Goal: Task Accomplishment & Management: Use online tool/utility

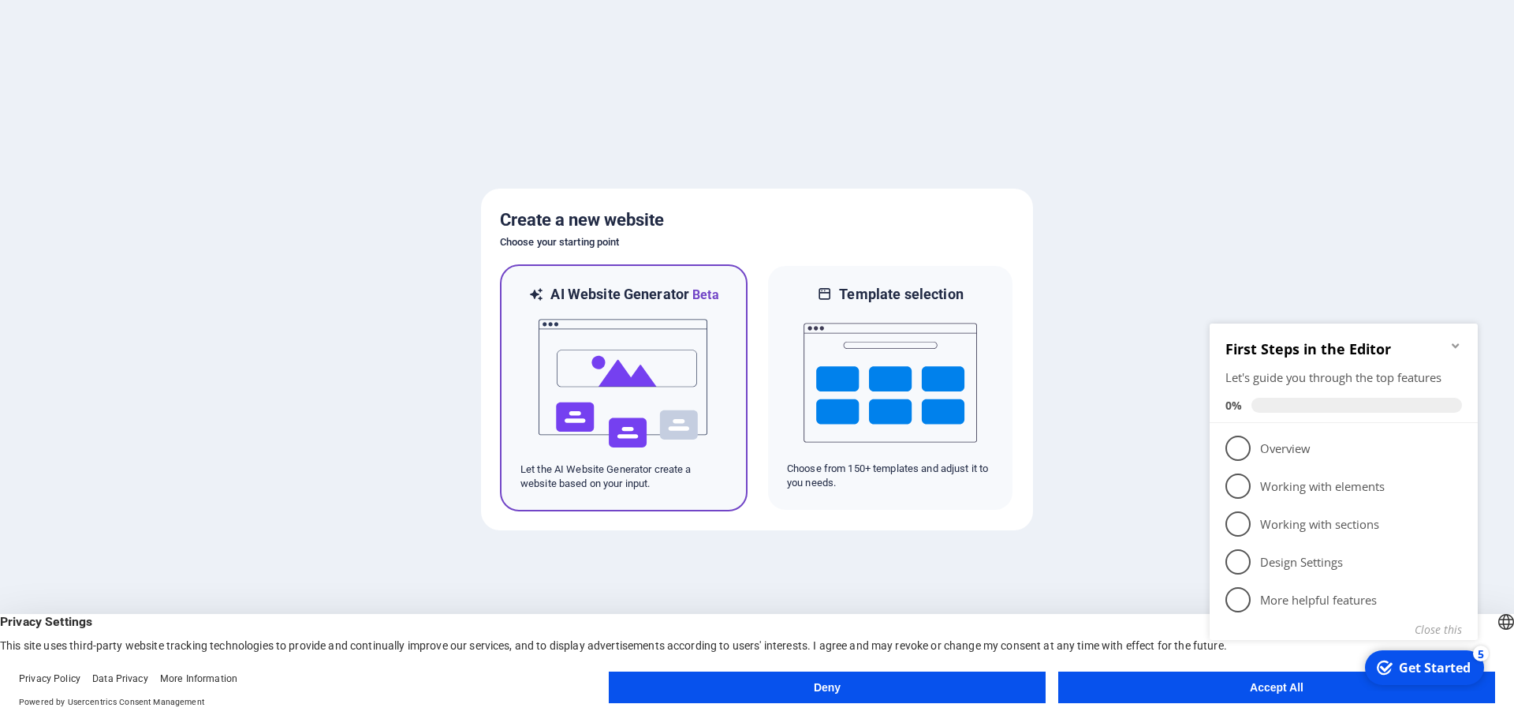
click at [618, 394] on img at bounding box center [624, 383] width 174 height 158
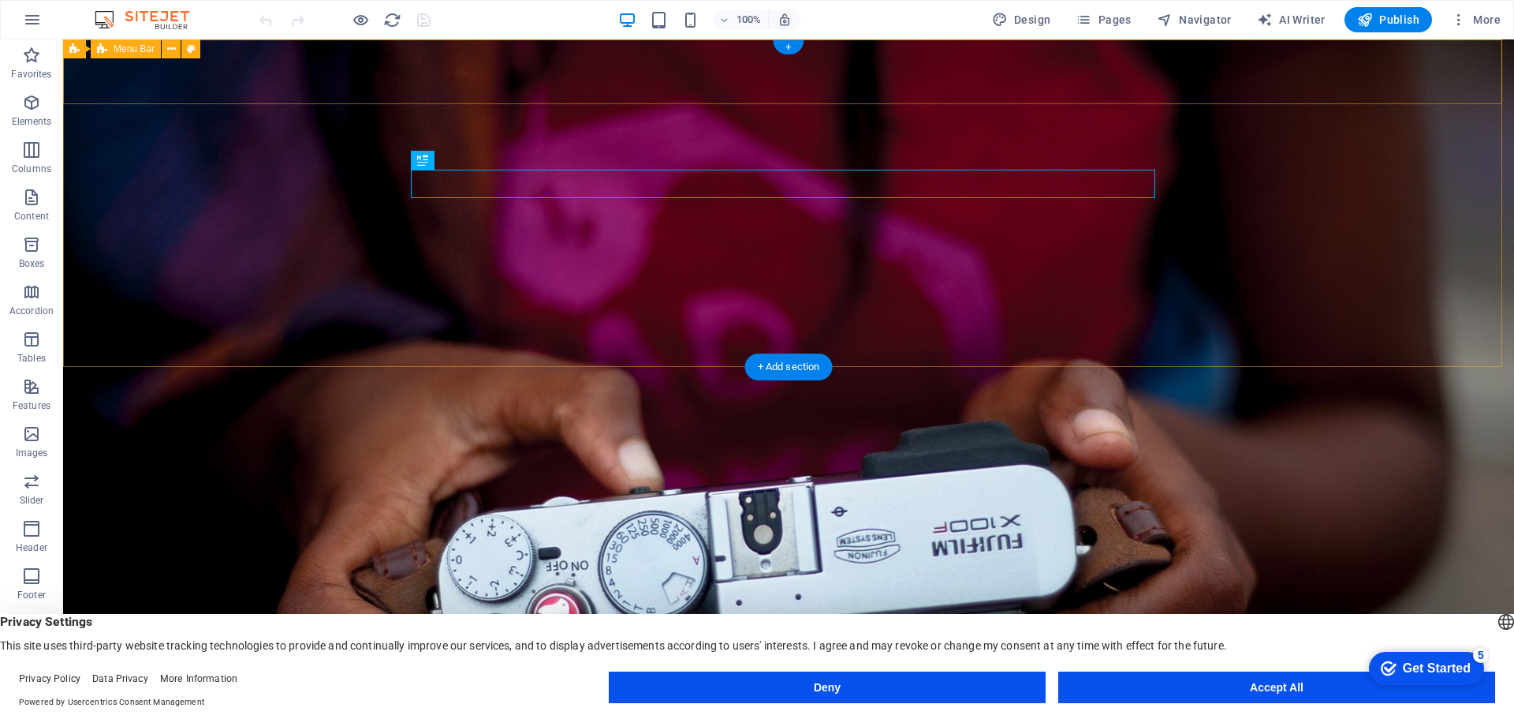
click at [1319, 612] on div "The Riding4Beer Chronicles Home About Services Testimonials FAQ" at bounding box center [788, 652] width 1451 height 80
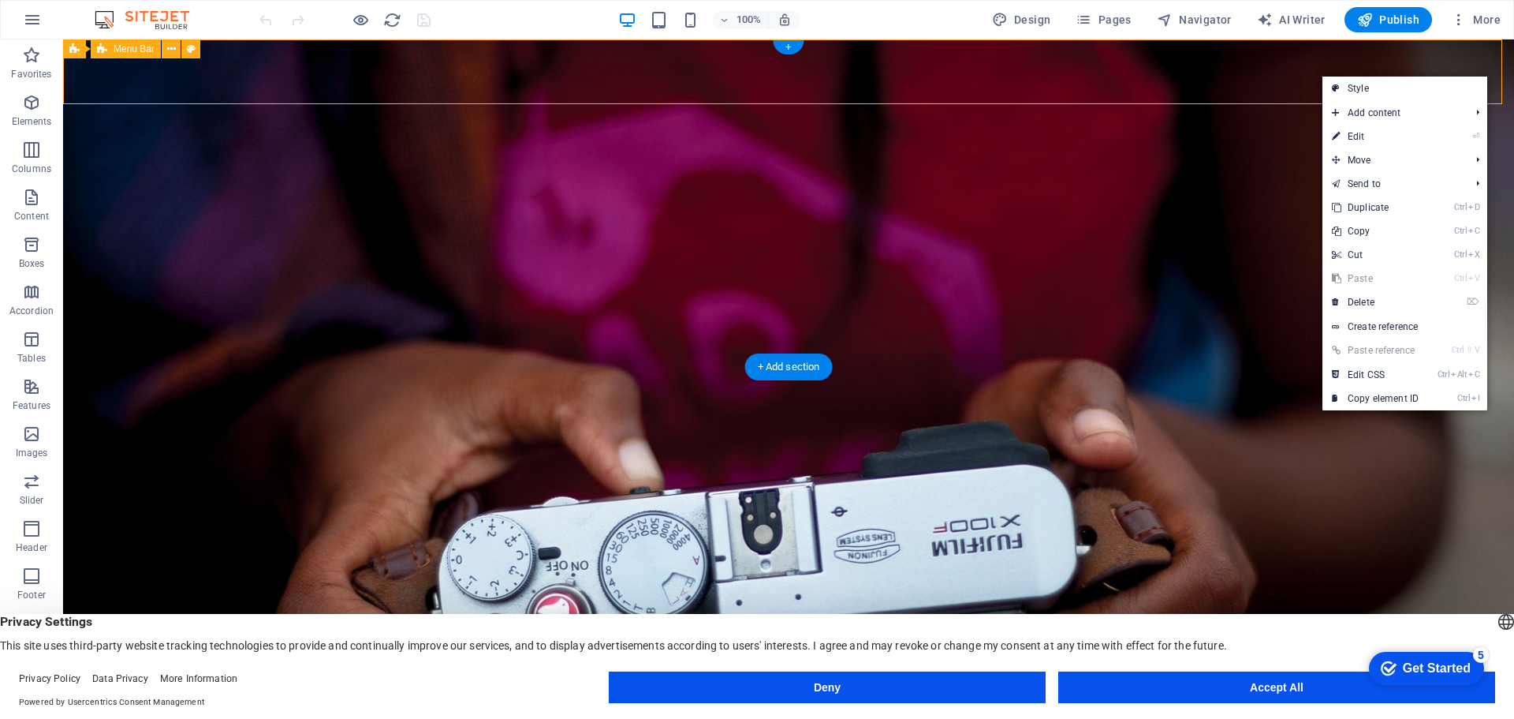
click at [1267, 612] on div "The Riding4Beer Chronicles Home About Services Testimonials FAQ" at bounding box center [788, 652] width 1451 height 80
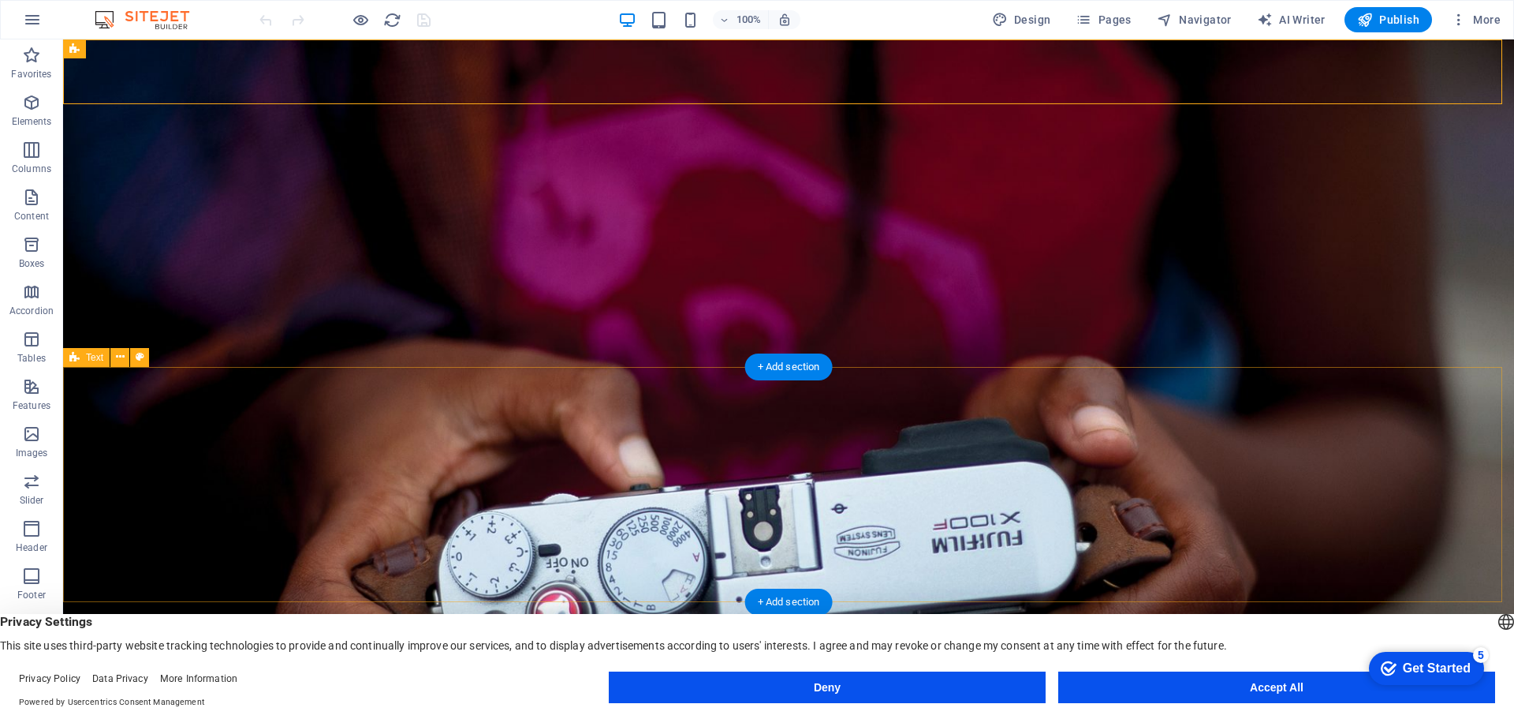
scroll to position [158, 0]
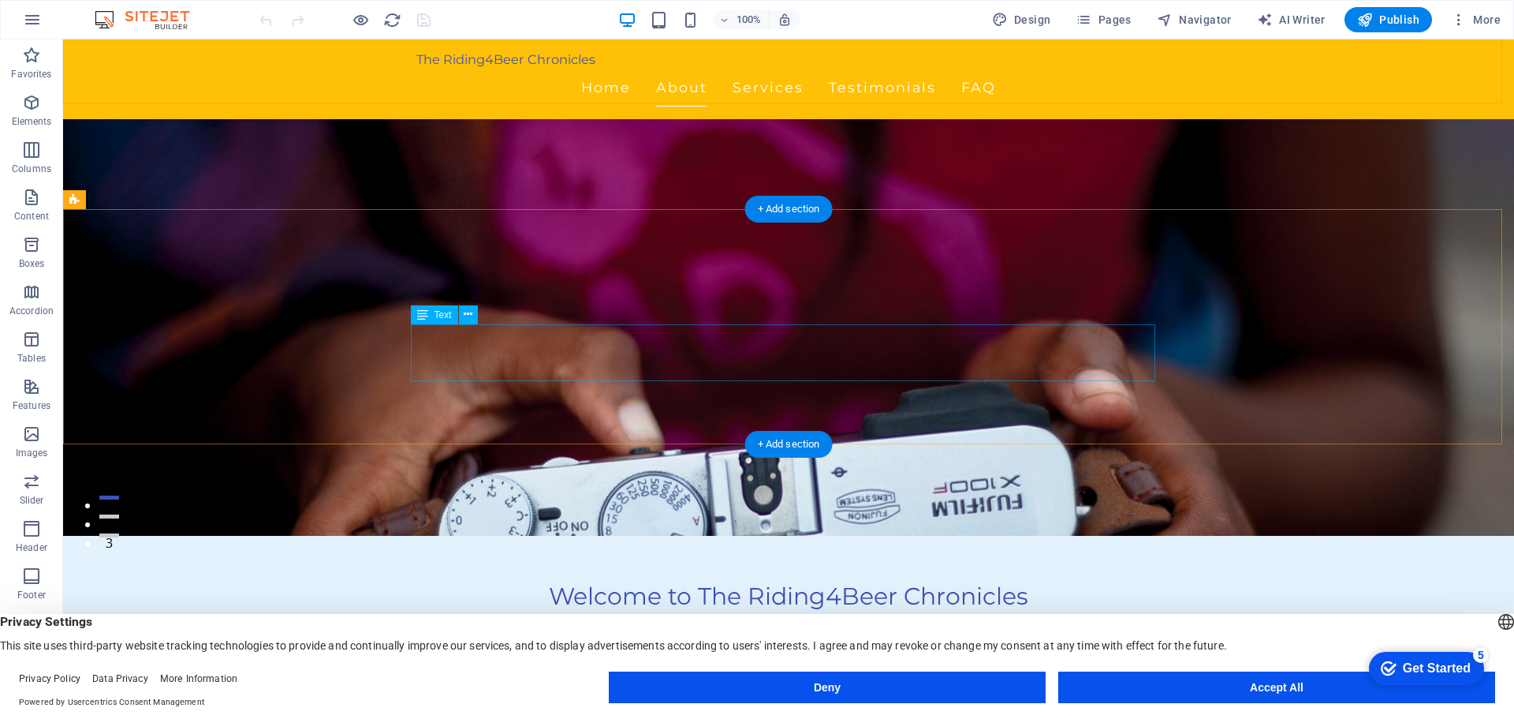
click at [469, 312] on icon at bounding box center [468, 314] width 9 height 17
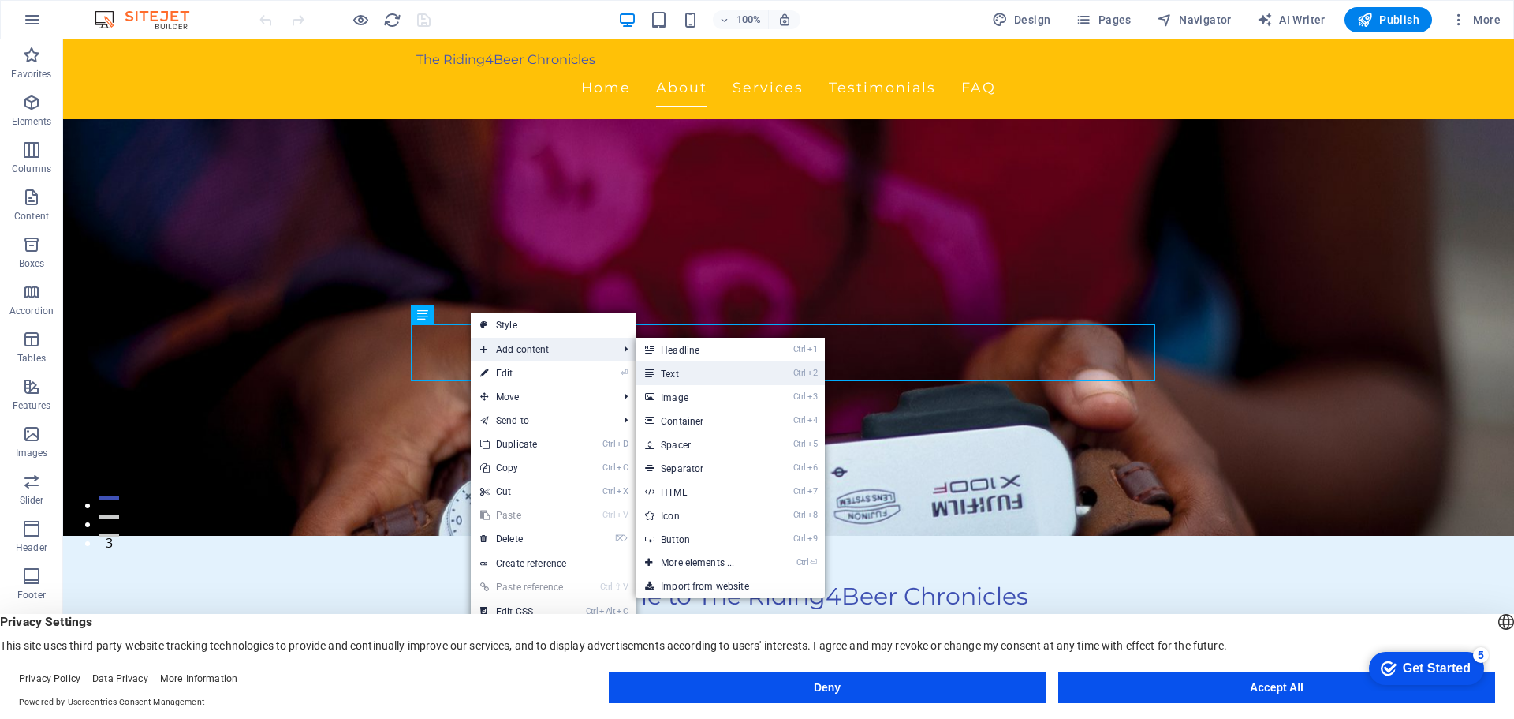
click at [676, 376] on link "Ctrl 2 Text" at bounding box center [701, 373] width 130 height 24
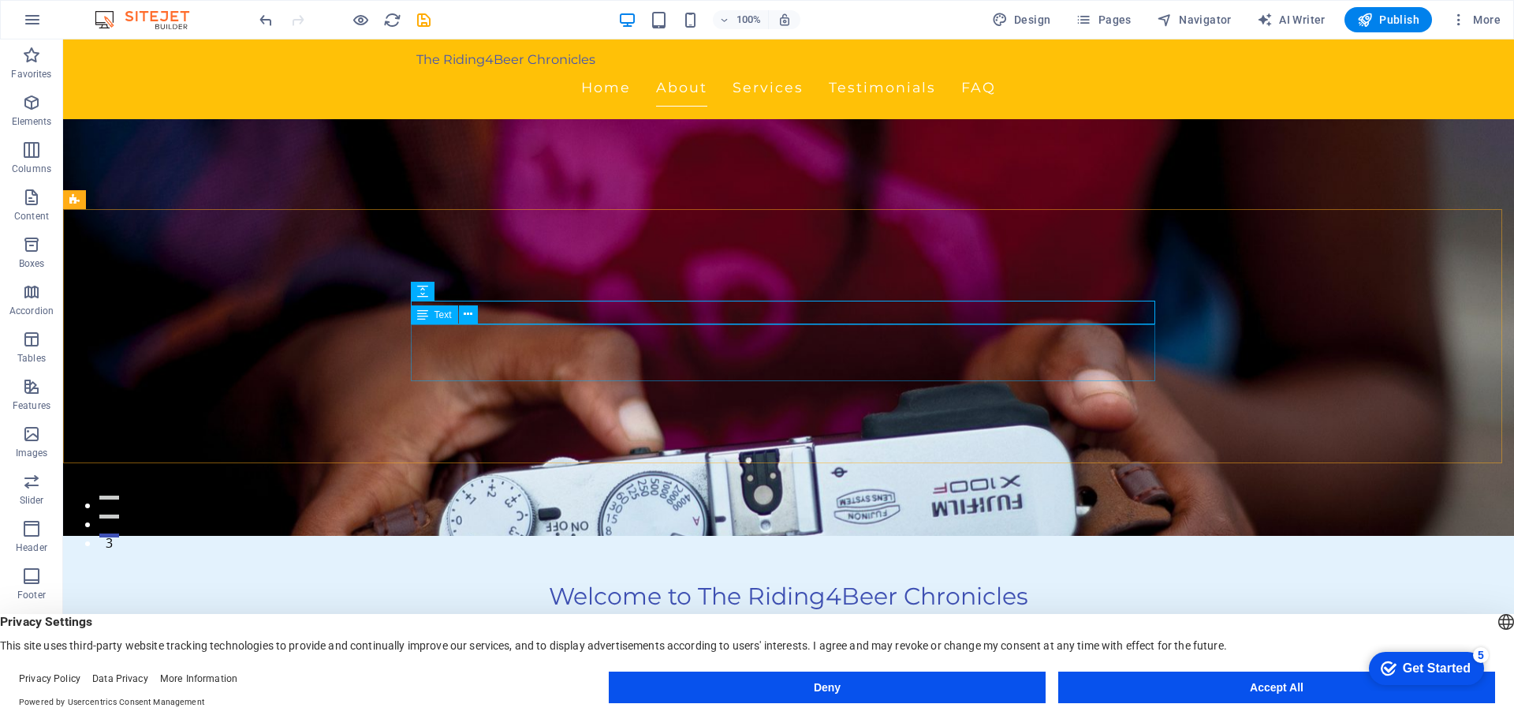
click at [446, 317] on span "Text" at bounding box center [443, 314] width 17 height 9
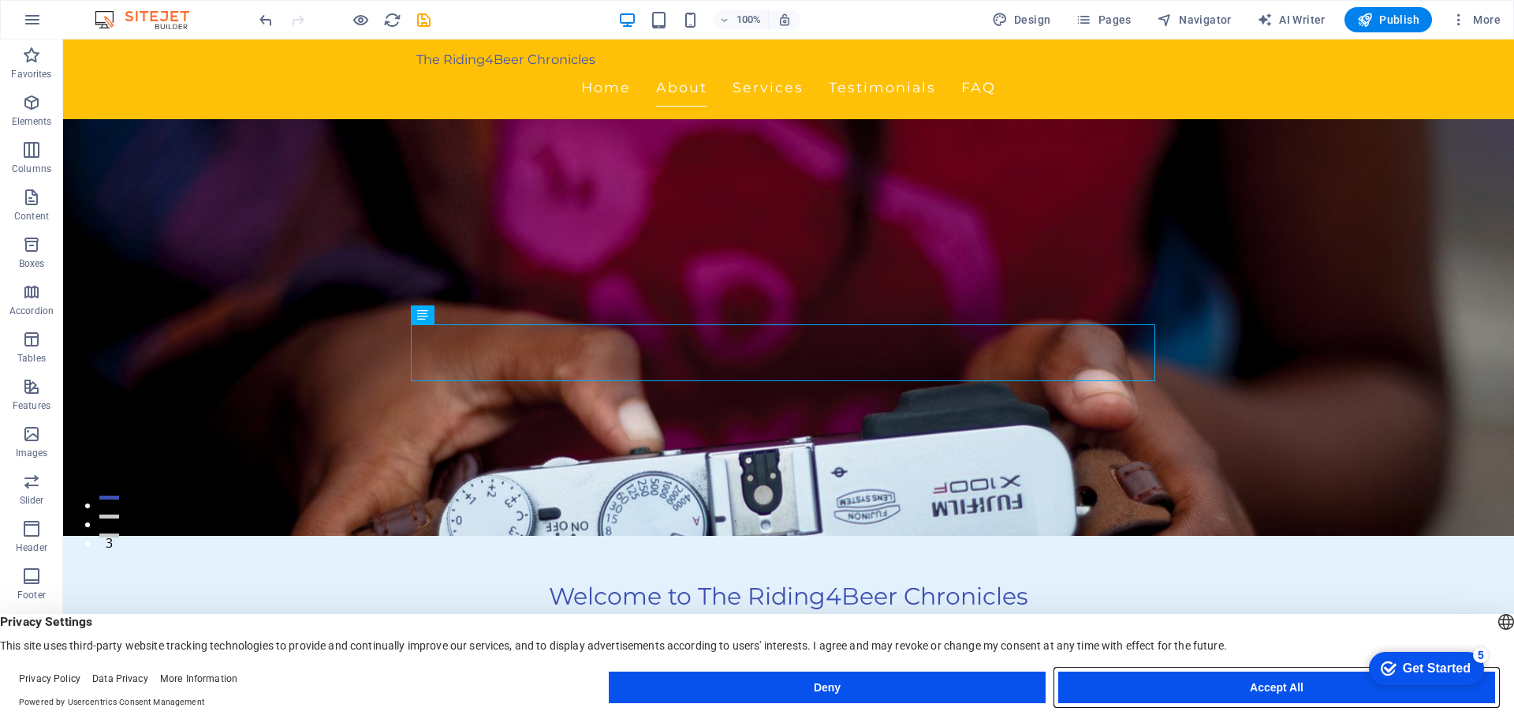
drag, startPoint x: 1294, startPoint y: 689, endPoint x: 1231, endPoint y: 651, distance: 74.0
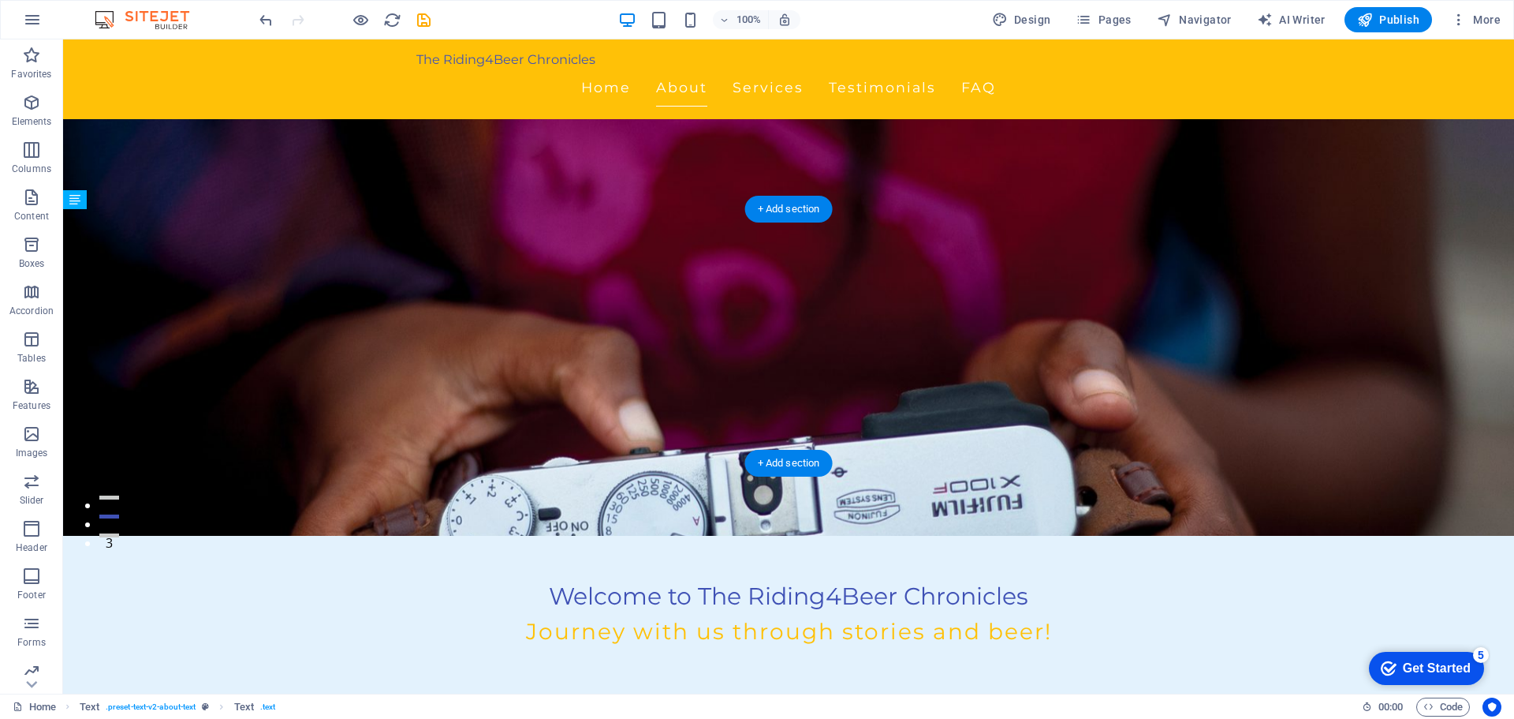
drag, startPoint x: 416, startPoint y: 338, endPoint x: 558, endPoint y: 375, distance: 147.5
drag, startPoint x: 505, startPoint y: 361, endPoint x: 496, endPoint y: 339, distance: 23.7
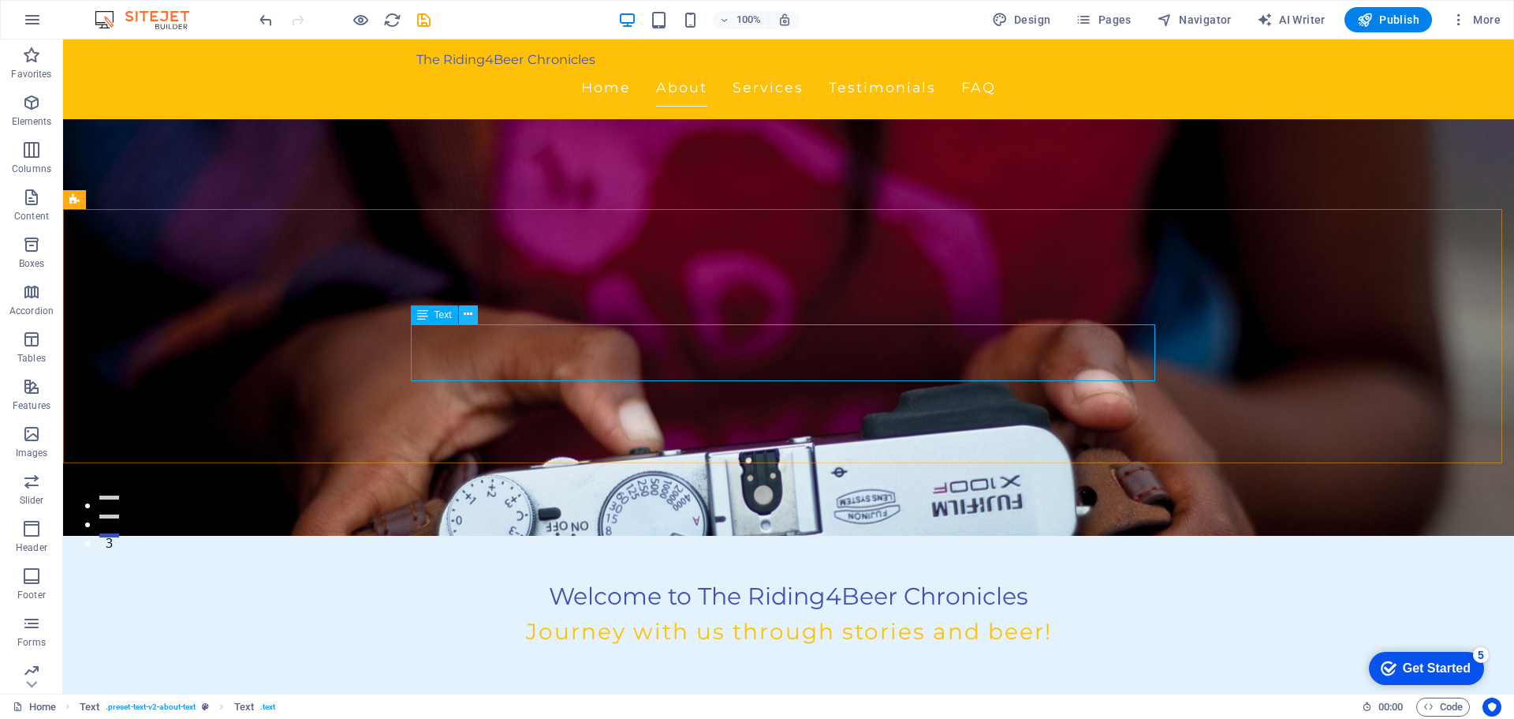
click at [472, 314] on icon at bounding box center [468, 314] width 9 height 17
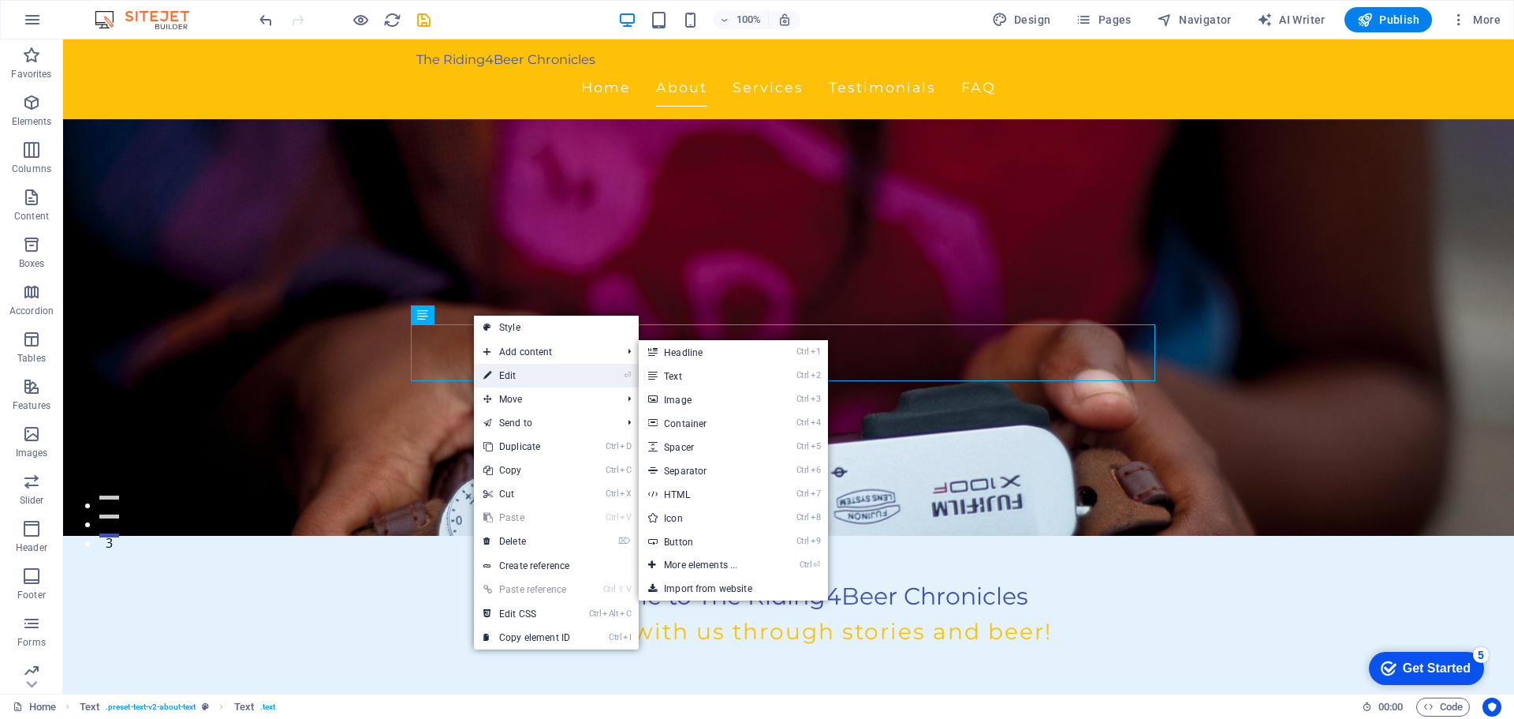
click at [513, 371] on link "⏎ Edit" at bounding box center [527, 376] width 106 height 24
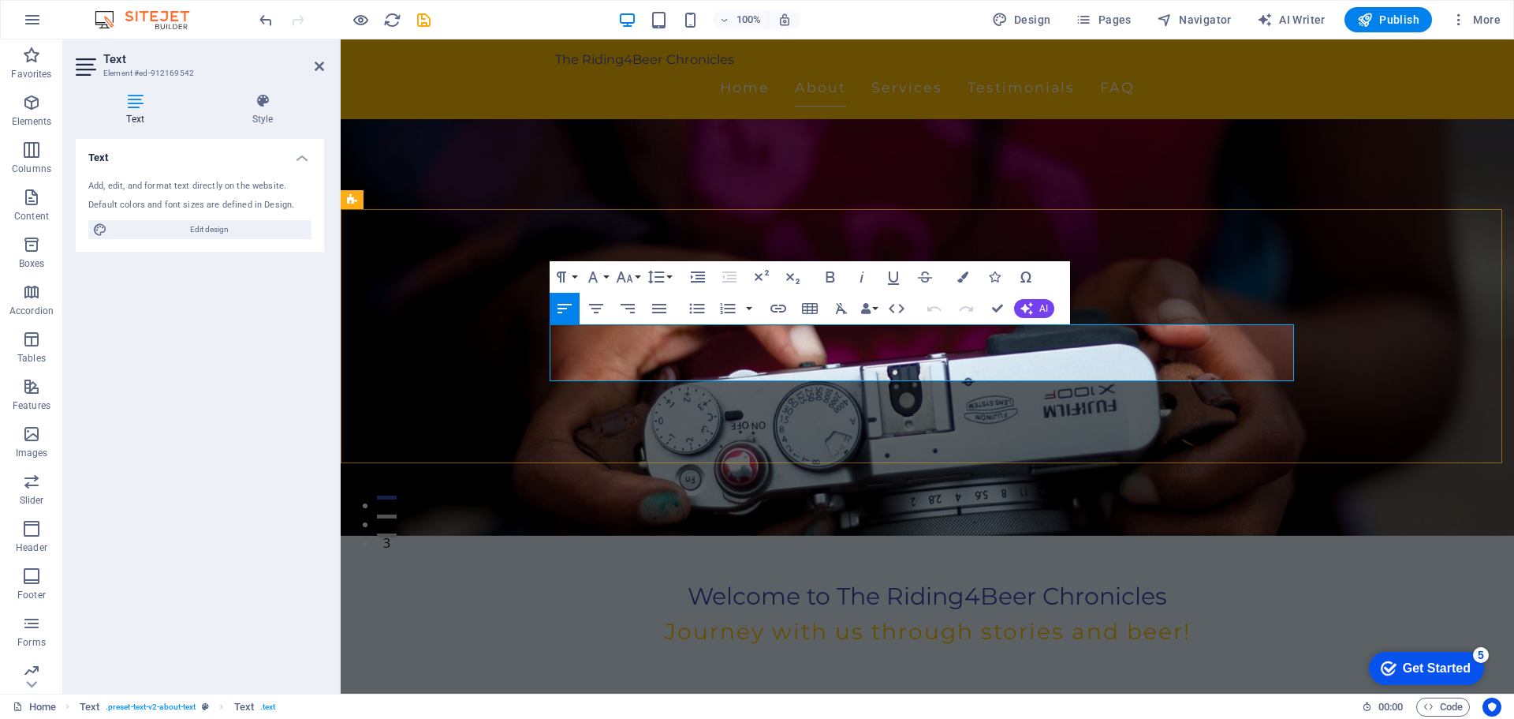
drag, startPoint x: 553, startPoint y: 337, endPoint x: 1289, endPoint y: 372, distance: 736.8
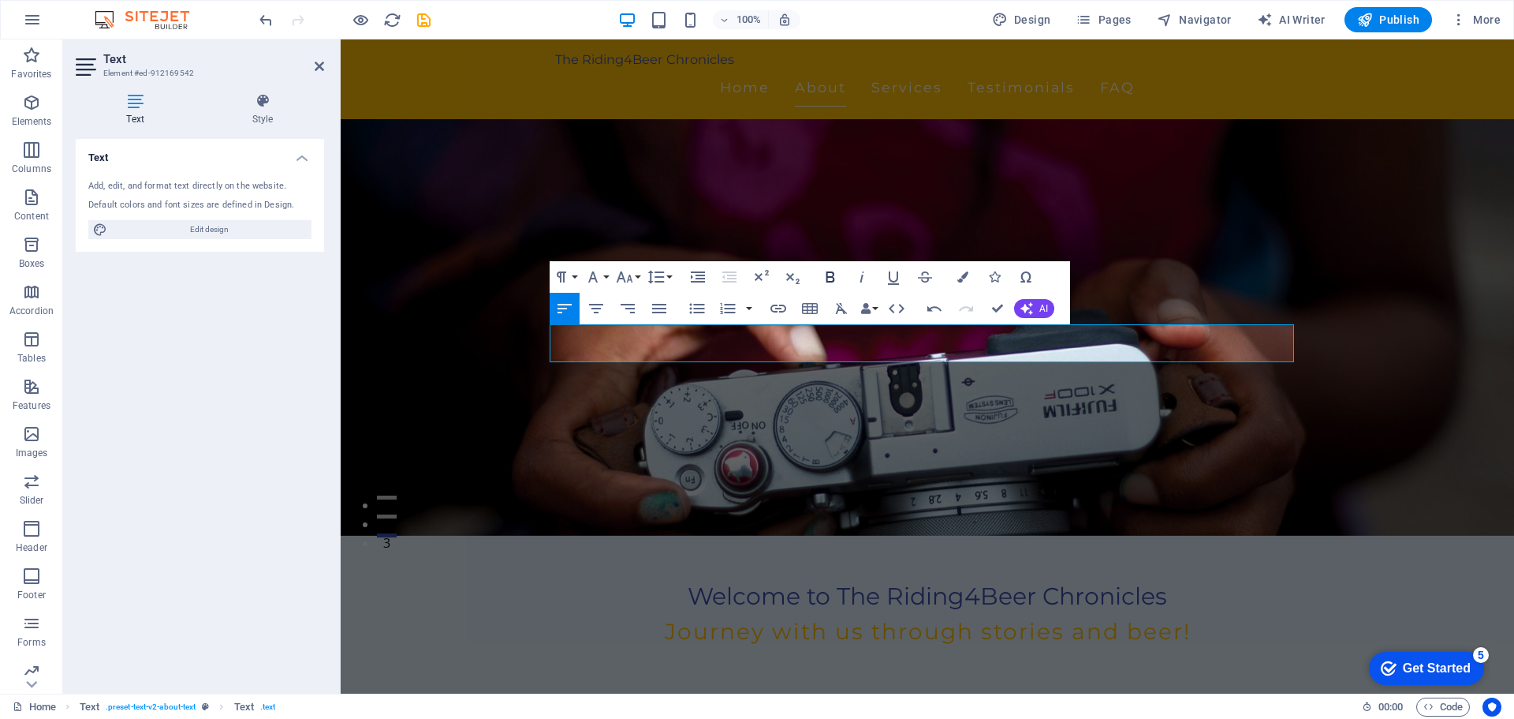
click at [832, 278] on icon "button" at bounding box center [830, 276] width 19 height 19
click at [831, 280] on icon "button" at bounding box center [830, 276] width 19 height 19
click at [960, 277] on icon "button" at bounding box center [963, 276] width 11 height 11
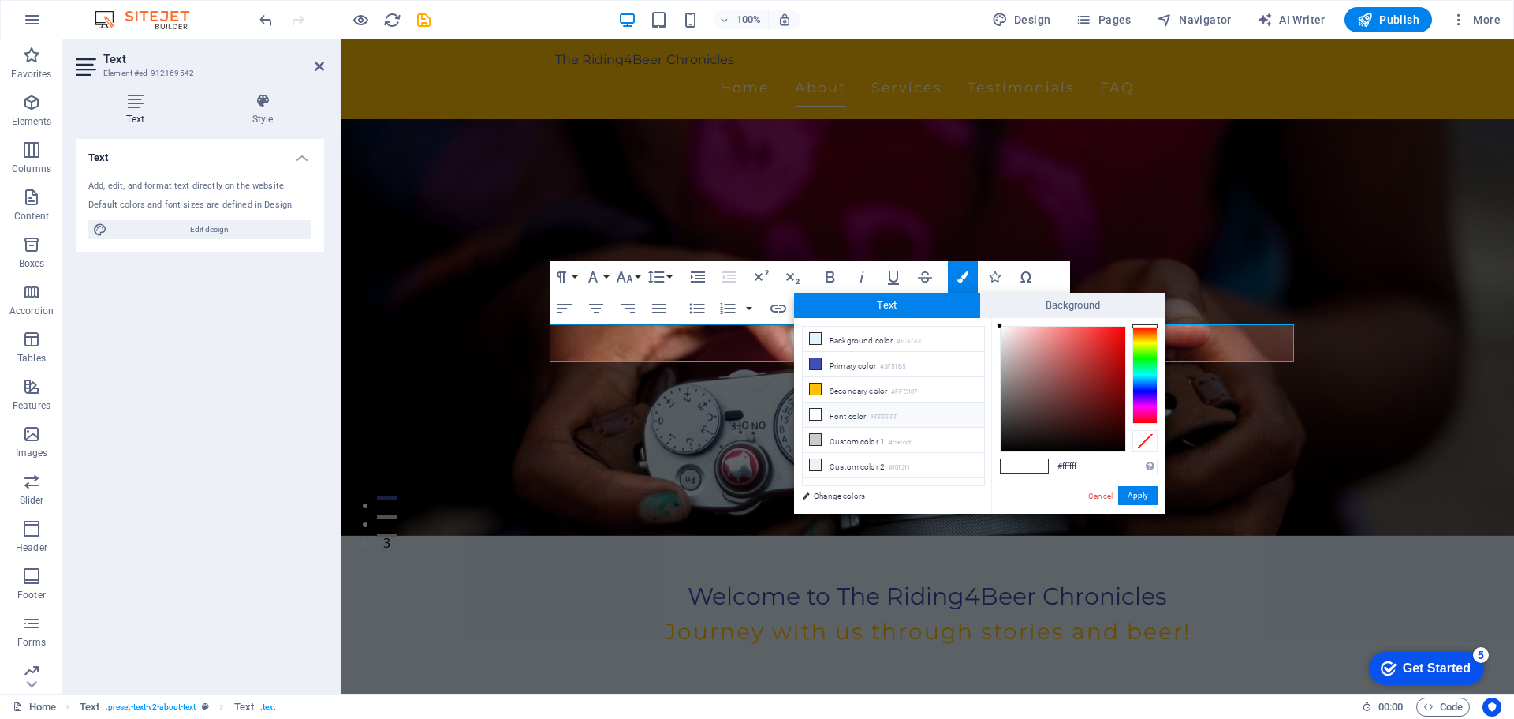
click at [898, 412] on small "#FFFFFF" at bounding box center [884, 417] width 28 height 11
click at [1003, 448] on div at bounding box center [1063, 389] width 125 height 125
click at [1145, 495] on button "Apply" at bounding box center [1137, 495] width 39 height 19
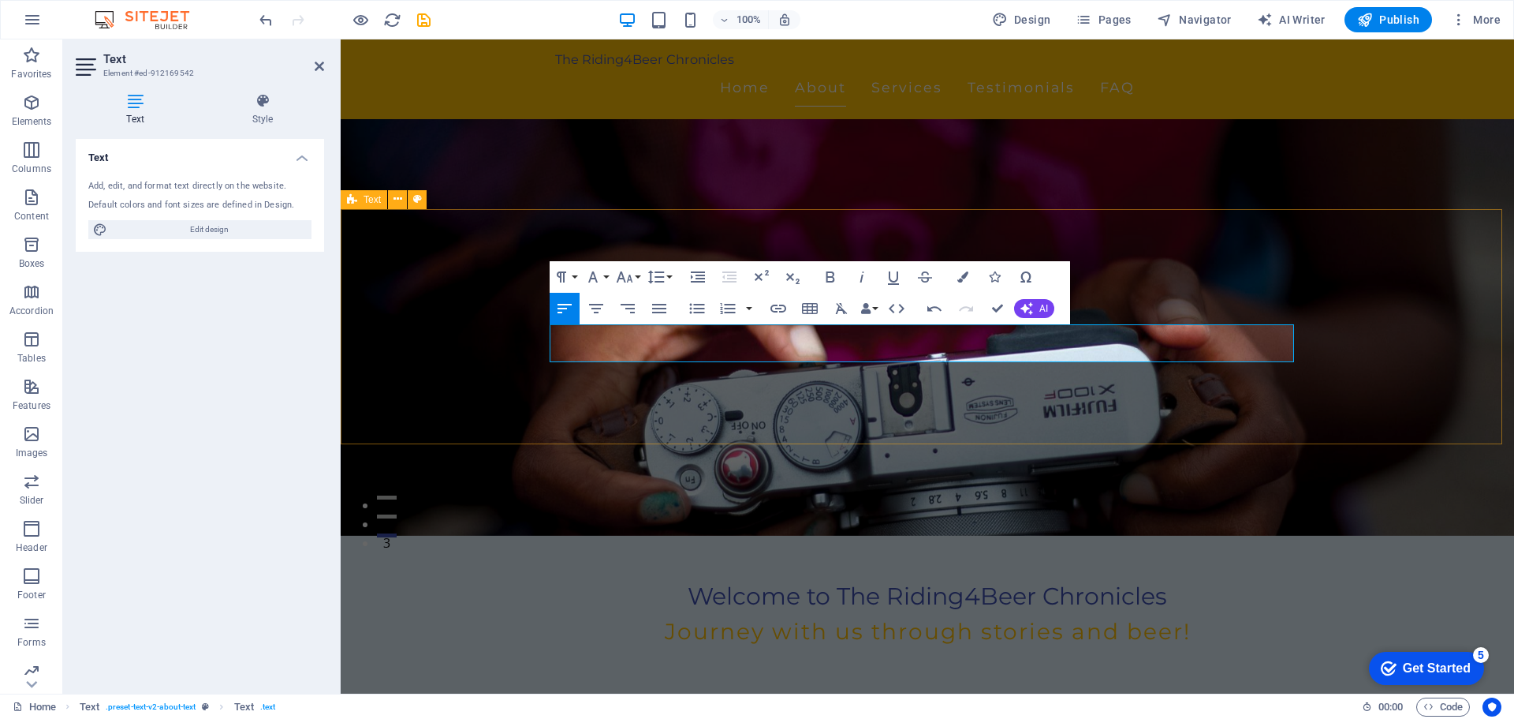
drag, startPoint x: 549, startPoint y: 335, endPoint x: 1294, endPoint y: 356, distance: 745.7
click at [963, 279] on icon "button" at bounding box center [963, 276] width 11 height 11
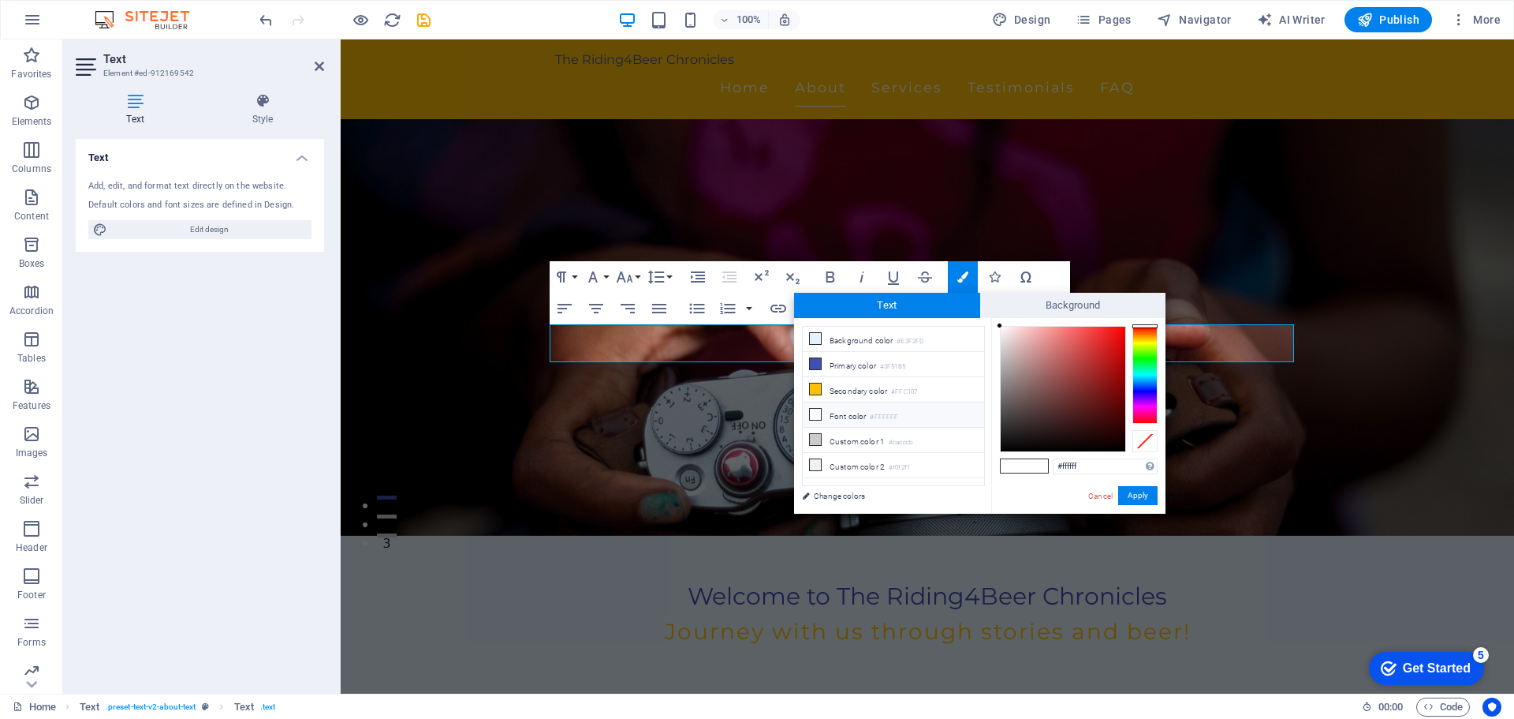
click at [930, 413] on li "Font color #FFFFFF" at bounding box center [893, 414] width 181 height 25
type input "#000000"
click at [1005, 450] on div at bounding box center [1063, 389] width 125 height 125
click at [1041, 467] on span at bounding box center [1037, 465] width 24 height 13
click at [1144, 497] on button "Apply" at bounding box center [1137, 495] width 39 height 19
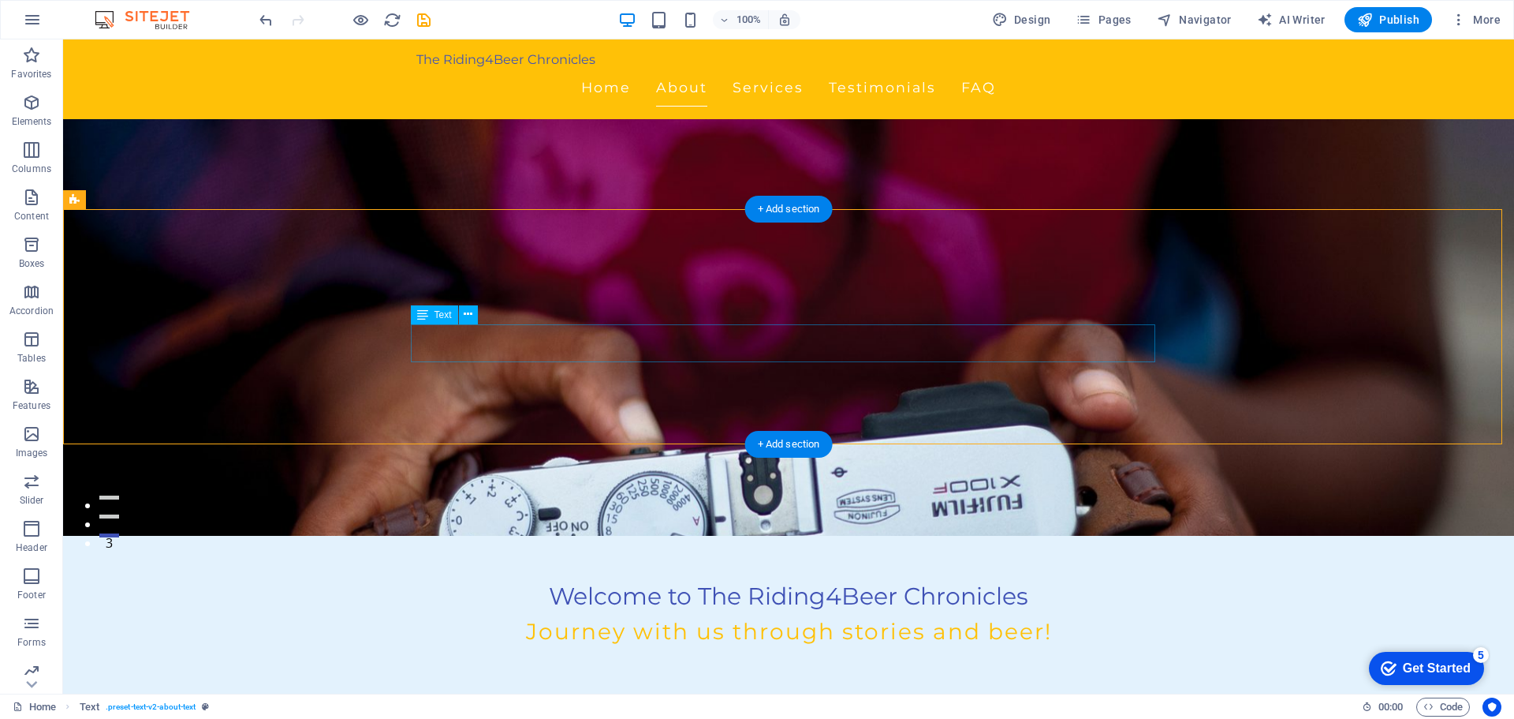
click at [470, 311] on icon at bounding box center [468, 314] width 9 height 17
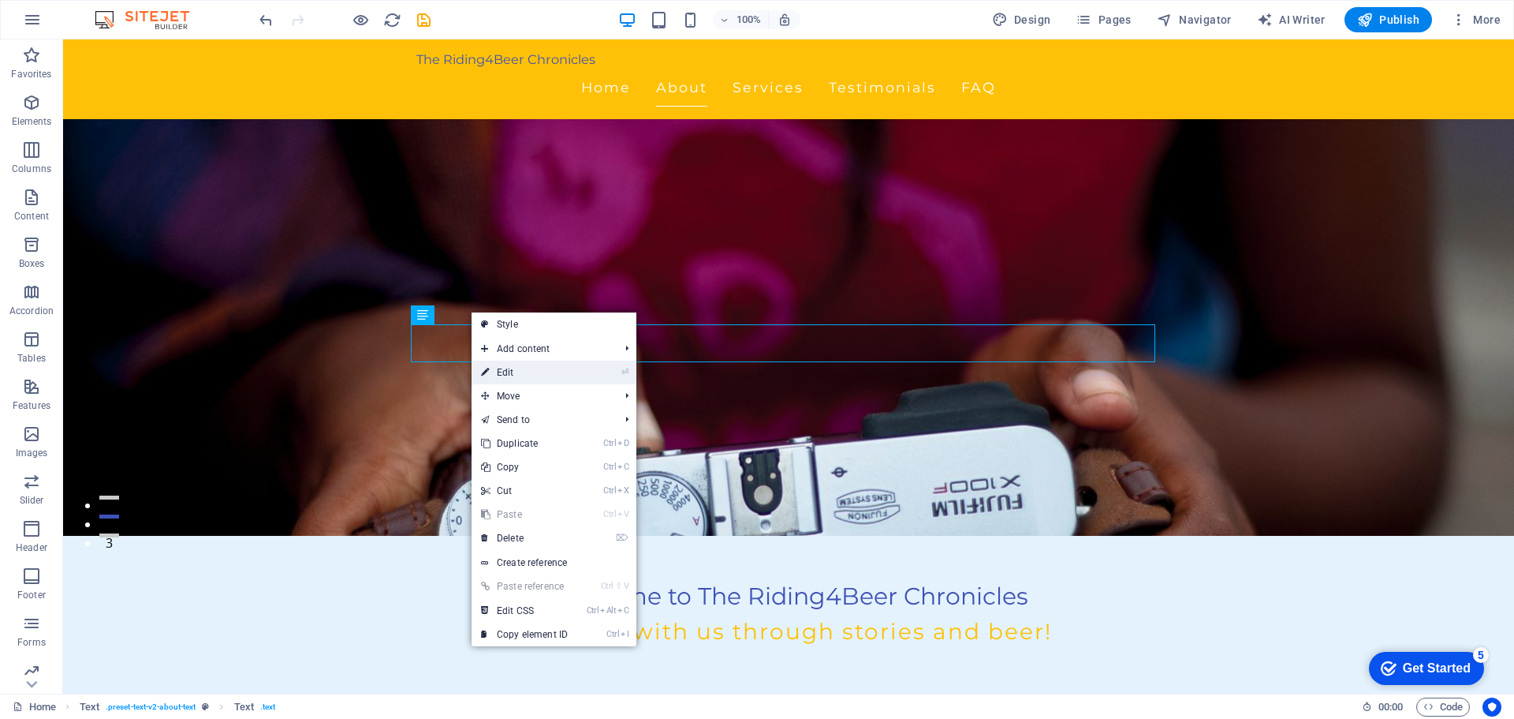
click at [504, 373] on link "⏎ Edit" at bounding box center [525, 372] width 106 height 24
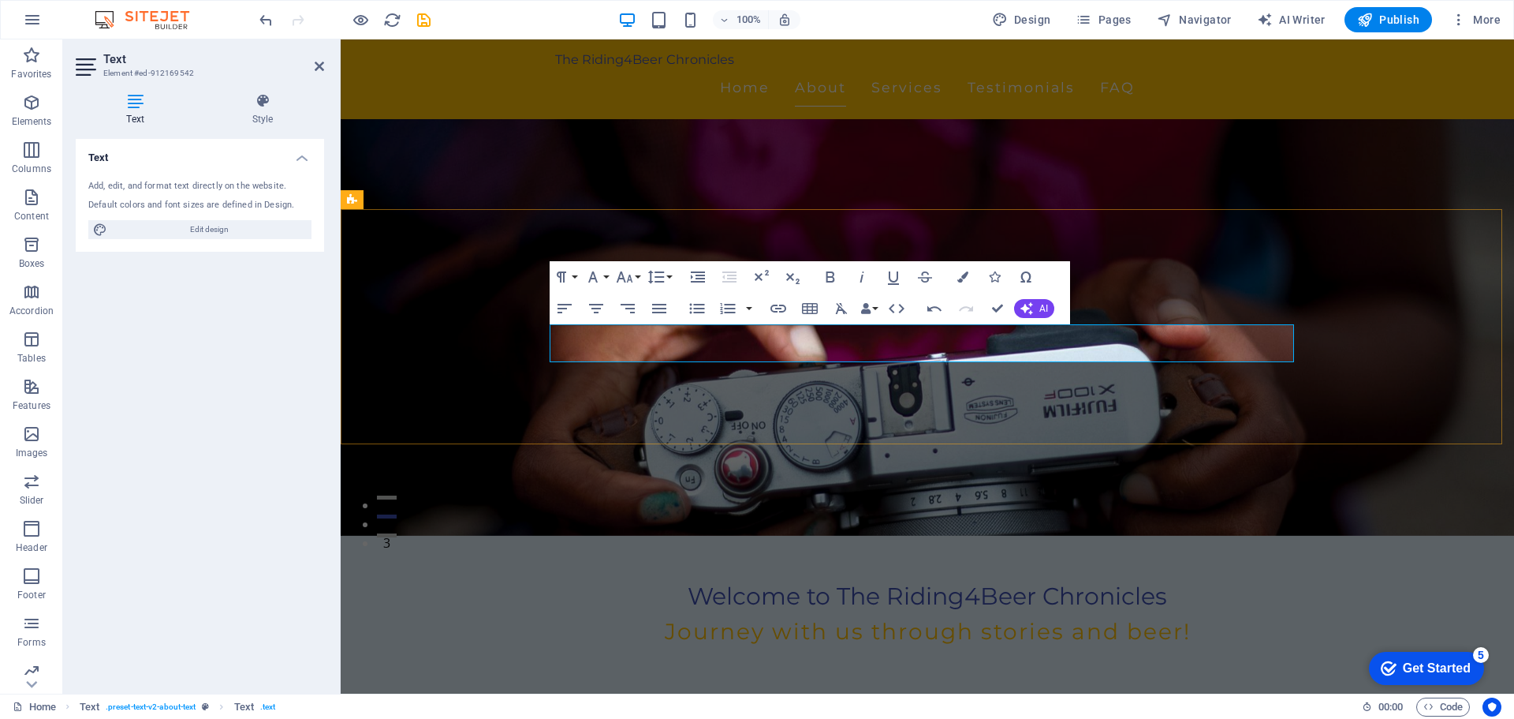
drag, startPoint x: 1015, startPoint y: 379, endPoint x: 1015, endPoint y: 402, distance: 22.9
click at [909, 352] on icon "Open Grammarly. 0 Suggestions." at bounding box center [904, 350] width 12 height 12
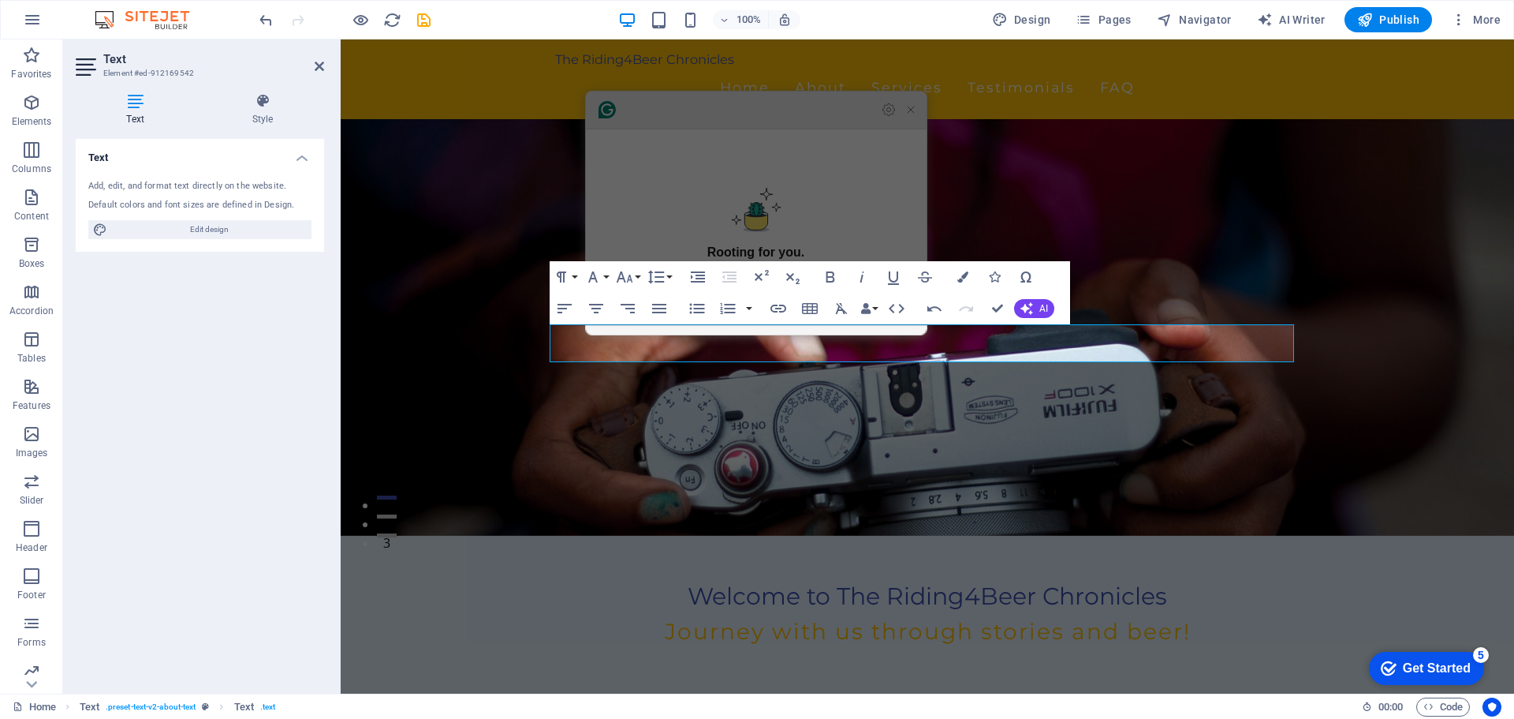
click at [905, 116] on icon "Close Grammarly Assistant" at bounding box center [911, 109] width 13 height 13
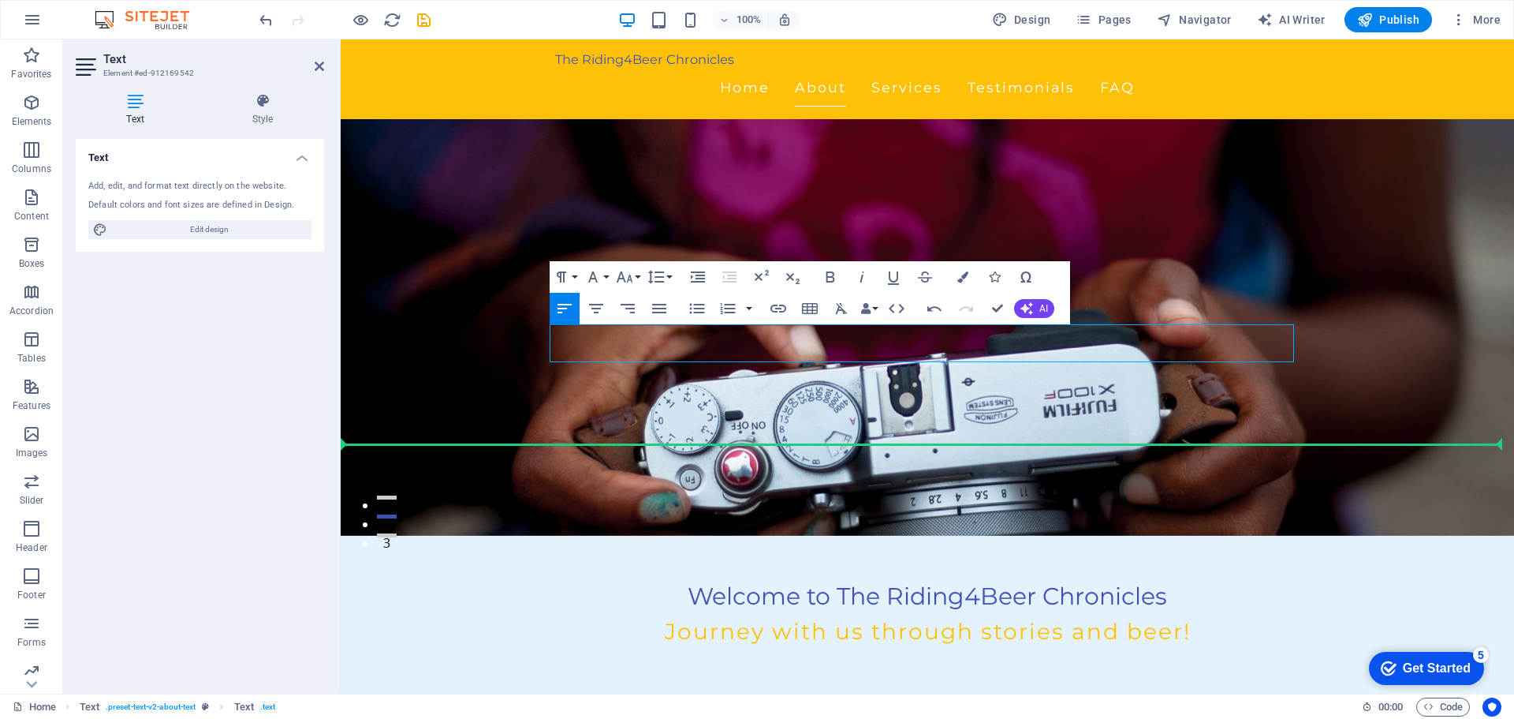
drag, startPoint x: 1294, startPoint y: 357, endPoint x: 1302, endPoint y: 388, distance: 32.0
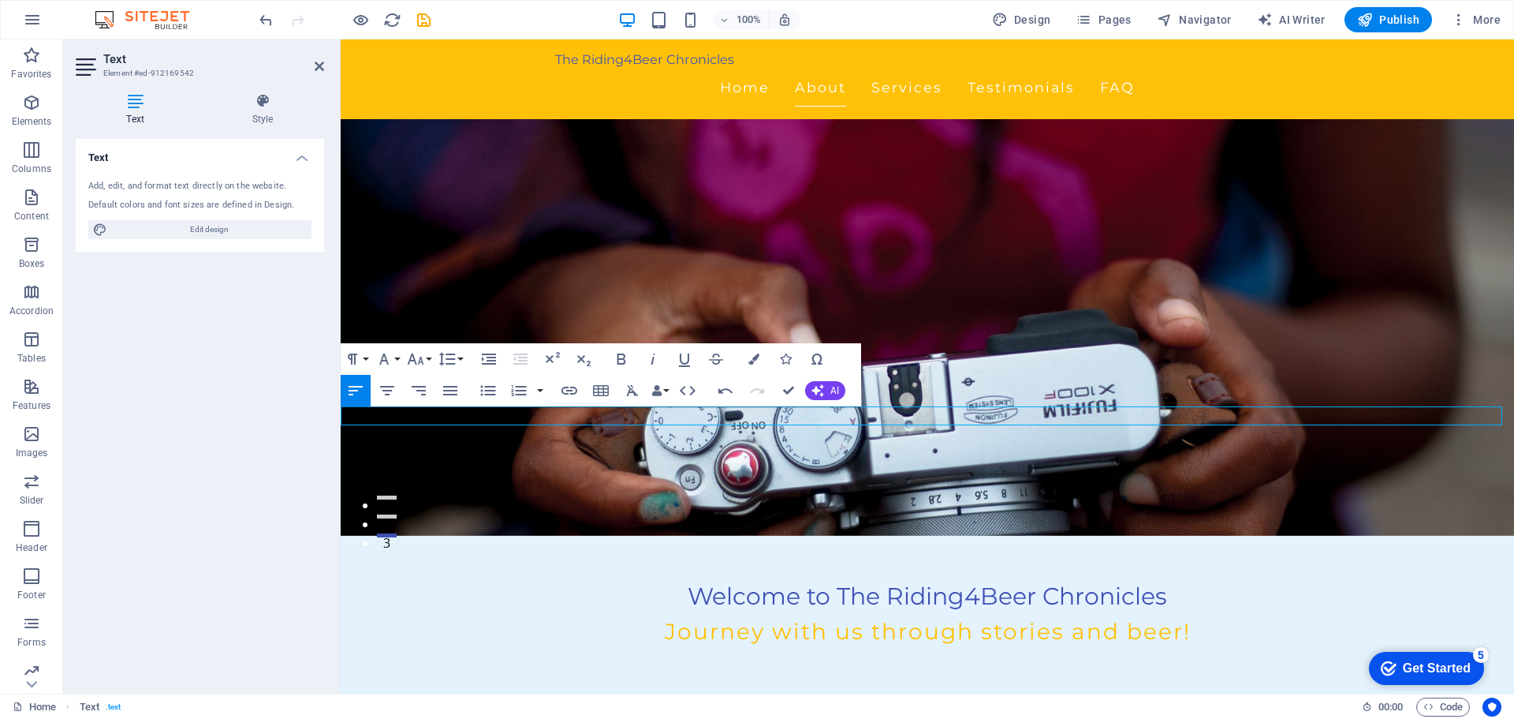
drag, startPoint x: 342, startPoint y: 437, endPoint x: 474, endPoint y: 438, distance: 132.5
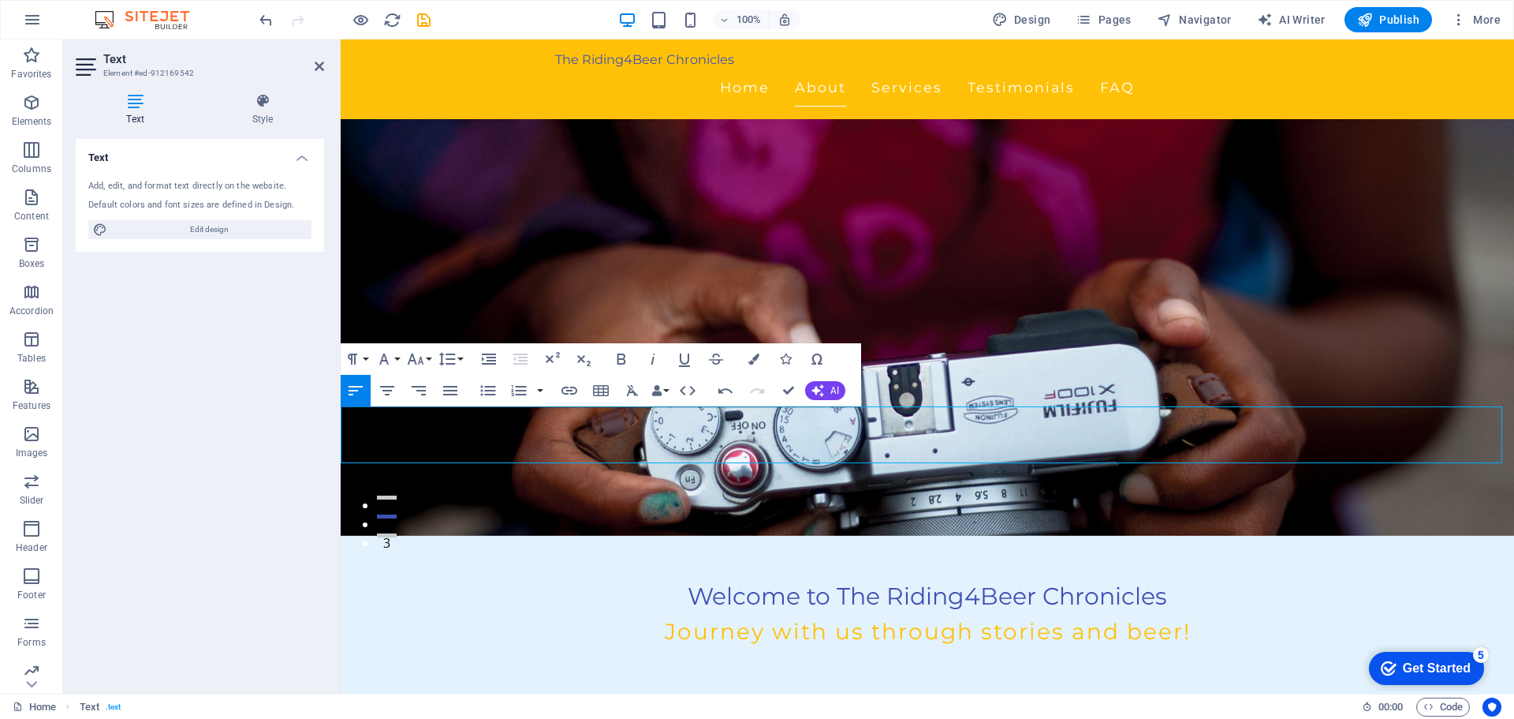
drag, startPoint x: 1109, startPoint y: 457, endPoint x: 1125, endPoint y: 490, distance: 36.7
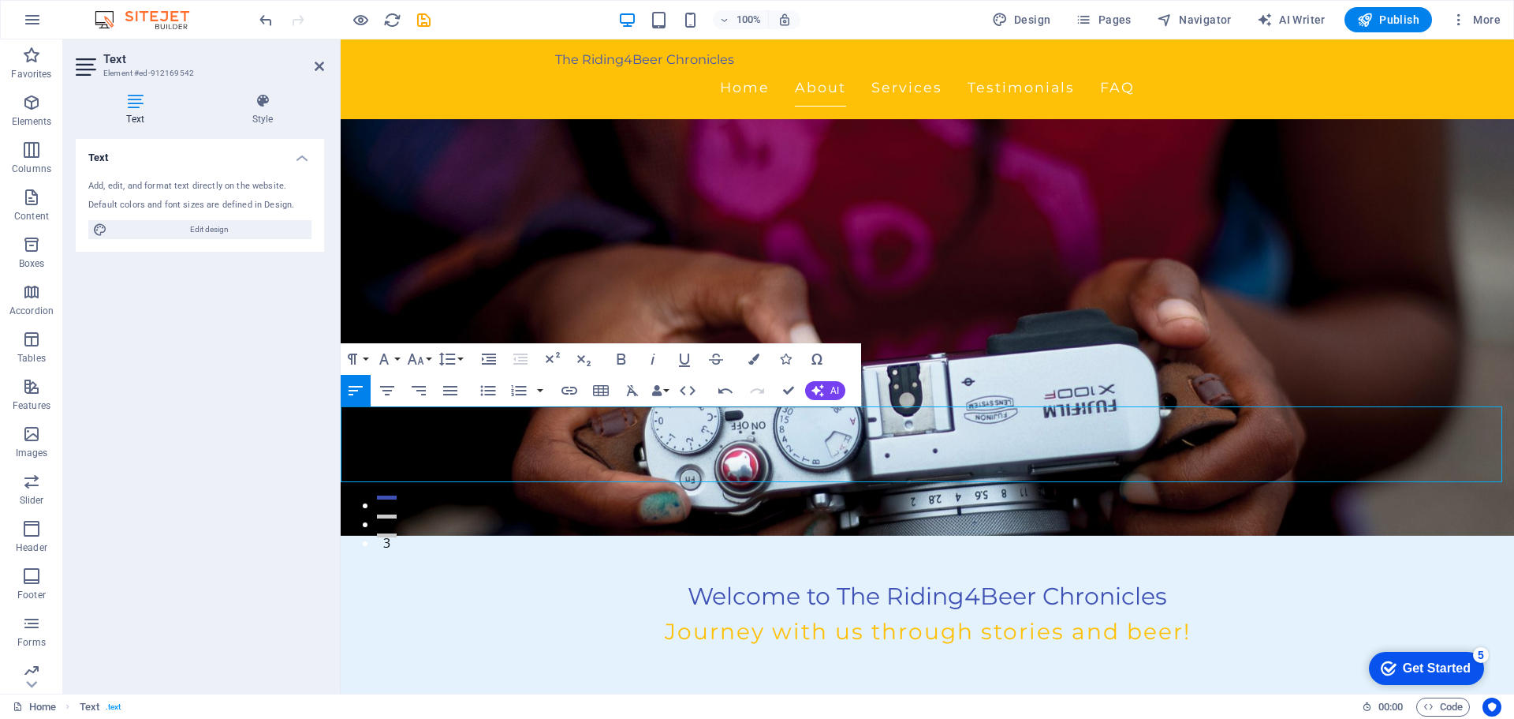
drag, startPoint x: 1029, startPoint y: 454, endPoint x: 1069, endPoint y: 454, distance: 40.2
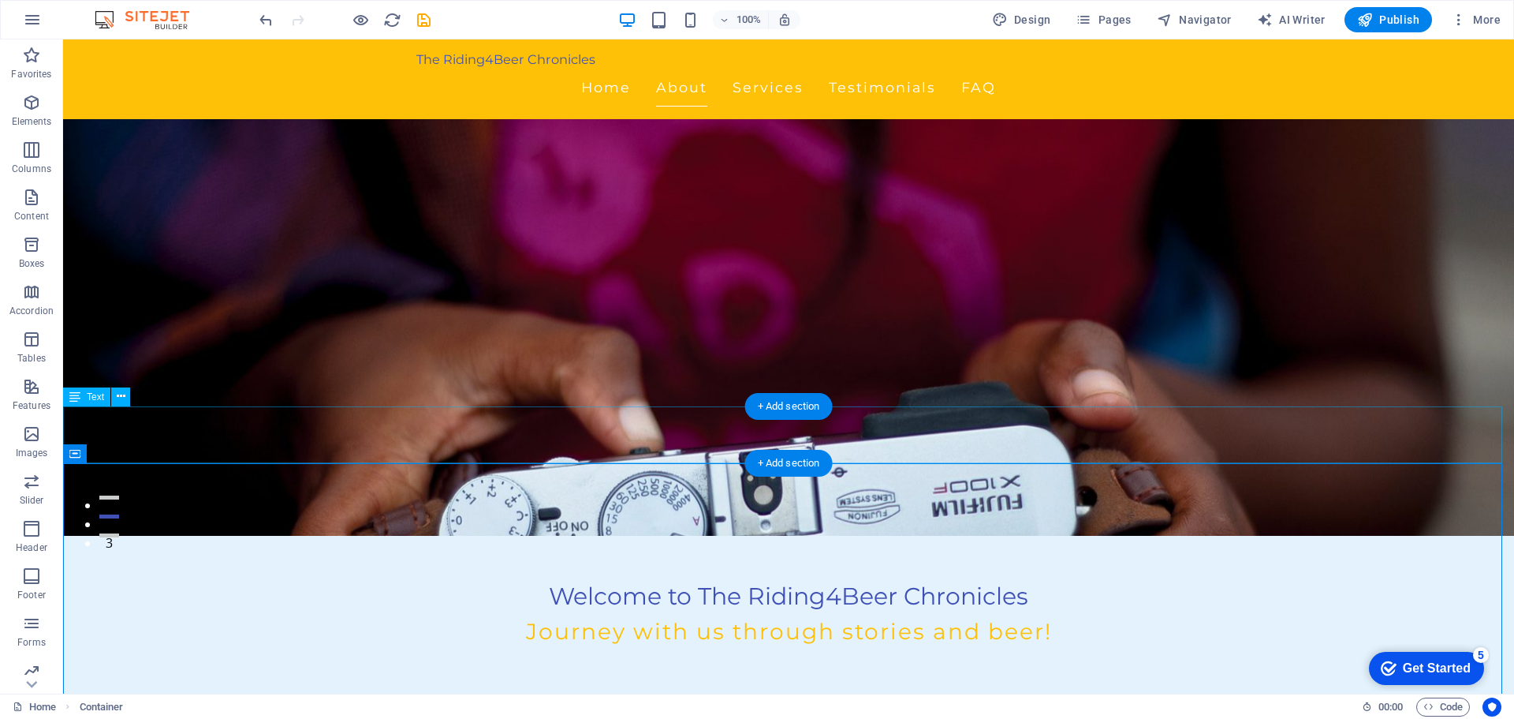
click at [123, 397] on icon at bounding box center [121, 396] width 9 height 17
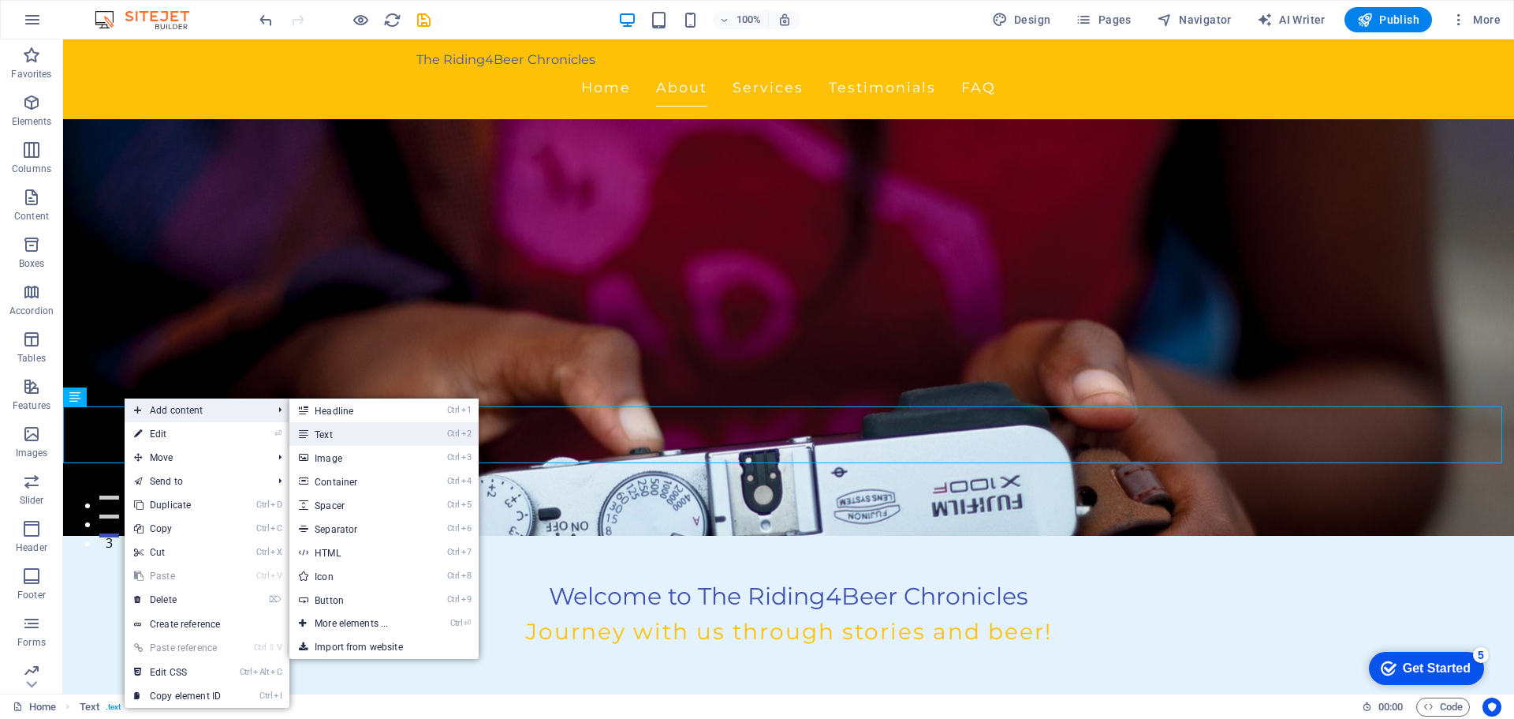
click at [338, 433] on link "Ctrl 2 Text" at bounding box center [354, 434] width 130 height 24
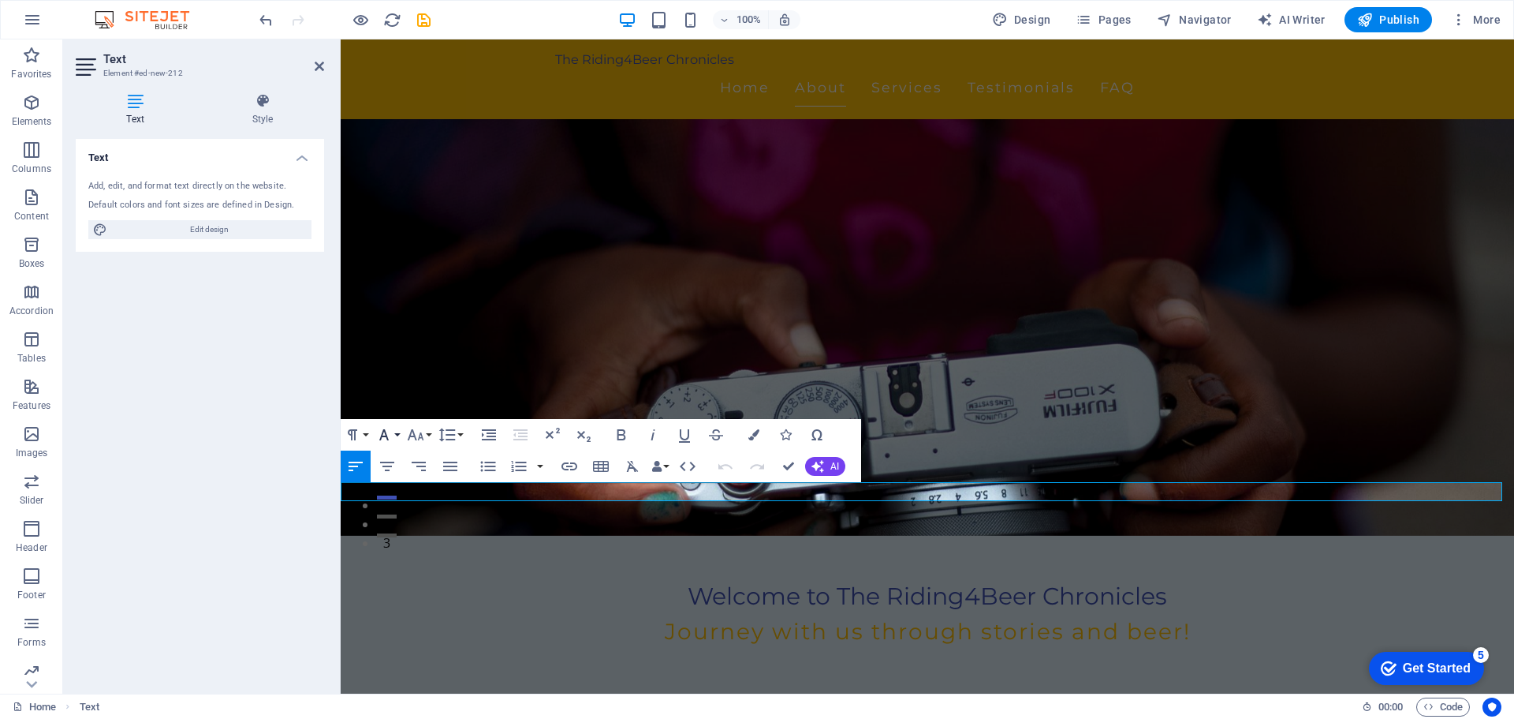
click at [396, 435] on button "Font Family" at bounding box center [387, 435] width 30 height 32
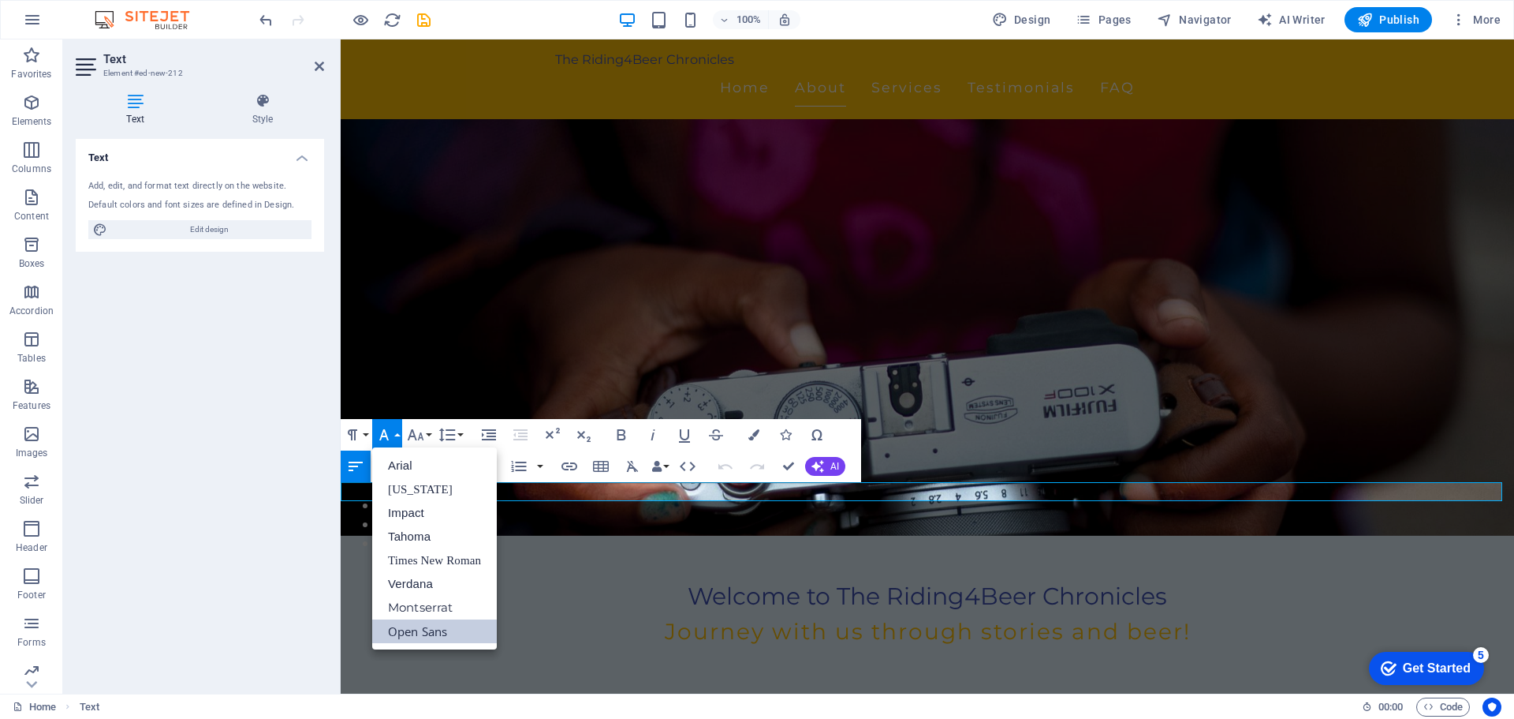
scroll to position [0, 0]
click at [420, 465] on link "Arial" at bounding box center [434, 466] width 125 height 24
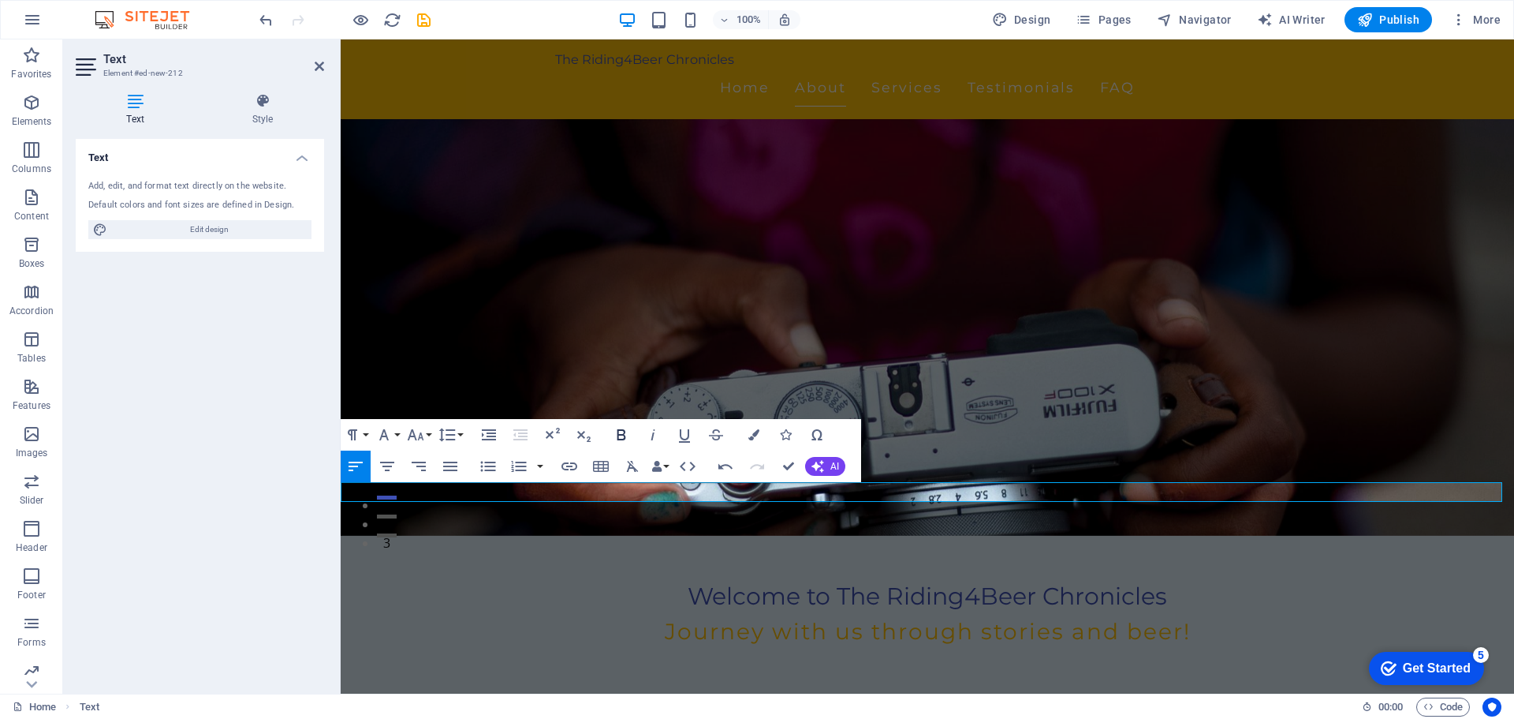
click at [620, 438] on icon "button" at bounding box center [621, 434] width 19 height 19
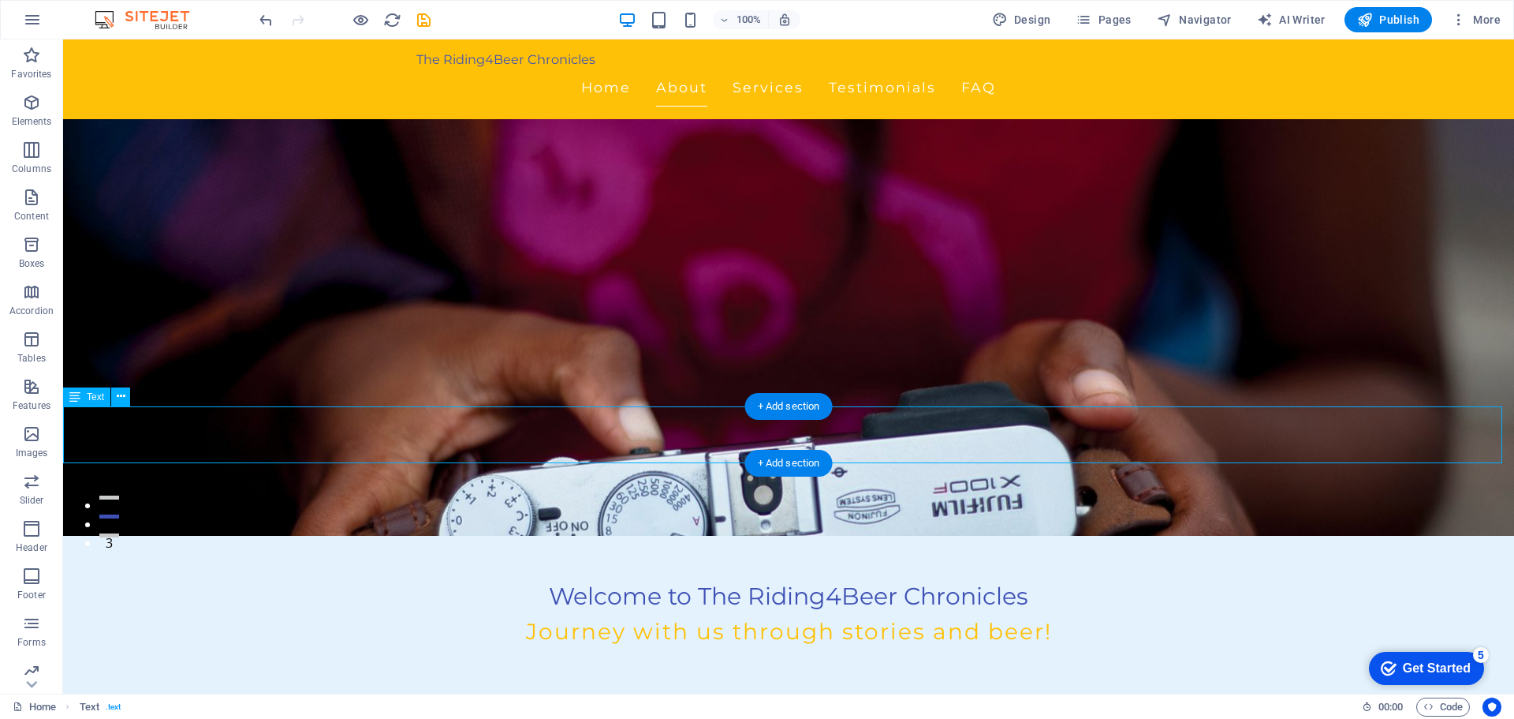
drag, startPoint x: 65, startPoint y: 414, endPoint x: 275, endPoint y: 433, distance: 211.5
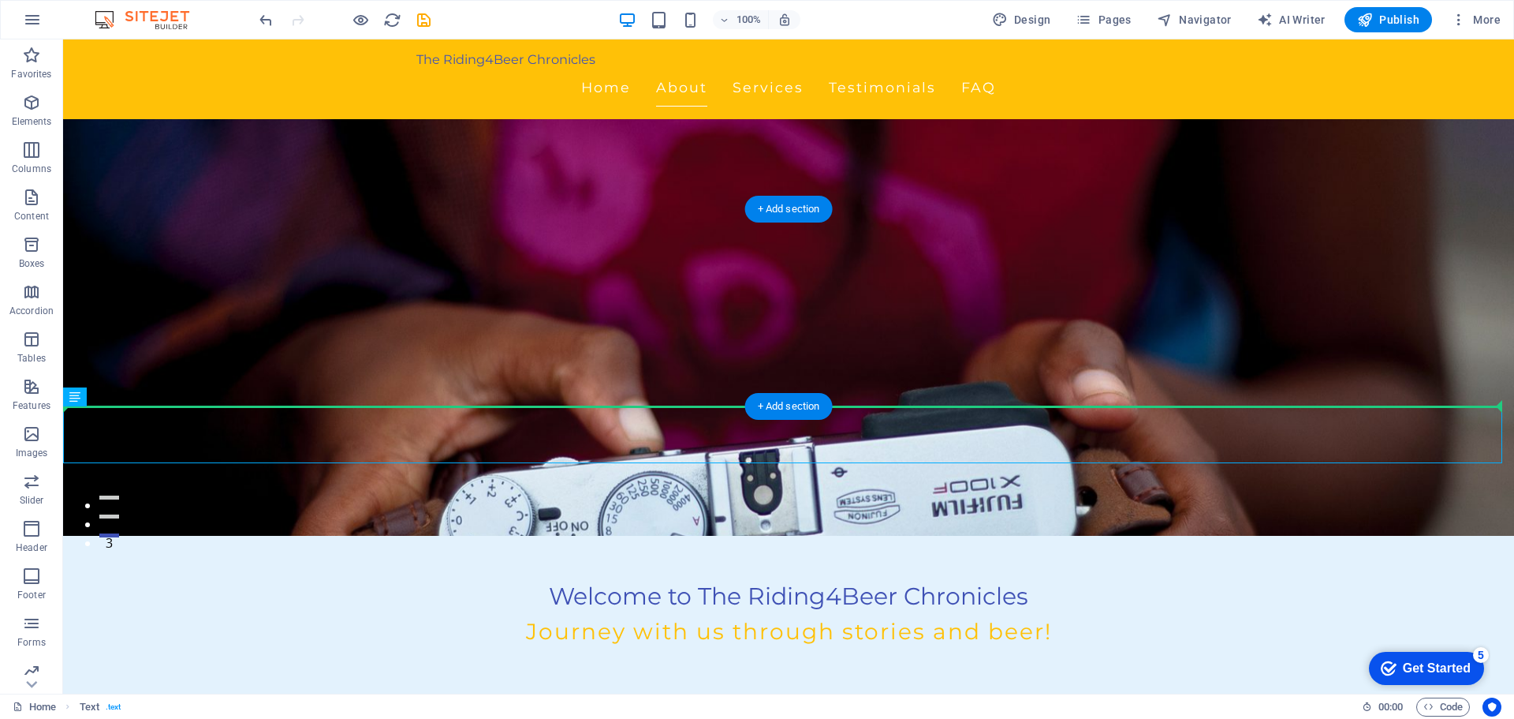
drag, startPoint x: 160, startPoint y: 437, endPoint x: 159, endPoint y: 404, distance: 33.2
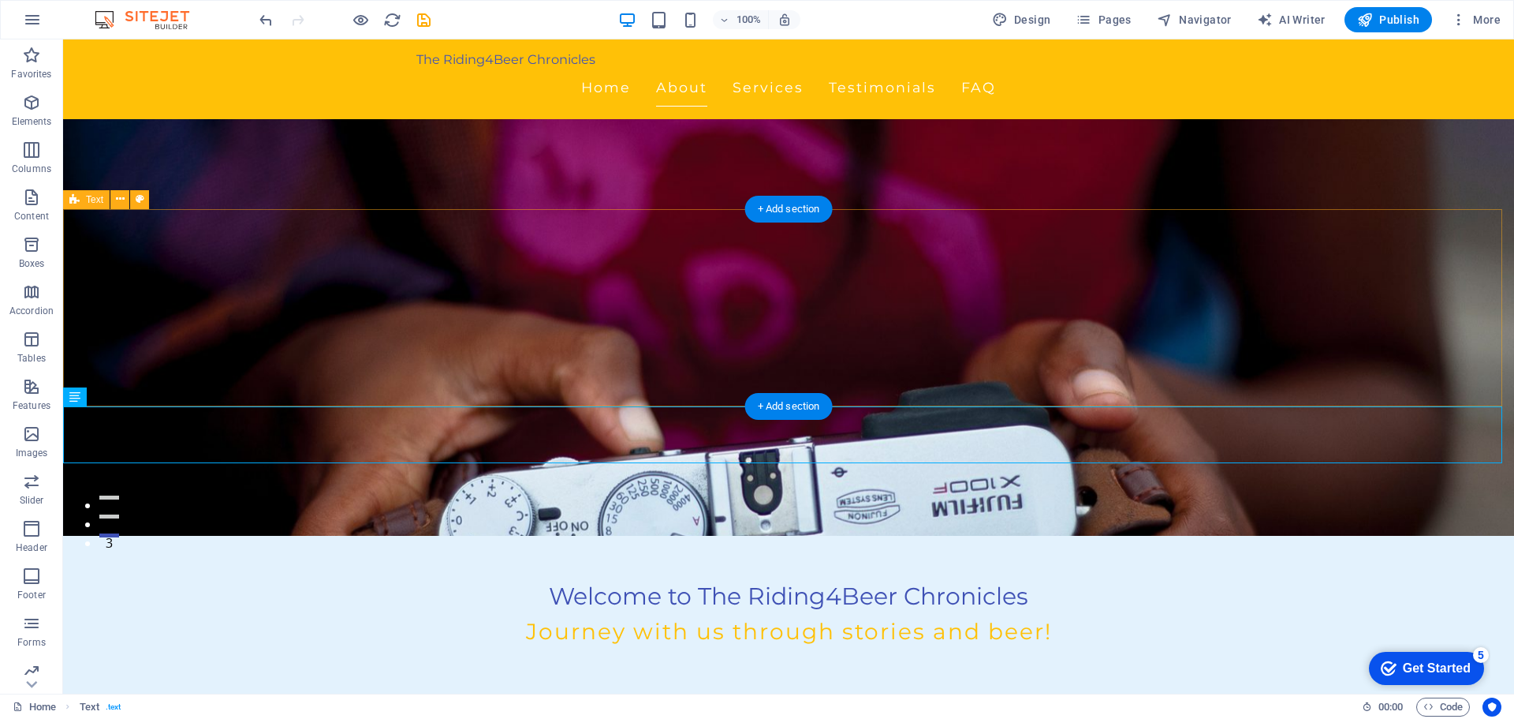
drag, startPoint x: 873, startPoint y: 430, endPoint x: 861, endPoint y: 443, distance: 18.4
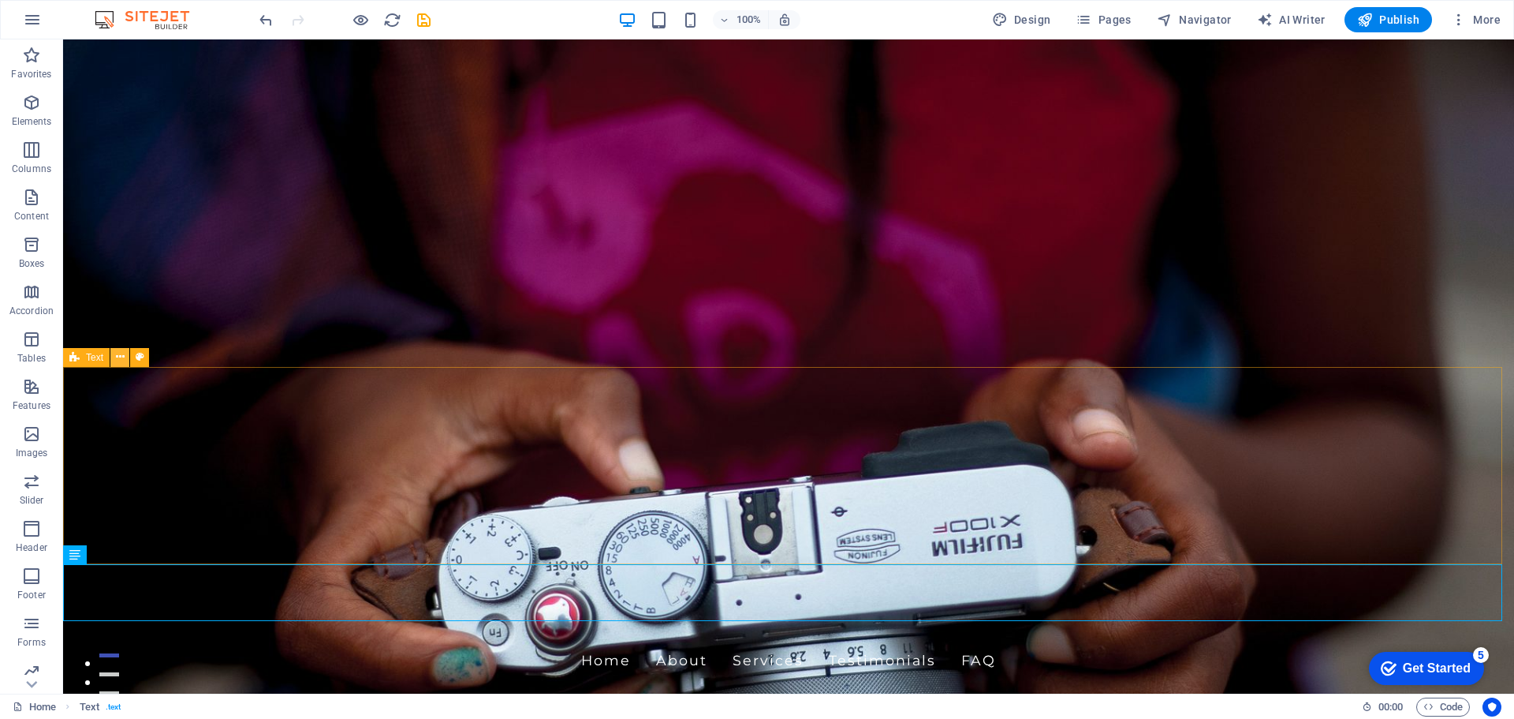
click at [122, 357] on icon at bounding box center [120, 357] width 9 height 17
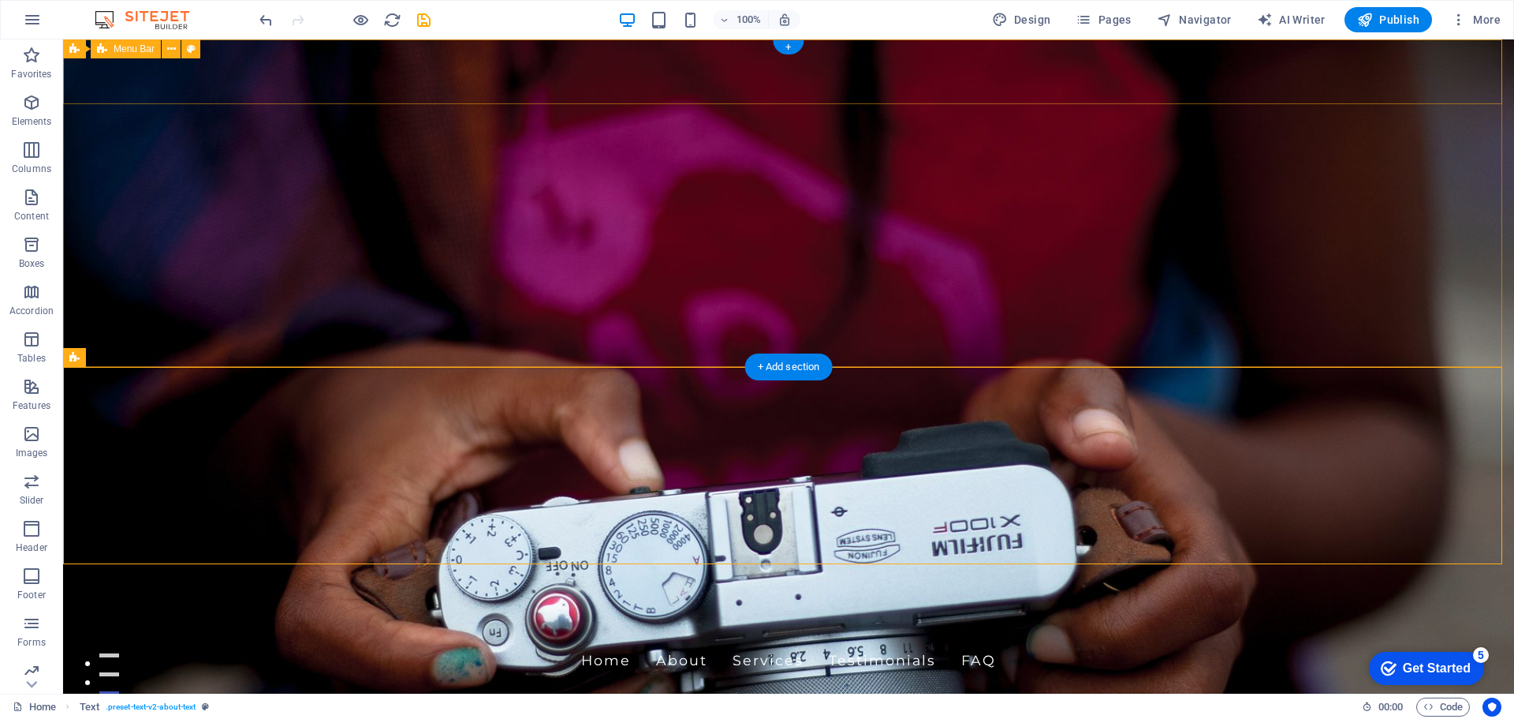
click at [1407, 612] on div "The Riding4Beer Chronicles Home About Services Testimonials FAQ" at bounding box center [788, 652] width 1451 height 80
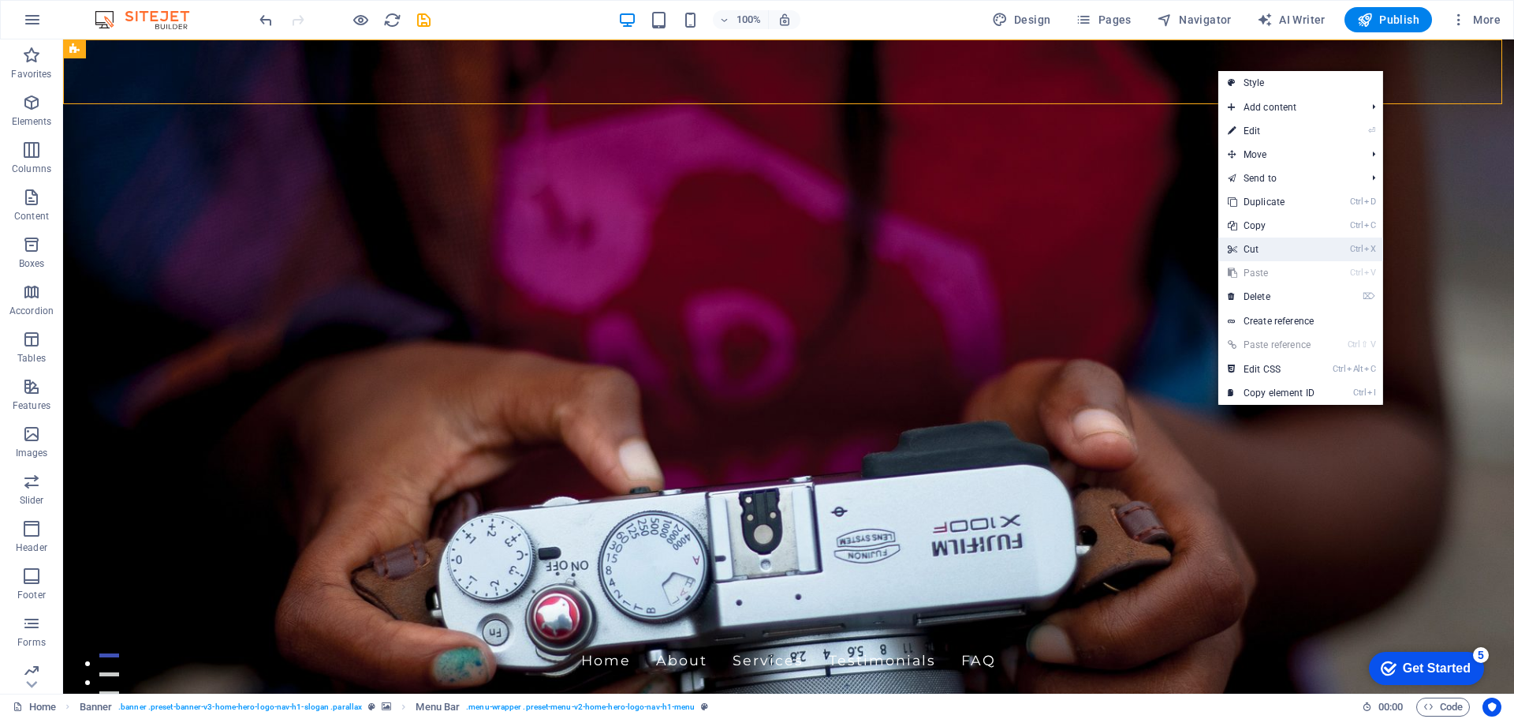
click at [1343, 254] on li "Ctrl X Cut" at bounding box center [1301, 249] width 165 height 24
click at [1305, 251] on link "Ctrl X Cut" at bounding box center [1272, 249] width 106 height 24
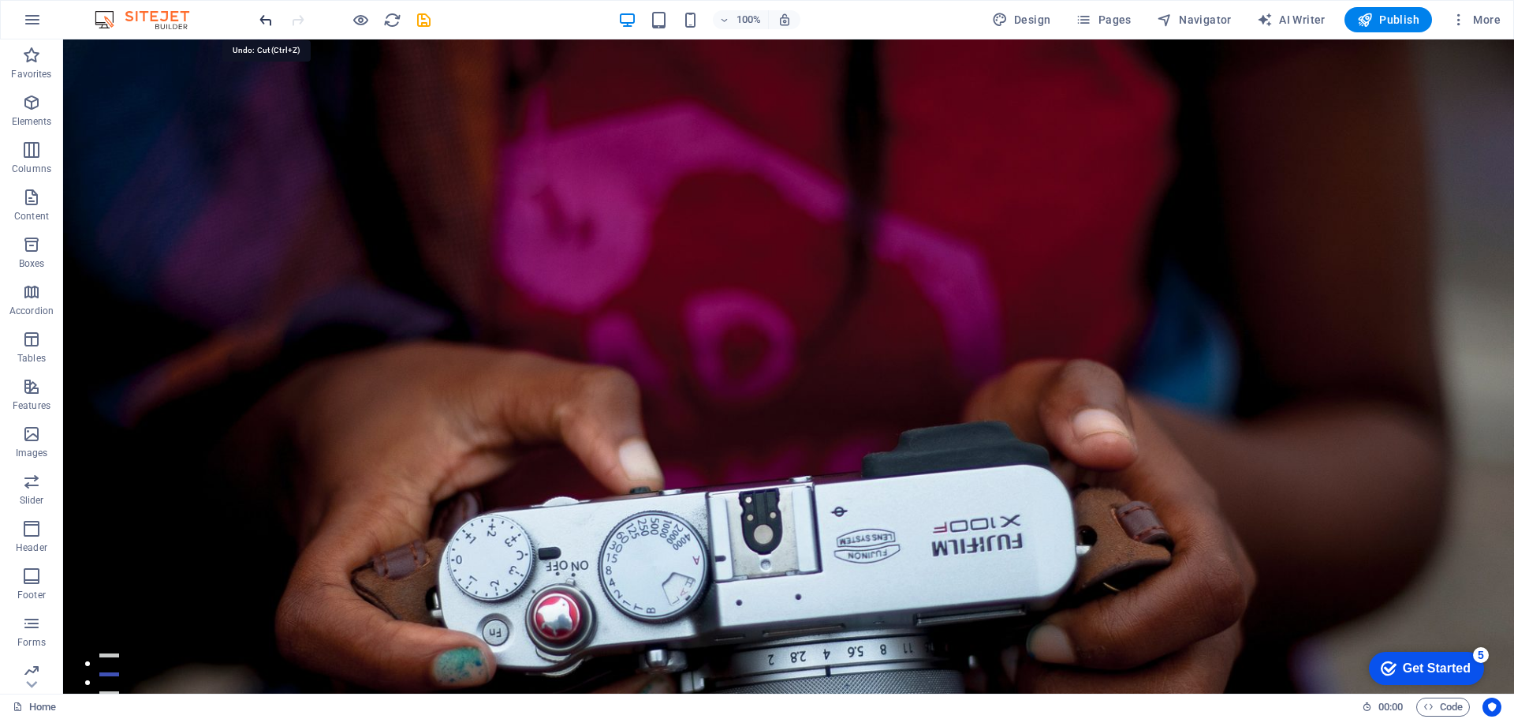
click at [268, 20] on icon "undo" at bounding box center [266, 20] width 18 height 18
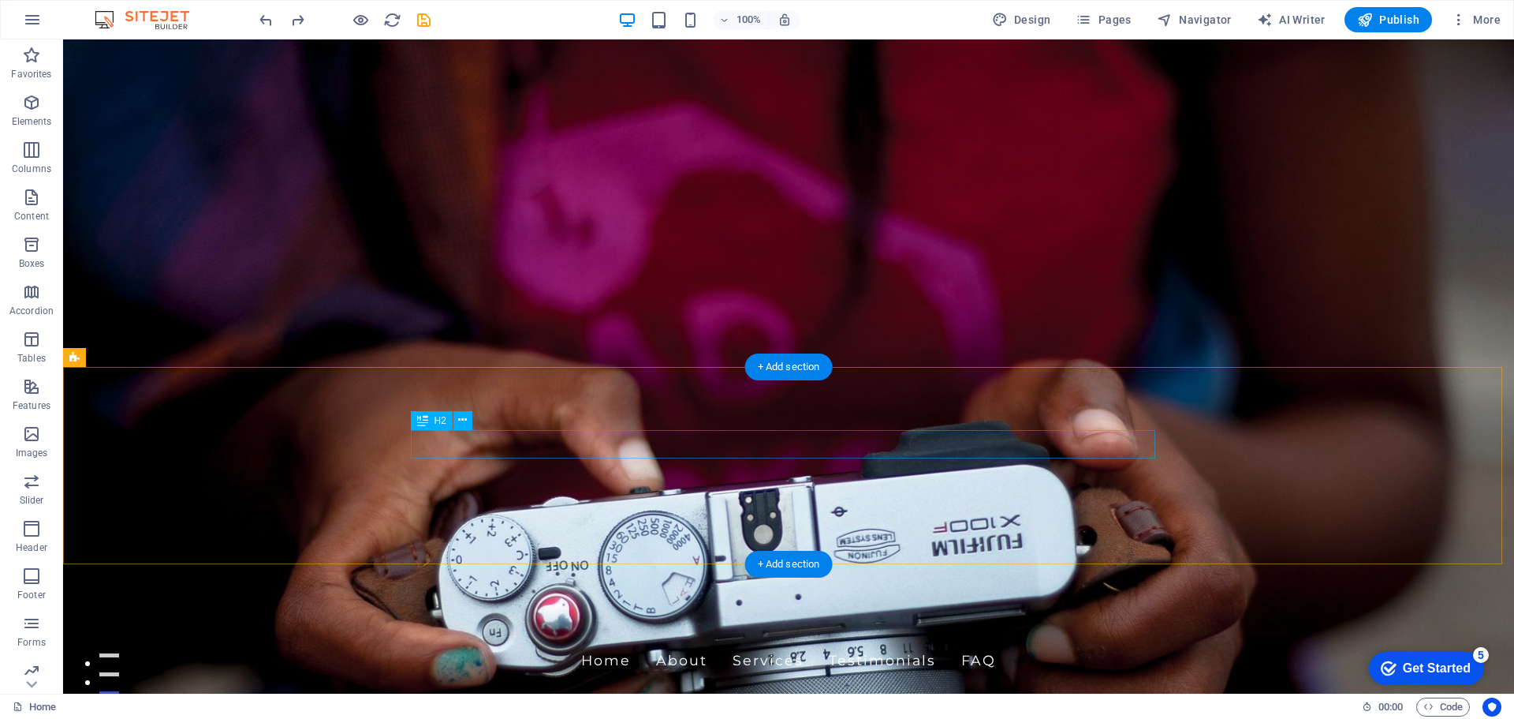
click at [466, 419] on icon at bounding box center [462, 420] width 9 height 17
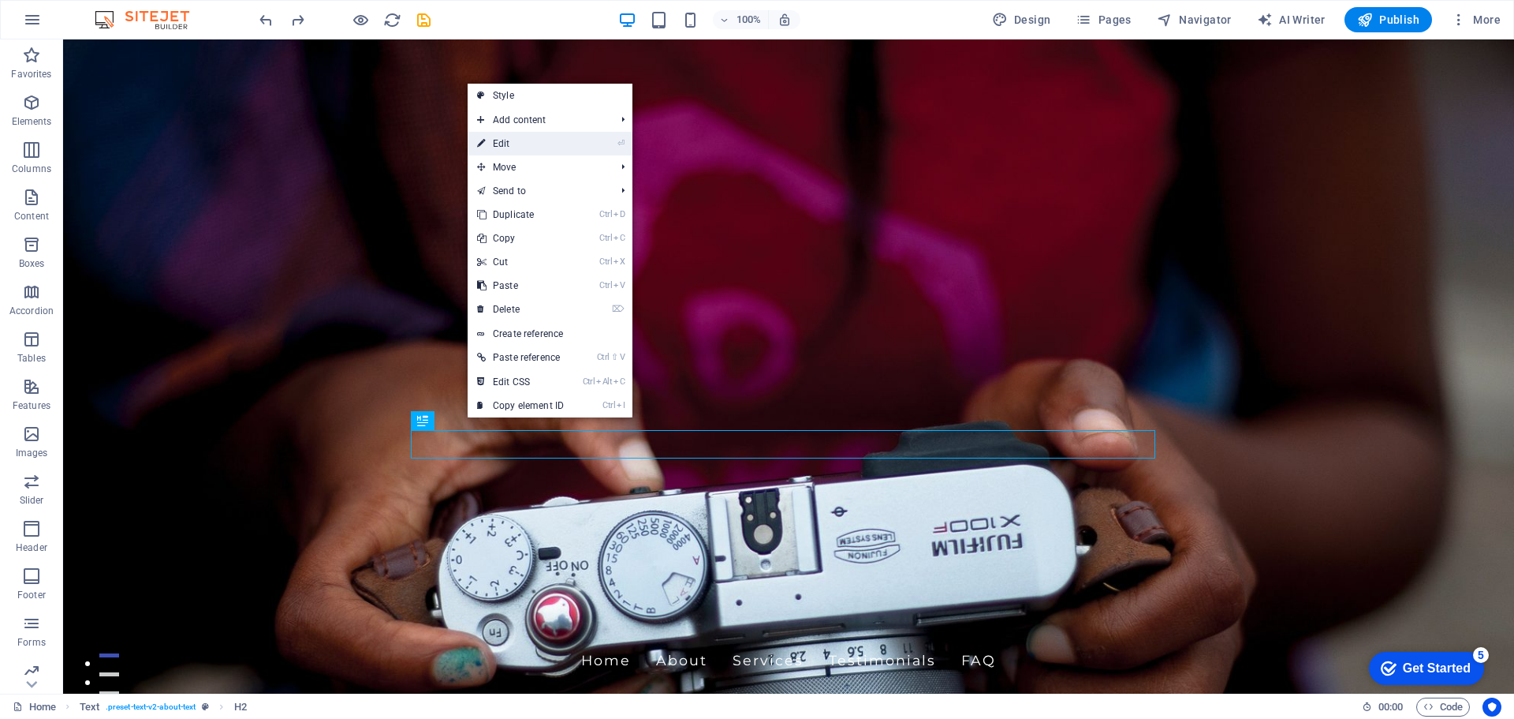
click at [548, 144] on link "⏎ Edit" at bounding box center [521, 144] width 106 height 24
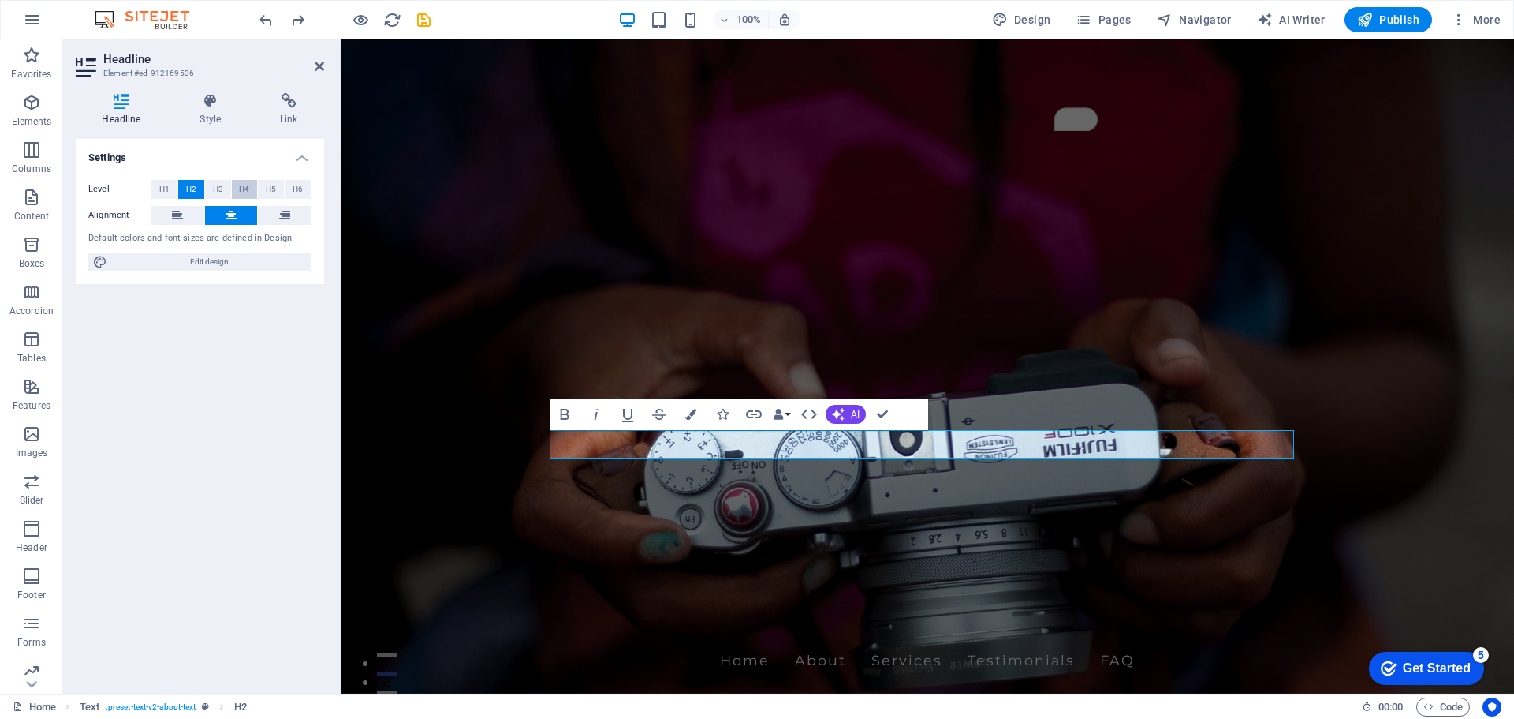
click at [241, 194] on span "H4" at bounding box center [244, 189] width 10 height 19
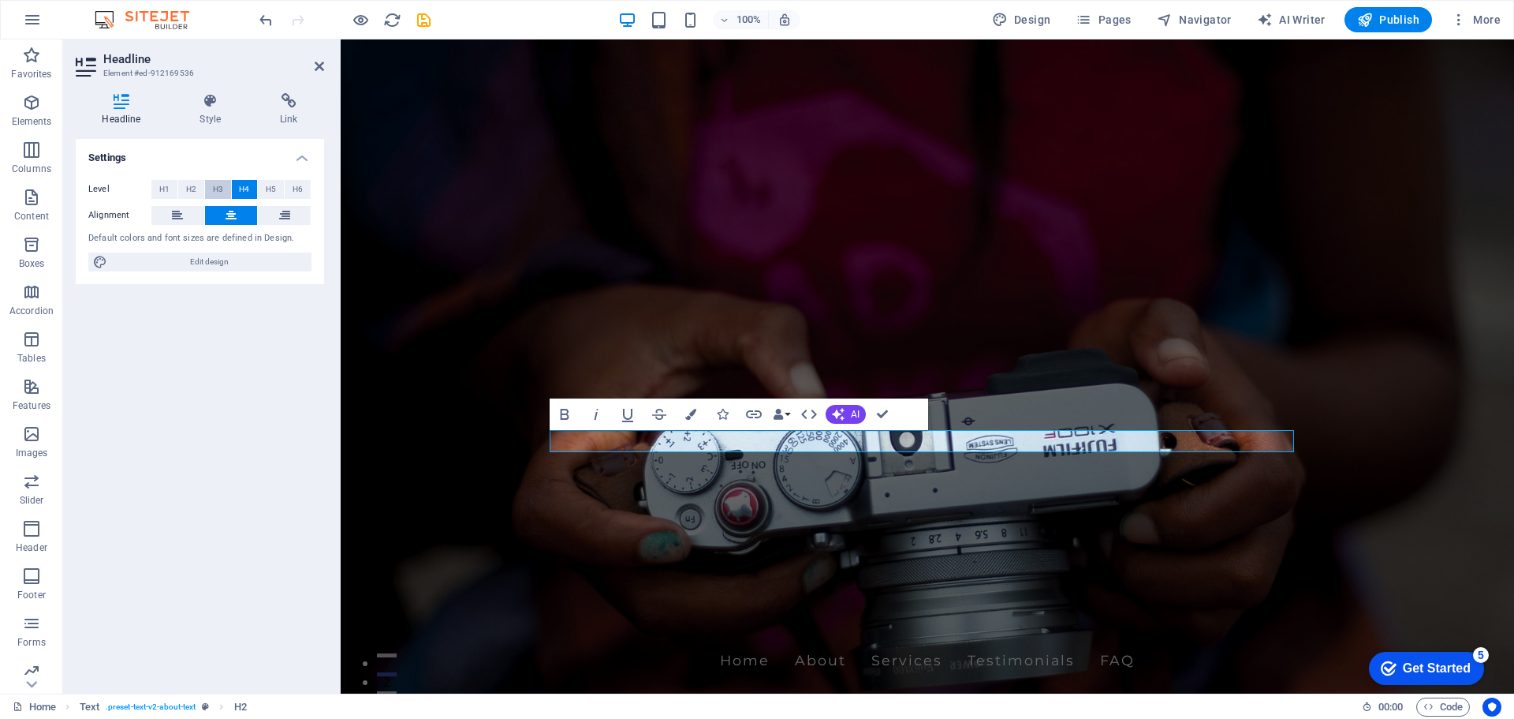
click at [217, 192] on span "H3" at bounding box center [218, 189] width 10 height 19
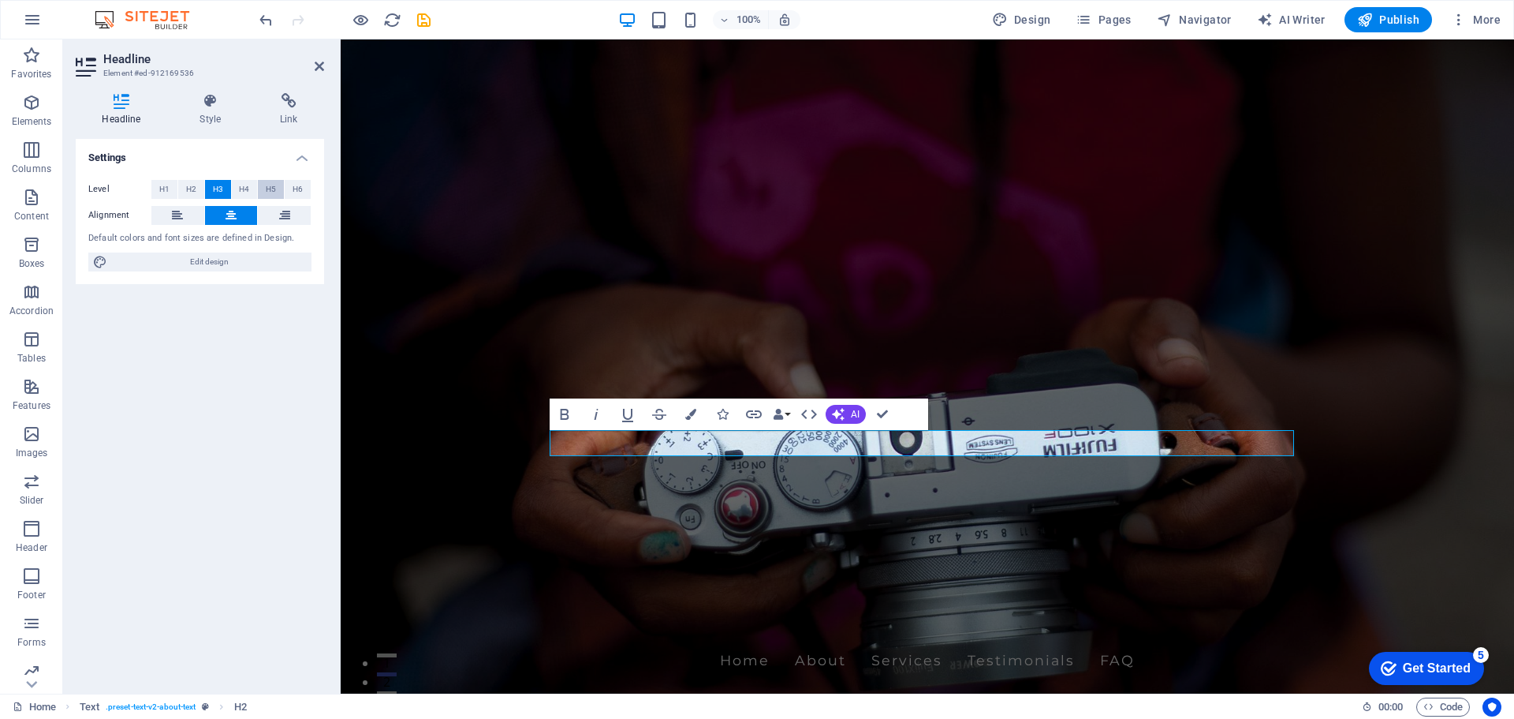
click at [273, 192] on span "H5" at bounding box center [271, 189] width 10 height 19
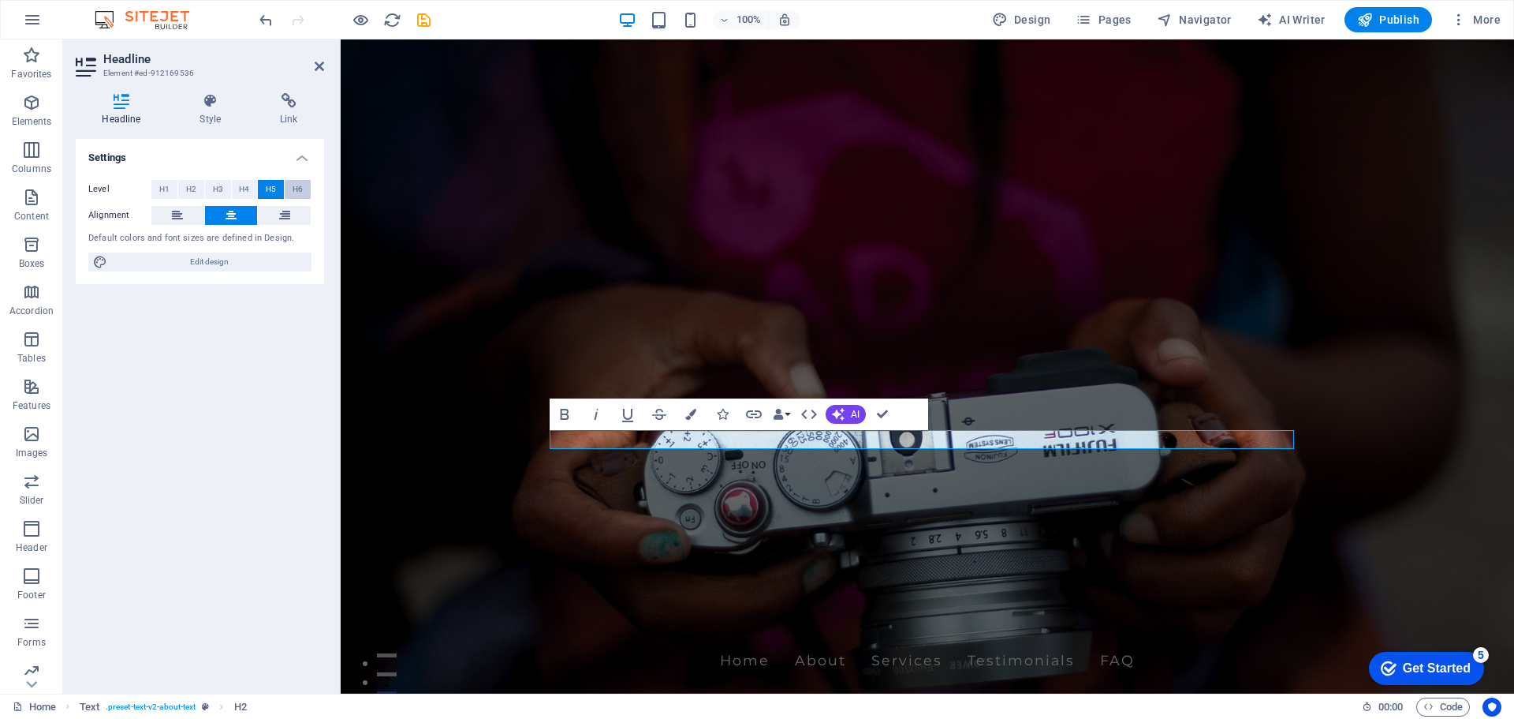
click at [301, 190] on span "H6" at bounding box center [298, 189] width 10 height 19
click at [162, 194] on span "H1" at bounding box center [164, 189] width 10 height 19
click at [192, 191] on span "H2" at bounding box center [191, 189] width 10 height 19
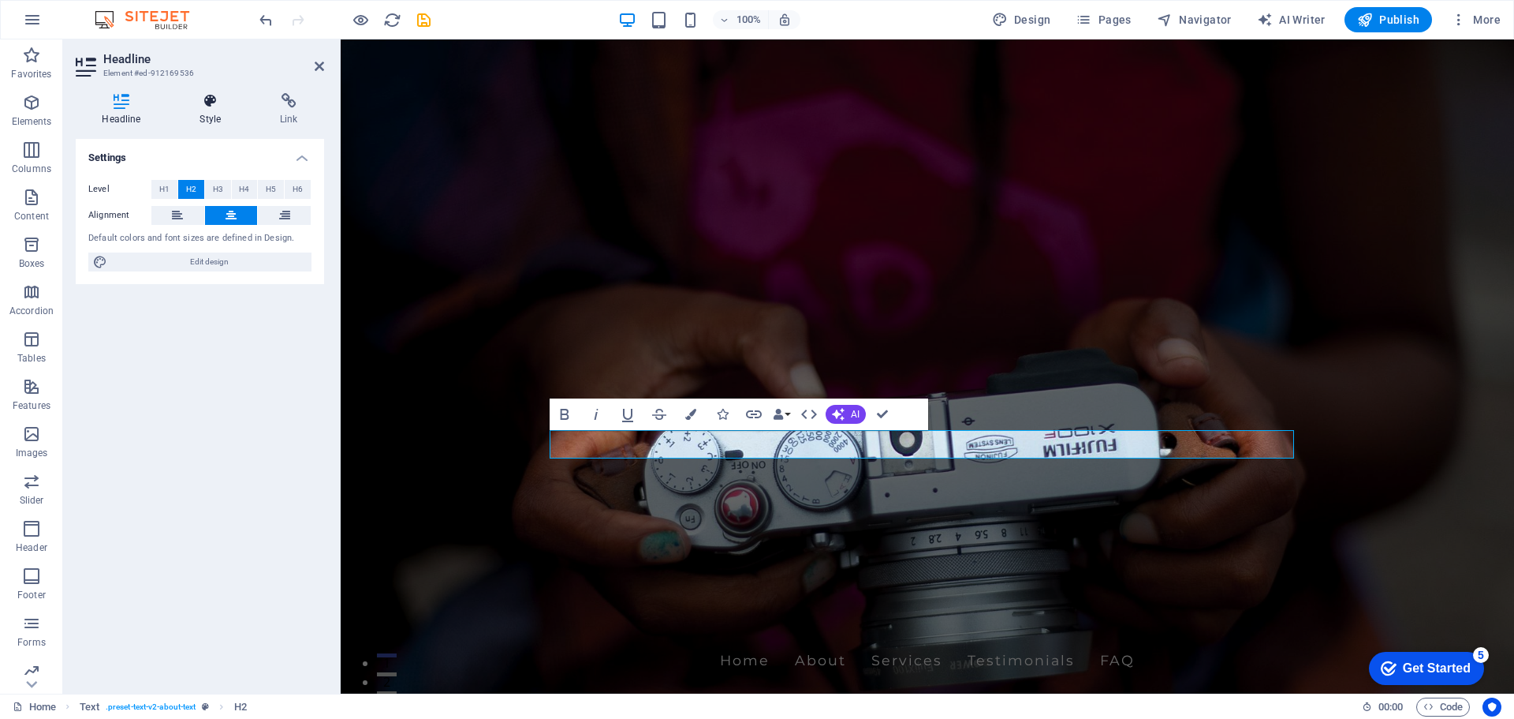
click at [204, 114] on h4 "Style" at bounding box center [214, 109] width 80 height 33
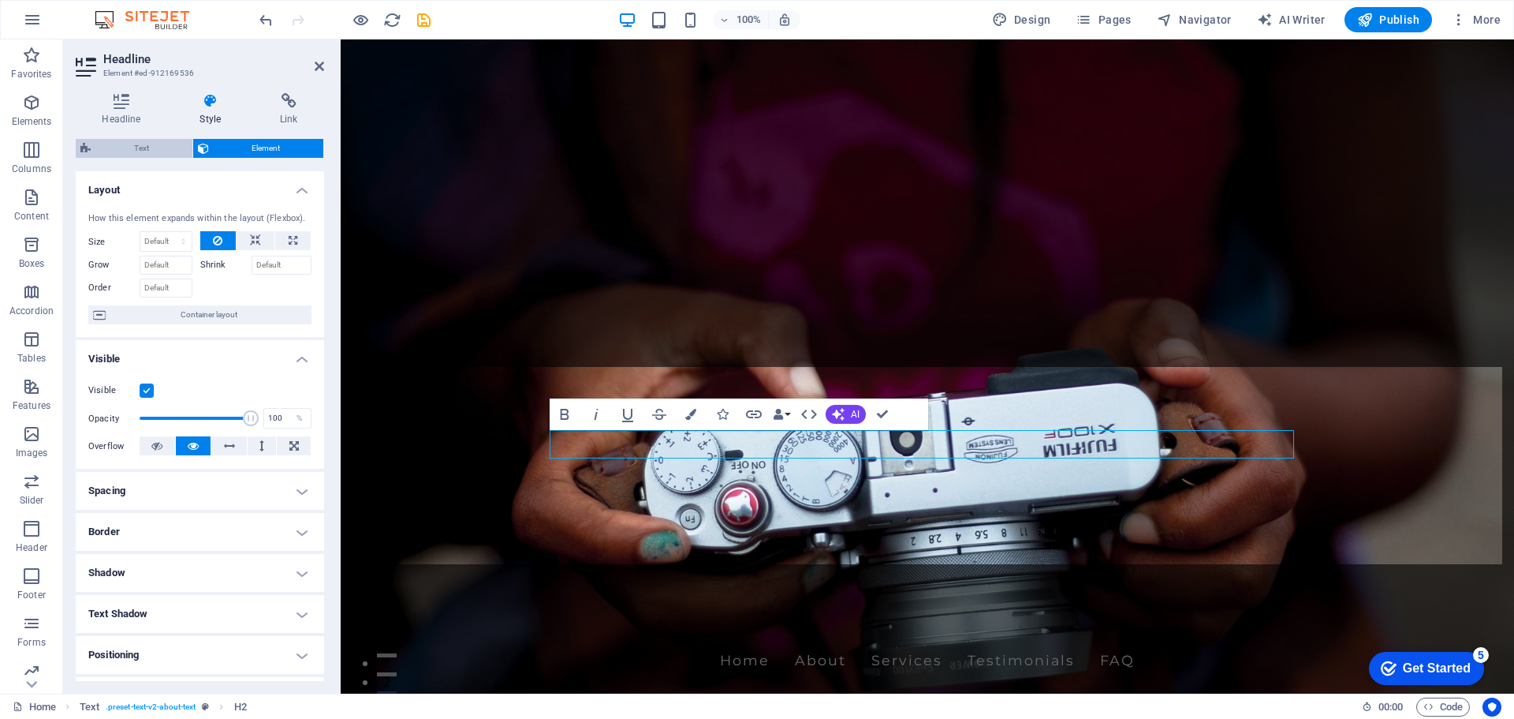
click at [144, 152] on span "Text" at bounding box center [141, 148] width 92 height 19
select select "rem"
select select "preset-text-v2-about-text"
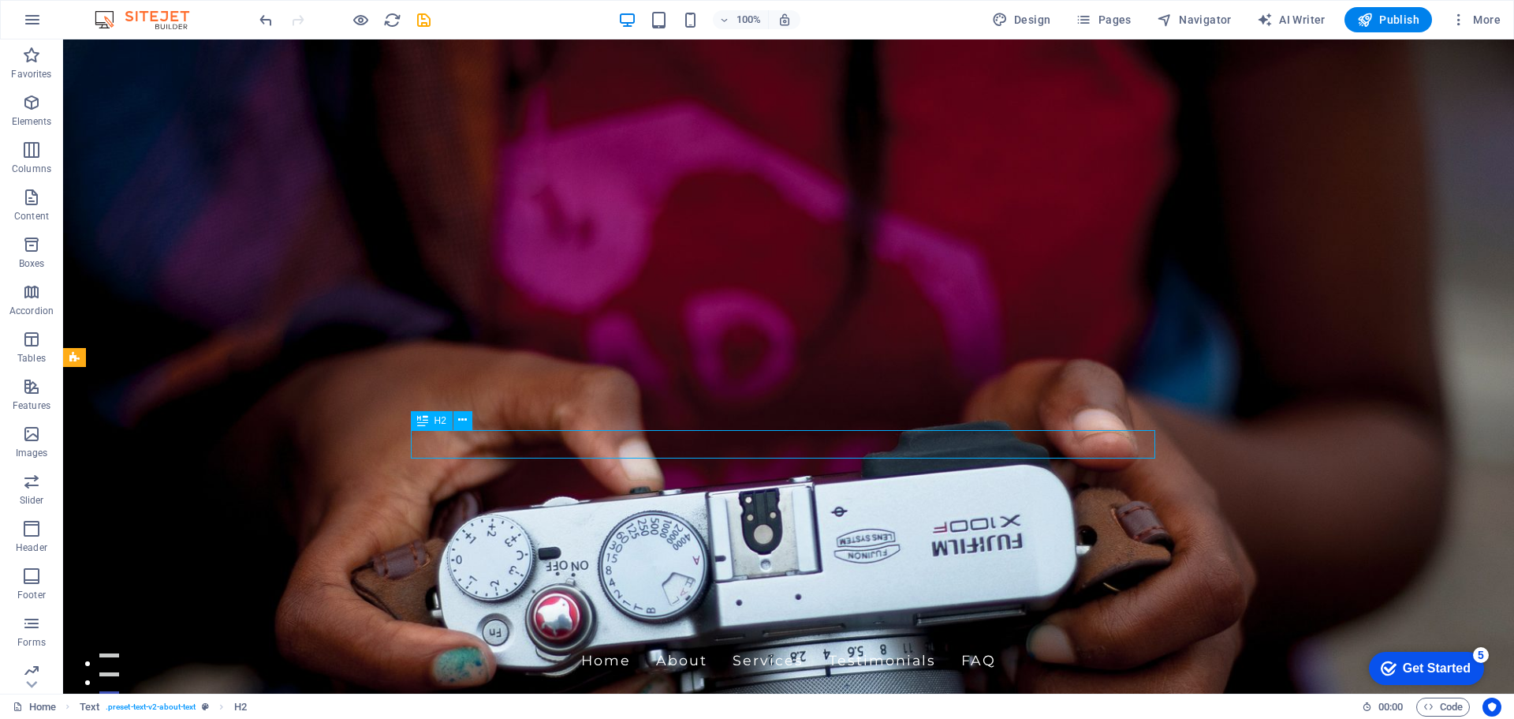
drag, startPoint x: 438, startPoint y: 445, endPoint x: 838, endPoint y: 444, distance: 399.9
click at [465, 420] on icon at bounding box center [462, 420] width 9 height 17
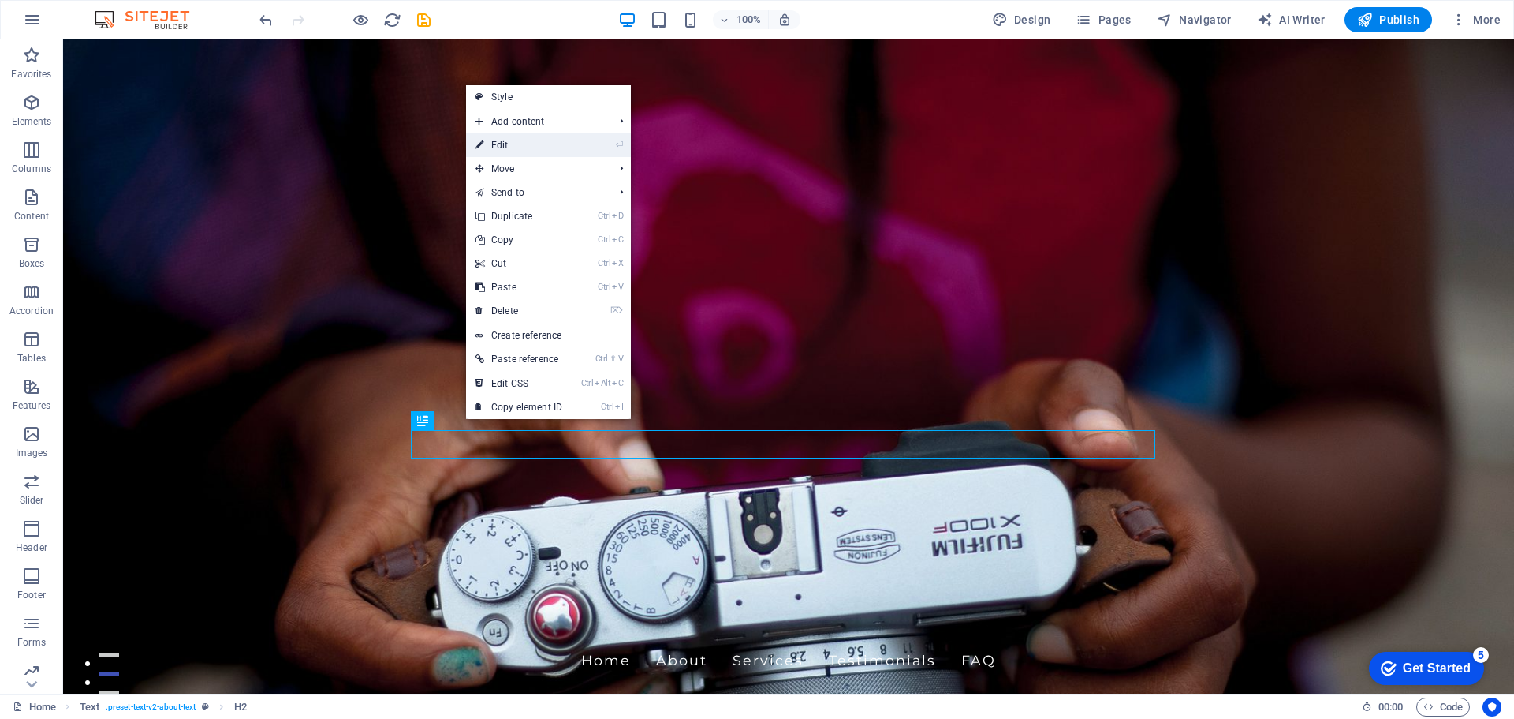
click at [542, 148] on link "⏎ Edit" at bounding box center [519, 145] width 106 height 24
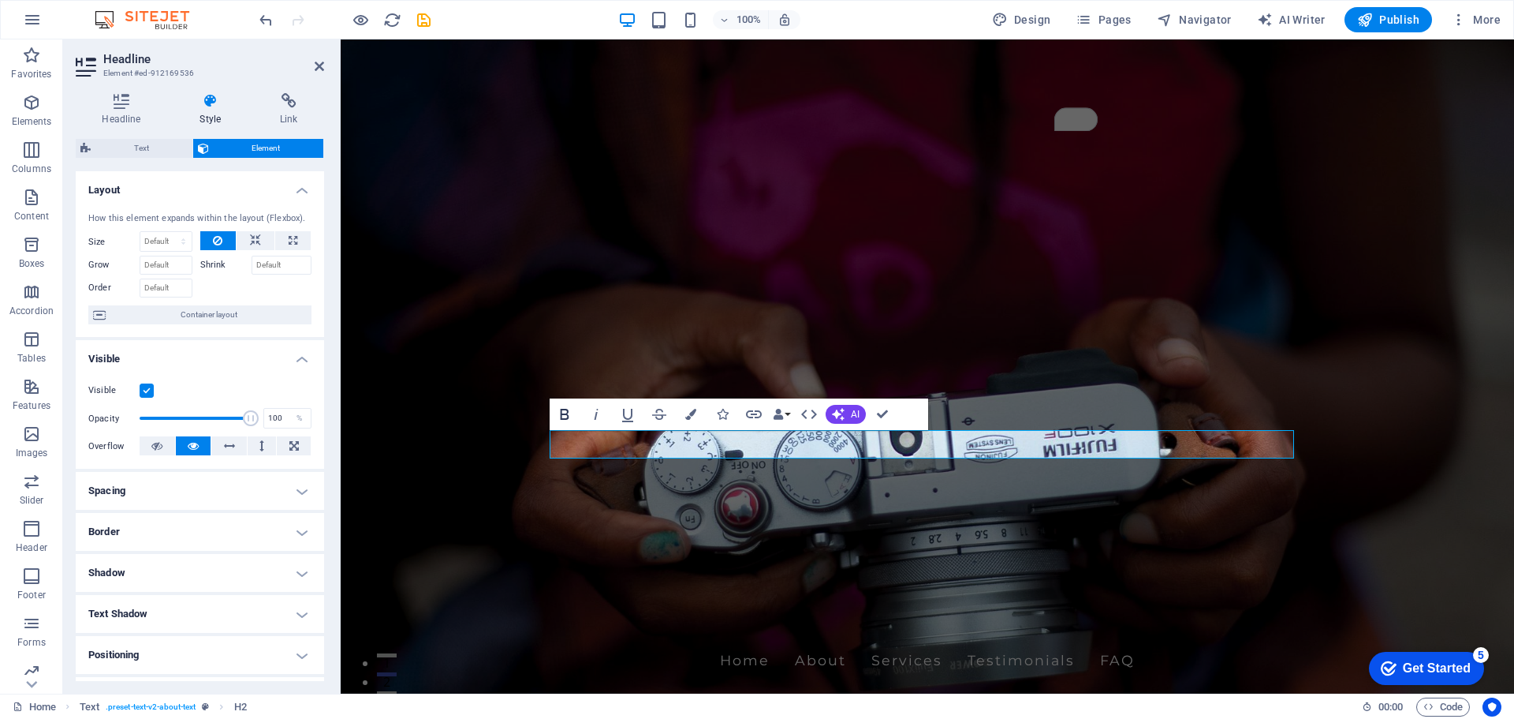
click at [561, 413] on icon "button" at bounding box center [564, 414] width 9 height 11
click at [696, 413] on icon "button" at bounding box center [690, 414] width 11 height 11
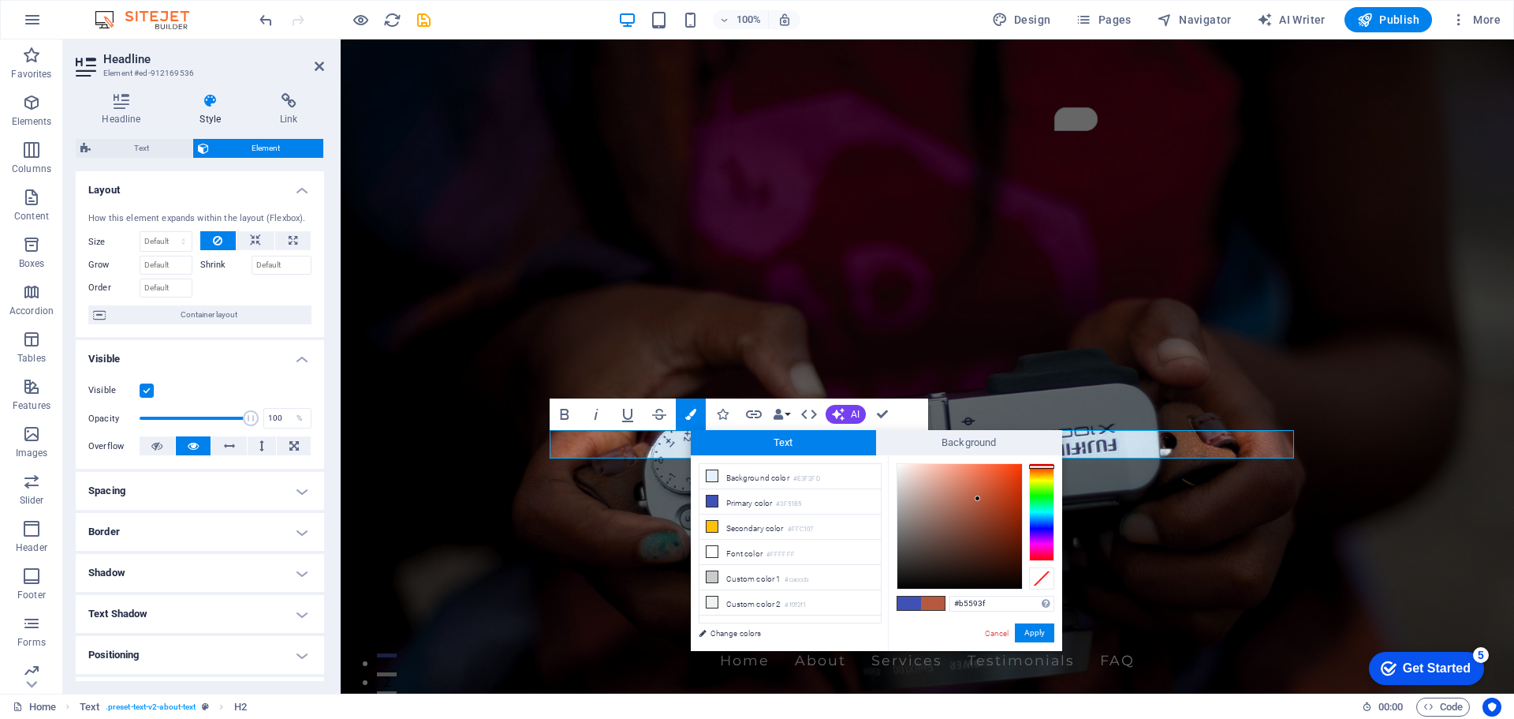
click at [1045, 466] on div at bounding box center [1041, 512] width 25 height 98
click at [1049, 464] on div at bounding box center [1041, 464] width 25 height 4
click at [1047, 553] on div at bounding box center [1041, 512] width 25 height 98
type input "#b53f3f"
drag, startPoint x: 1044, startPoint y: 551, endPoint x: 1044, endPoint y: 566, distance: 15.0
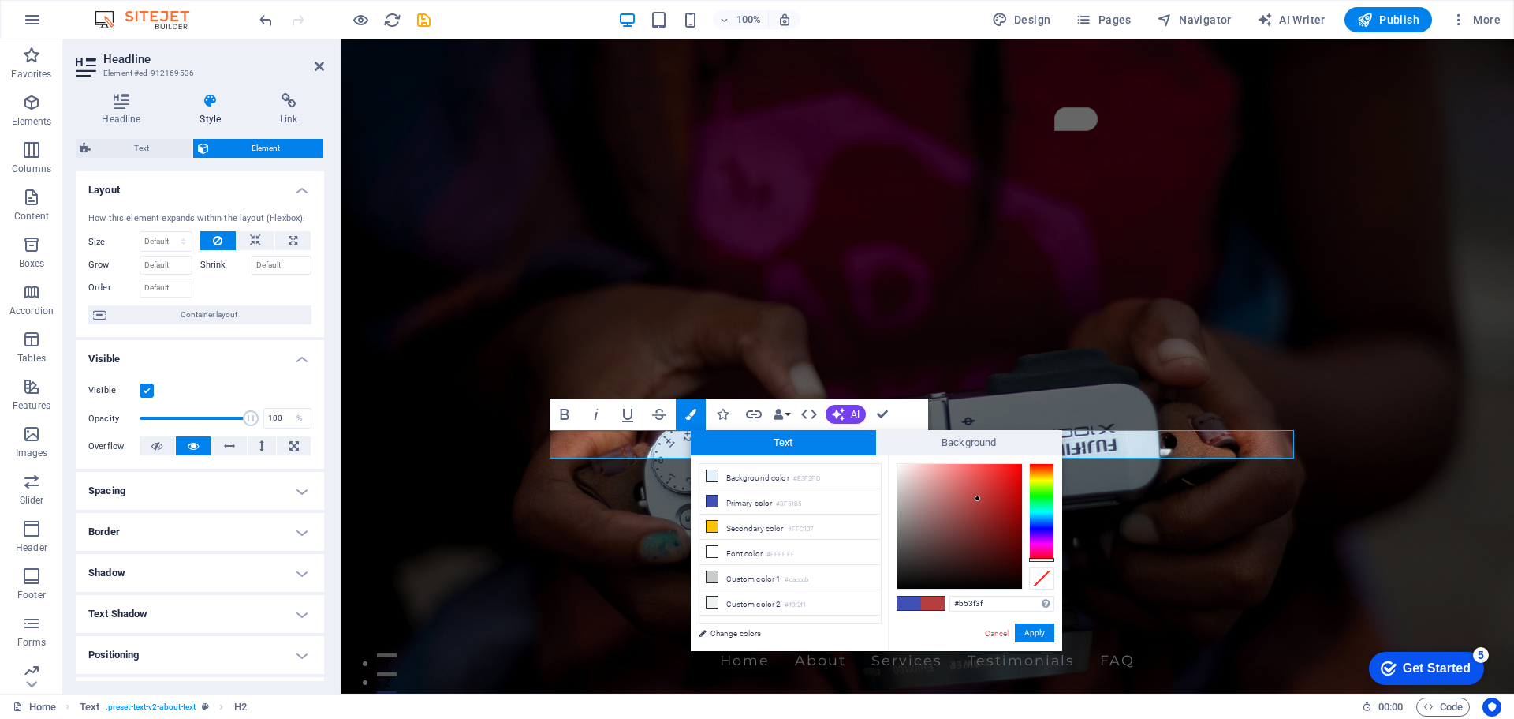
click at [1044, 566] on div at bounding box center [976, 526] width 158 height 126
click at [1037, 629] on button "Apply" at bounding box center [1034, 632] width 39 height 19
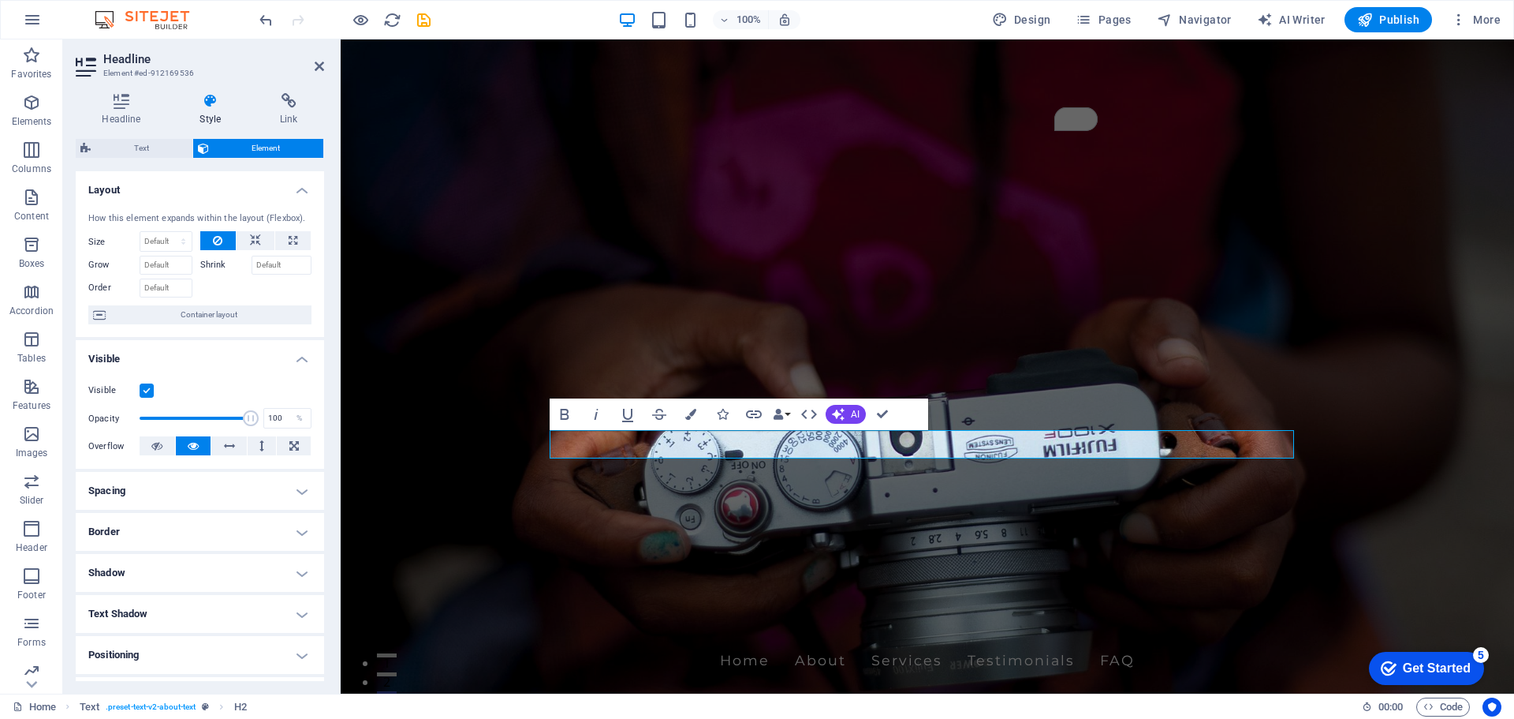
drag, startPoint x: 516, startPoint y: 499, endPoint x: 857, endPoint y: 536, distance: 342.8
click at [857, 536] on div "H2 Banner Container Banner Menu Bar Text Container Text Spacer Text H2 Containe…" at bounding box center [928, 366] width 1174 height 654
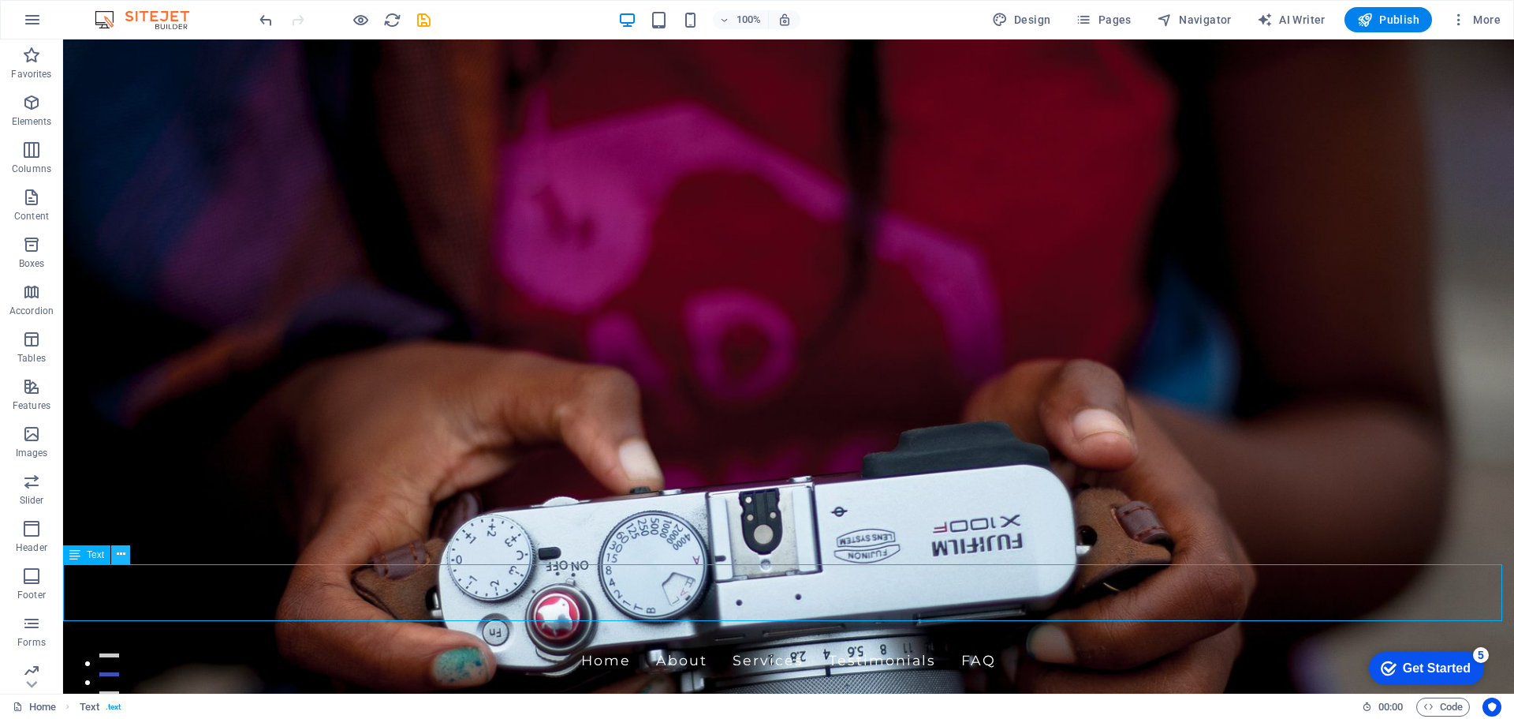
click at [121, 554] on icon at bounding box center [121, 554] width 9 height 17
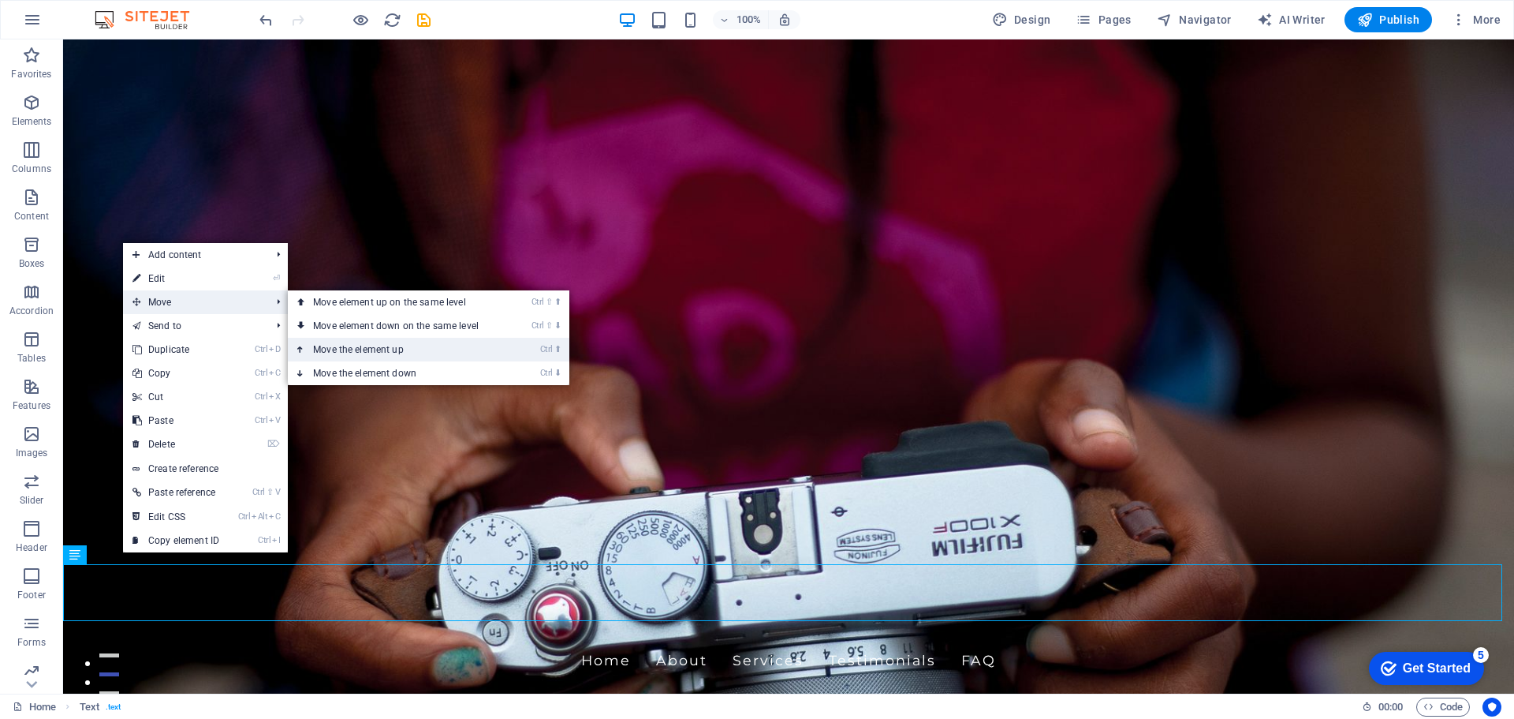
click at [353, 348] on link "Ctrl ⬆ Move the element up" at bounding box center [399, 350] width 222 height 24
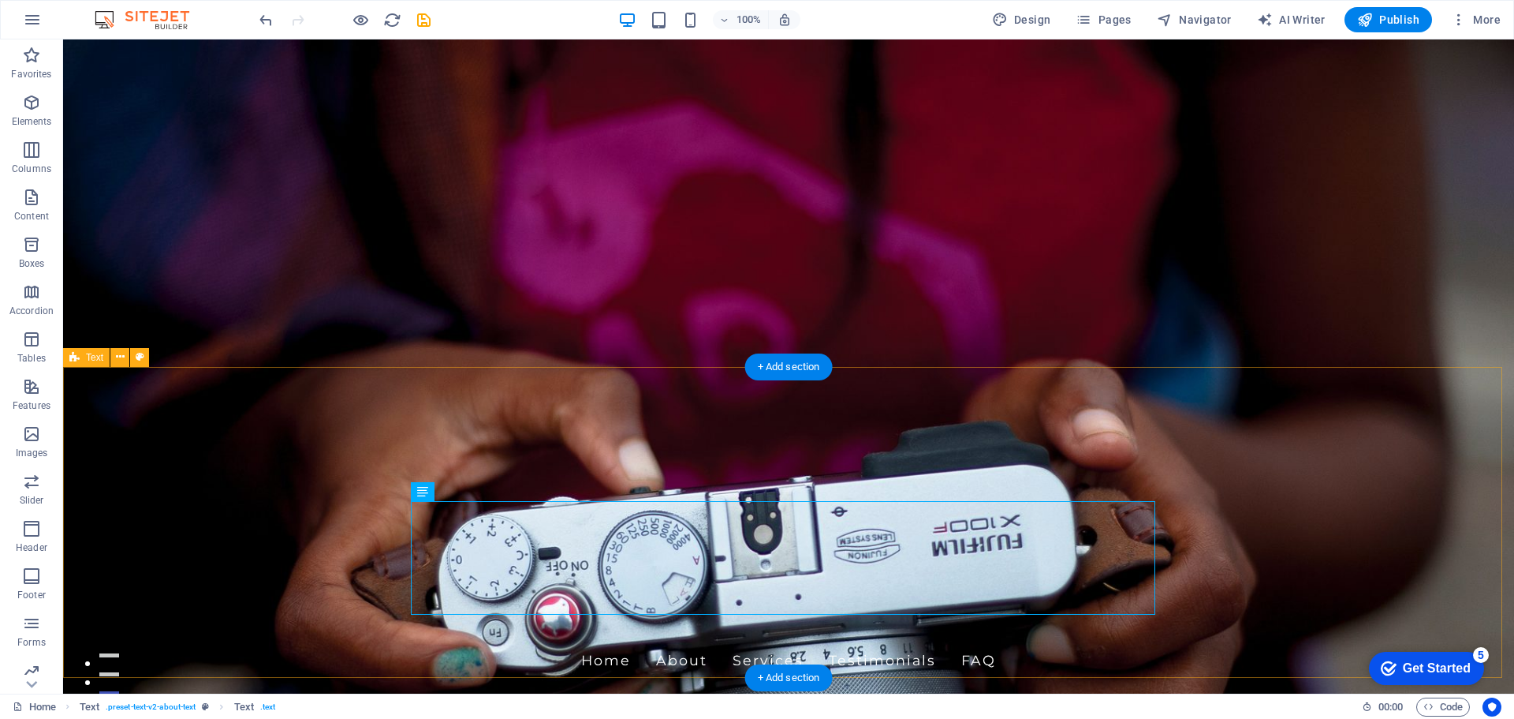
drag, startPoint x: 511, startPoint y: 530, endPoint x: 461, endPoint y: 554, distance: 55.0
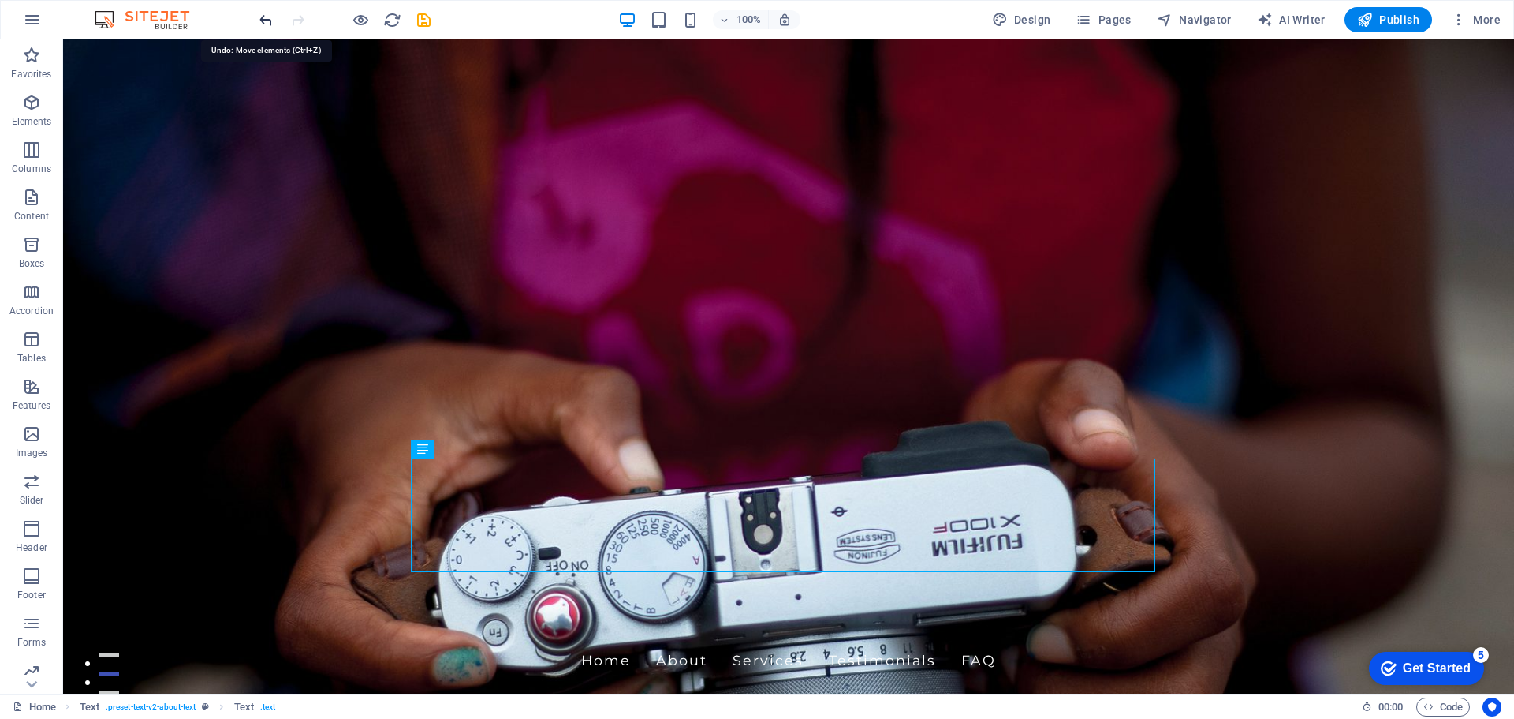
click at [267, 22] on icon "undo" at bounding box center [266, 20] width 18 height 18
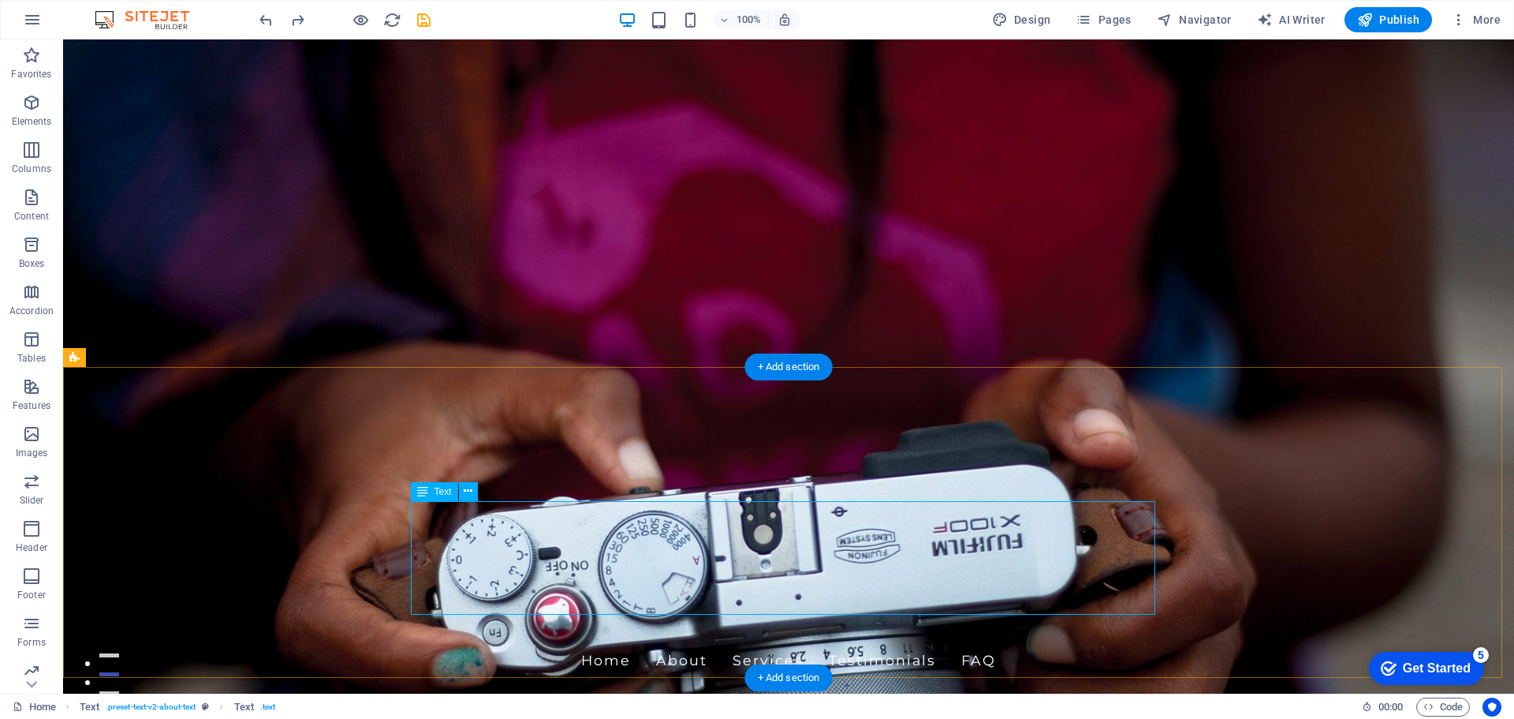
click at [470, 490] on icon at bounding box center [468, 491] width 9 height 17
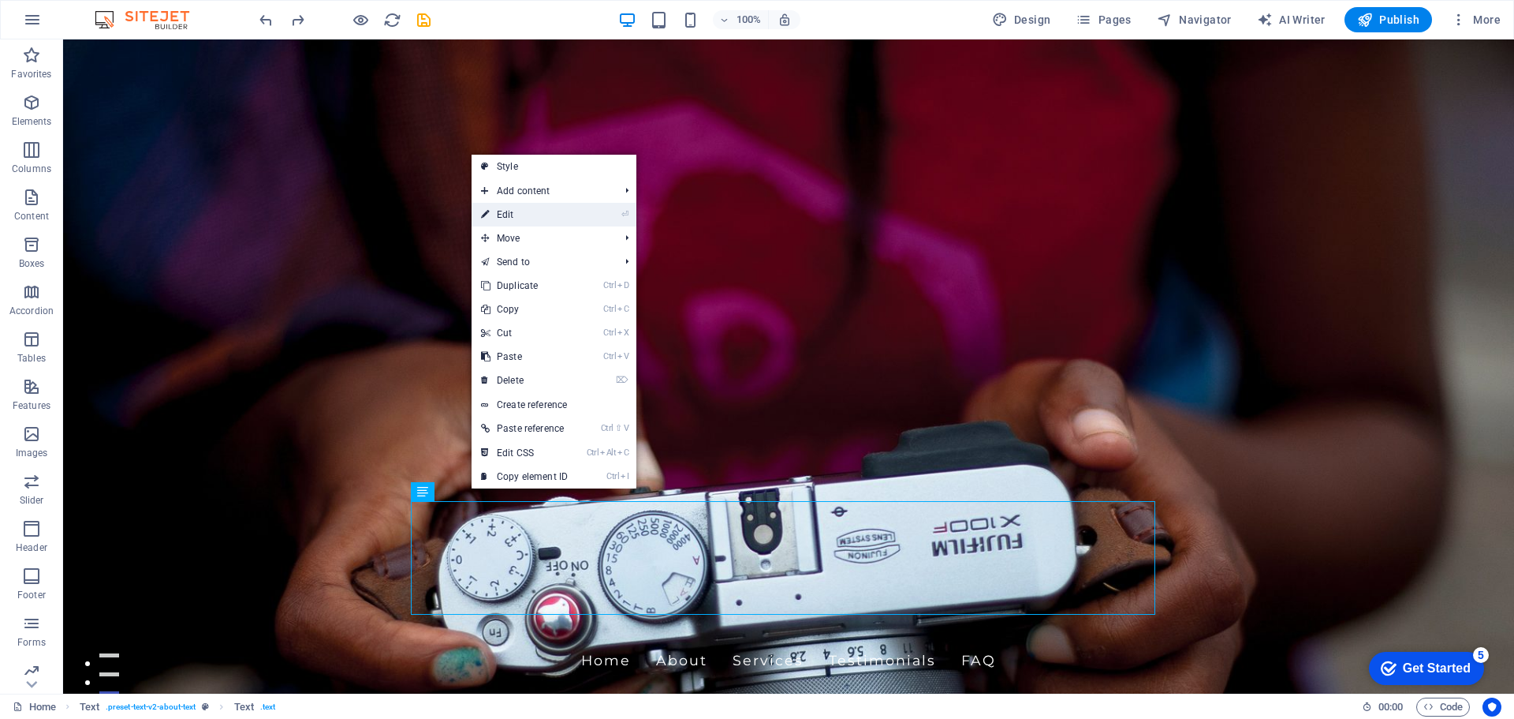
click at [569, 215] on link "⏎ Edit" at bounding box center [525, 215] width 106 height 24
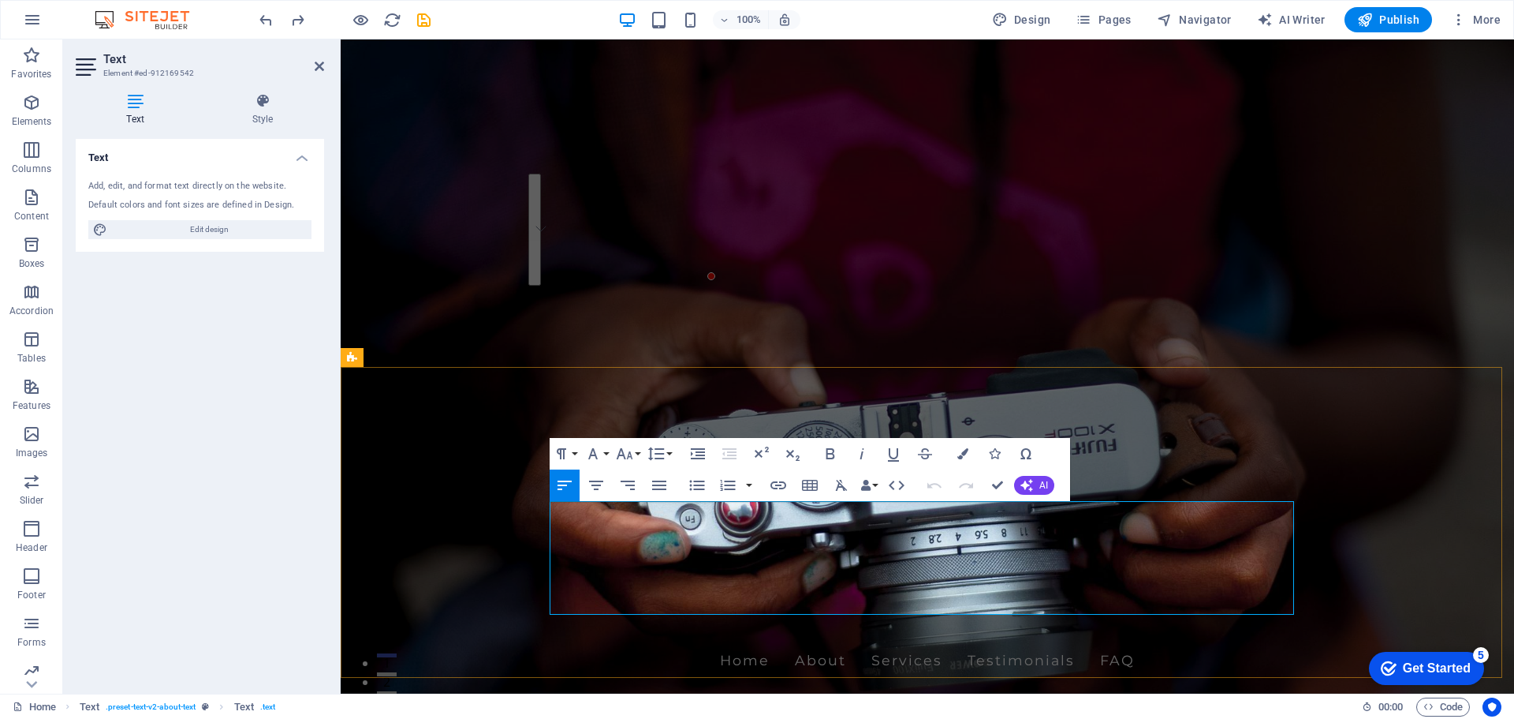
drag, startPoint x: 711, startPoint y: 512, endPoint x: 1167, endPoint y: 606, distance: 465.5
drag, startPoint x: 552, startPoint y: 512, endPoint x: 1042, endPoint y: 607, distance: 498.9
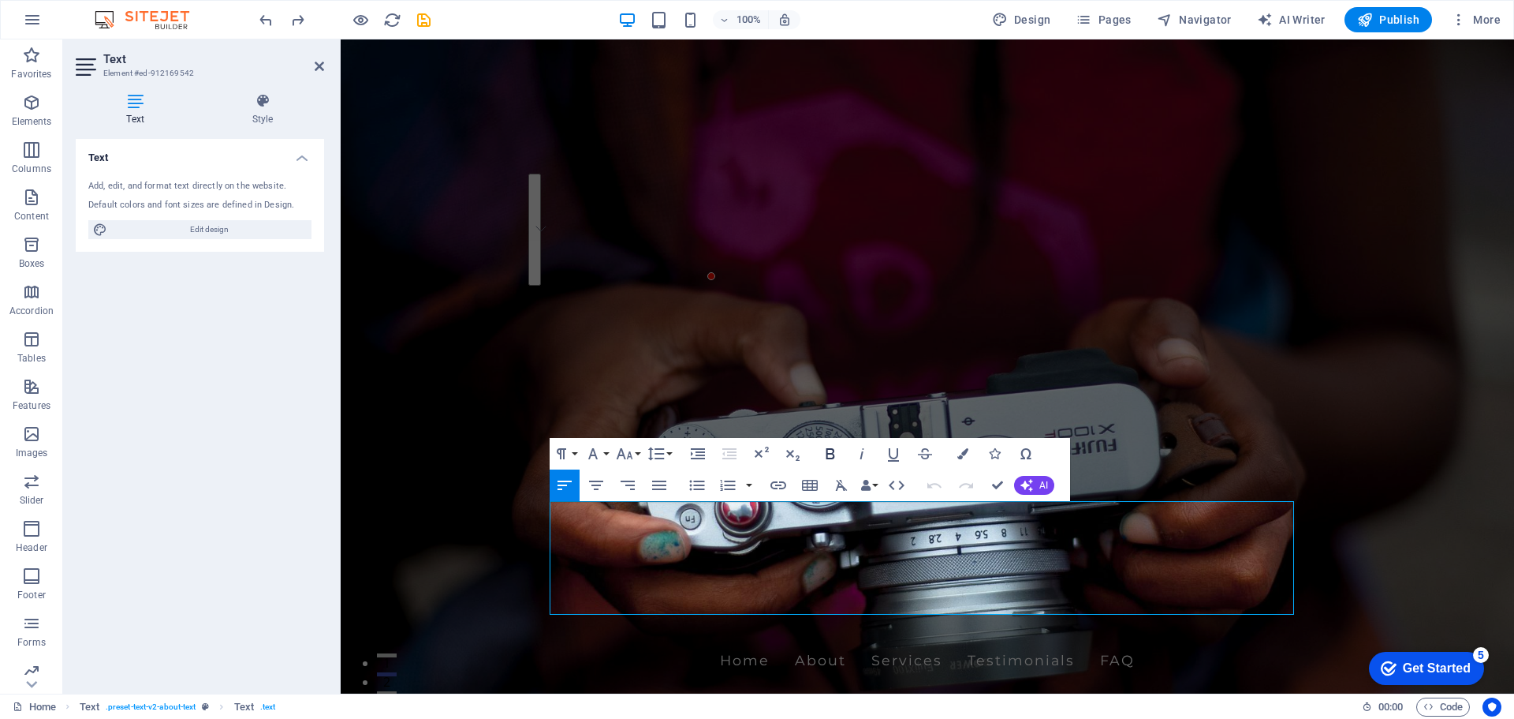
click at [829, 456] on icon "button" at bounding box center [830, 453] width 19 height 19
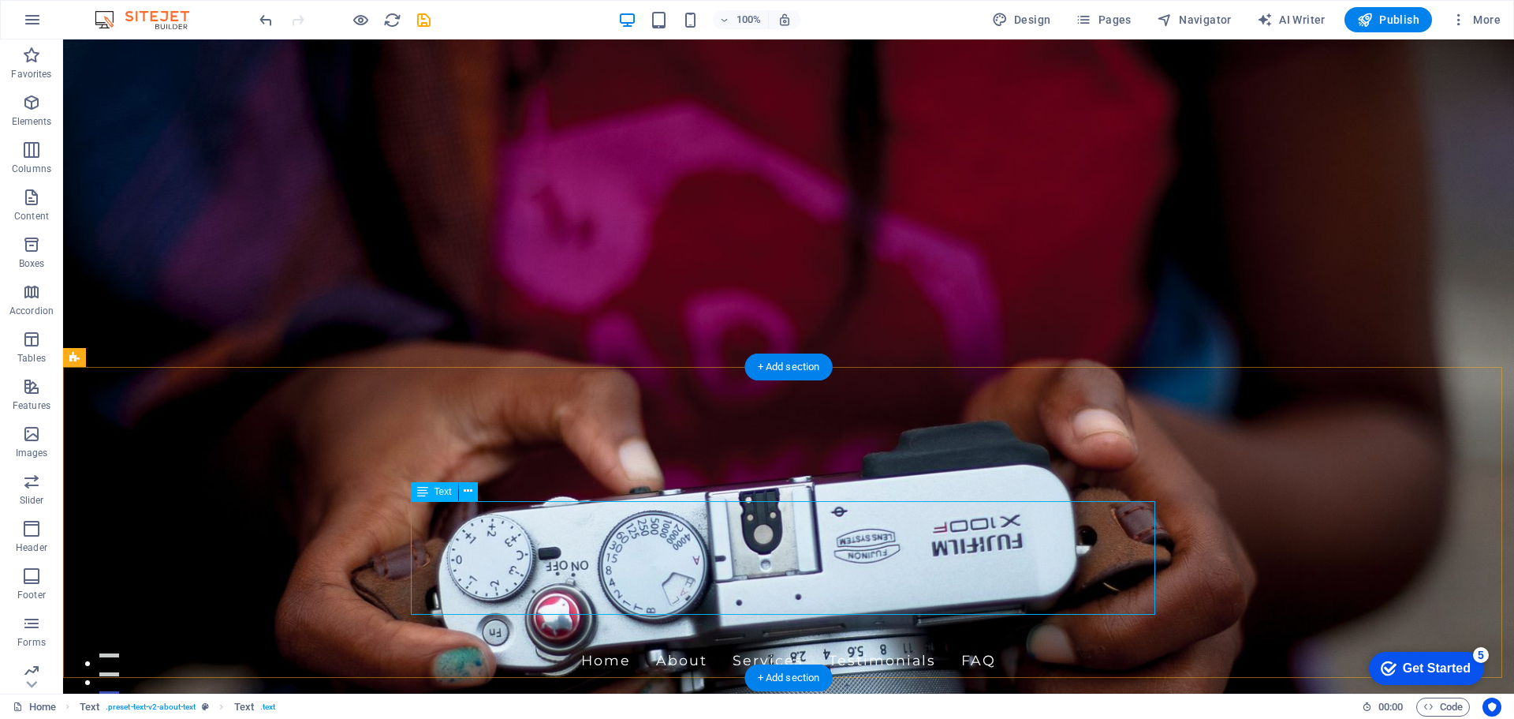
drag, startPoint x: 495, startPoint y: 538, endPoint x: 211, endPoint y: 540, distance: 283.2
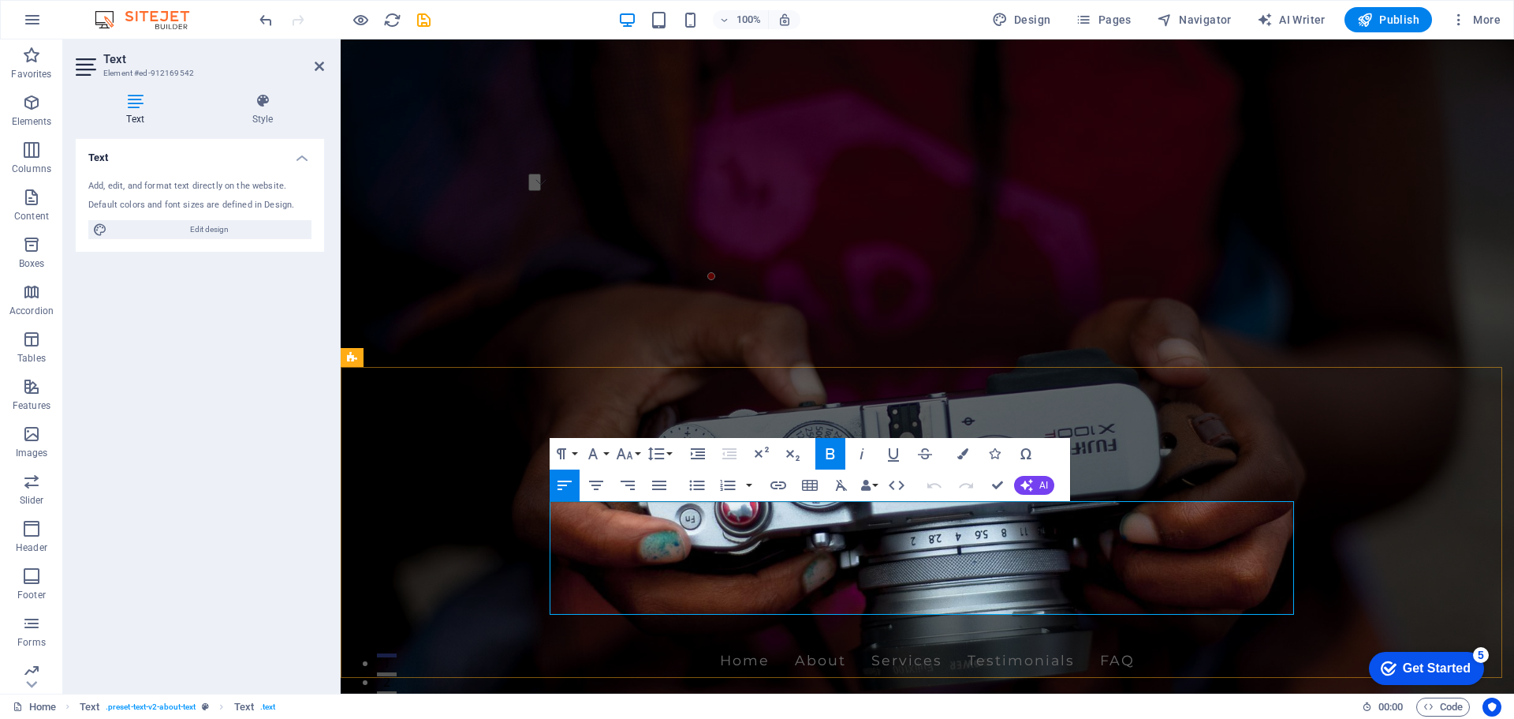
drag, startPoint x: 551, startPoint y: 510, endPoint x: 713, endPoint y: 516, distance: 161.8
click at [864, 454] on icon "button" at bounding box center [862, 453] width 19 height 19
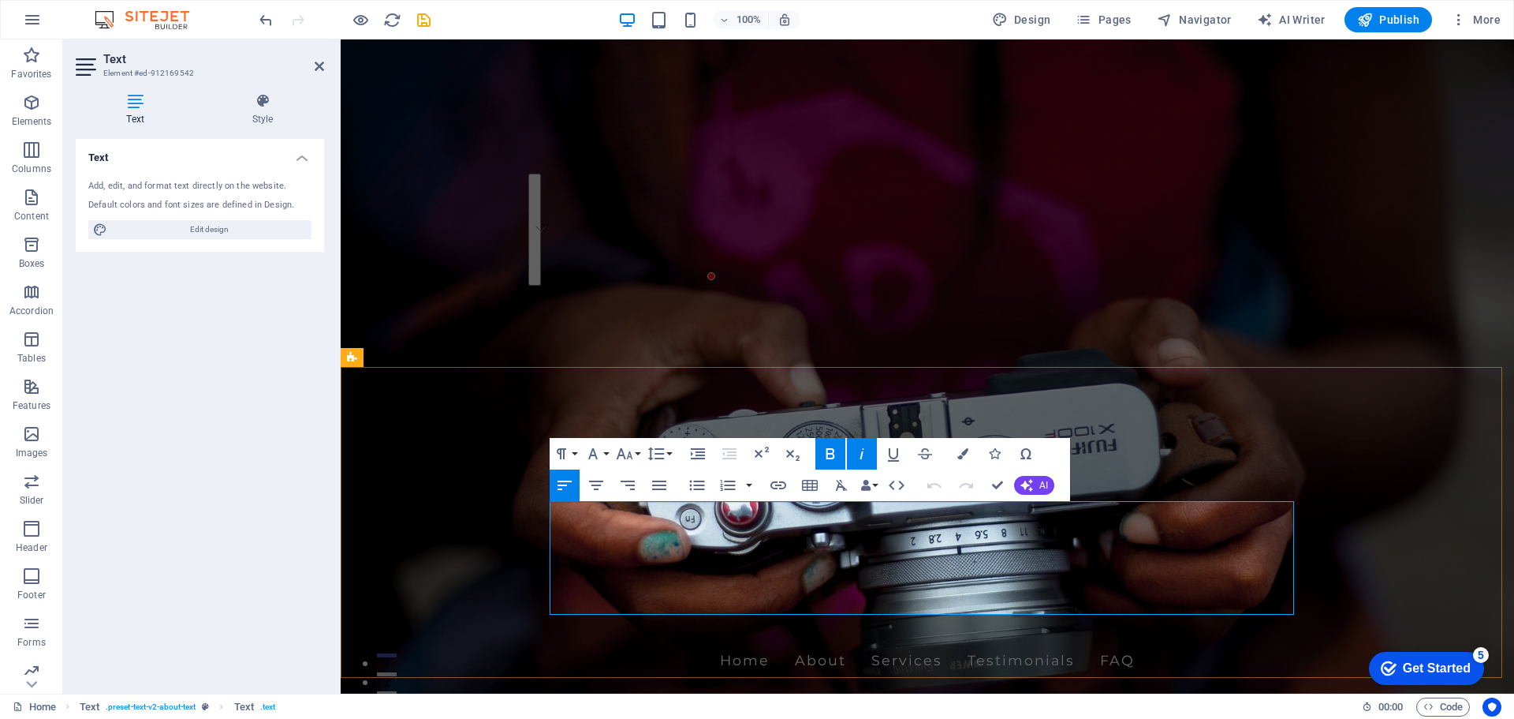
drag, startPoint x: 555, startPoint y: 511, endPoint x: 1269, endPoint y: 599, distance: 720.0
click at [607, 453] on button "Font Family" at bounding box center [596, 454] width 30 height 32
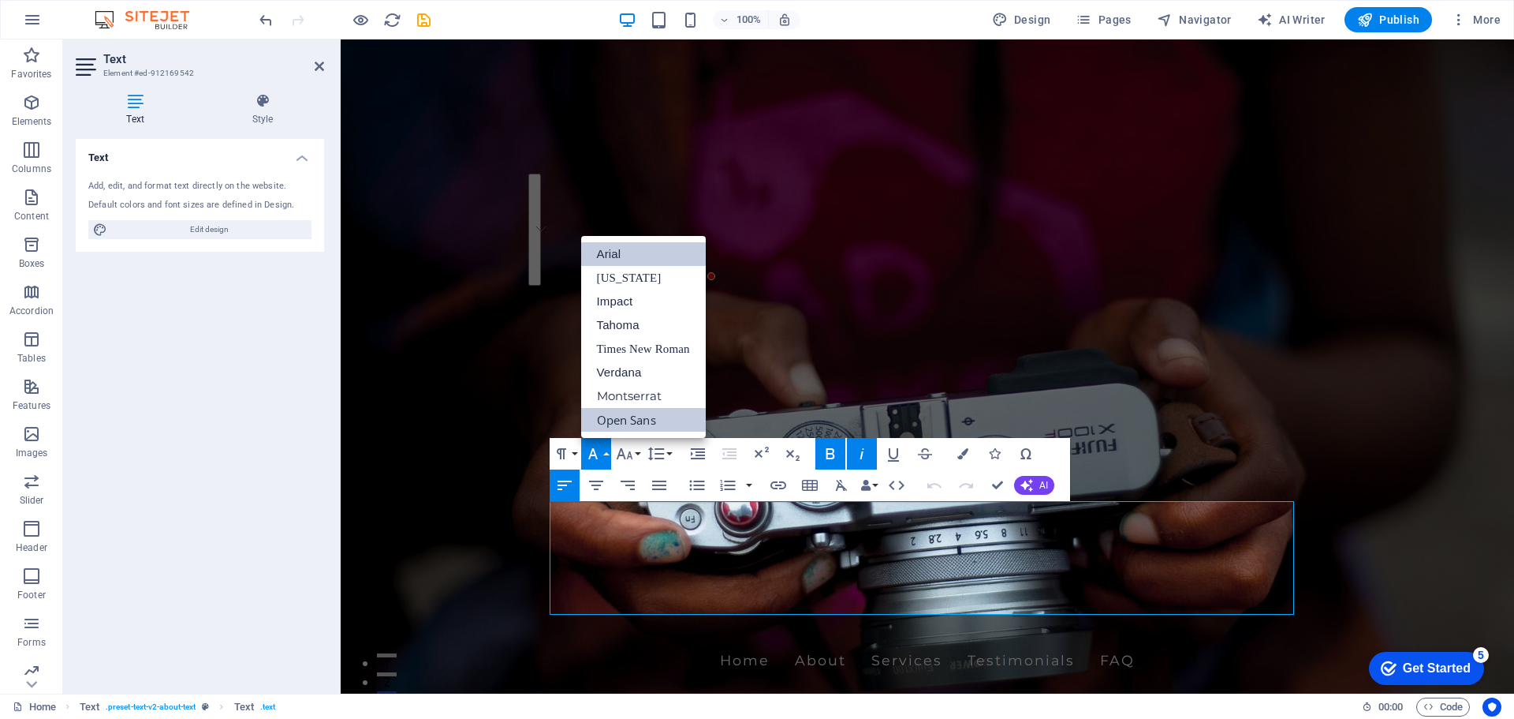
click at [669, 260] on link "Arial" at bounding box center [643, 254] width 125 height 24
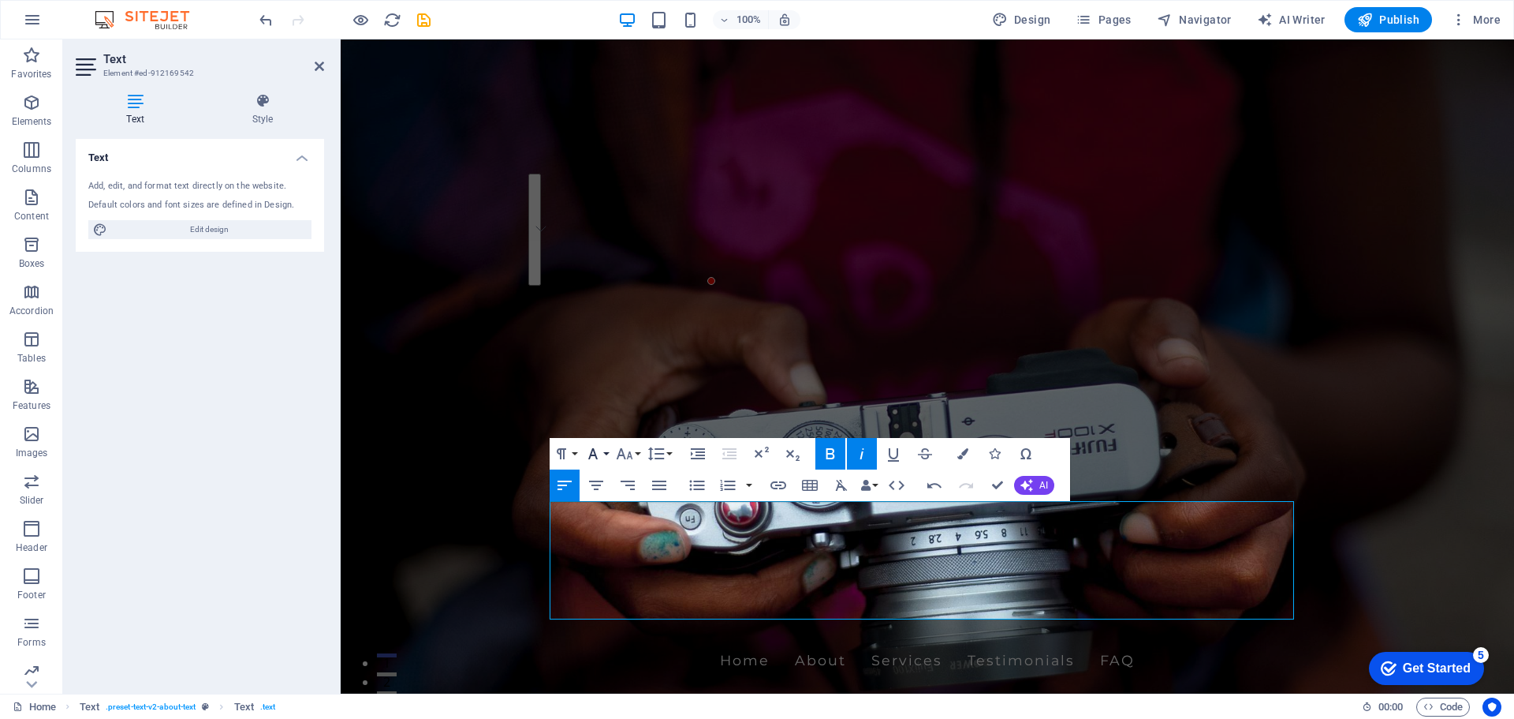
click at [606, 454] on button "Font Family" at bounding box center [596, 454] width 30 height 32
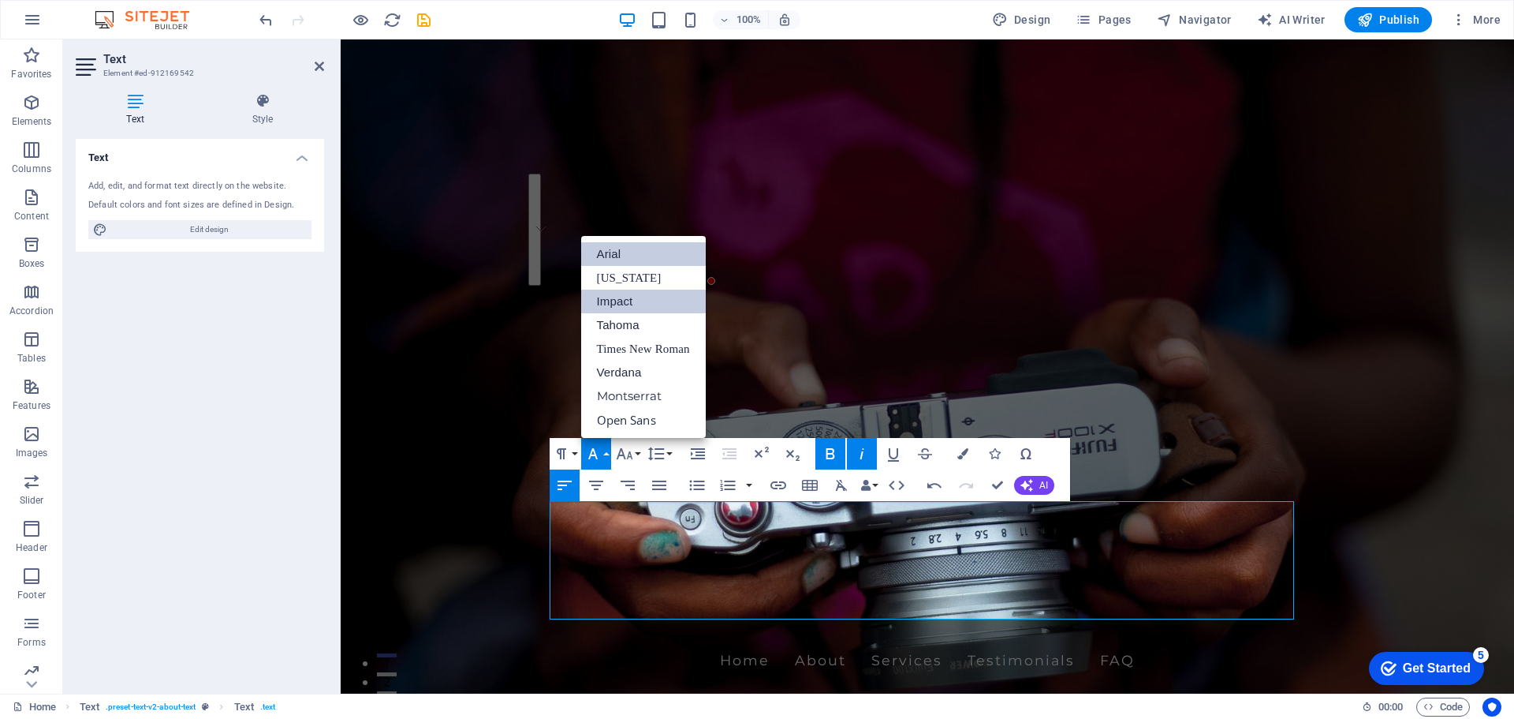
click at [642, 307] on link "Impact" at bounding box center [643, 301] width 125 height 24
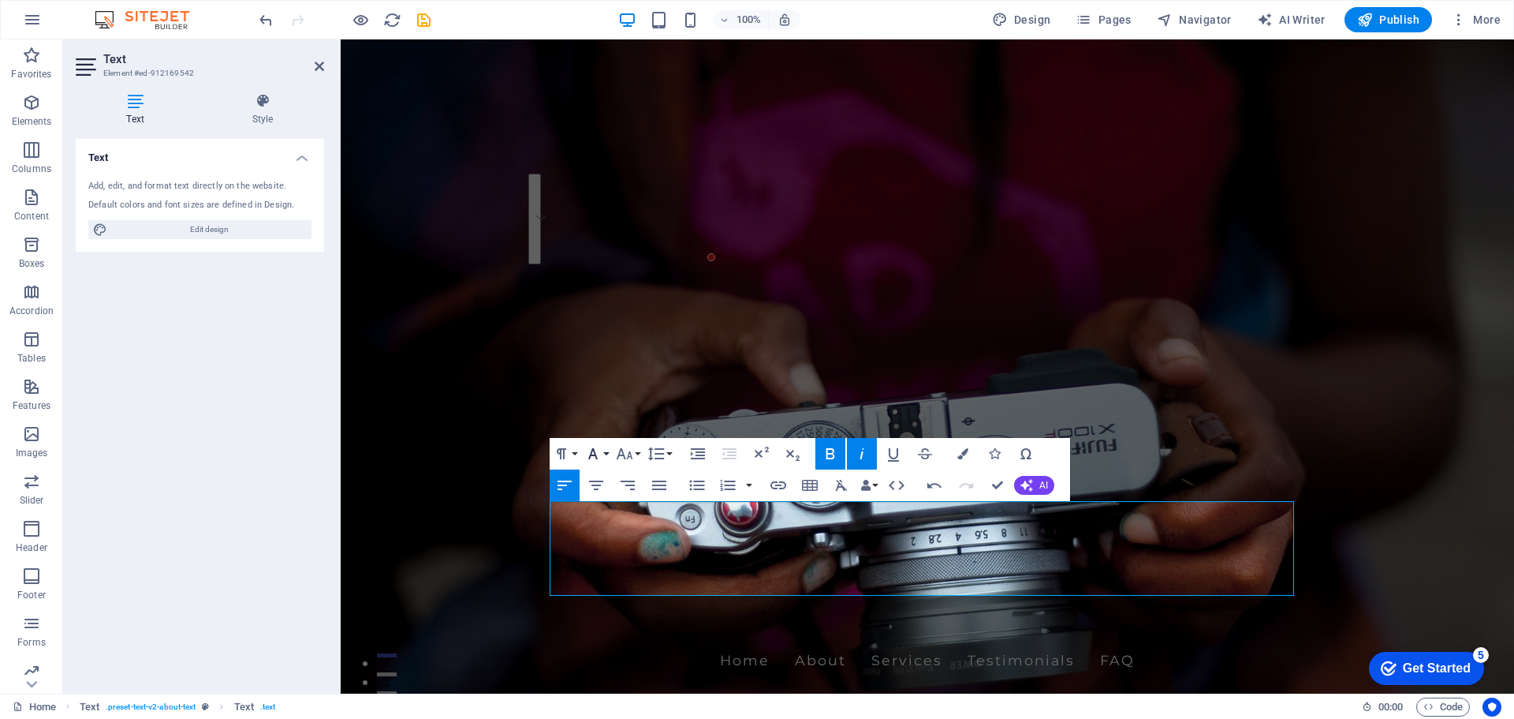
click at [609, 454] on button "Font Family" at bounding box center [596, 454] width 30 height 32
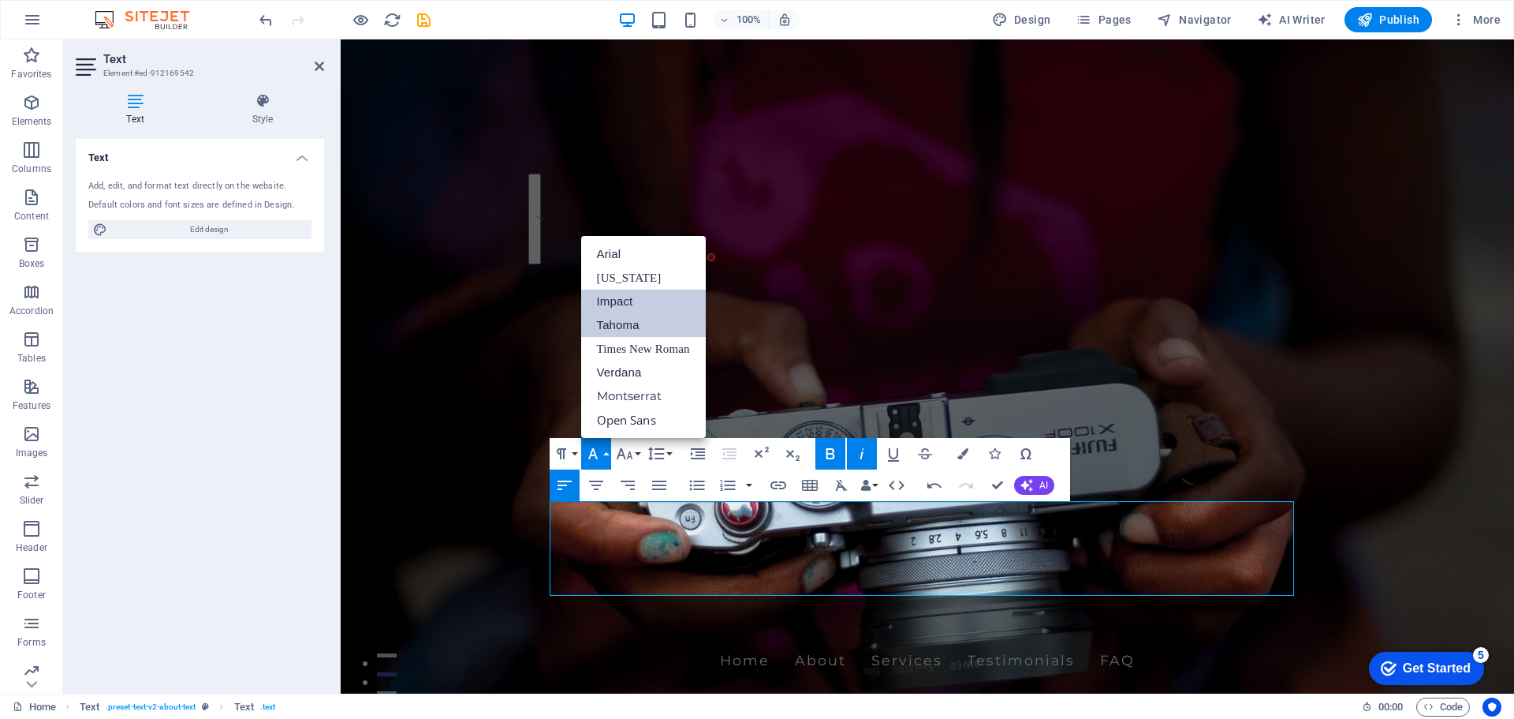
click at [652, 328] on link "Tahoma" at bounding box center [643, 325] width 125 height 24
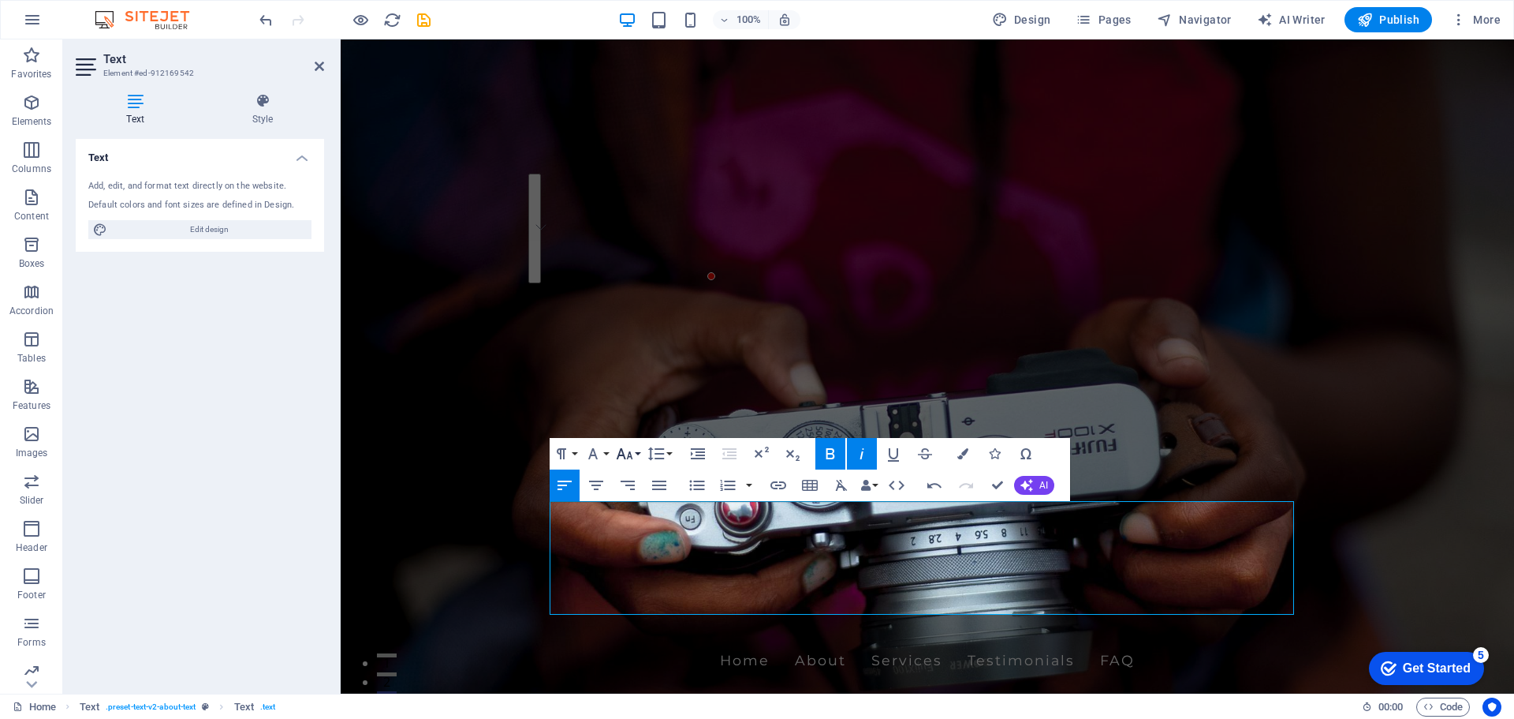
click at [638, 452] on button "Font Size" at bounding box center [628, 454] width 30 height 32
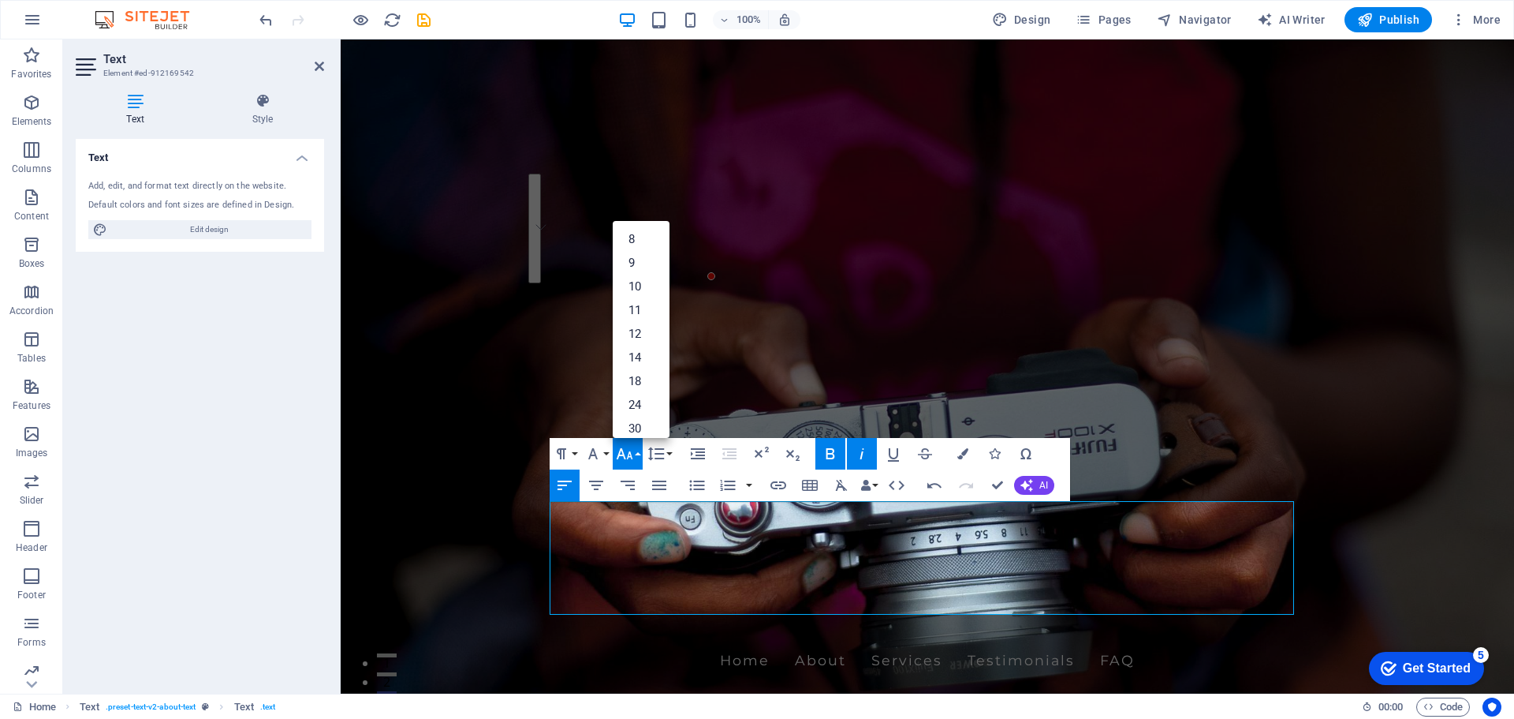
click at [644, 355] on link "14" at bounding box center [641, 357] width 57 height 24
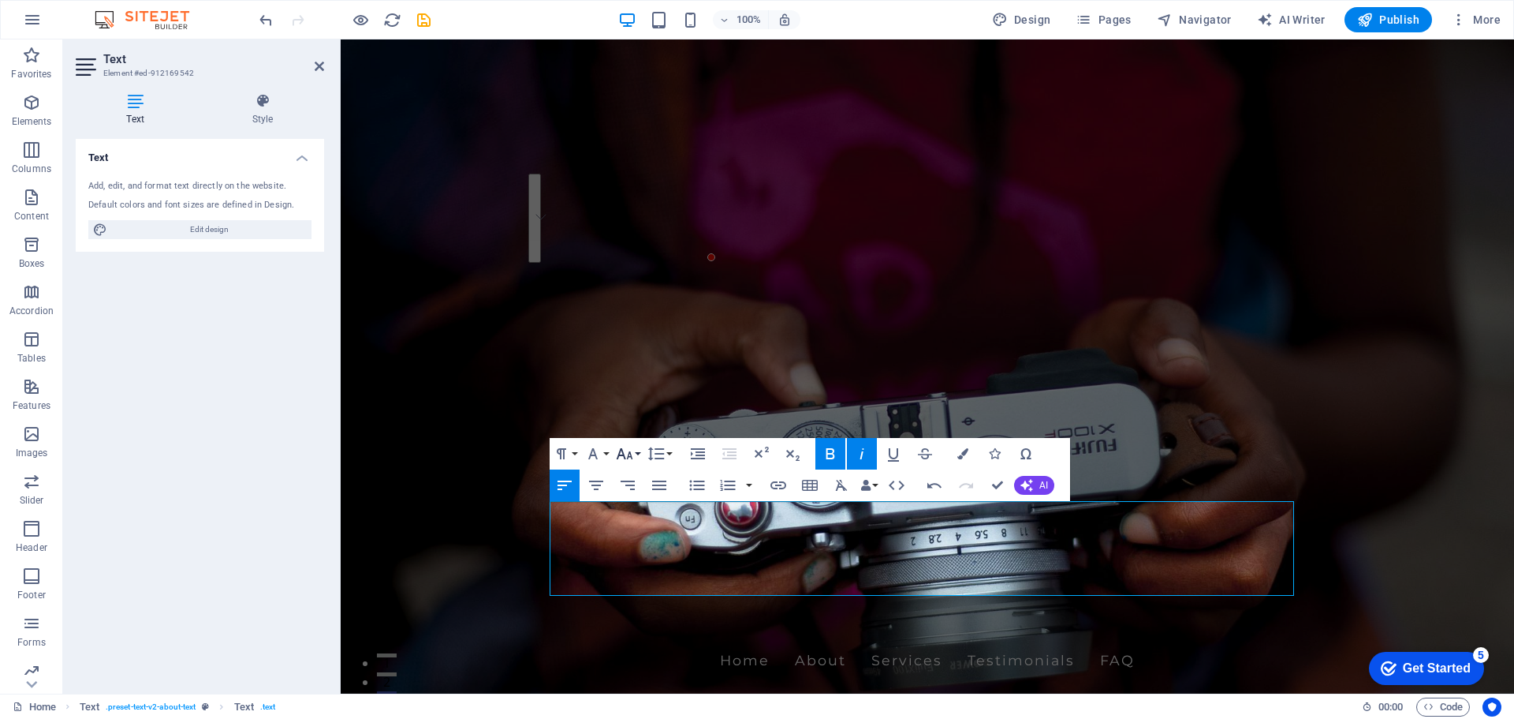
click at [633, 456] on icon "button" at bounding box center [624, 453] width 19 height 19
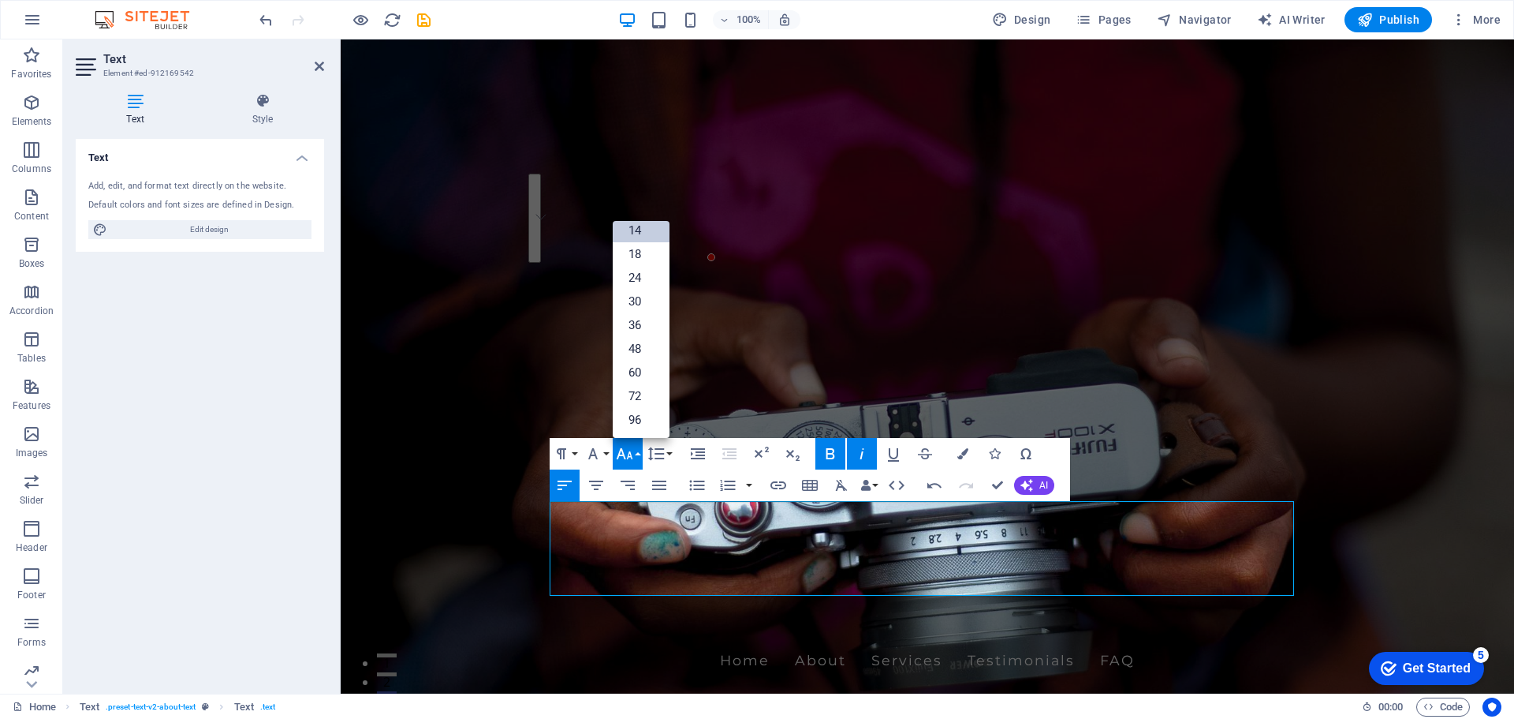
scroll to position [127, 0]
click at [648, 253] on link "18" at bounding box center [641, 254] width 57 height 24
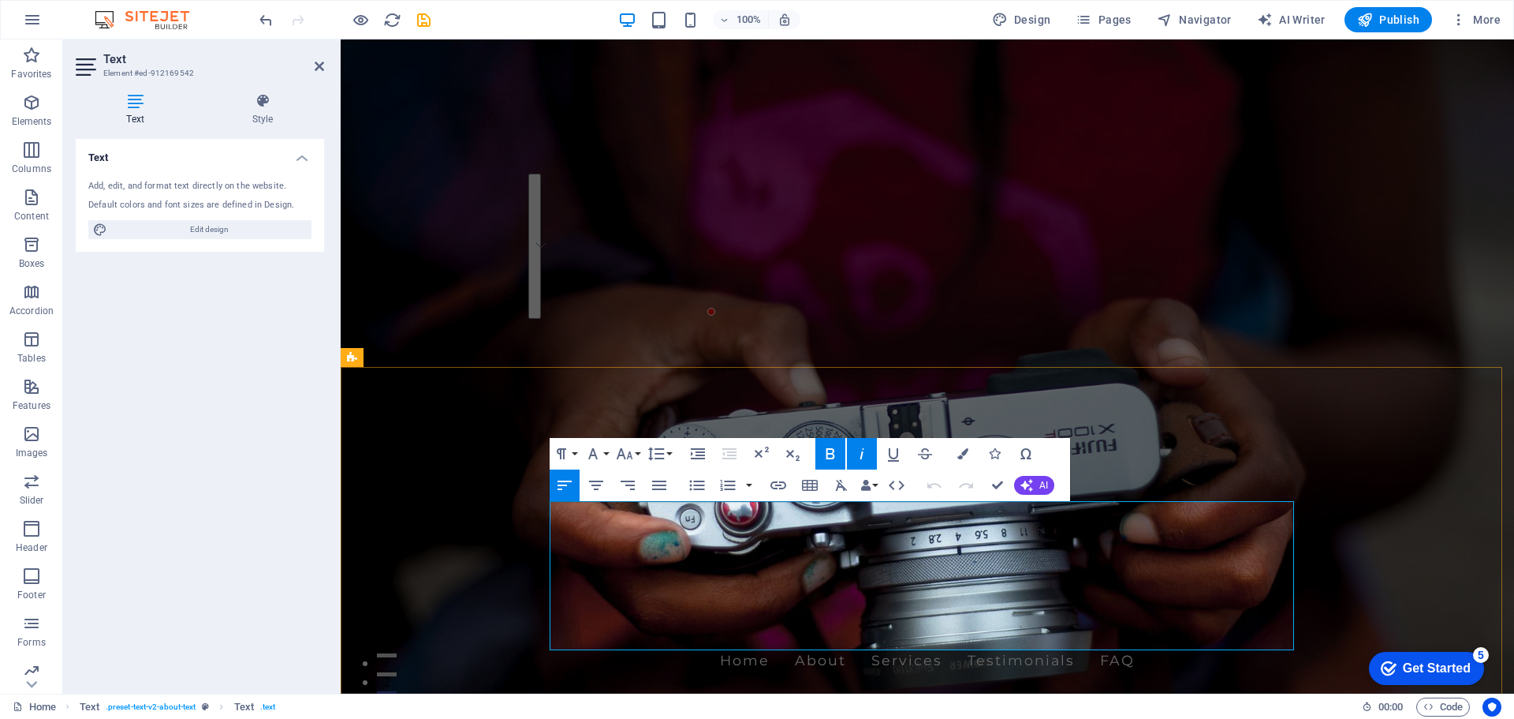
drag, startPoint x: 553, startPoint y: 510, endPoint x: 1050, endPoint y: 631, distance: 511.6
click at [663, 487] on icon "button" at bounding box center [659, 485] width 19 height 19
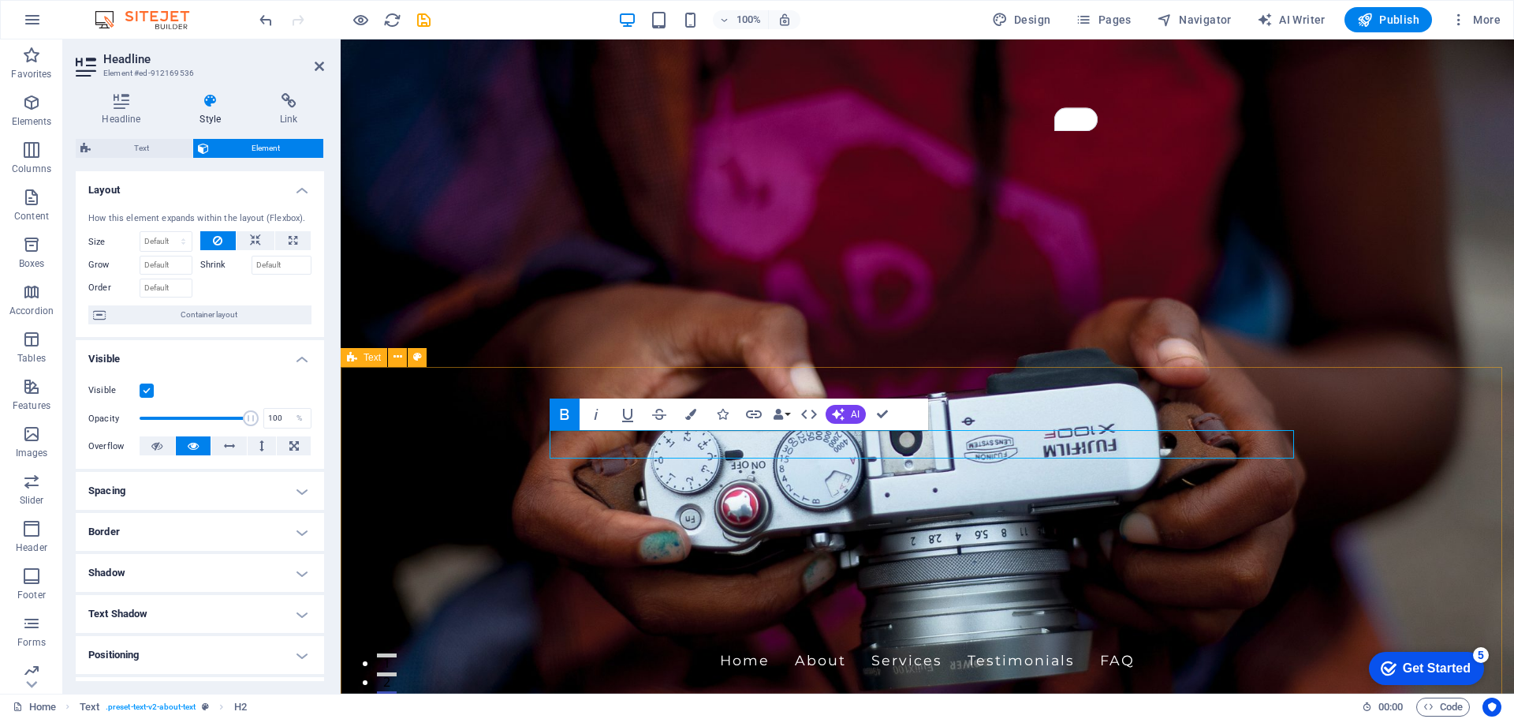
drag, startPoint x: 1143, startPoint y: 442, endPoint x: 583, endPoint y: 424, distance: 560.3
click at [690, 414] on icon "button" at bounding box center [690, 414] width 11 height 11
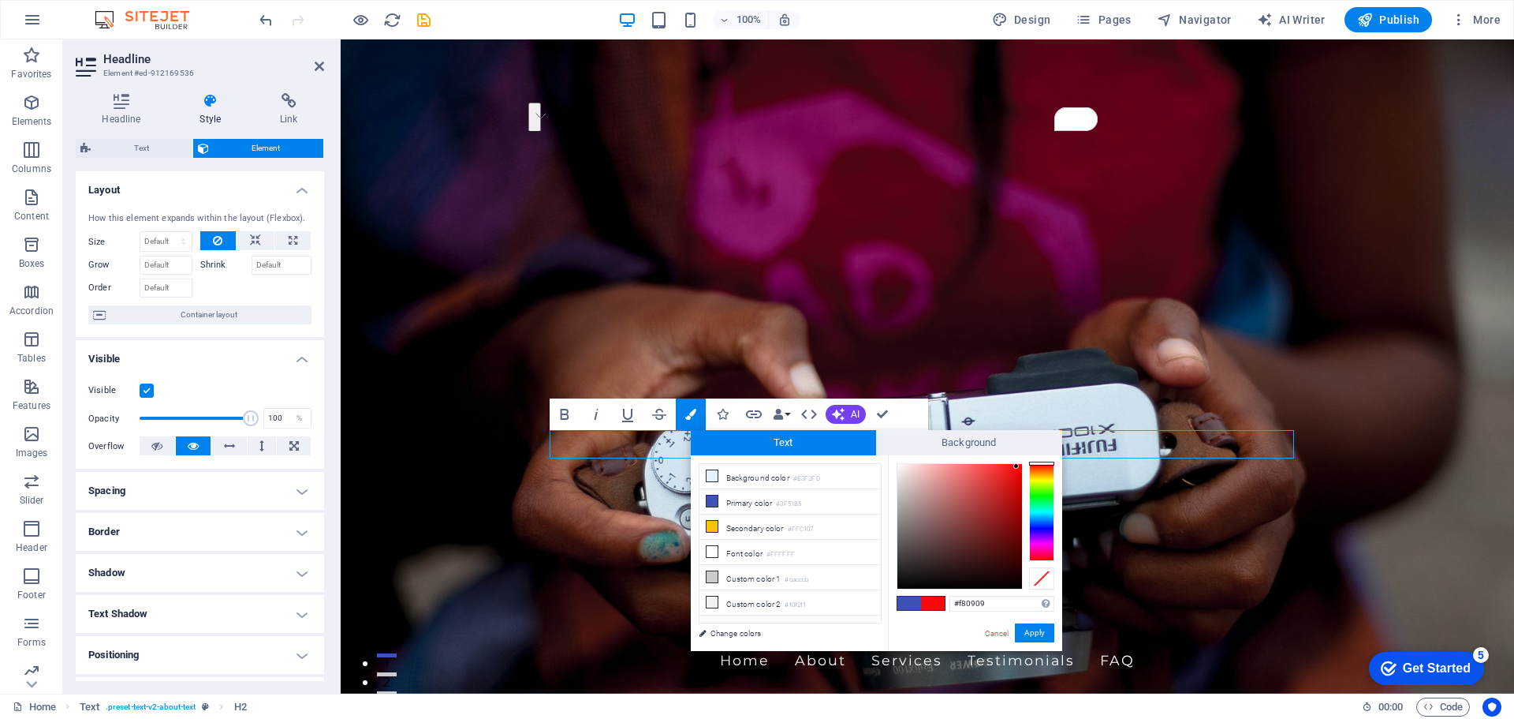
type input "#f80707"
click at [1018, 466] on div at bounding box center [960, 526] width 125 height 125
drag, startPoint x: 1036, startPoint y: 631, endPoint x: 695, endPoint y: 590, distance: 343.2
click at [1036, 631] on button "Apply" at bounding box center [1034, 632] width 39 height 19
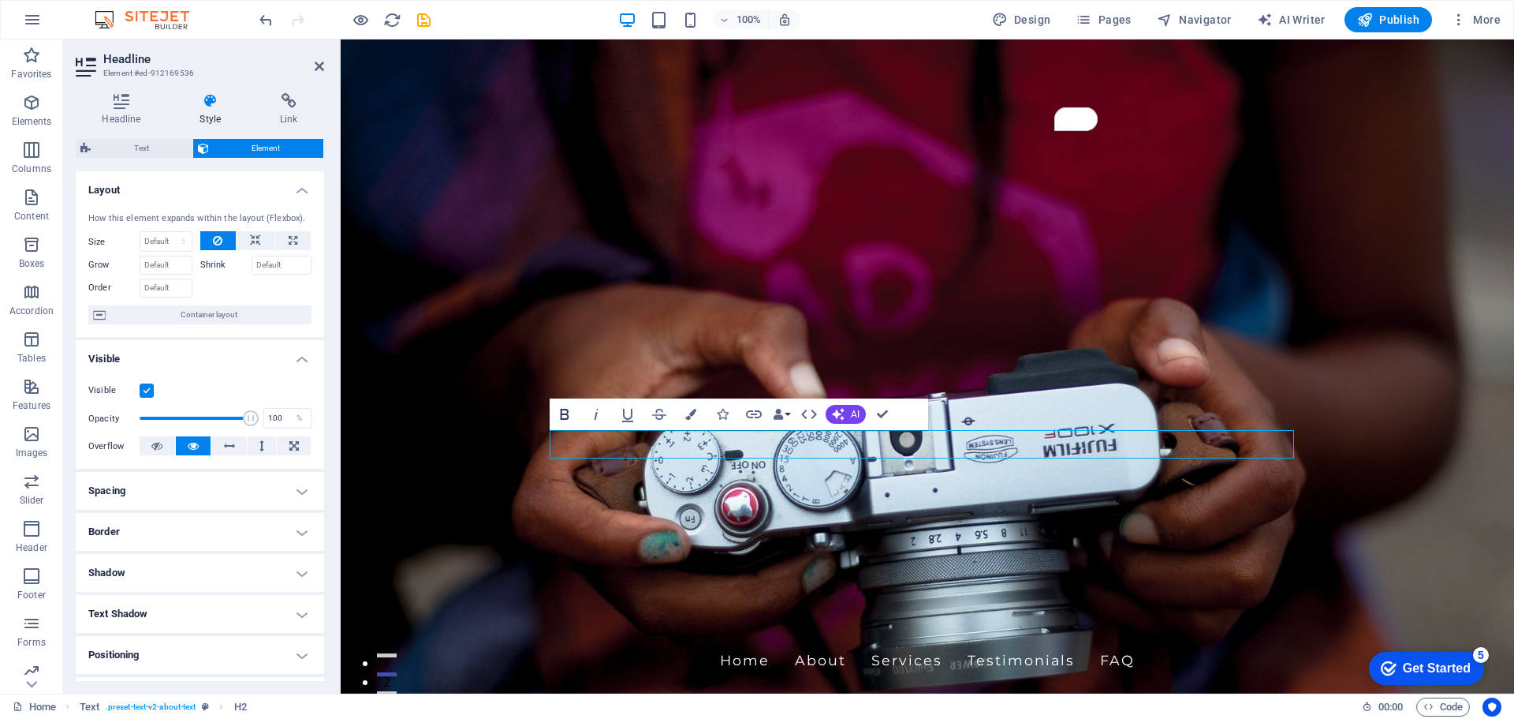
click at [566, 413] on icon "button" at bounding box center [564, 414] width 9 height 11
click at [562, 414] on icon "button" at bounding box center [564, 414] width 9 height 11
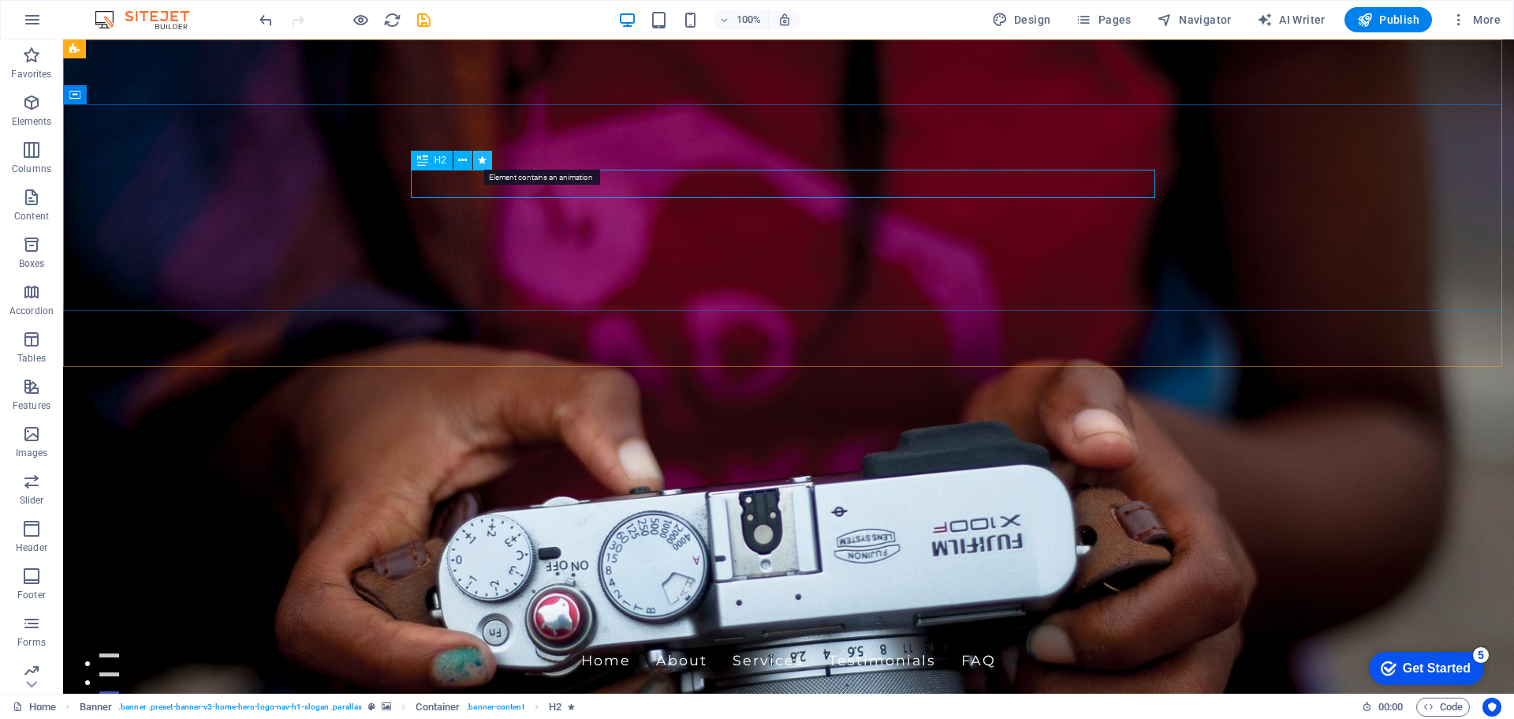
click at [483, 164] on icon at bounding box center [482, 160] width 9 height 17
select select "fade"
select select "s"
select select "onload"
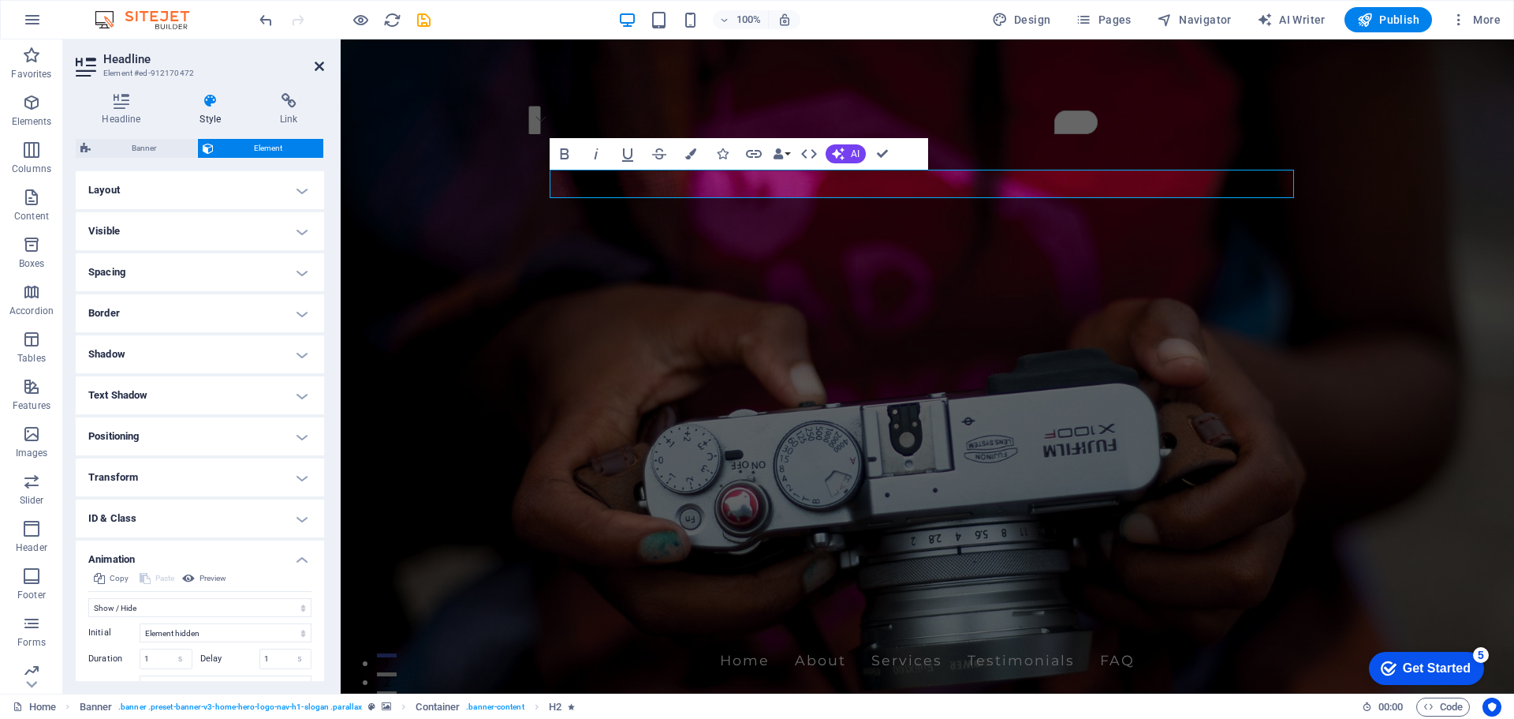
click at [321, 65] on icon at bounding box center [319, 66] width 9 height 13
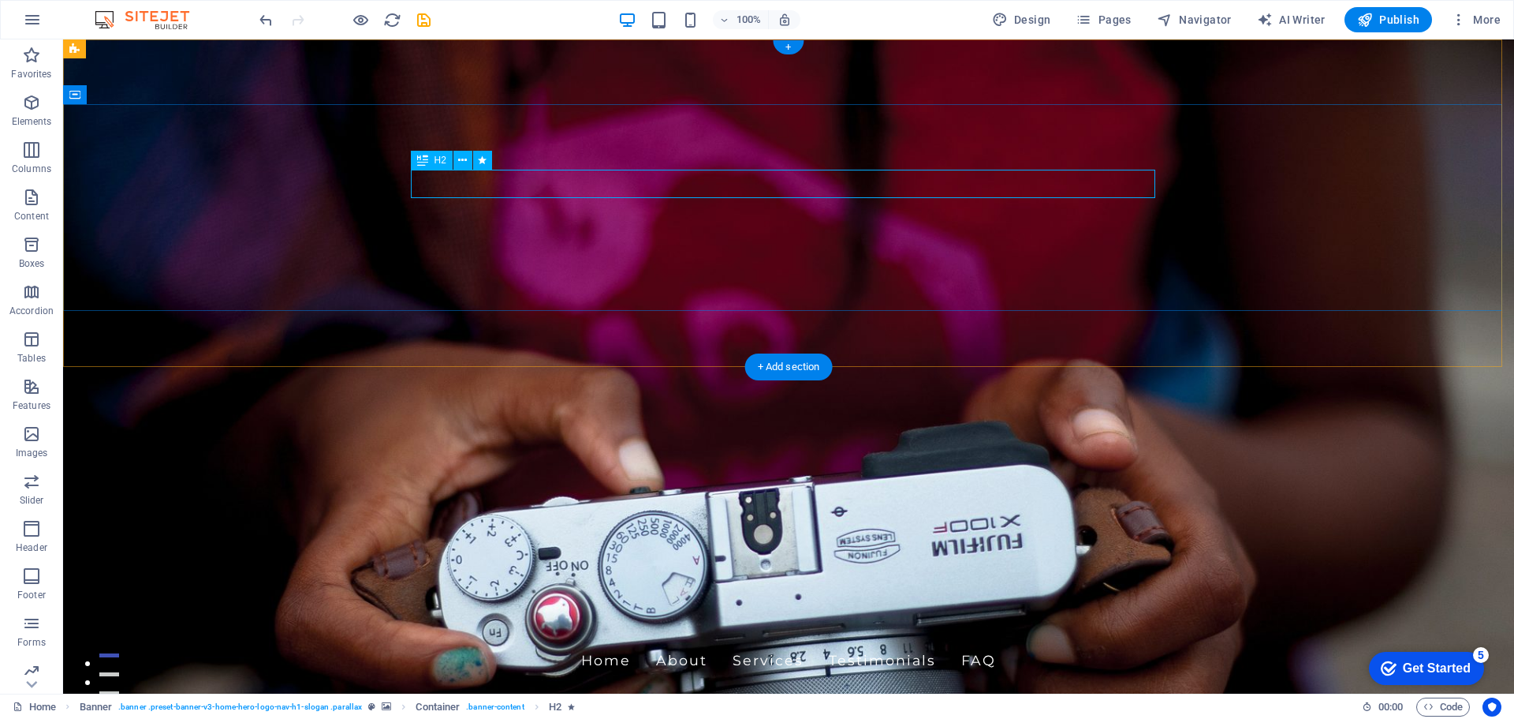
select select "fade"
select select "s"
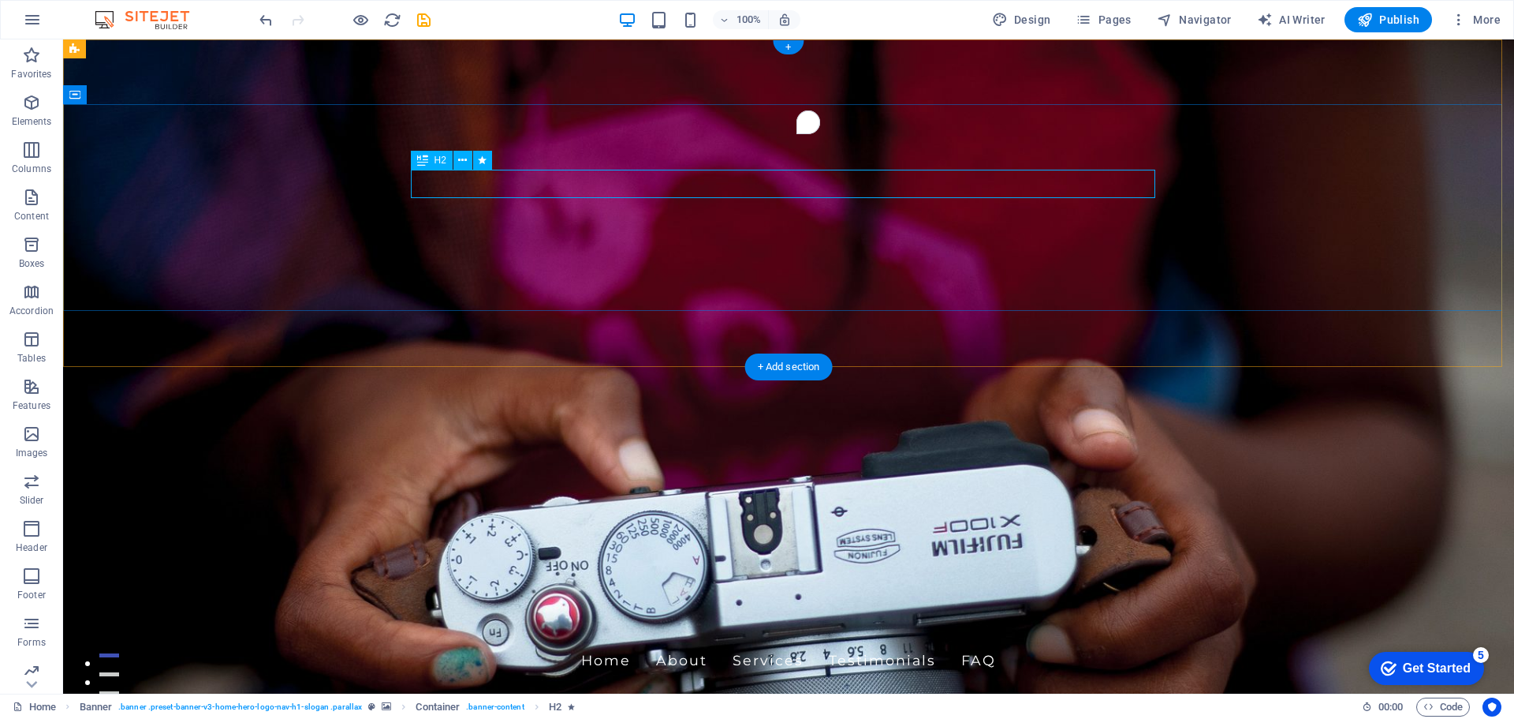
select select "onload"
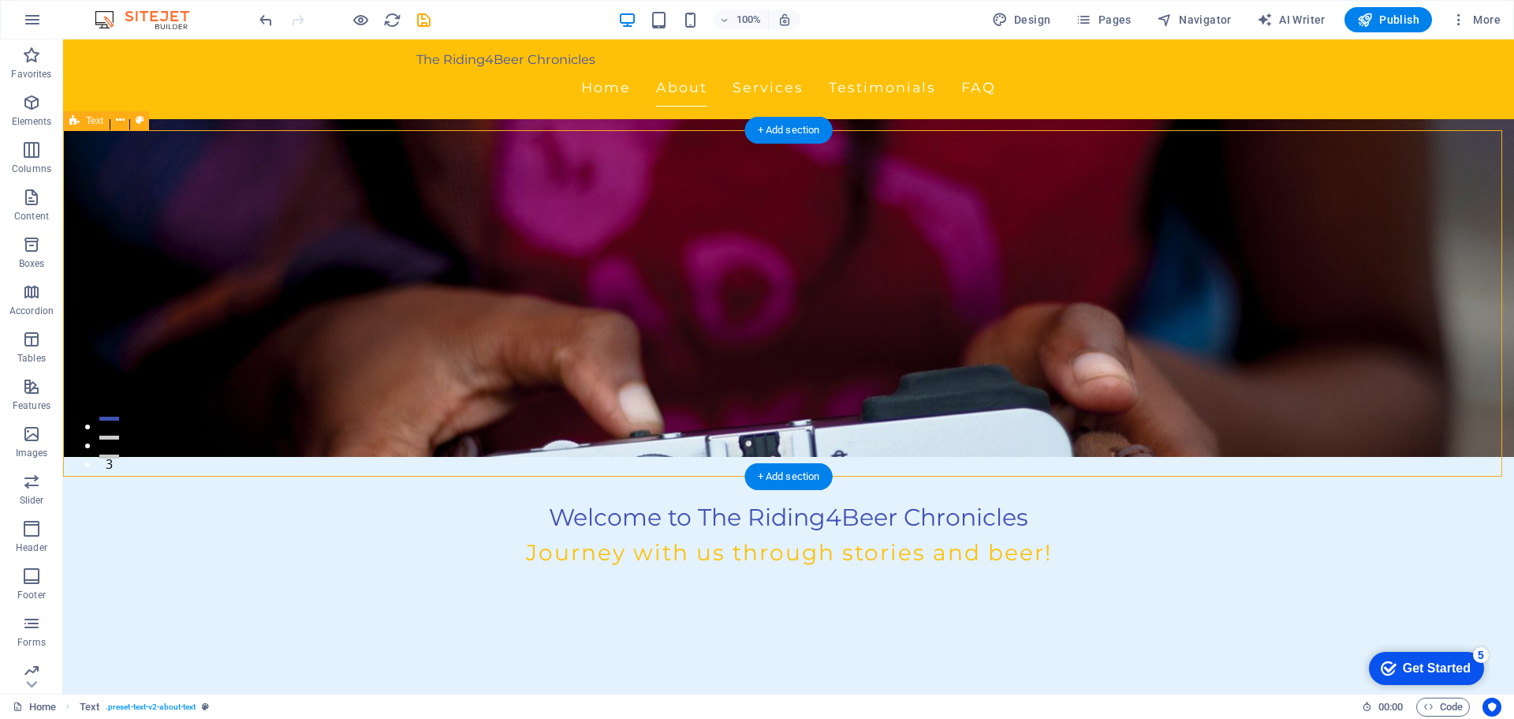
scroll to position [0, 0]
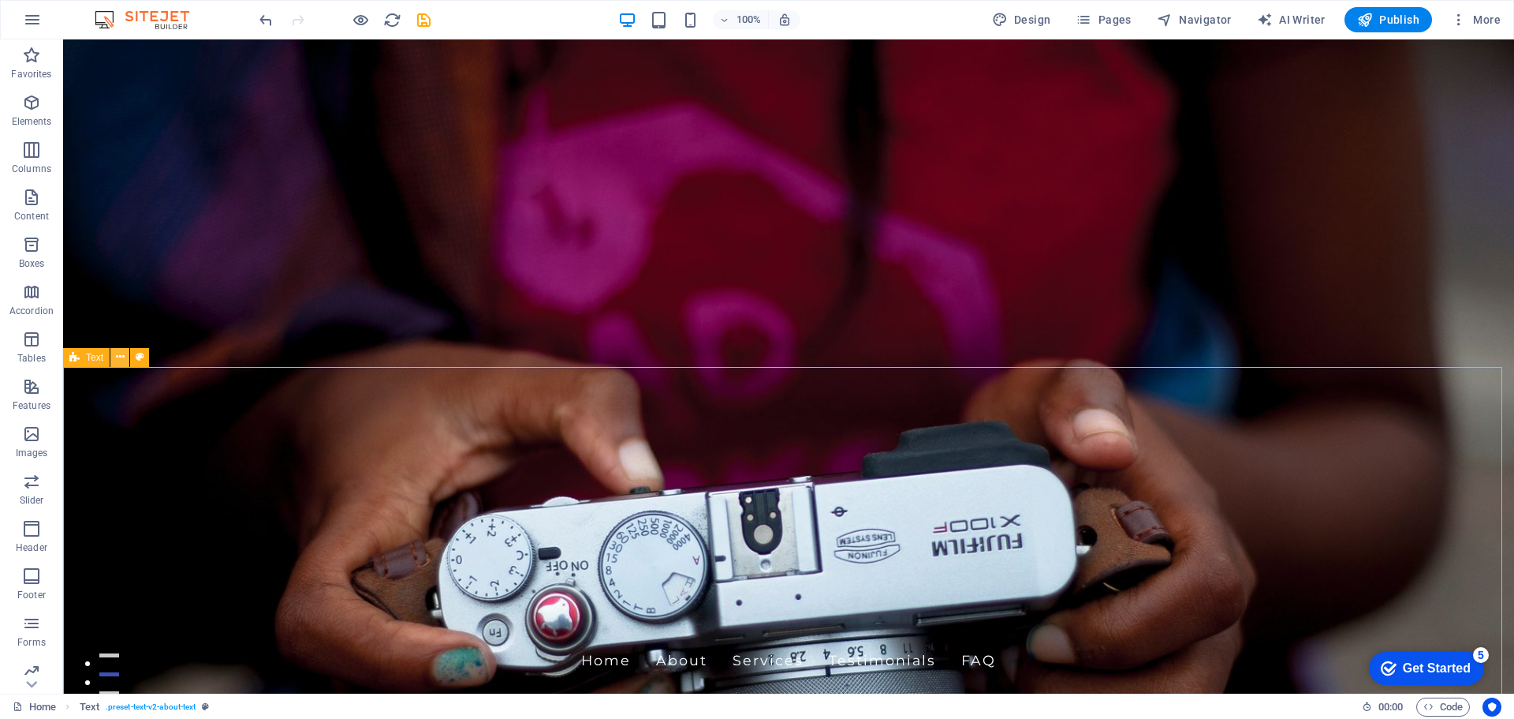
click at [121, 359] on icon at bounding box center [120, 357] width 9 height 17
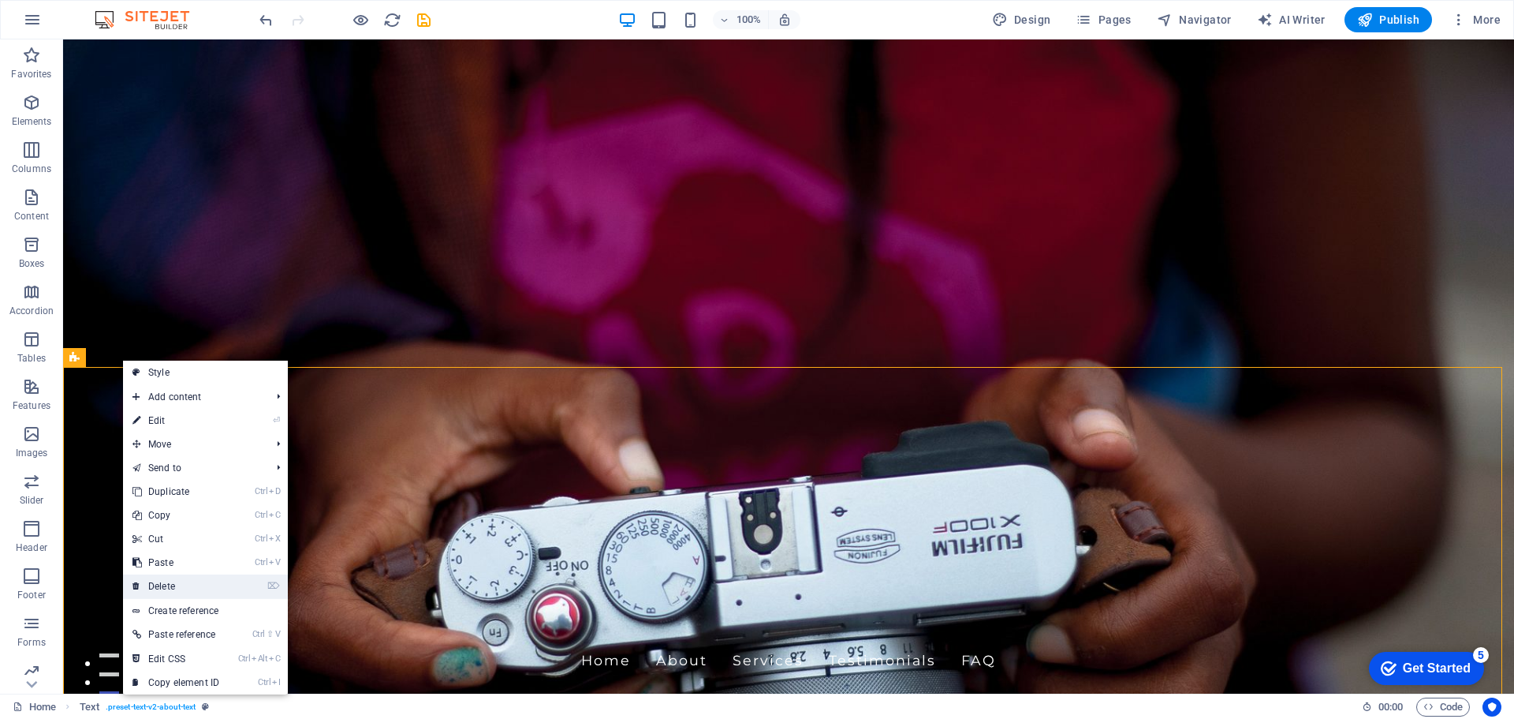
click at [209, 590] on link "⌦ Delete" at bounding box center [176, 586] width 106 height 24
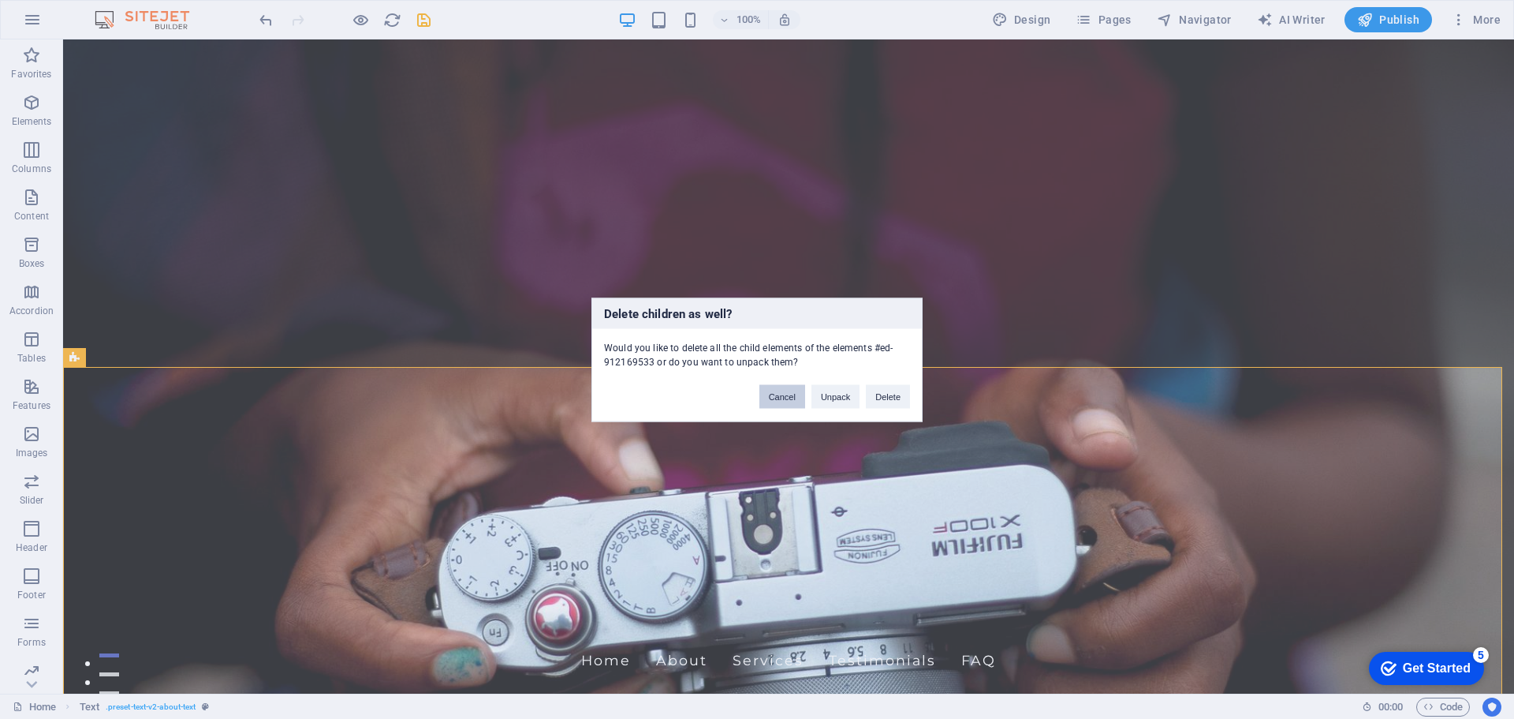
click at [784, 400] on button "Cancel" at bounding box center [783, 396] width 46 height 24
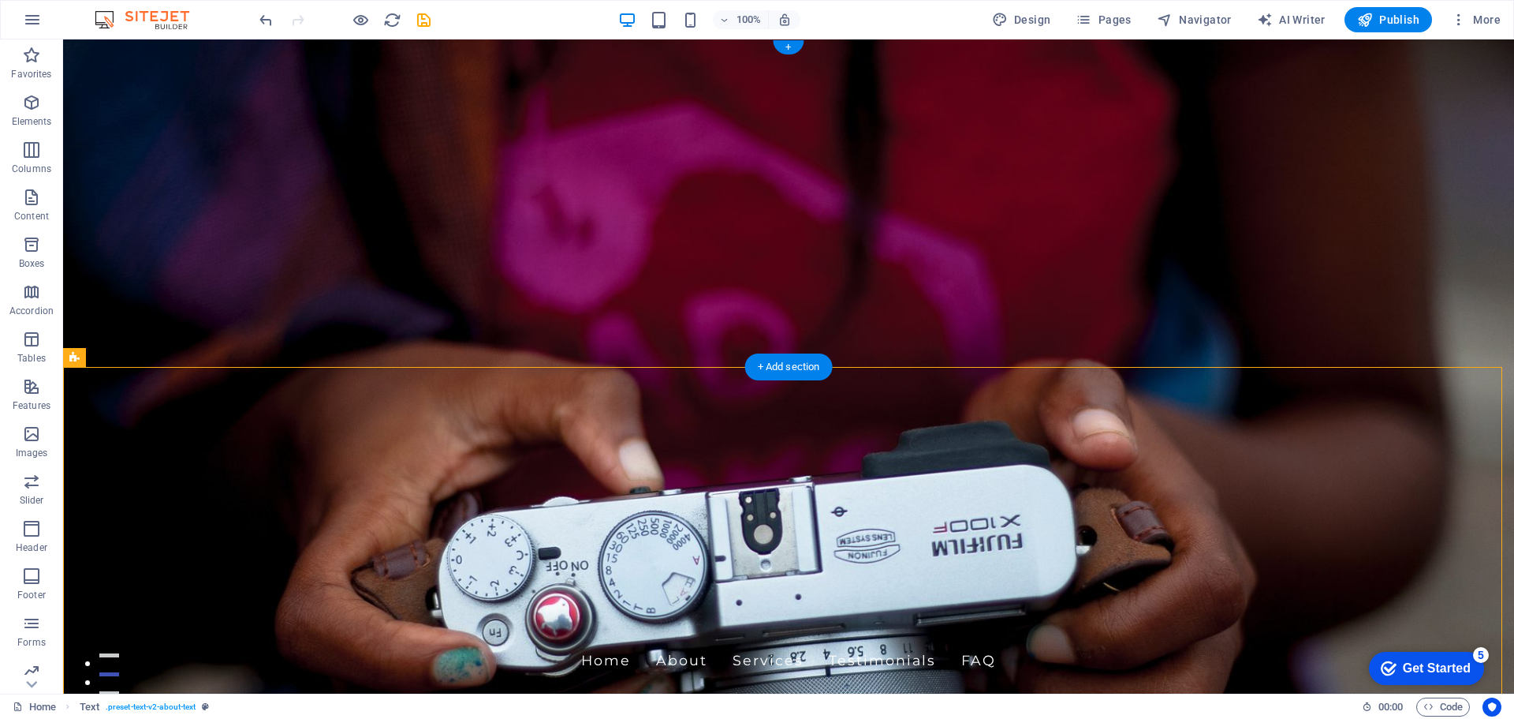
click at [1379, 342] on figure at bounding box center [788, 366] width 1451 height 654
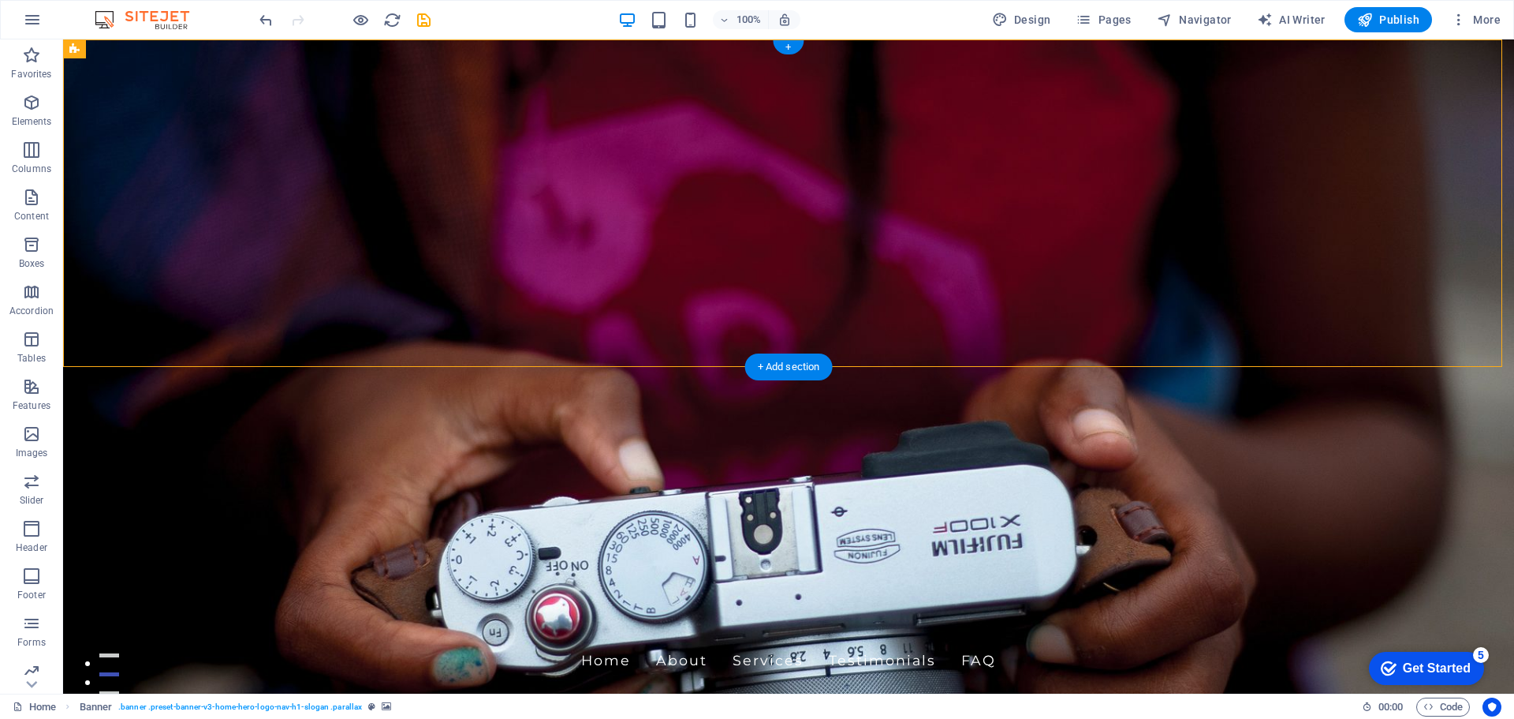
click at [1343, 350] on figure at bounding box center [788, 366] width 1451 height 654
select select "vh"
select select "header"
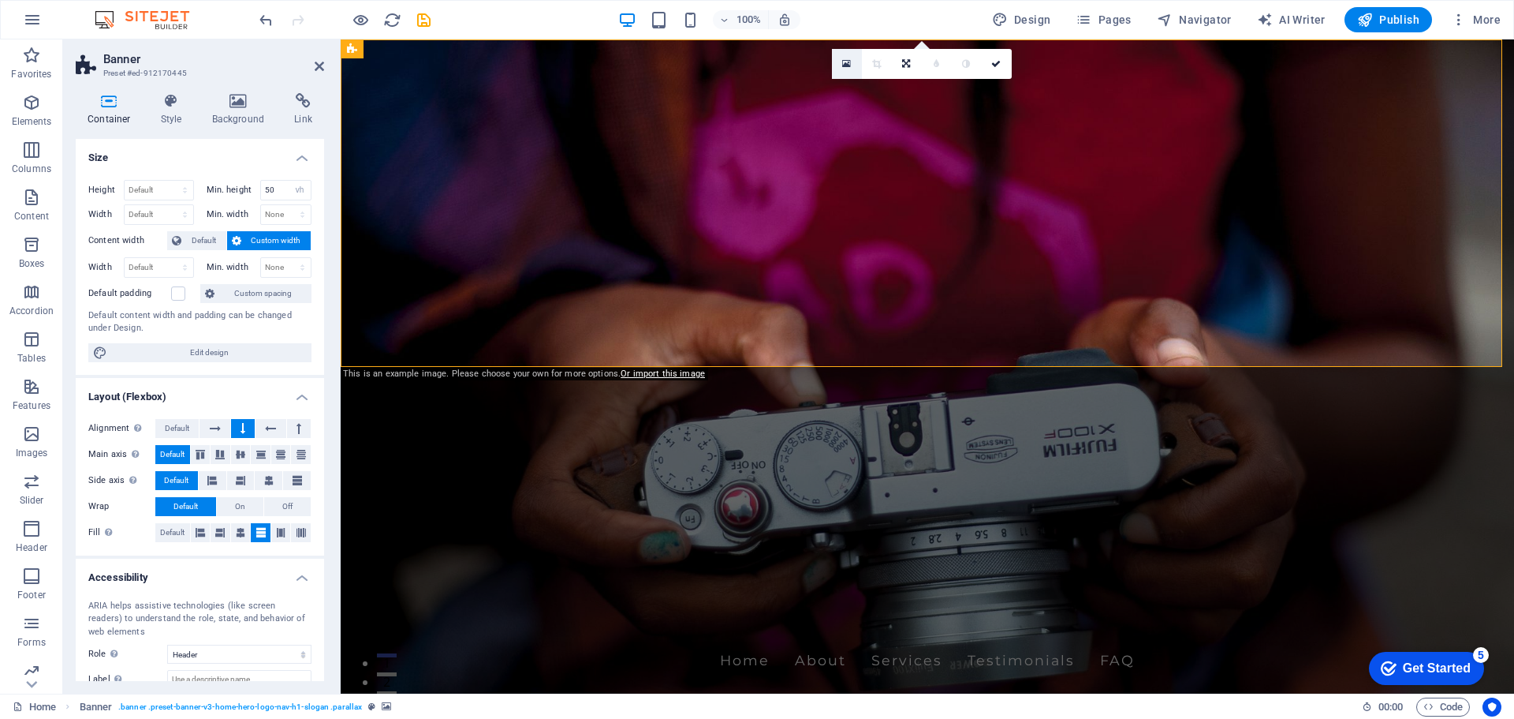
click at [847, 61] on icon at bounding box center [846, 63] width 9 height 11
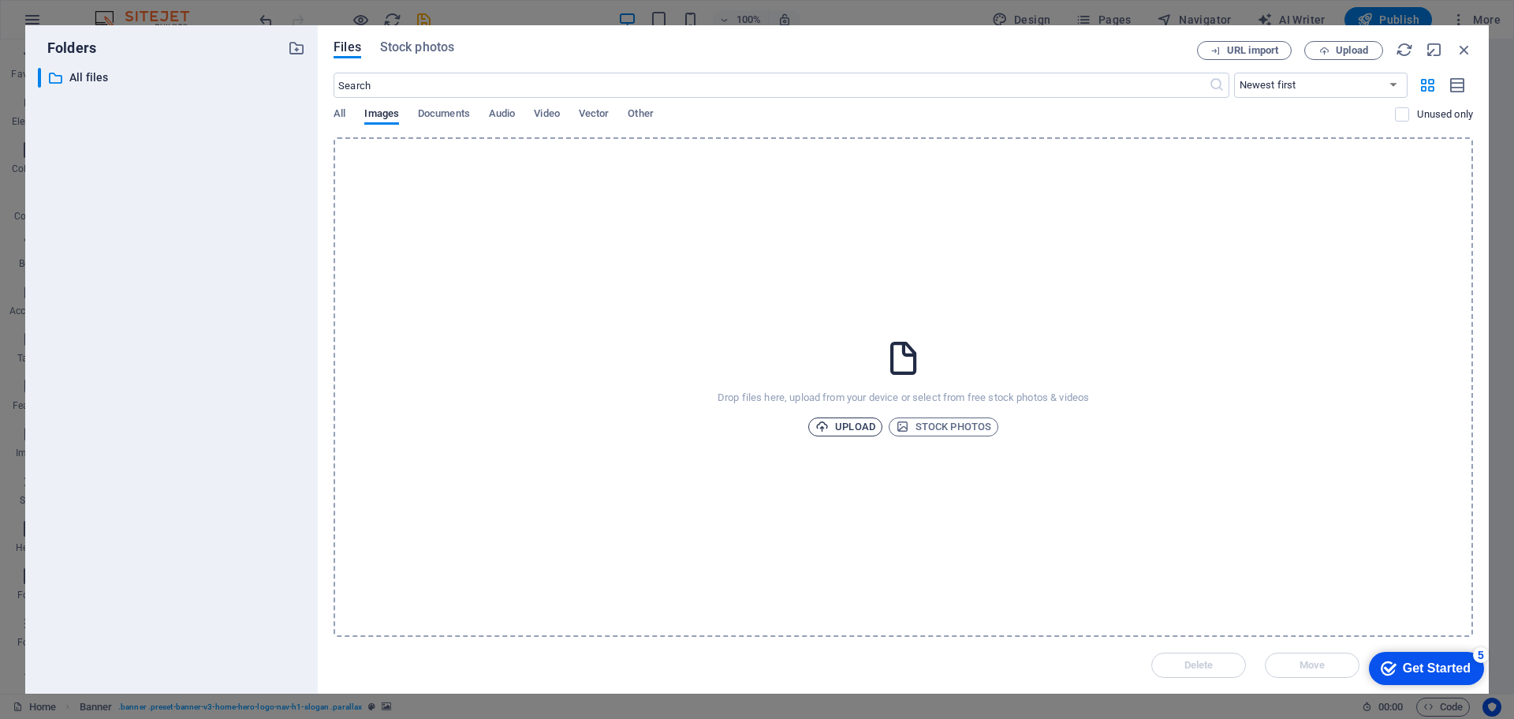
click at [846, 429] on span "Upload" at bounding box center [846, 426] width 60 height 19
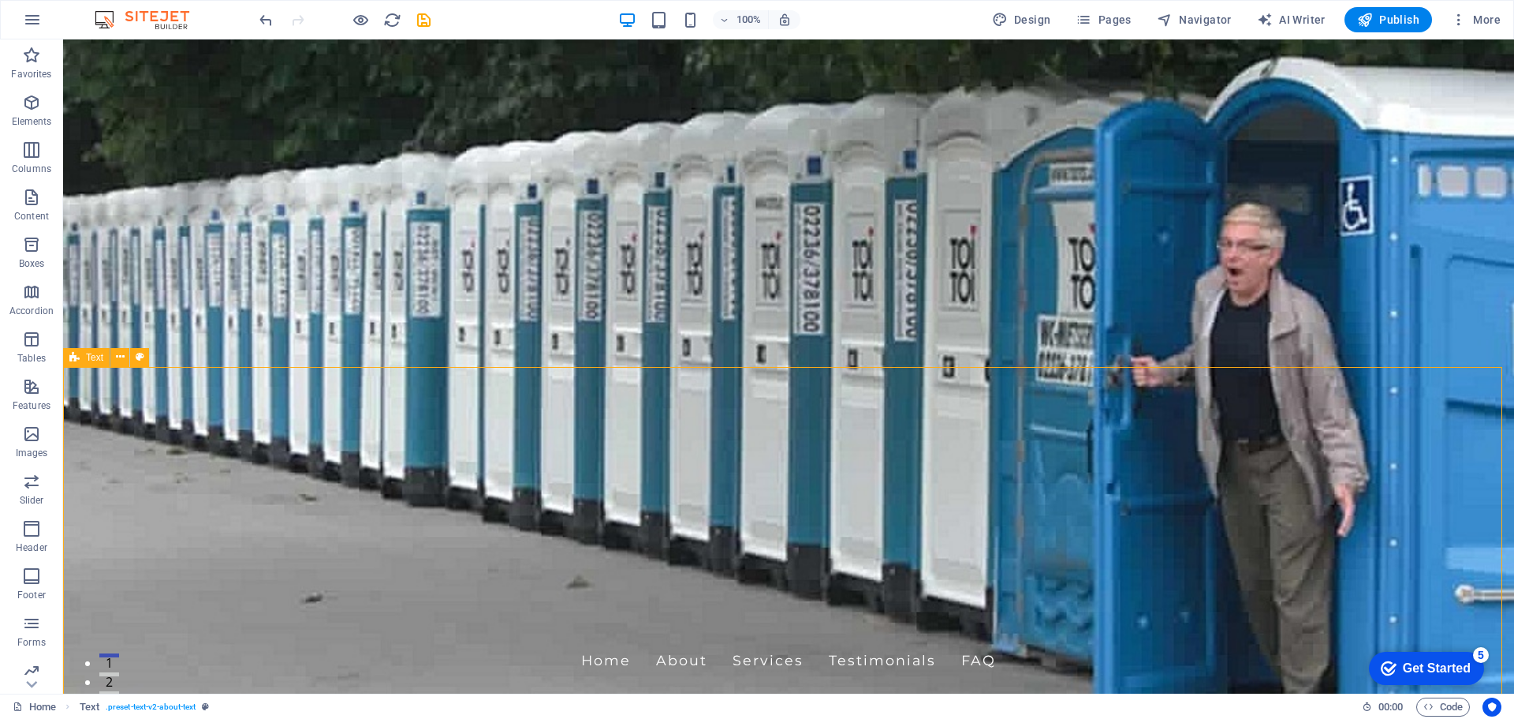
select select "rem"
select select "preset-text-v2-about-text"
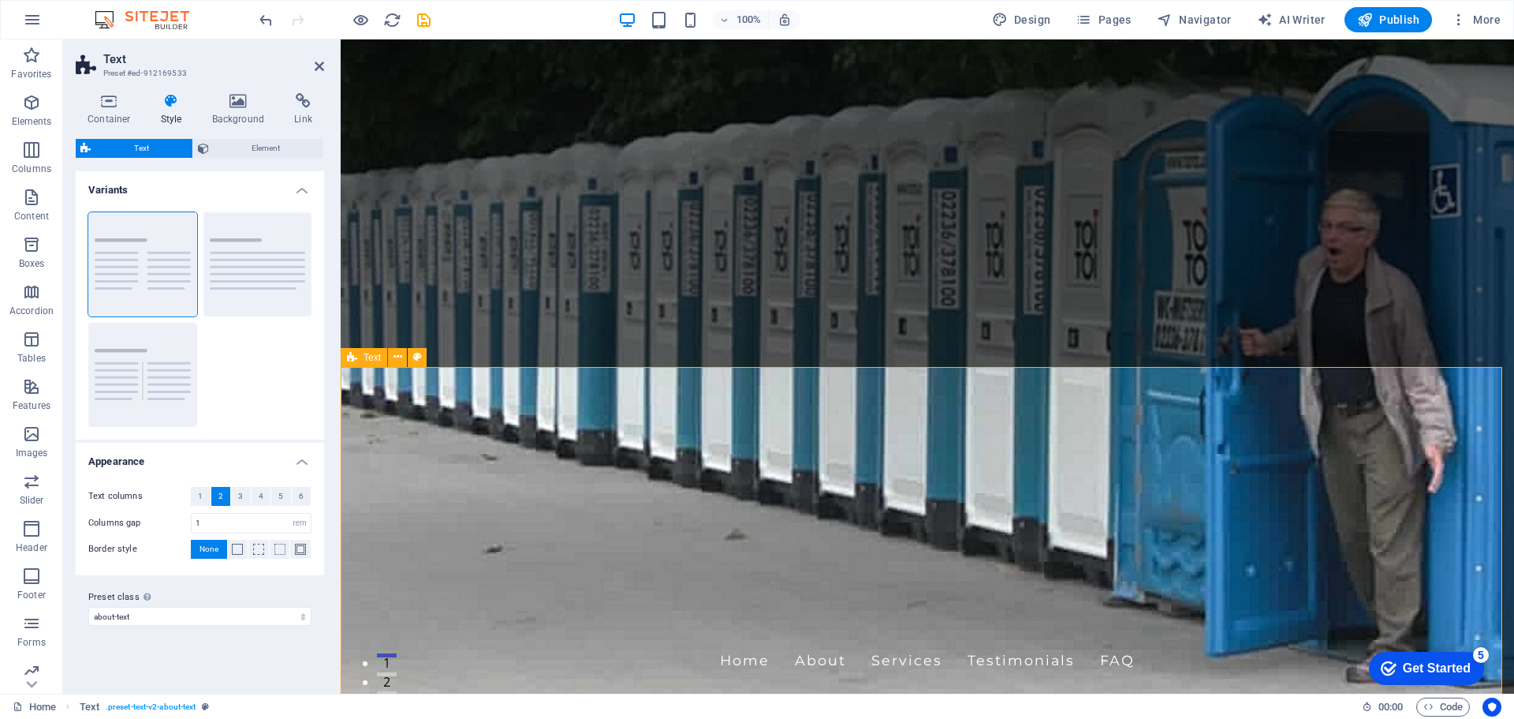
click at [1294, 352] on figure at bounding box center [928, 366] width 1174 height 654
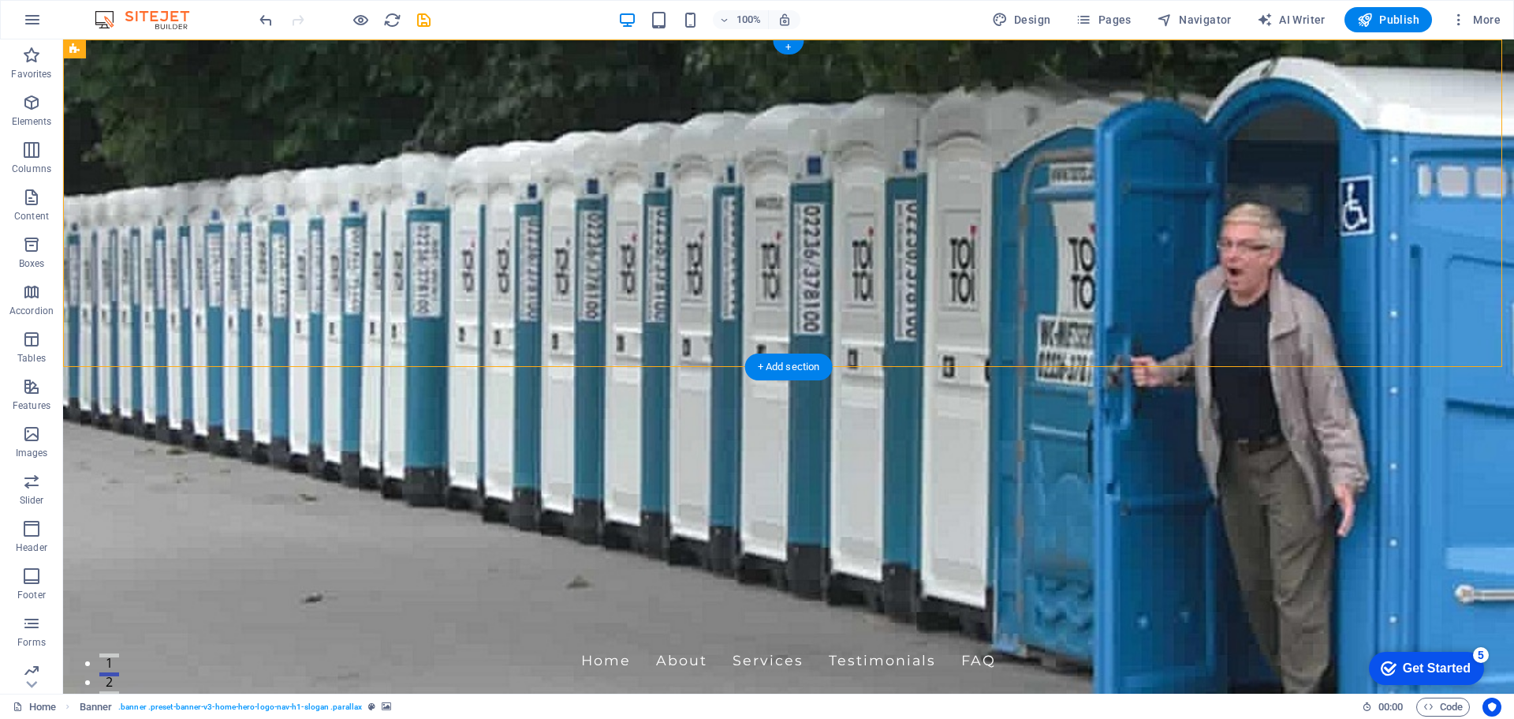
click at [1361, 358] on figure at bounding box center [788, 366] width 1451 height 654
click at [1361, 356] on figure at bounding box center [788, 366] width 1451 height 654
click at [1338, 336] on figure at bounding box center [788, 366] width 1451 height 654
click at [1324, 316] on figure at bounding box center [788, 366] width 1451 height 654
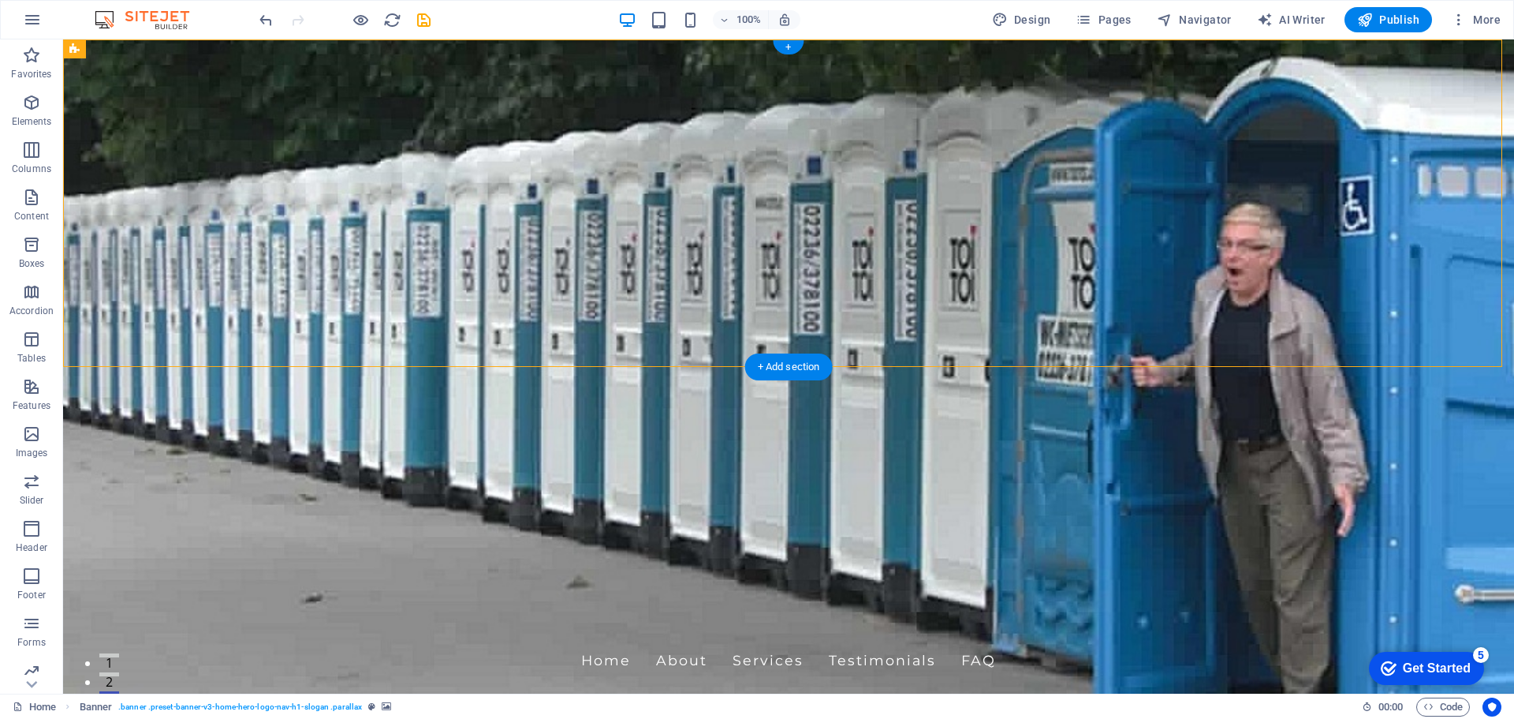
select select "vh"
select select "header"
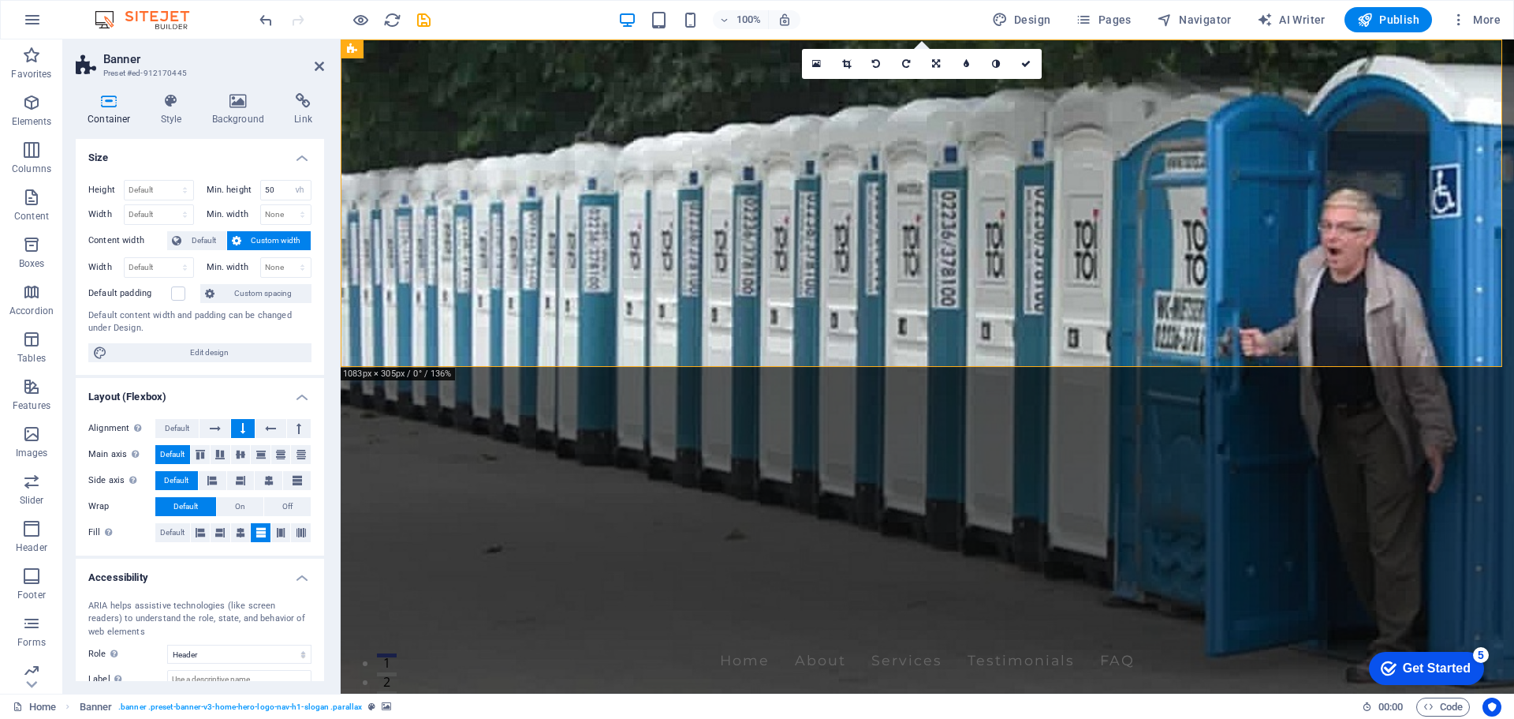
click at [668, 355] on figure at bounding box center [928, 366] width 1174 height 654
click at [1376, 351] on figure at bounding box center [928, 366] width 1174 height 654
click at [1413, 354] on figure at bounding box center [928, 366] width 1174 height 654
click at [245, 106] on icon at bounding box center [238, 101] width 77 height 16
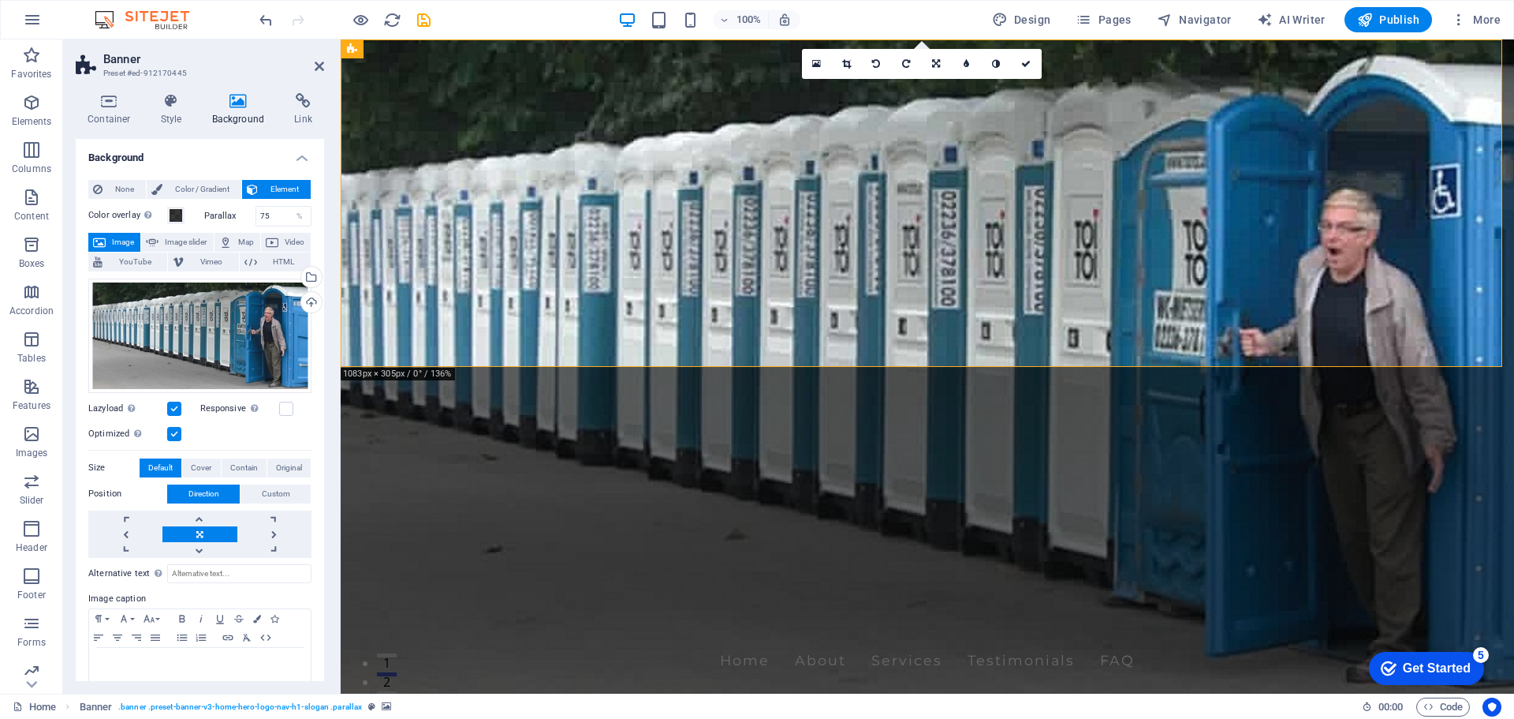
click at [174, 433] on label at bounding box center [174, 434] width 14 height 14
click at [0, 0] on input "Optimized Images are compressed to improve page speed." at bounding box center [0, 0] width 0 height 0
click at [176, 435] on label at bounding box center [174, 434] width 14 height 14
click at [0, 0] on input "Optimized Images are compressed to improve page speed." at bounding box center [0, 0] width 0 height 0
click at [179, 217] on span at bounding box center [176, 215] width 13 height 13
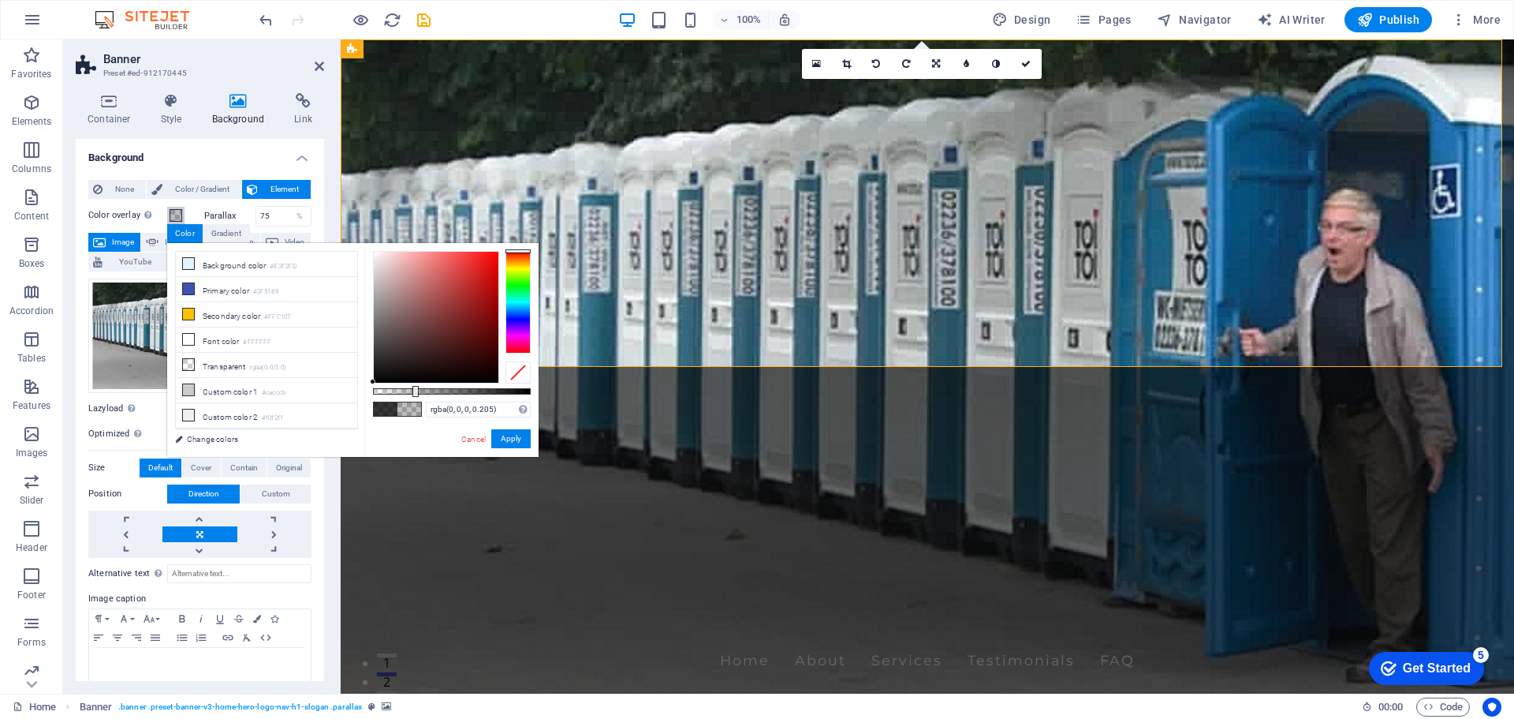
type input "rgba(0, 0, 0, 0.2)"
drag, startPoint x: 499, startPoint y: 392, endPoint x: 405, endPoint y: 395, distance: 93.9
click at [405, 395] on div at bounding box center [406, 391] width 6 height 11
click at [520, 444] on button "Apply" at bounding box center [510, 438] width 39 height 19
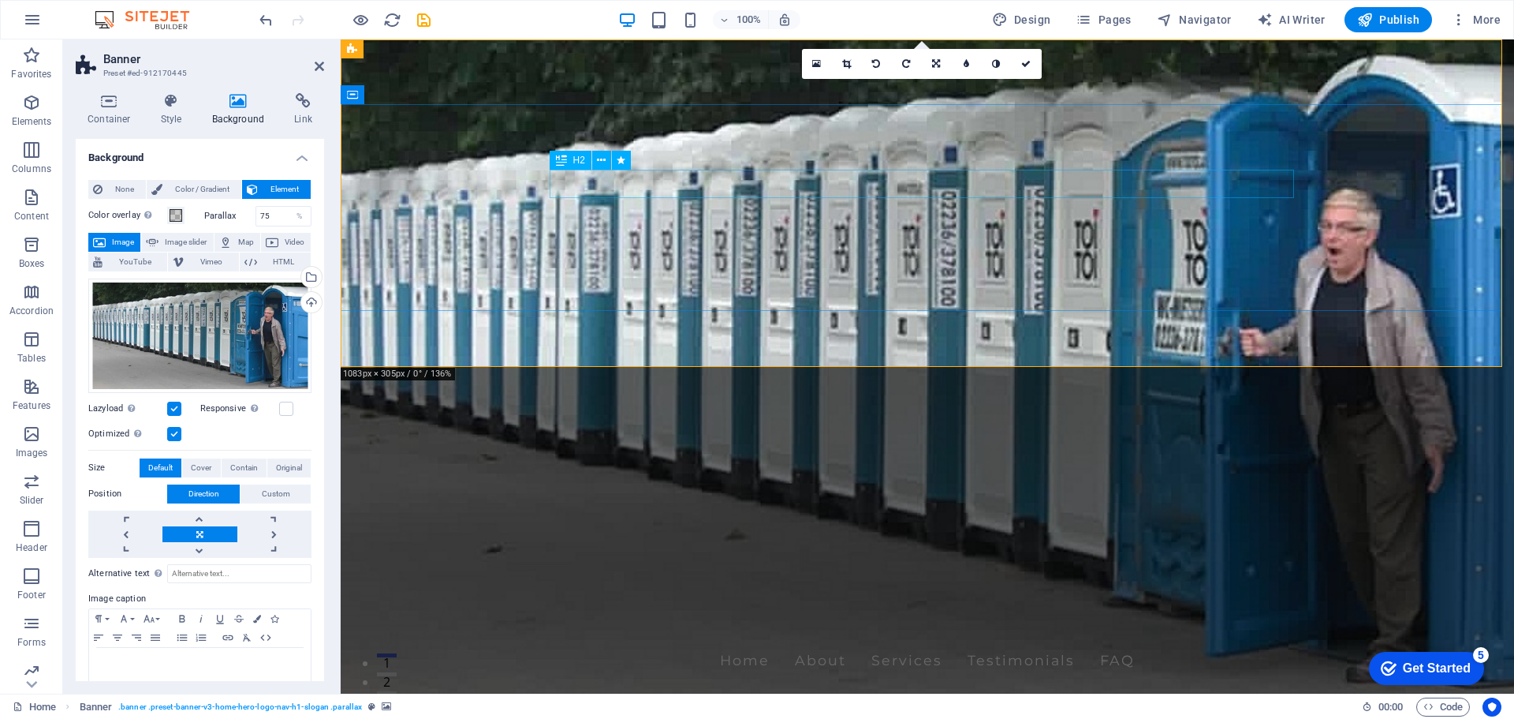
select select "fade"
select select "s"
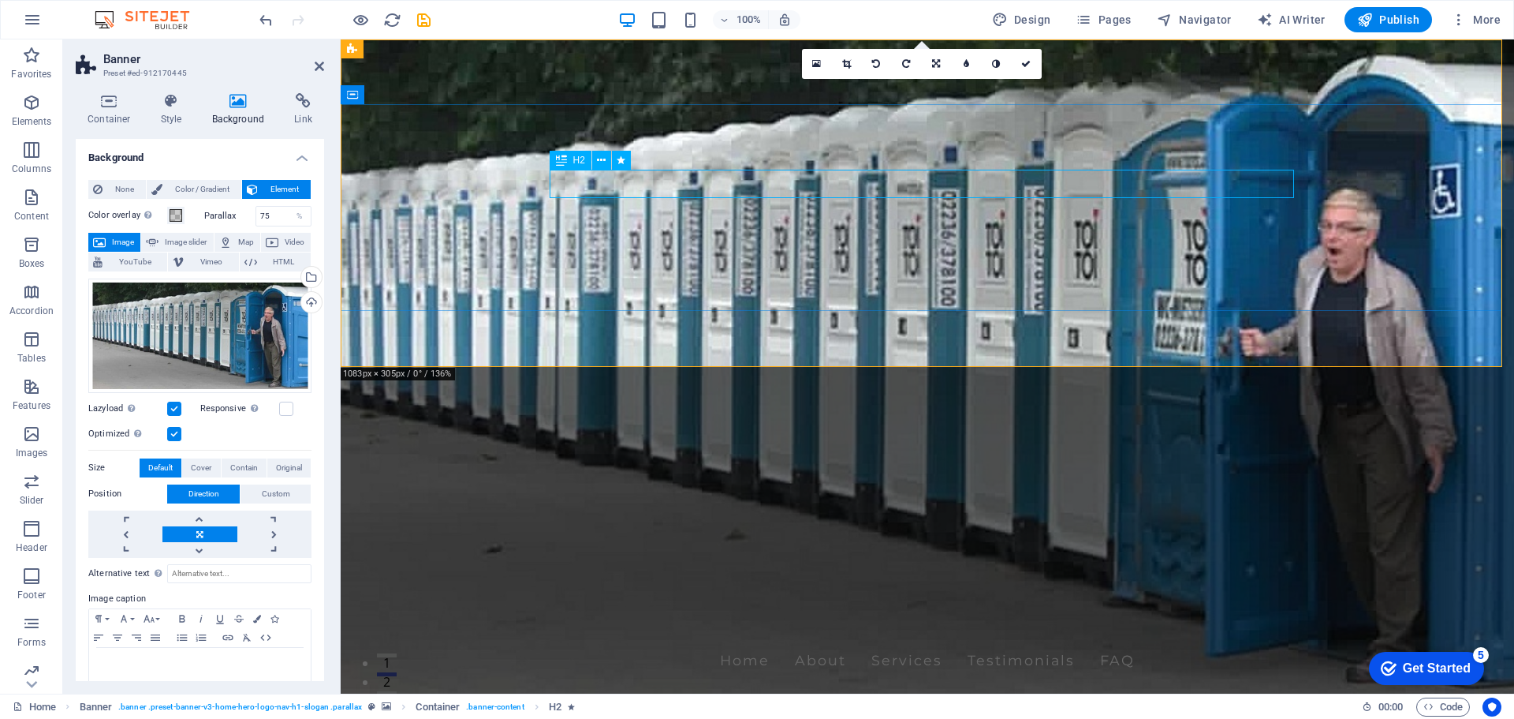
select select "s"
select select "onload"
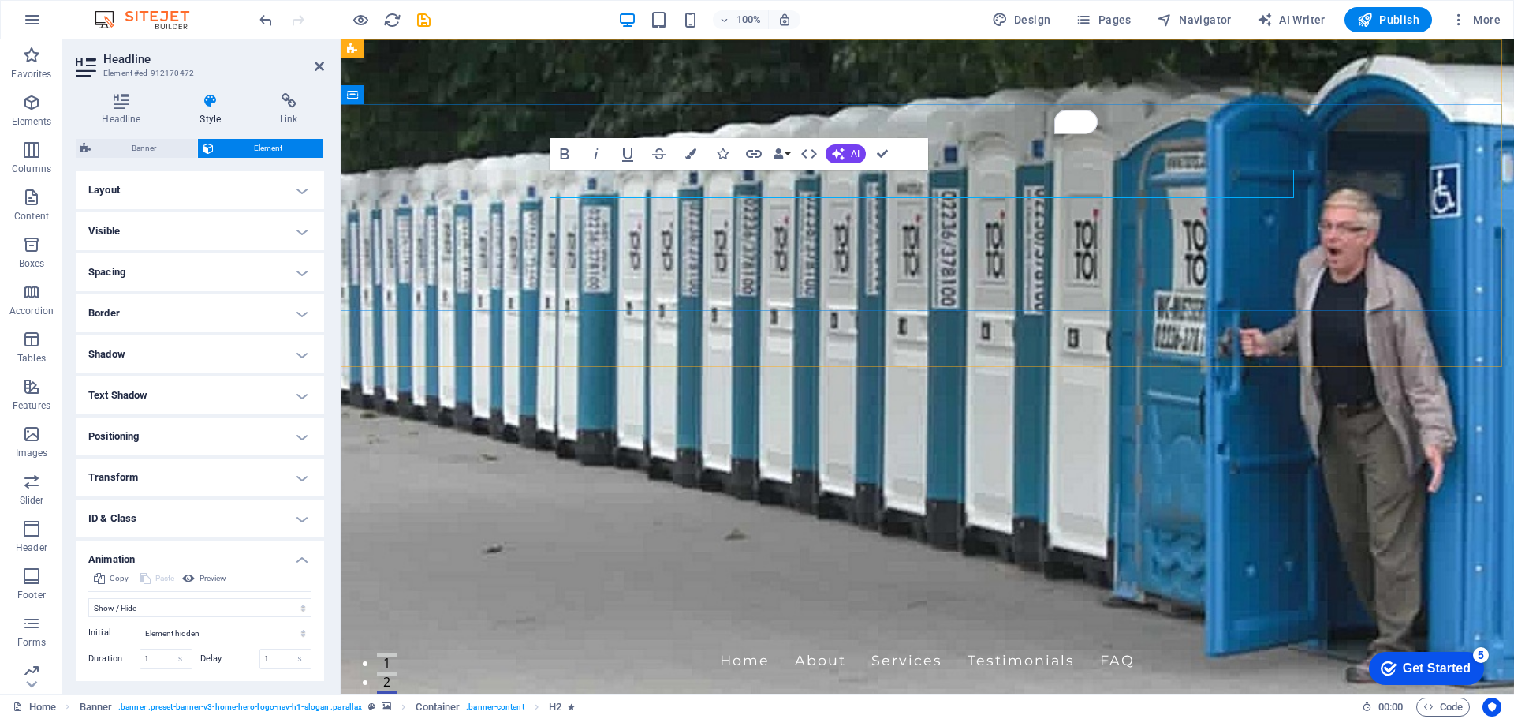
drag, startPoint x: 1171, startPoint y: 172, endPoint x: 672, endPoint y: 191, distance: 499.7
click at [687, 154] on icon "button" at bounding box center [690, 153] width 11 height 11
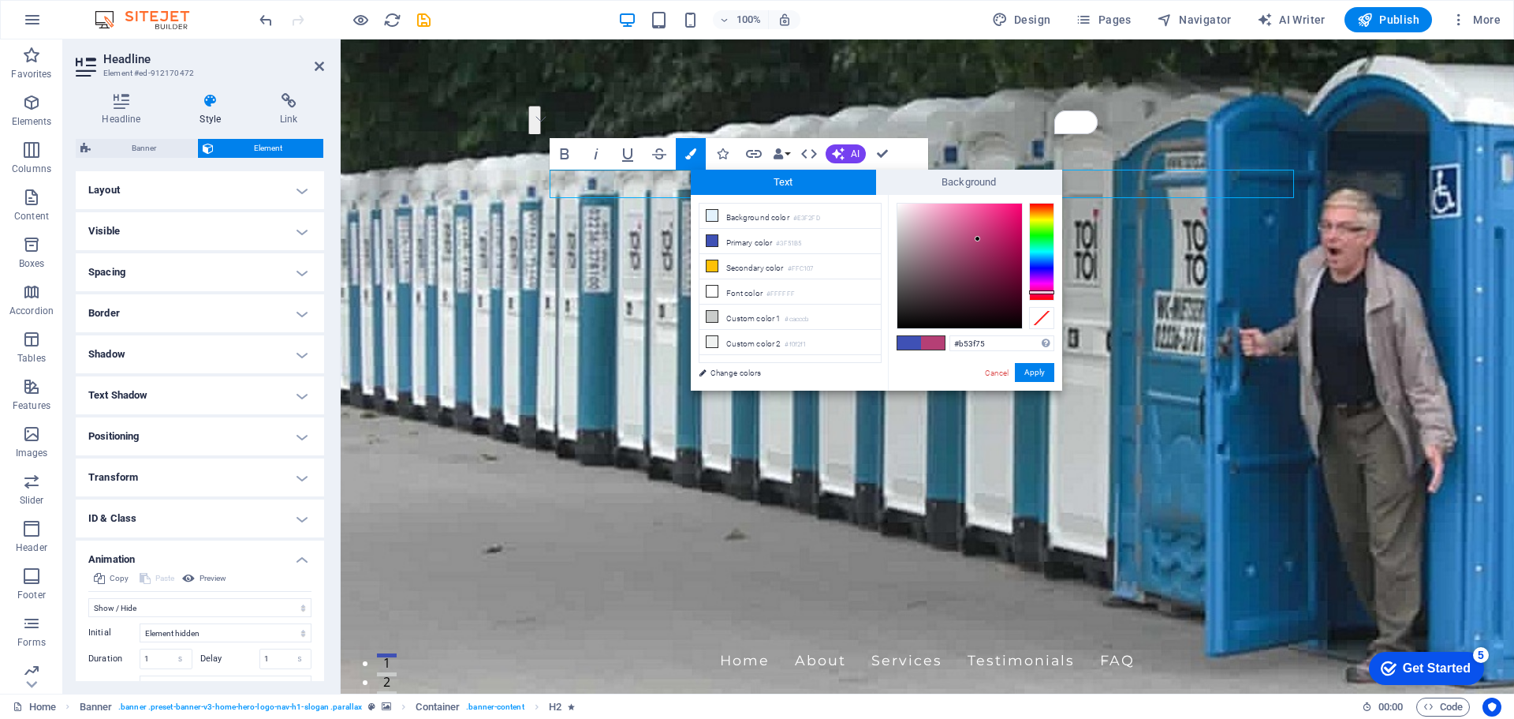
click at [1044, 292] on div at bounding box center [1041, 252] width 25 height 98
click at [1043, 292] on div at bounding box center [1041, 291] width 25 height 4
click at [1044, 206] on div at bounding box center [1041, 252] width 25 height 98
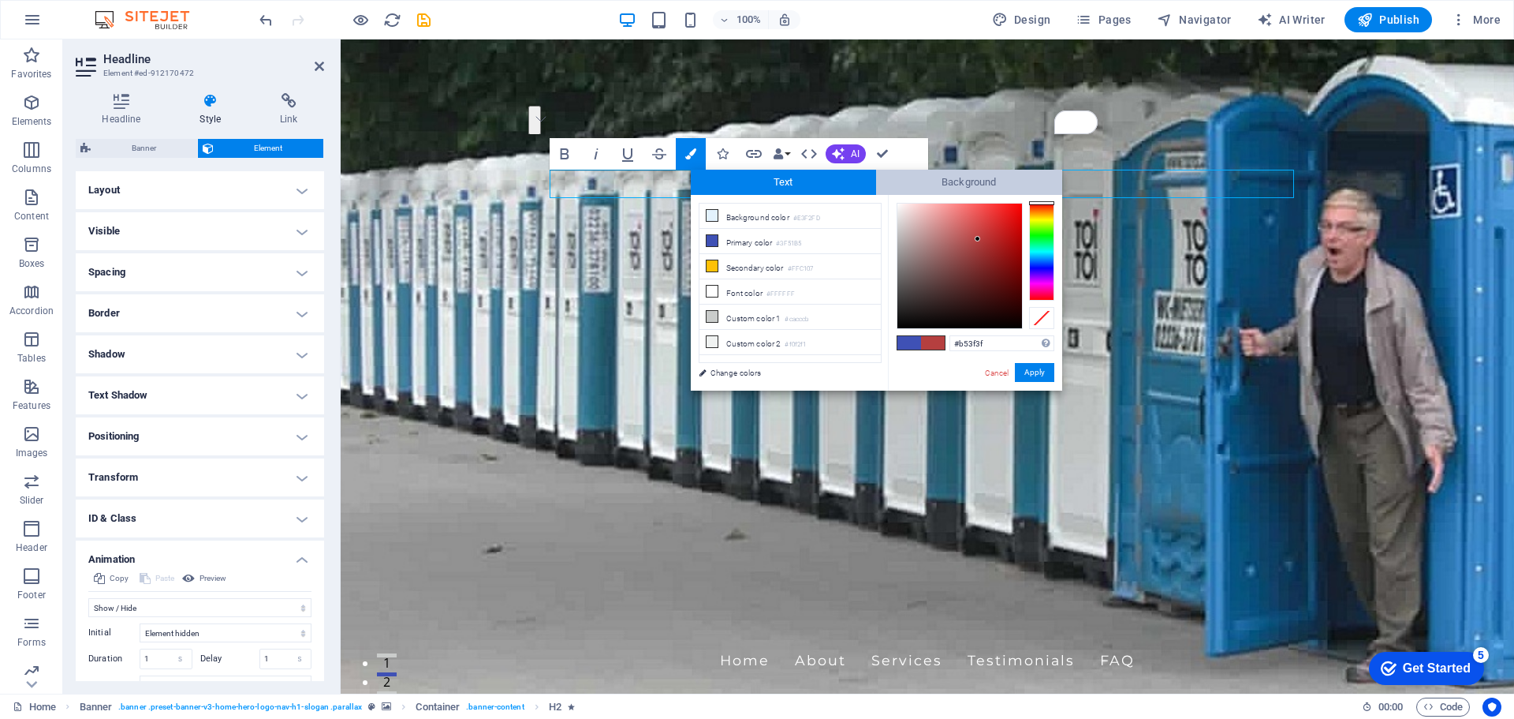
drag, startPoint x: 1044, startPoint y: 206, endPoint x: 1044, endPoint y: 192, distance: 14.2
click at [1044, 192] on div "Text Background less Background color #E3F2FD Primary color #3F51B5 Secondary c…" at bounding box center [877, 280] width 372 height 221
type input "#fc1b06"
click at [1018, 204] on div at bounding box center [960, 266] width 125 height 125
click at [1037, 371] on button "Apply" at bounding box center [1034, 372] width 39 height 19
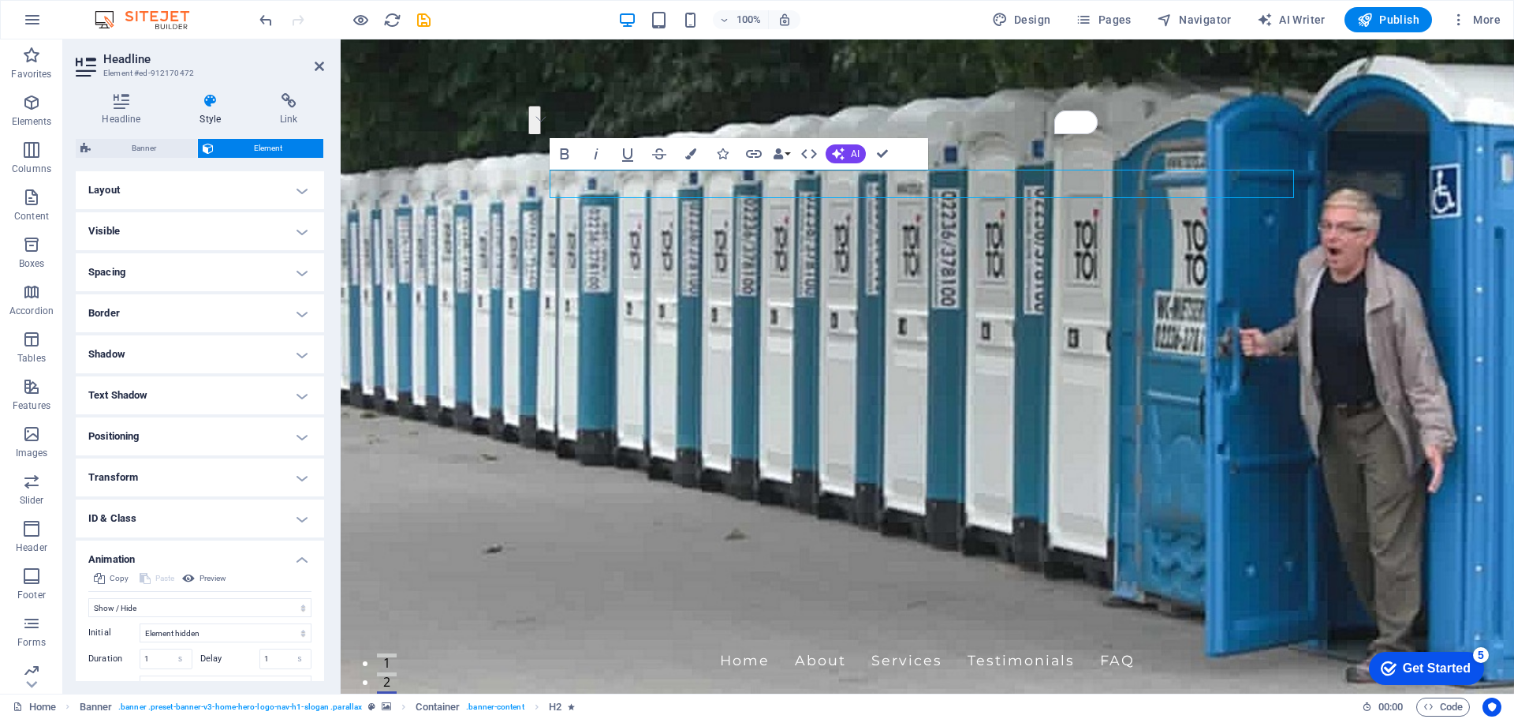
click at [803, 342] on figure at bounding box center [928, 366] width 1174 height 654
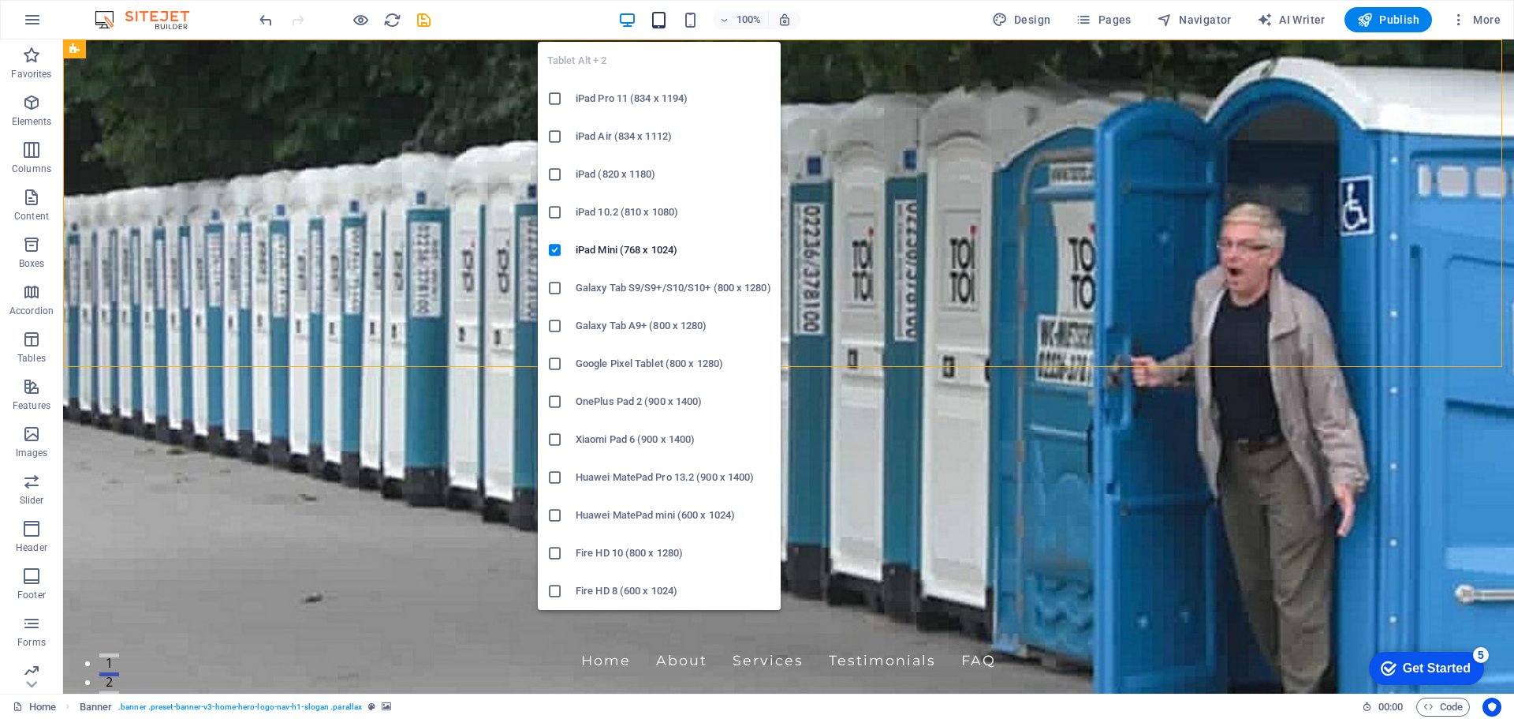
click at [665, 13] on icon "button" at bounding box center [659, 20] width 18 height 18
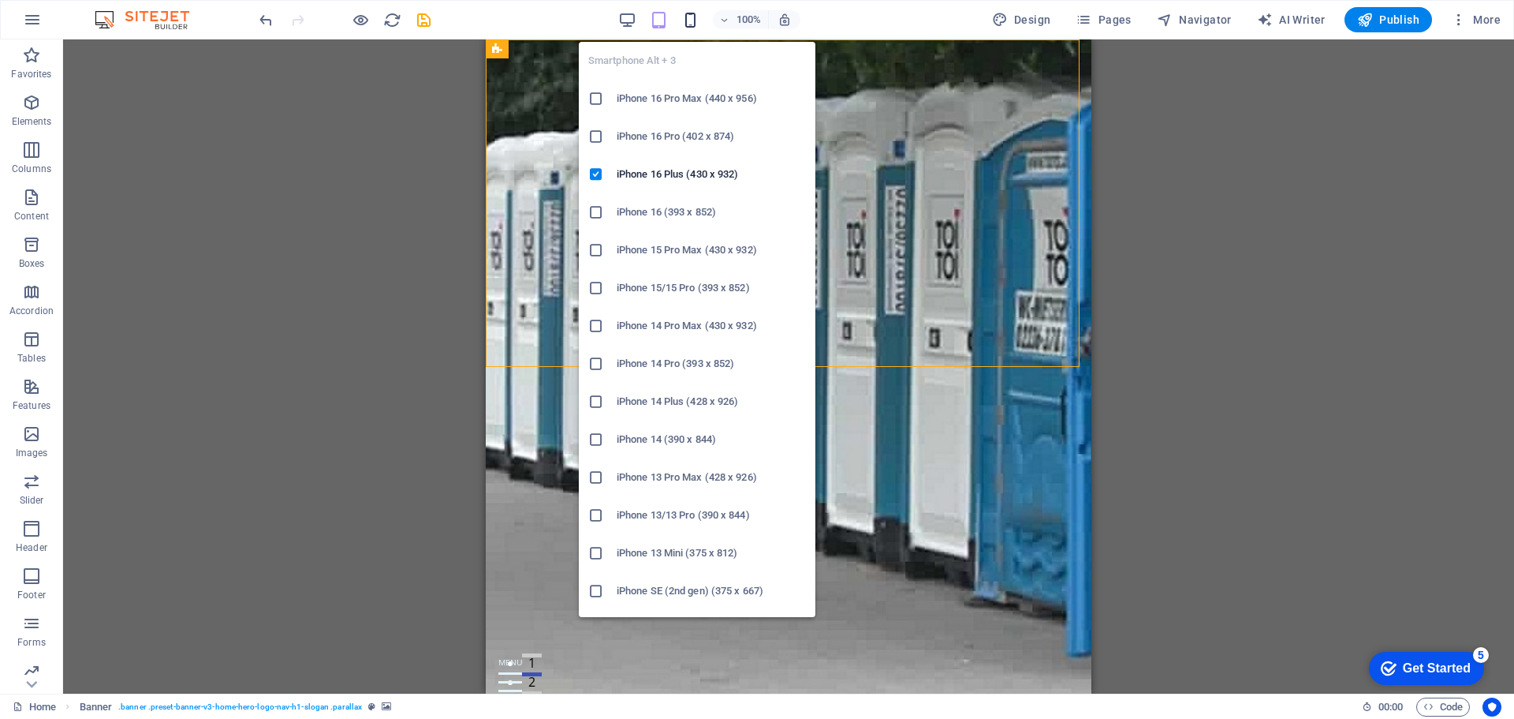
click at [693, 20] on icon "button" at bounding box center [691, 20] width 18 height 18
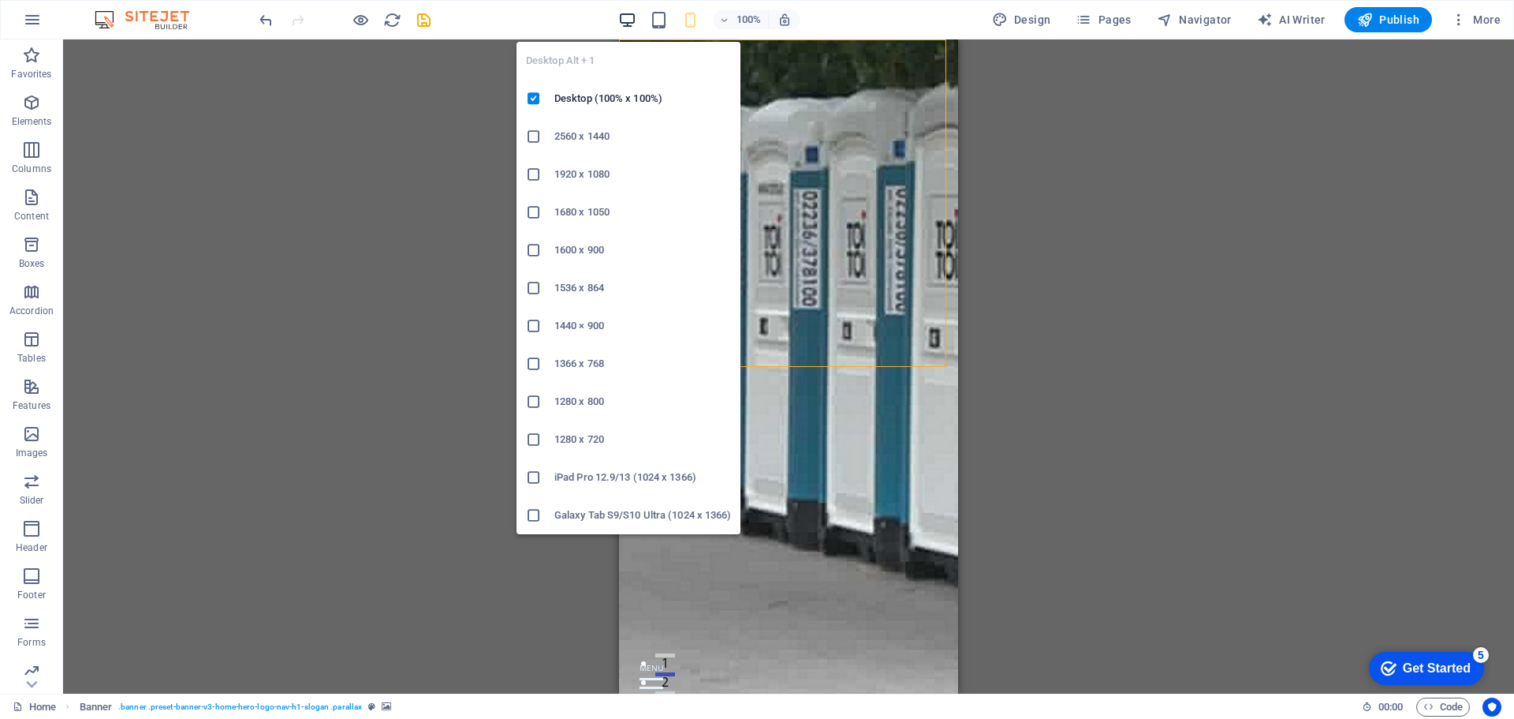
click at [629, 20] on icon "button" at bounding box center [627, 20] width 18 height 18
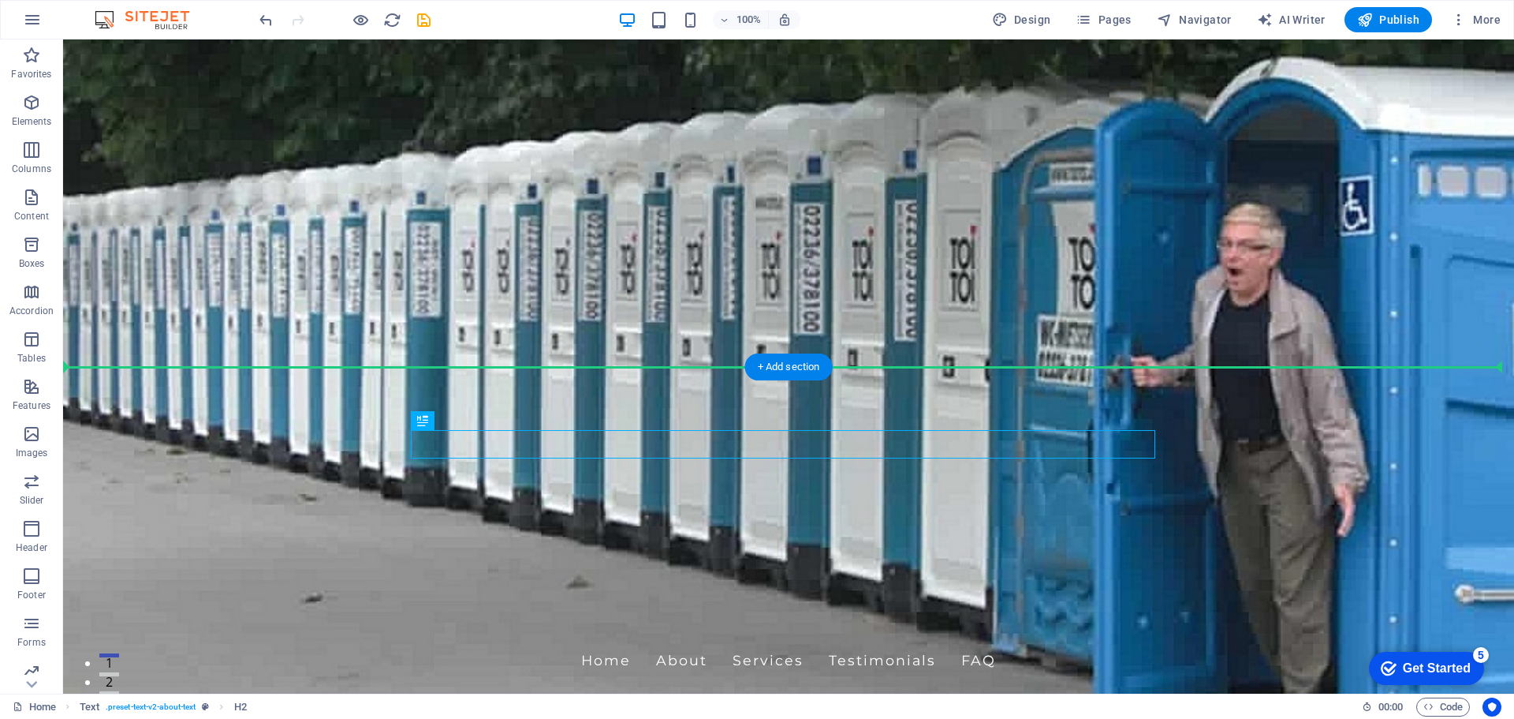
drag, startPoint x: 448, startPoint y: 431, endPoint x: 500, endPoint y: 399, distance: 60.9
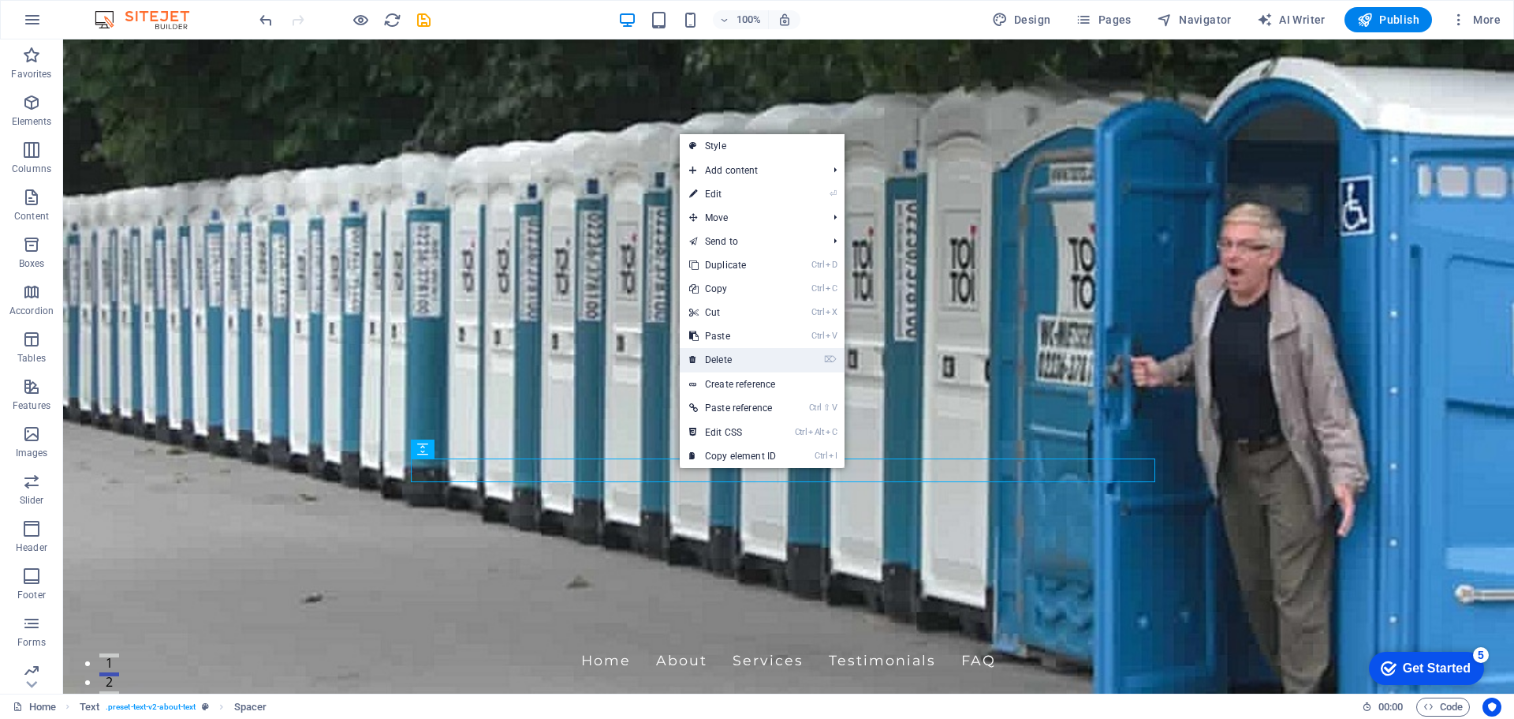
click at [756, 369] on link "⌦ Delete" at bounding box center [733, 360] width 106 height 24
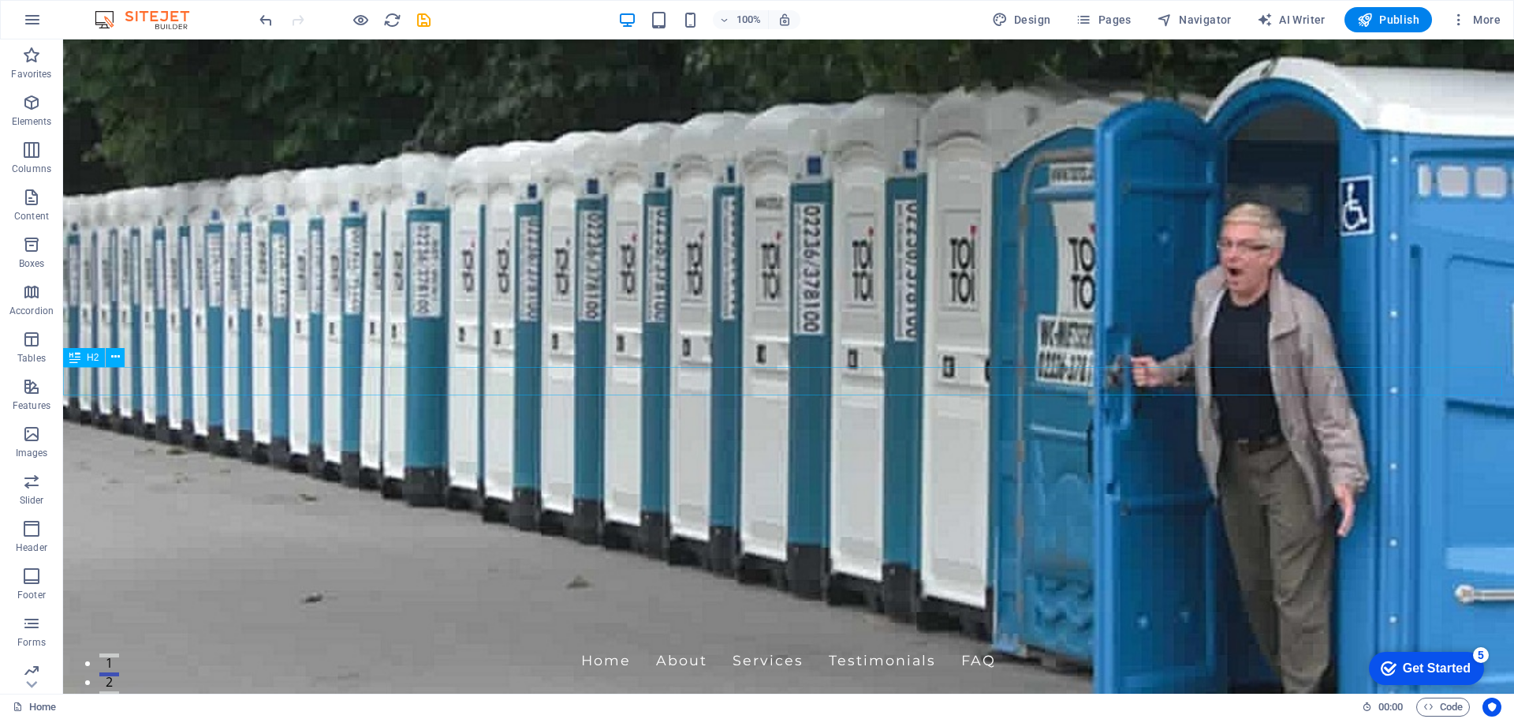
drag, startPoint x: 455, startPoint y: 387, endPoint x: 484, endPoint y: 386, distance: 28.4
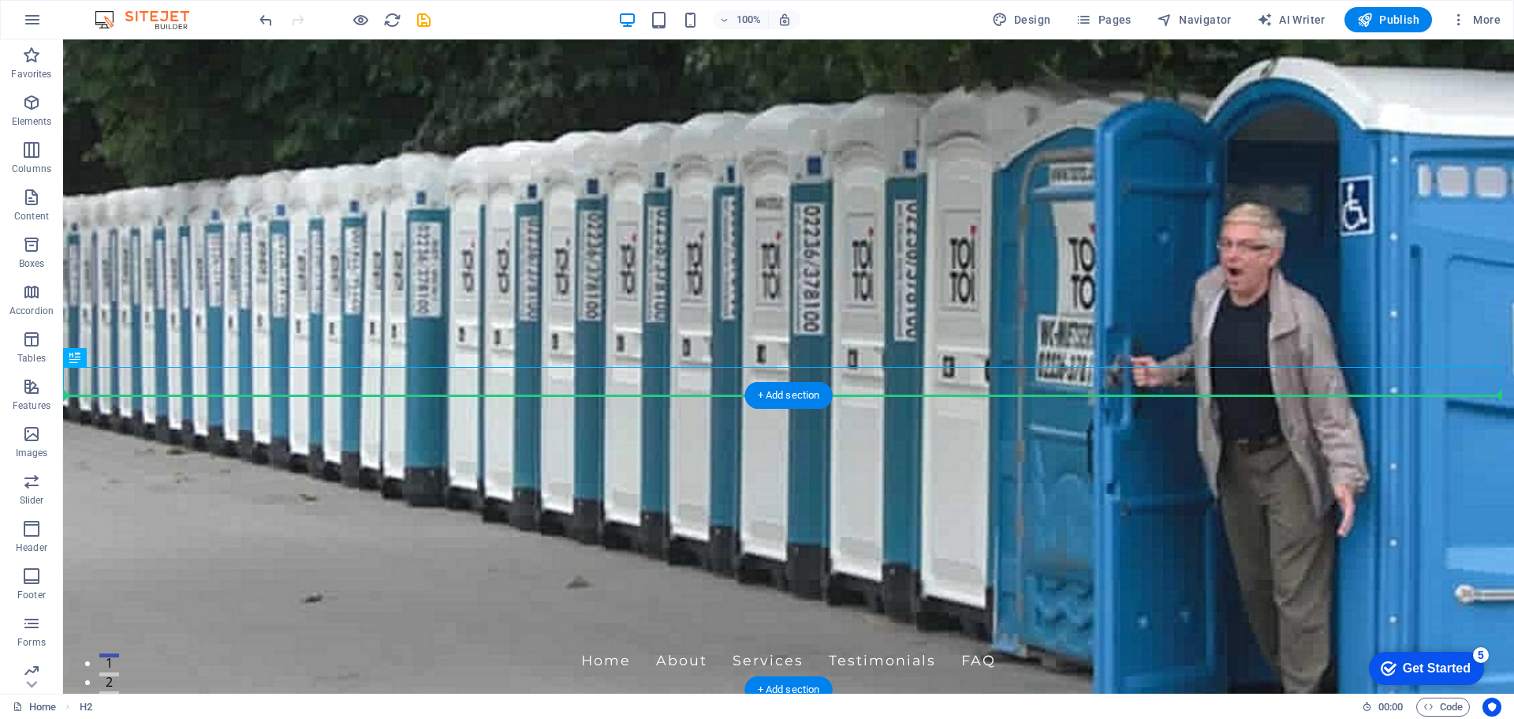
drag, startPoint x: 483, startPoint y: 383, endPoint x: 487, endPoint y: 423, distance: 39.6
drag, startPoint x: 134, startPoint y: 401, endPoint x: 88, endPoint y: 438, distance: 58.9
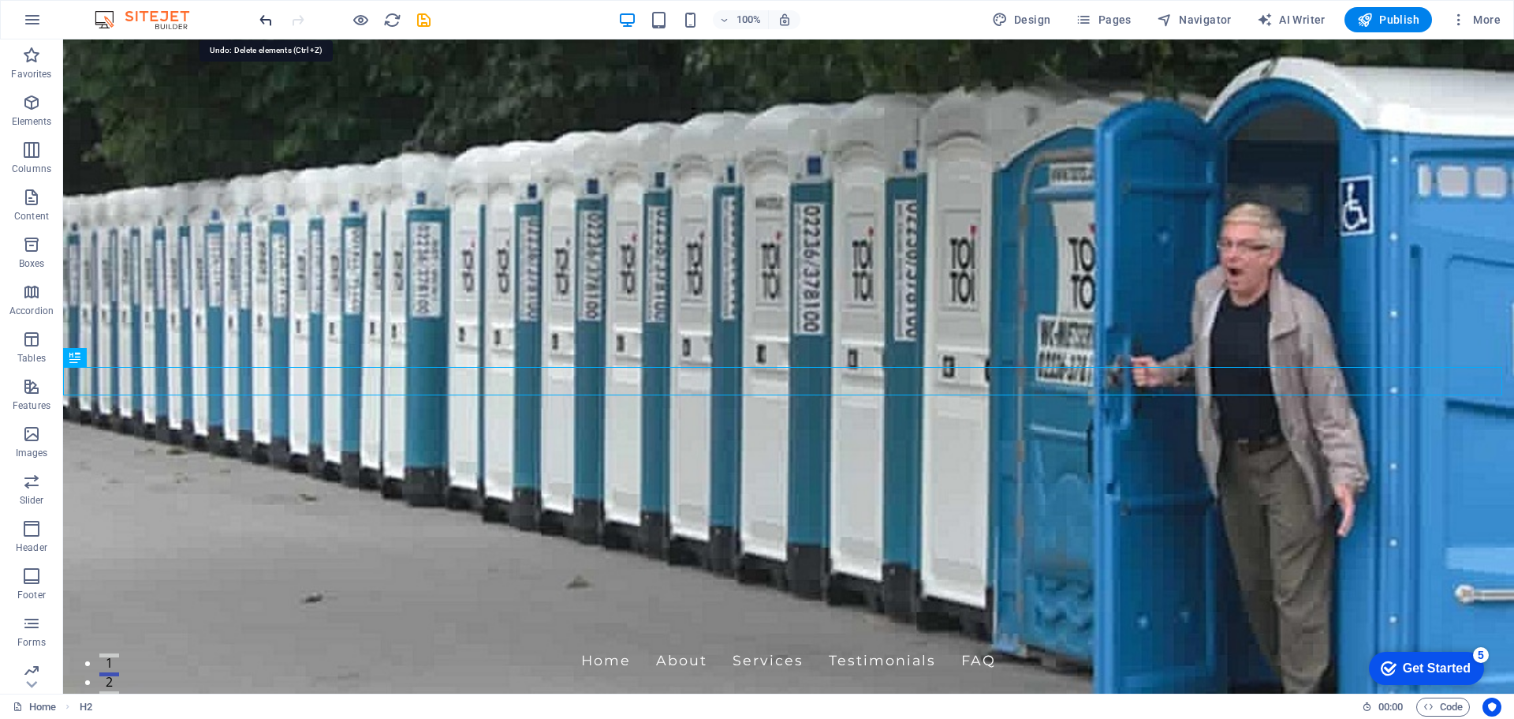
click at [269, 18] on icon "undo" at bounding box center [266, 20] width 18 height 18
click at [271, 21] on icon "undo" at bounding box center [266, 20] width 18 height 18
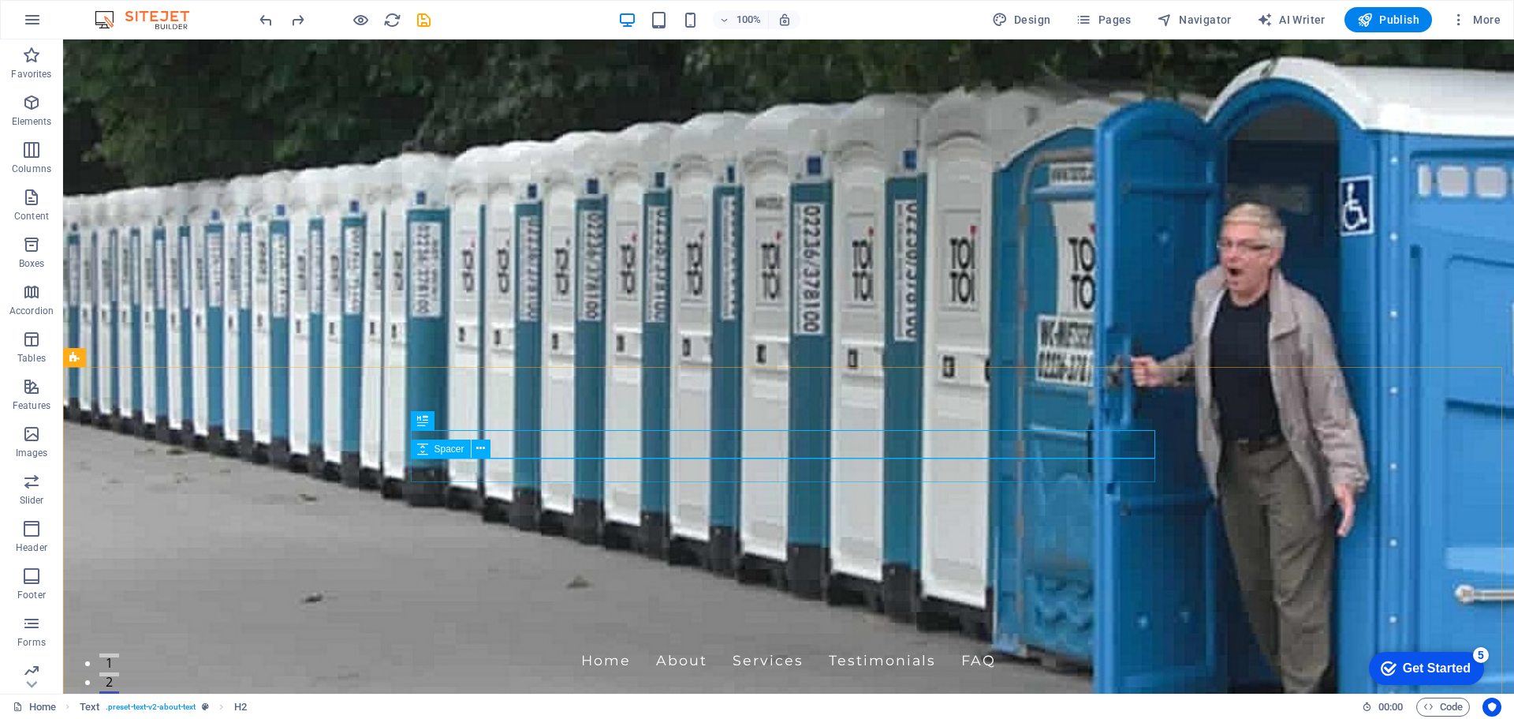
click at [456, 451] on span "Spacer" at bounding box center [450, 448] width 30 height 9
click at [485, 448] on icon at bounding box center [480, 448] width 9 height 17
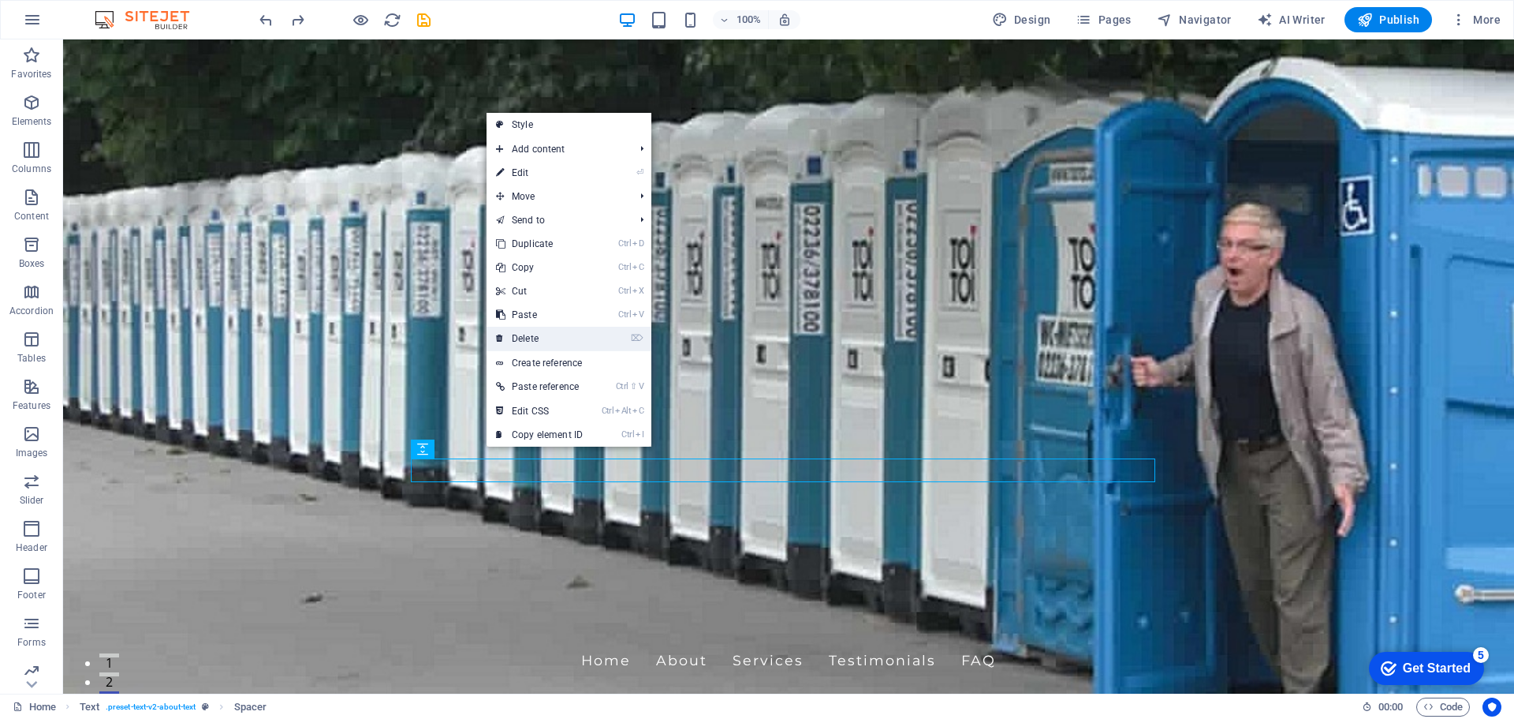
click at [599, 339] on li "⌦ Delete" at bounding box center [569, 339] width 165 height 24
click at [592, 339] on link "⌦ Delete" at bounding box center [540, 339] width 106 height 24
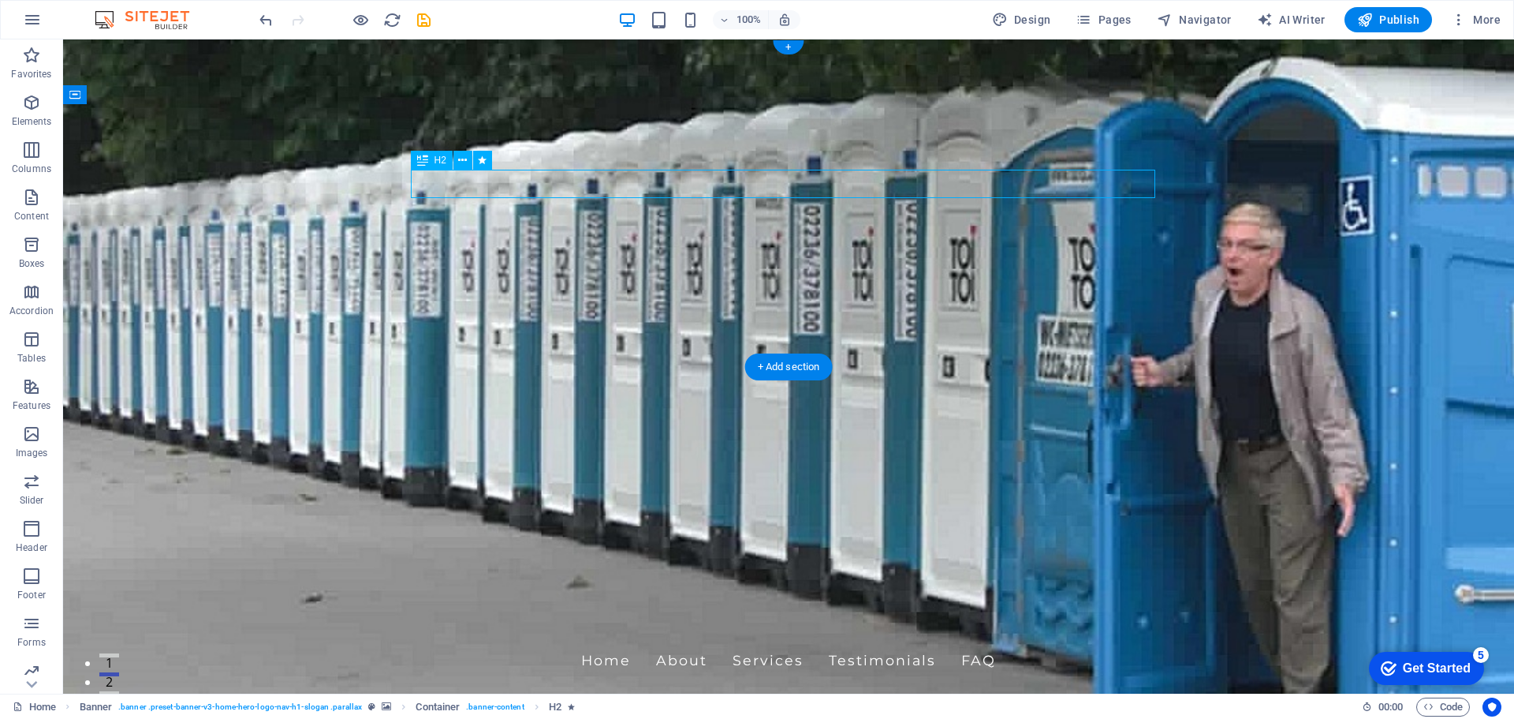
drag, startPoint x: 853, startPoint y: 185, endPoint x: 704, endPoint y: 176, distance: 150.2
drag, startPoint x: 484, startPoint y: 210, endPoint x: 355, endPoint y: 118, distance: 158.3
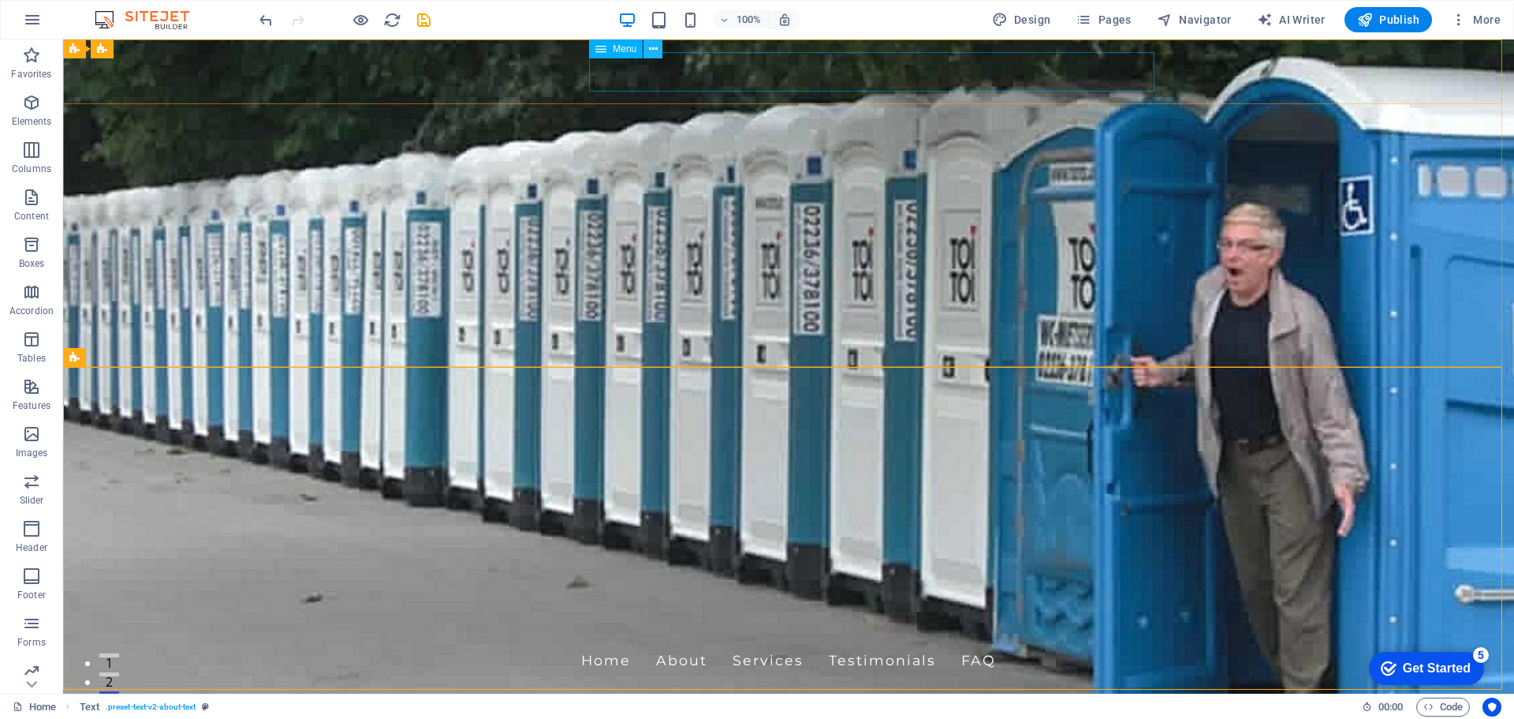
click at [658, 54] on icon at bounding box center [653, 49] width 9 height 17
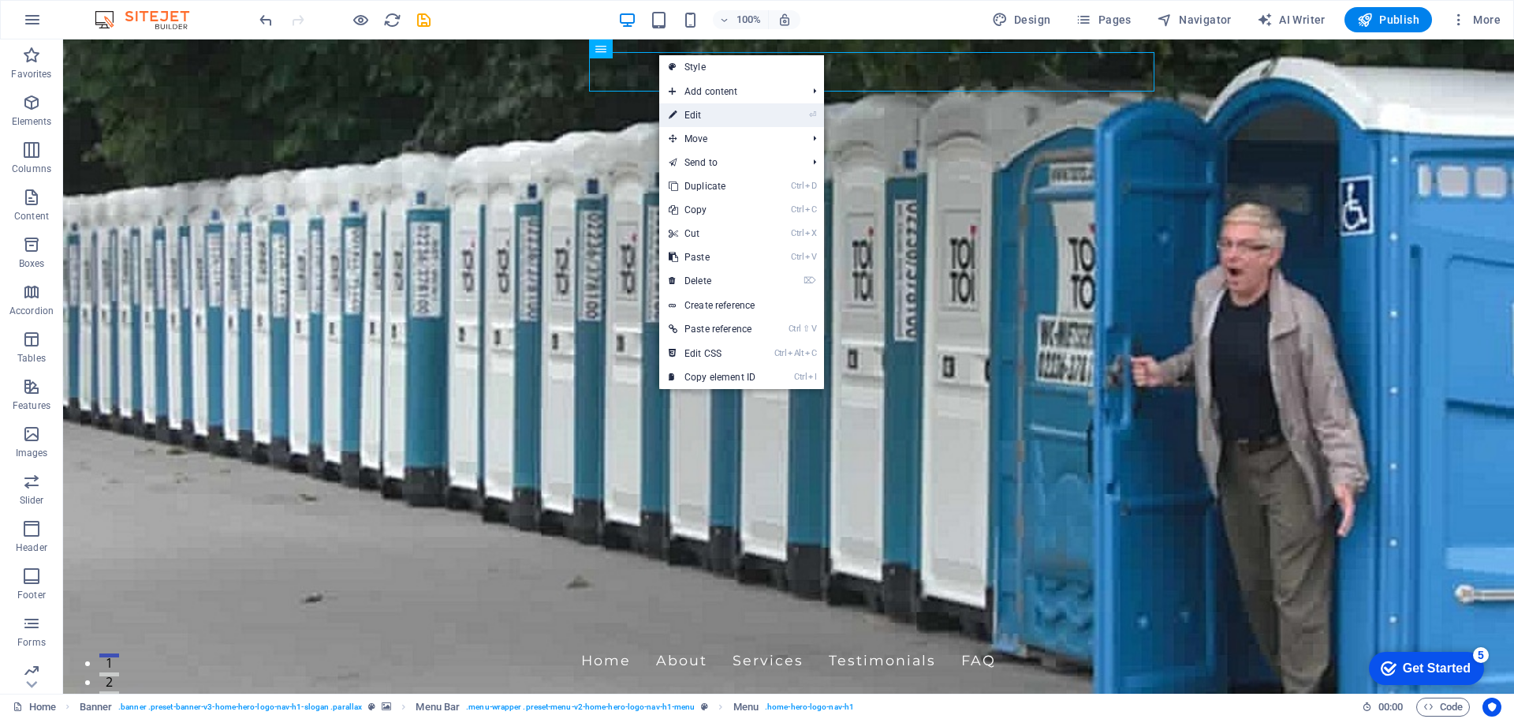
drag, startPoint x: 698, startPoint y: 118, endPoint x: 355, endPoint y: 74, distance: 345.8
click at [698, 118] on link "⏎ Edit" at bounding box center [712, 115] width 106 height 24
select select
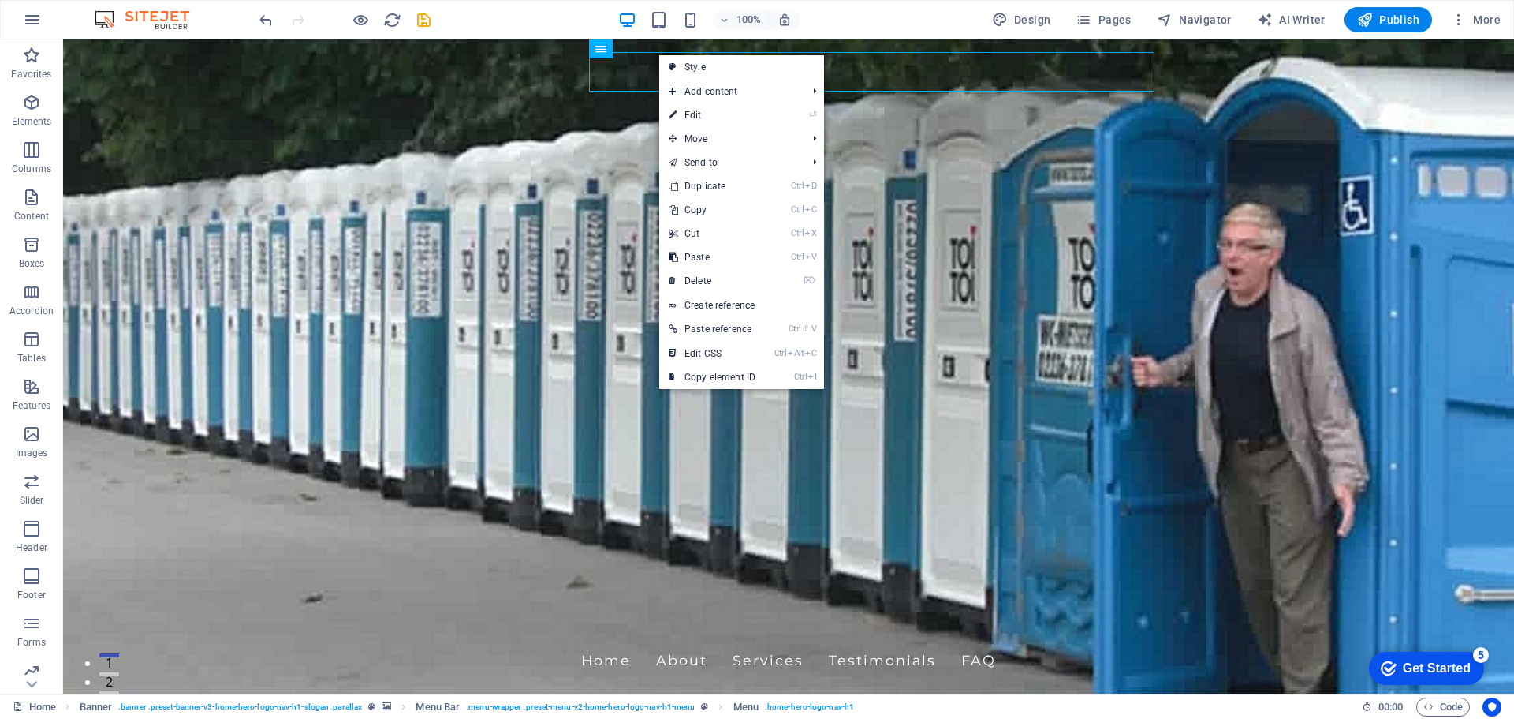
select select
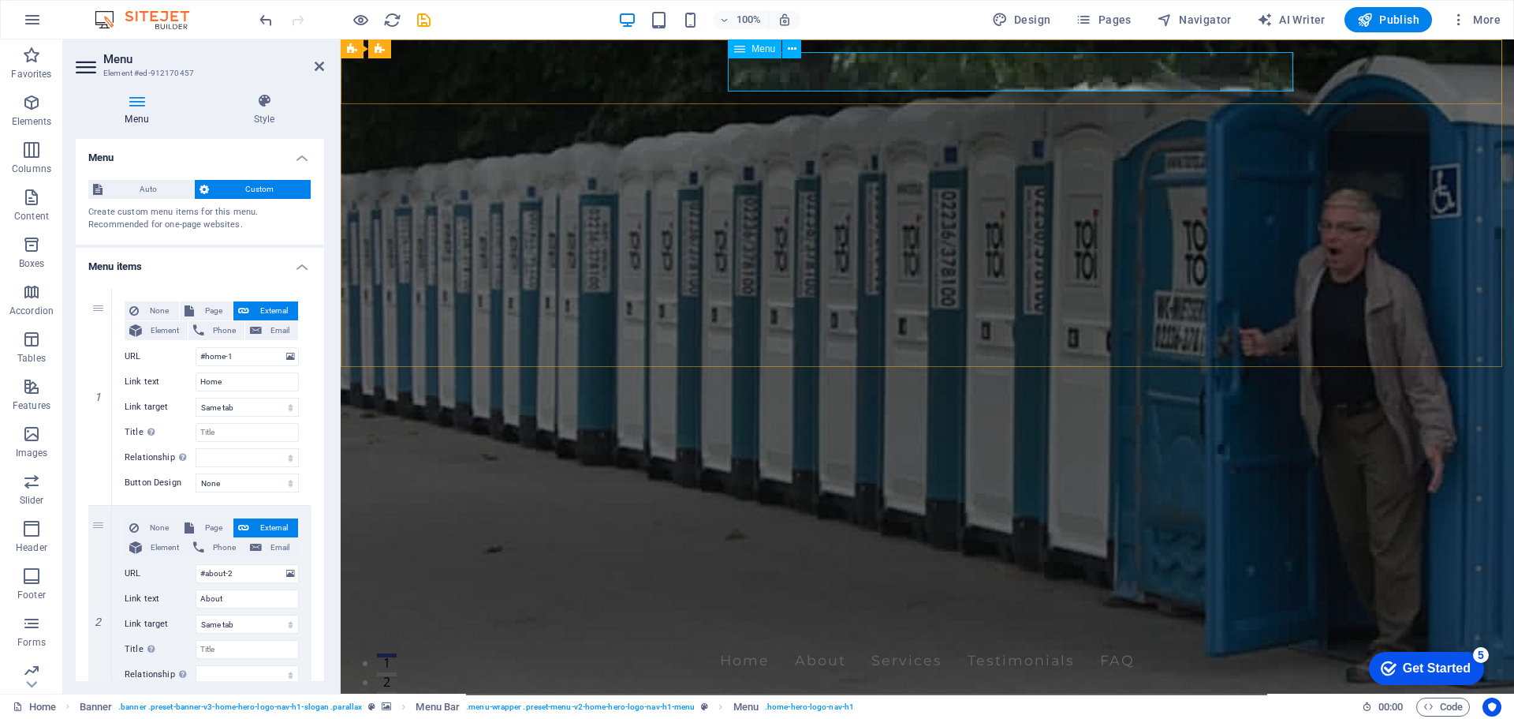
click at [989, 640] on nav "Home About Services Testimonials FAQ" at bounding box center [927, 659] width 745 height 39
click at [984, 640] on nav "Home About Services Testimonials FAQ" at bounding box center [927, 659] width 745 height 39
click at [794, 53] on icon at bounding box center [792, 49] width 9 height 17
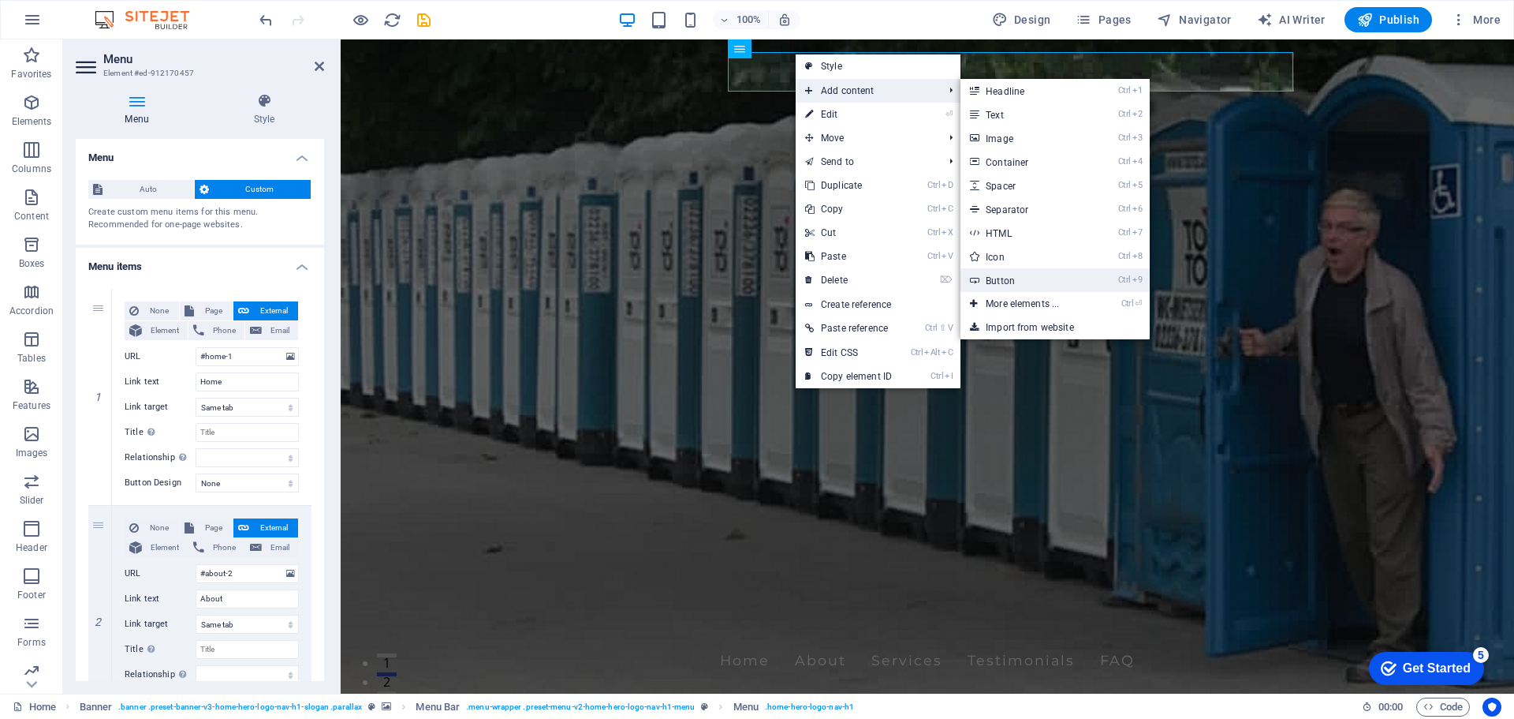
click at [1036, 283] on link "Ctrl 9 Button" at bounding box center [1026, 280] width 130 height 24
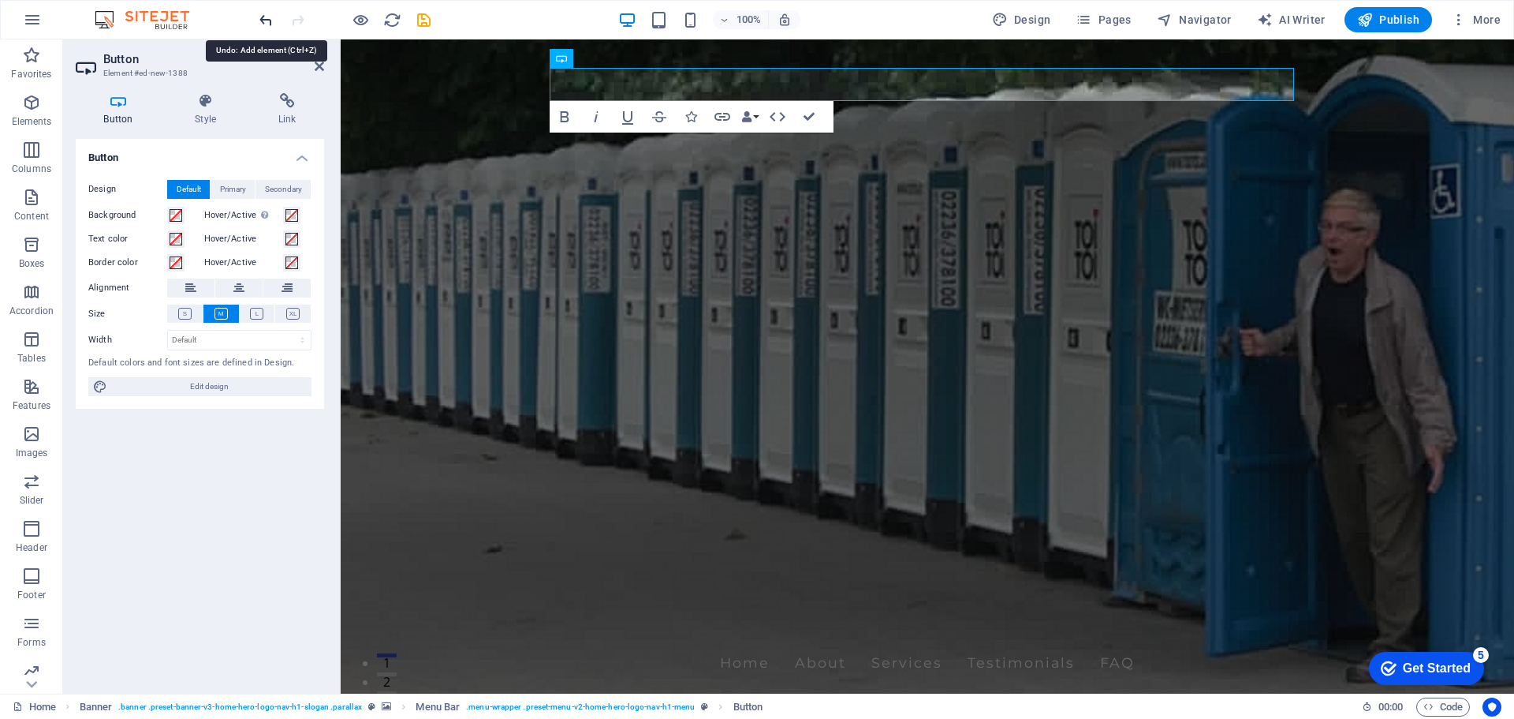
click at [266, 18] on icon "undo" at bounding box center [266, 20] width 18 height 18
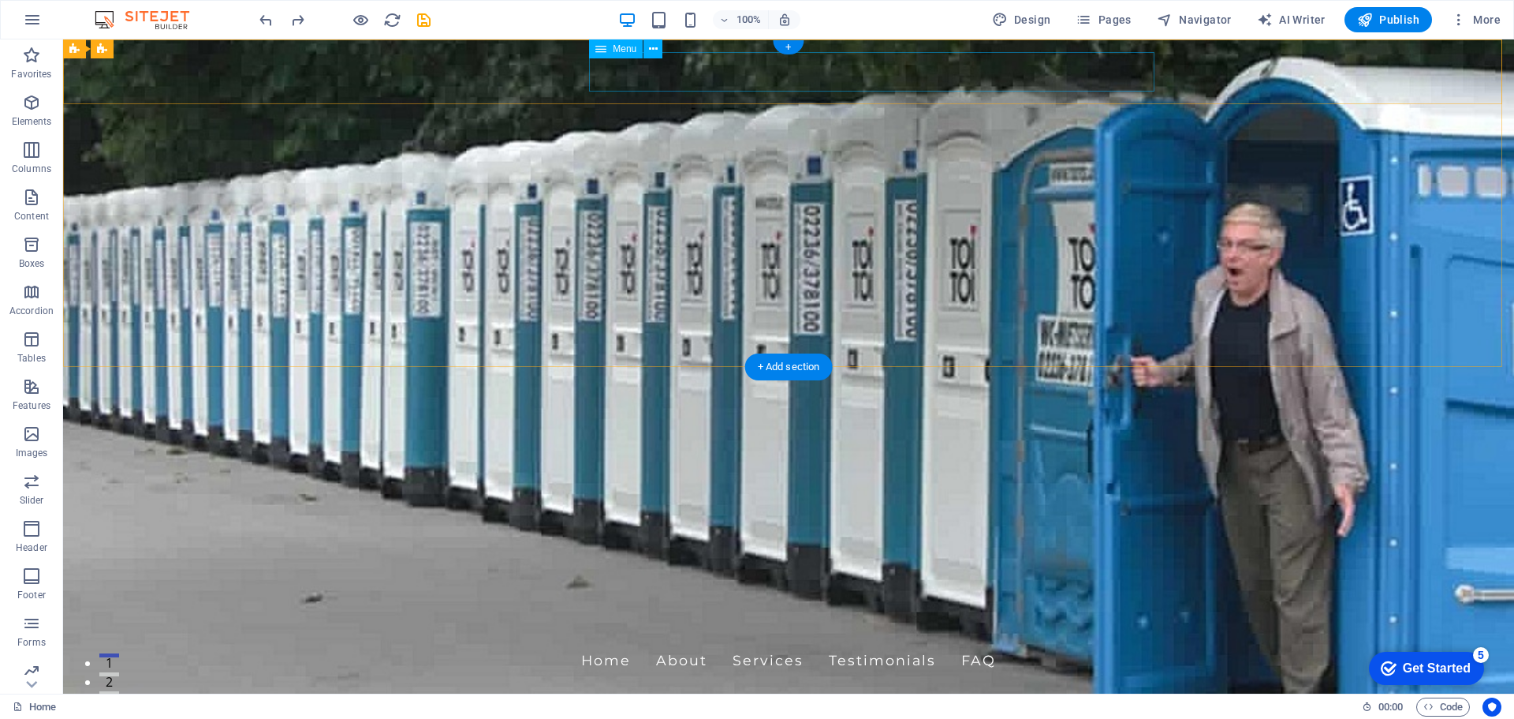
click at [775, 640] on nav "Home About Services Testimonials FAQ" at bounding box center [788, 659] width 745 height 39
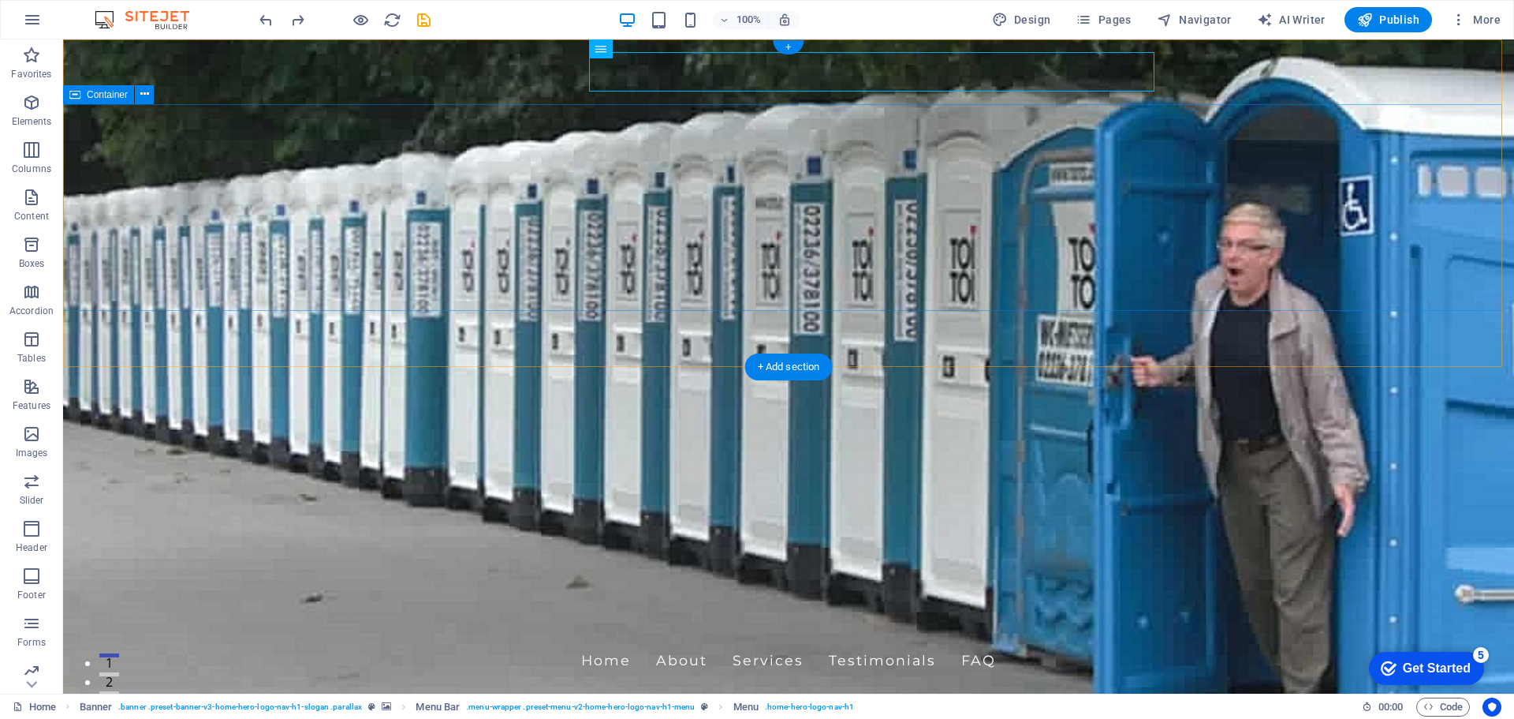
click at [972, 640] on nav "Home About Services Testimonials FAQ" at bounding box center [788, 659] width 745 height 39
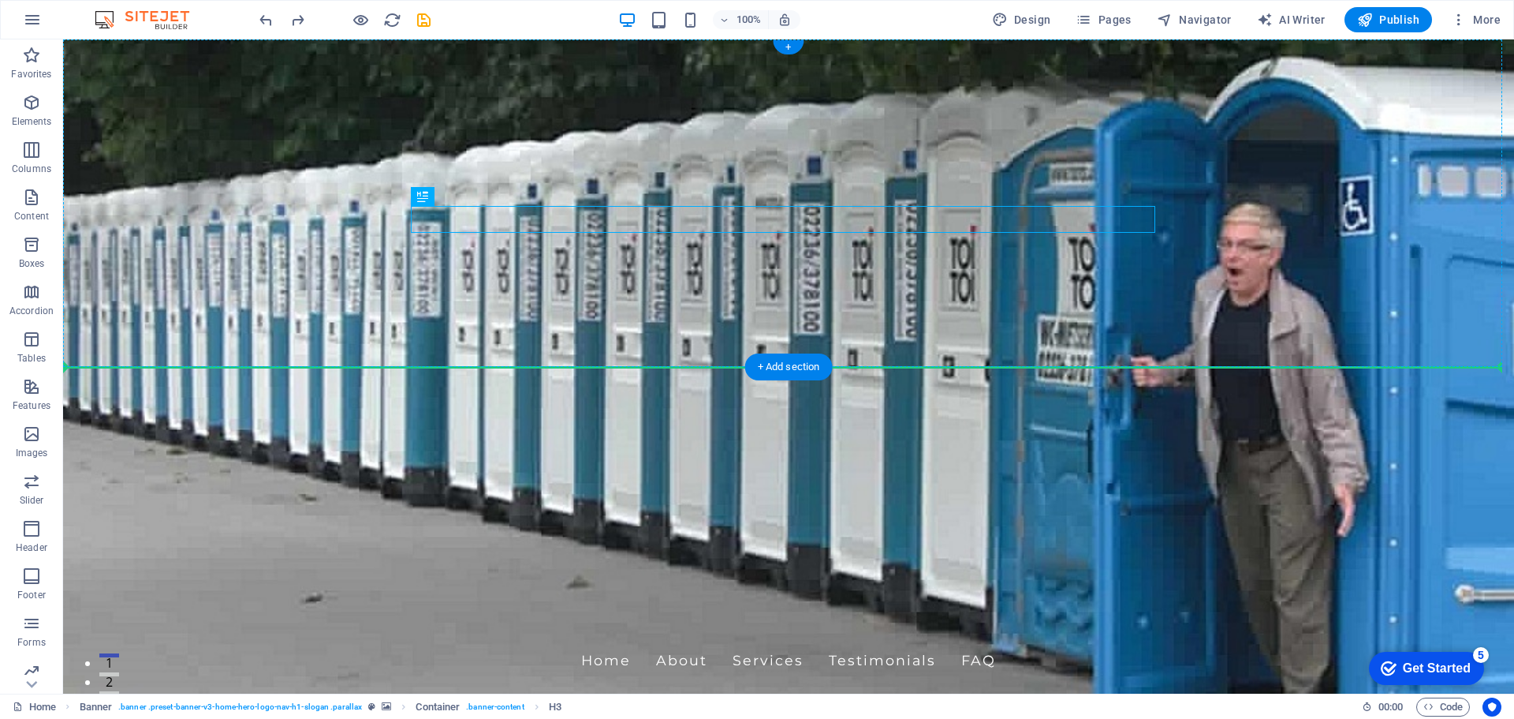
drag, startPoint x: 486, startPoint y: 238, endPoint x: 347, endPoint y: 245, distance: 139.0
drag, startPoint x: 138, startPoint y: 396, endPoint x: 154, endPoint y: 237, distance: 159.3
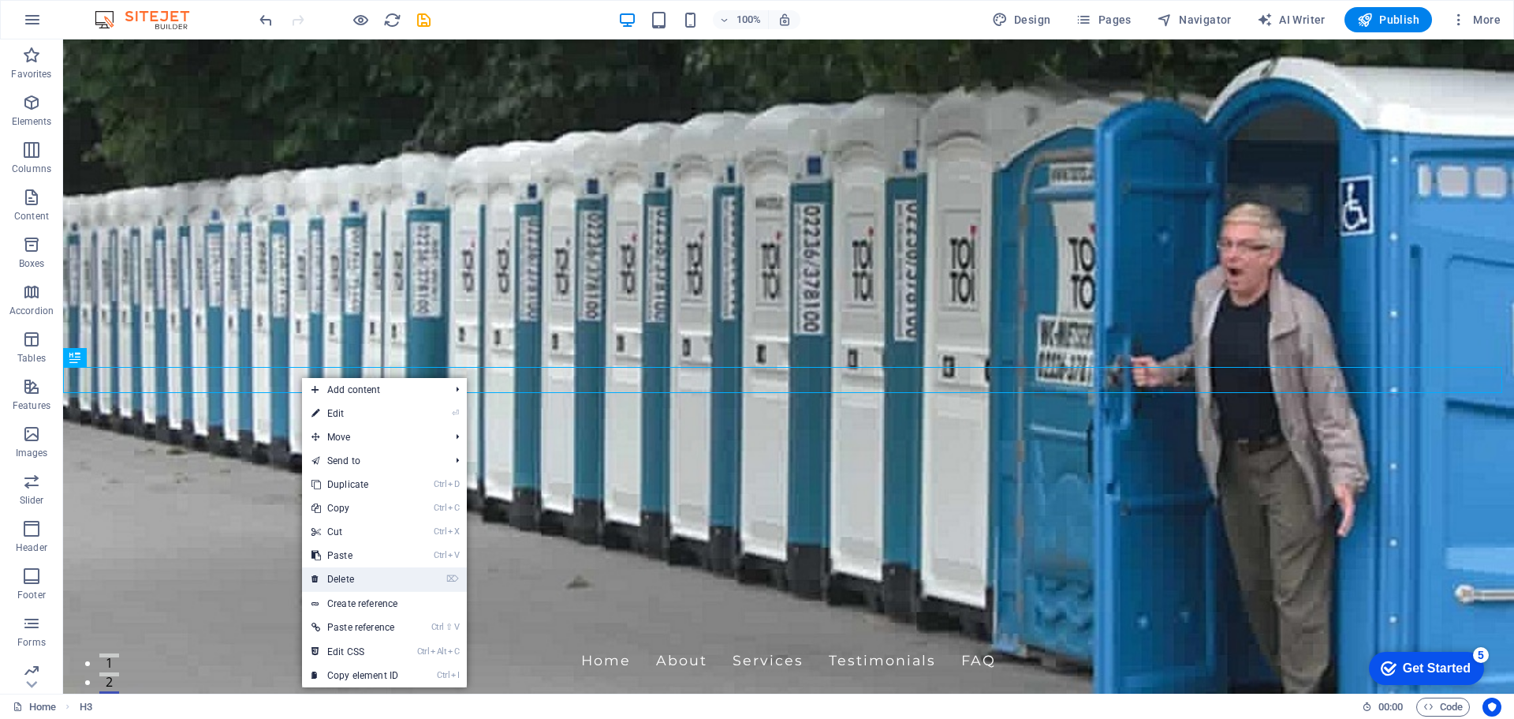
click at [358, 583] on link "⌦ Delete" at bounding box center [355, 579] width 106 height 24
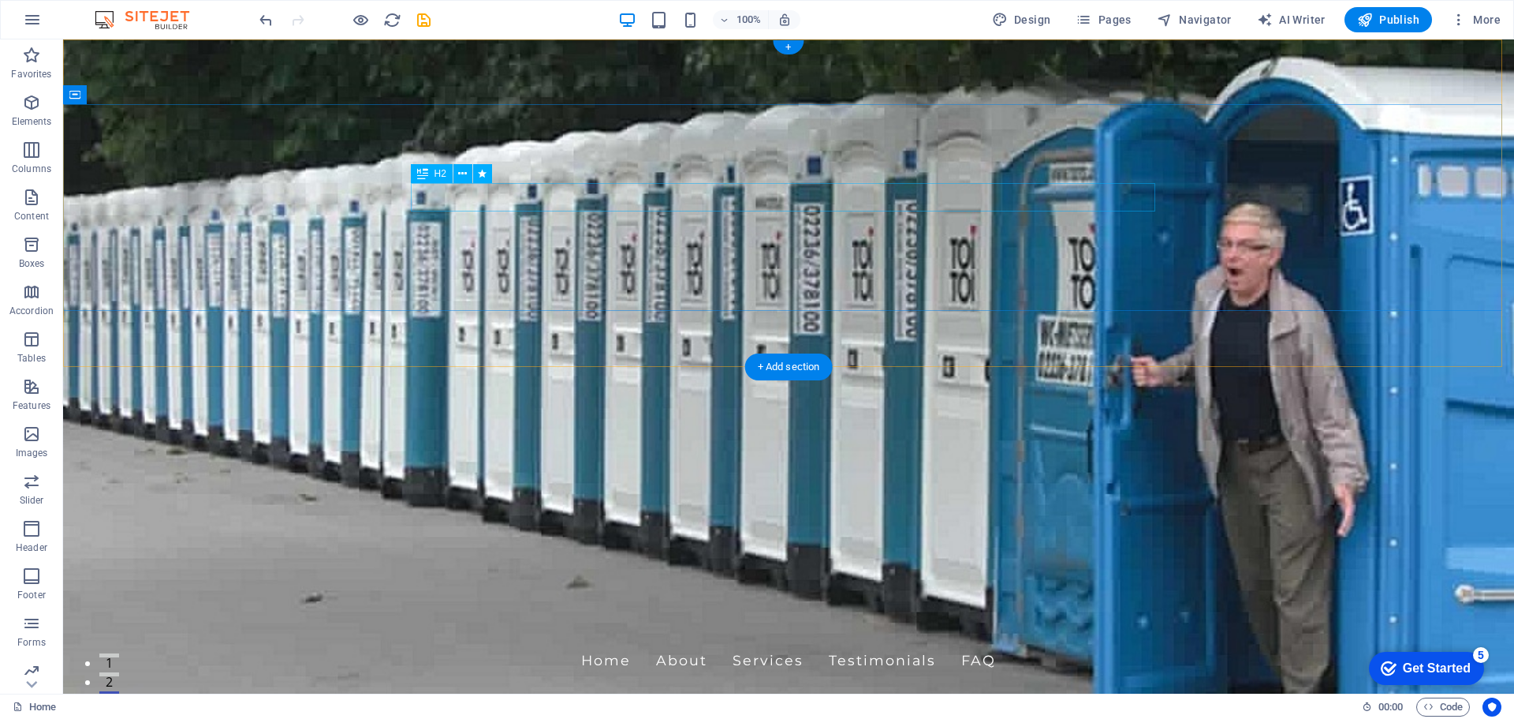
click at [461, 174] on icon at bounding box center [462, 174] width 9 height 17
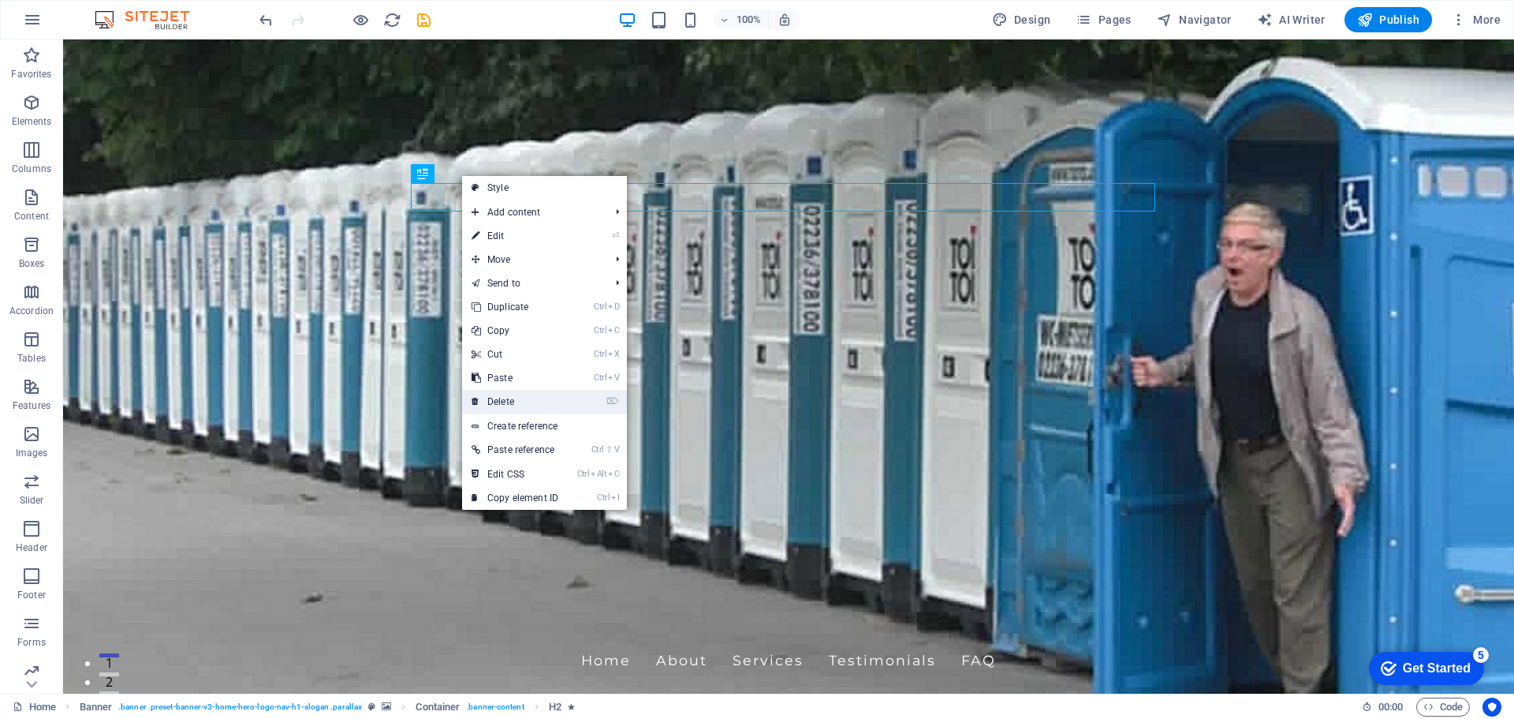
click at [521, 400] on link "⌦ Delete" at bounding box center [515, 402] width 106 height 24
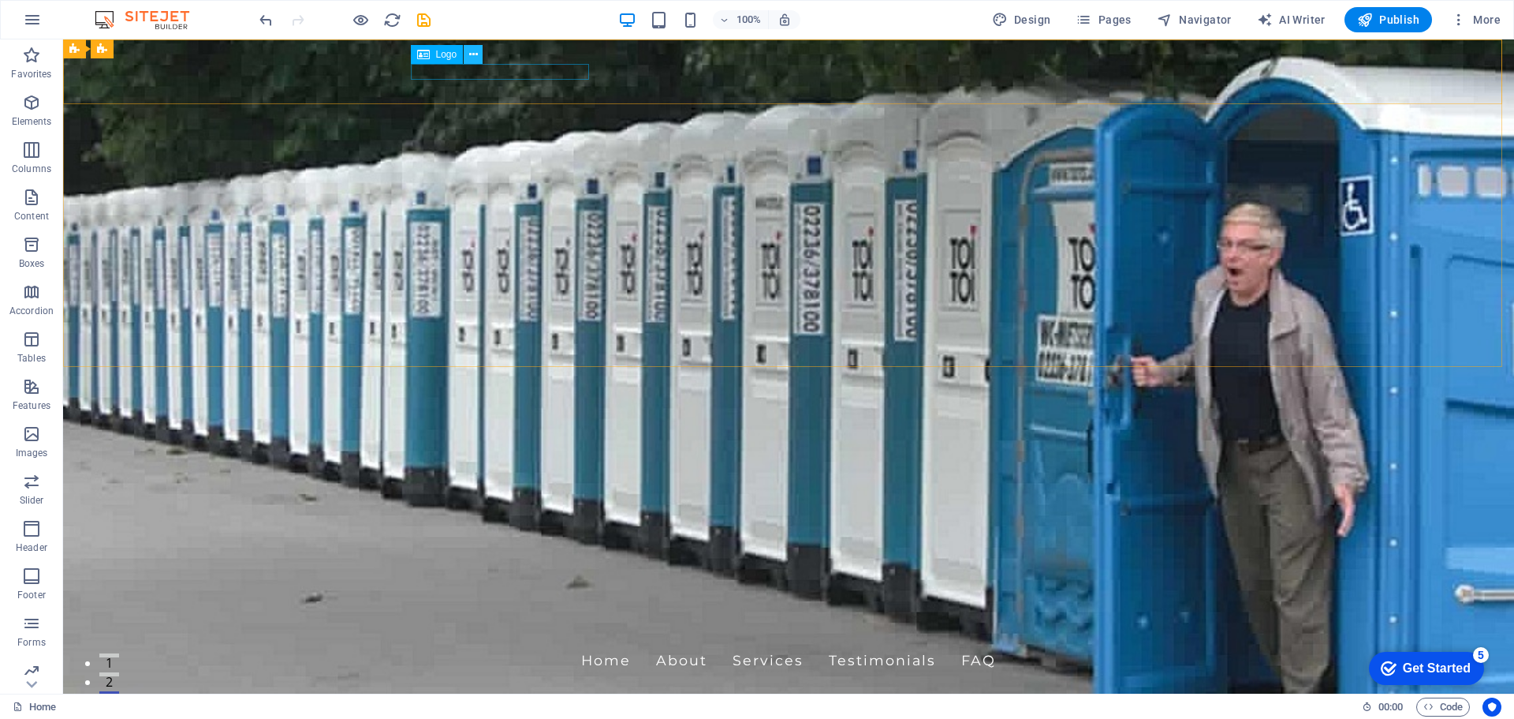
click at [474, 53] on icon at bounding box center [473, 55] width 9 height 17
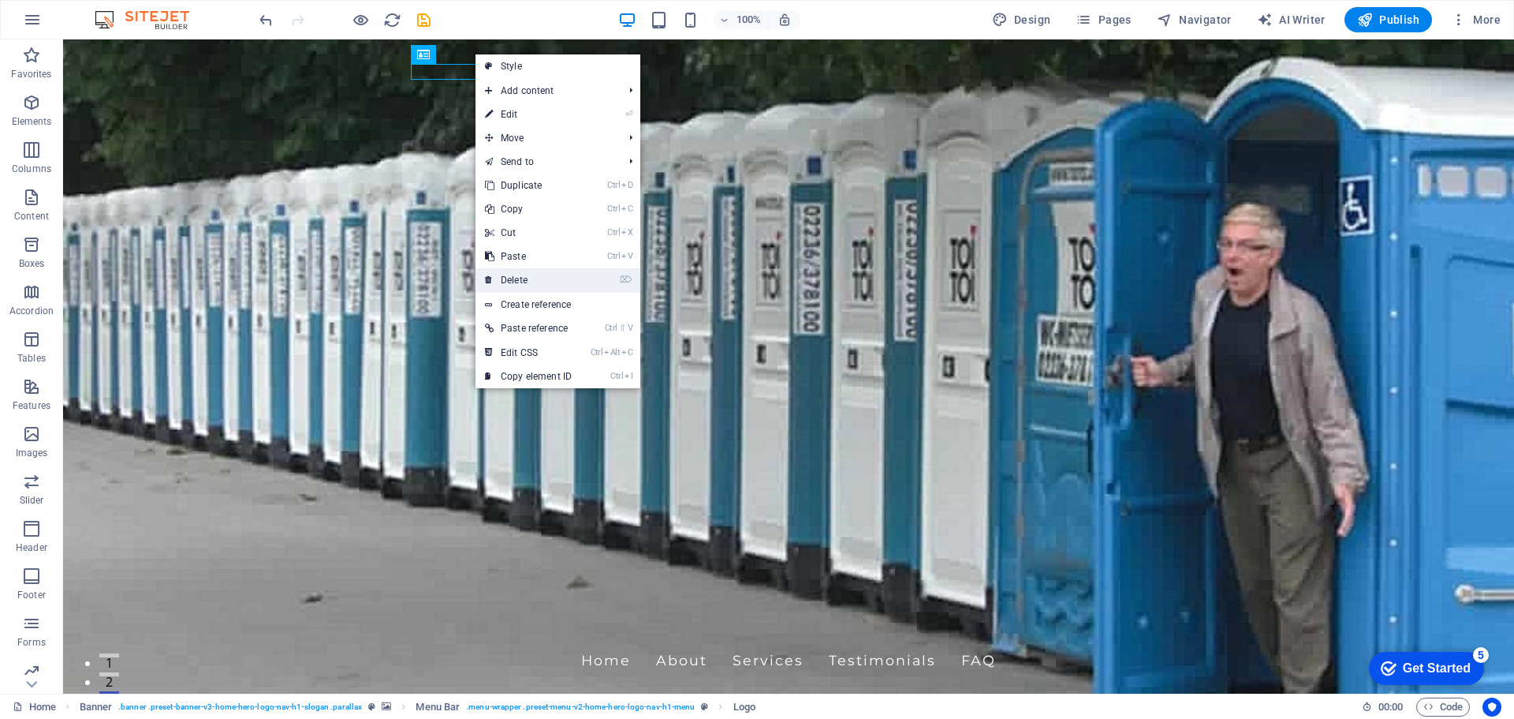
click at [545, 269] on link "⌦ Delete" at bounding box center [529, 280] width 106 height 24
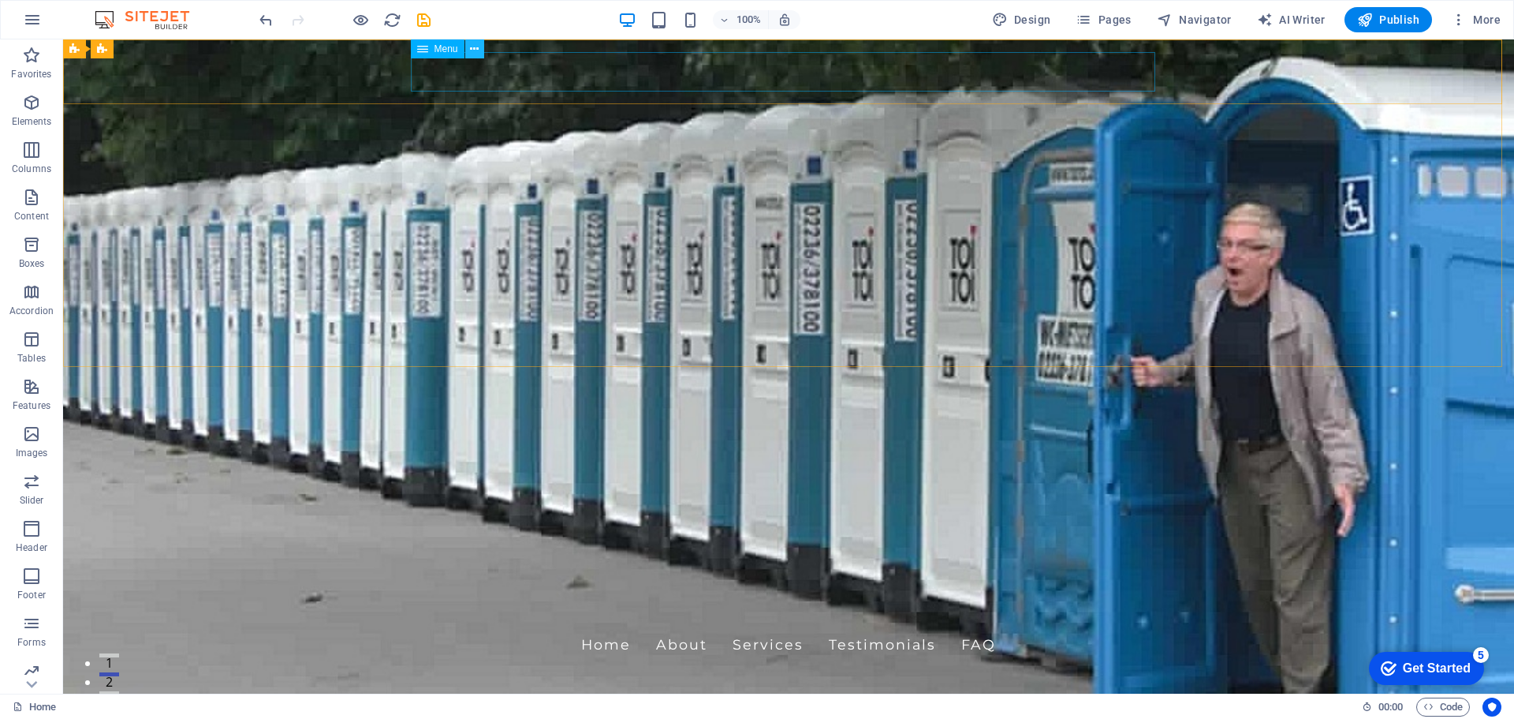
click at [472, 49] on icon at bounding box center [474, 49] width 9 height 17
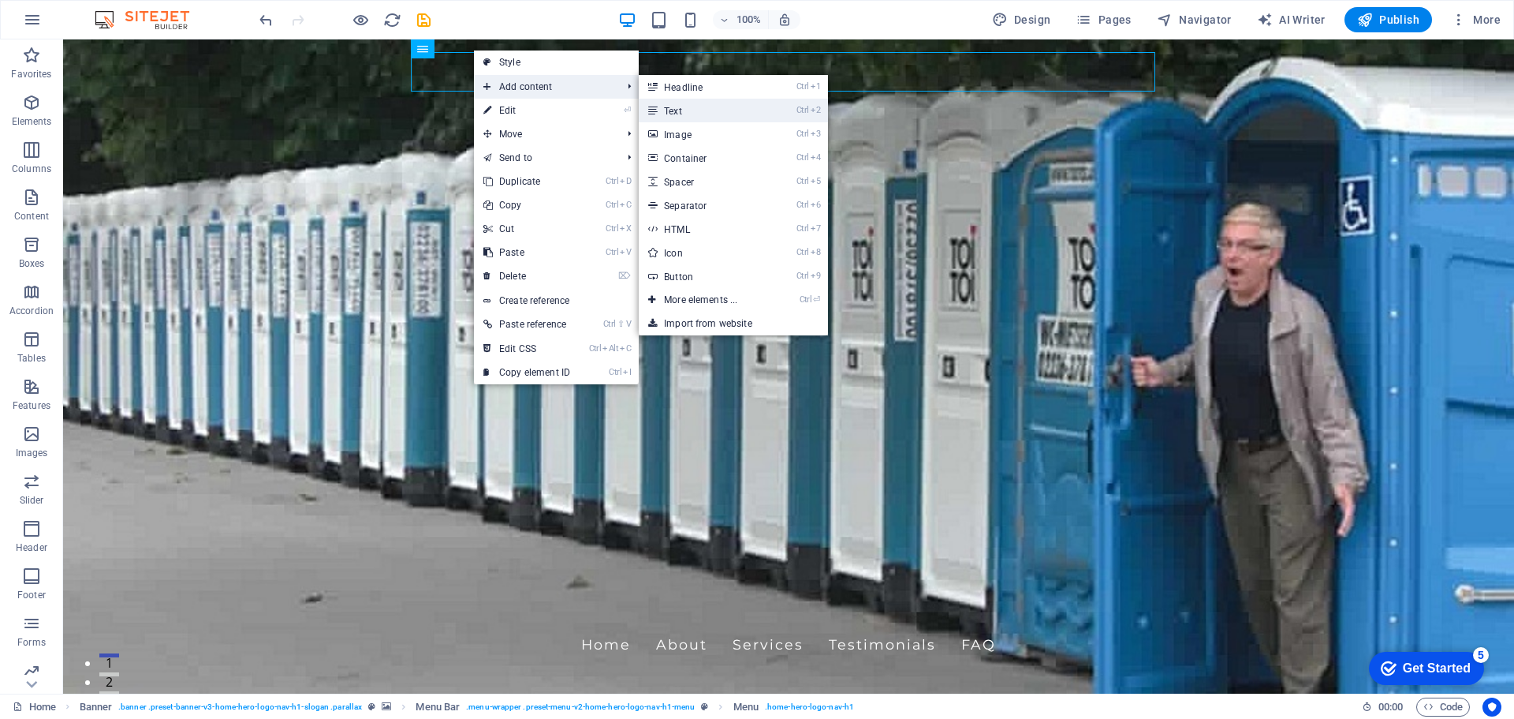
click at [699, 112] on link "Ctrl 2 Text" at bounding box center [704, 111] width 130 height 24
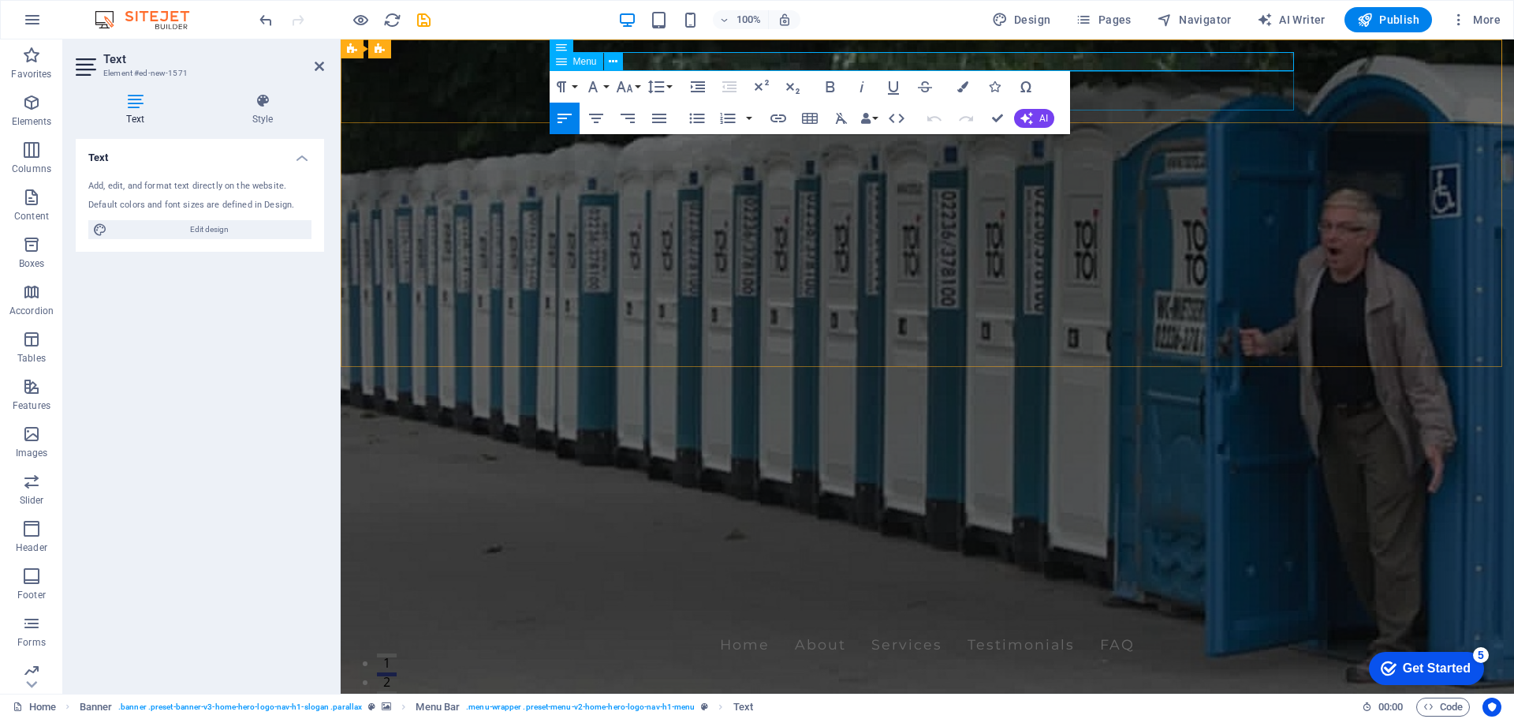
click at [1237, 625] on nav "Home About Services Testimonials FAQ" at bounding box center [927, 644] width 745 height 39
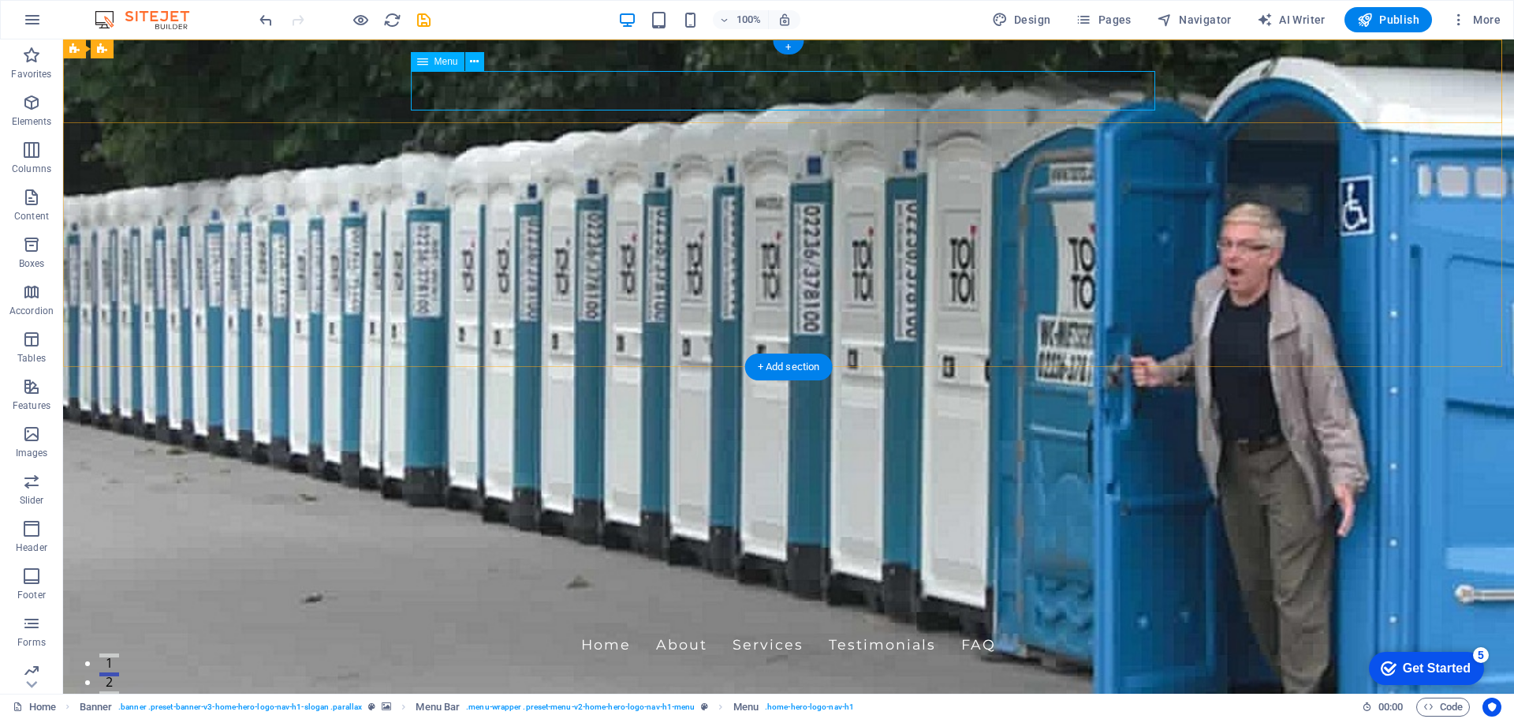
click at [681, 625] on nav "Home About Services Testimonials FAQ" at bounding box center [788, 644] width 745 height 39
select select
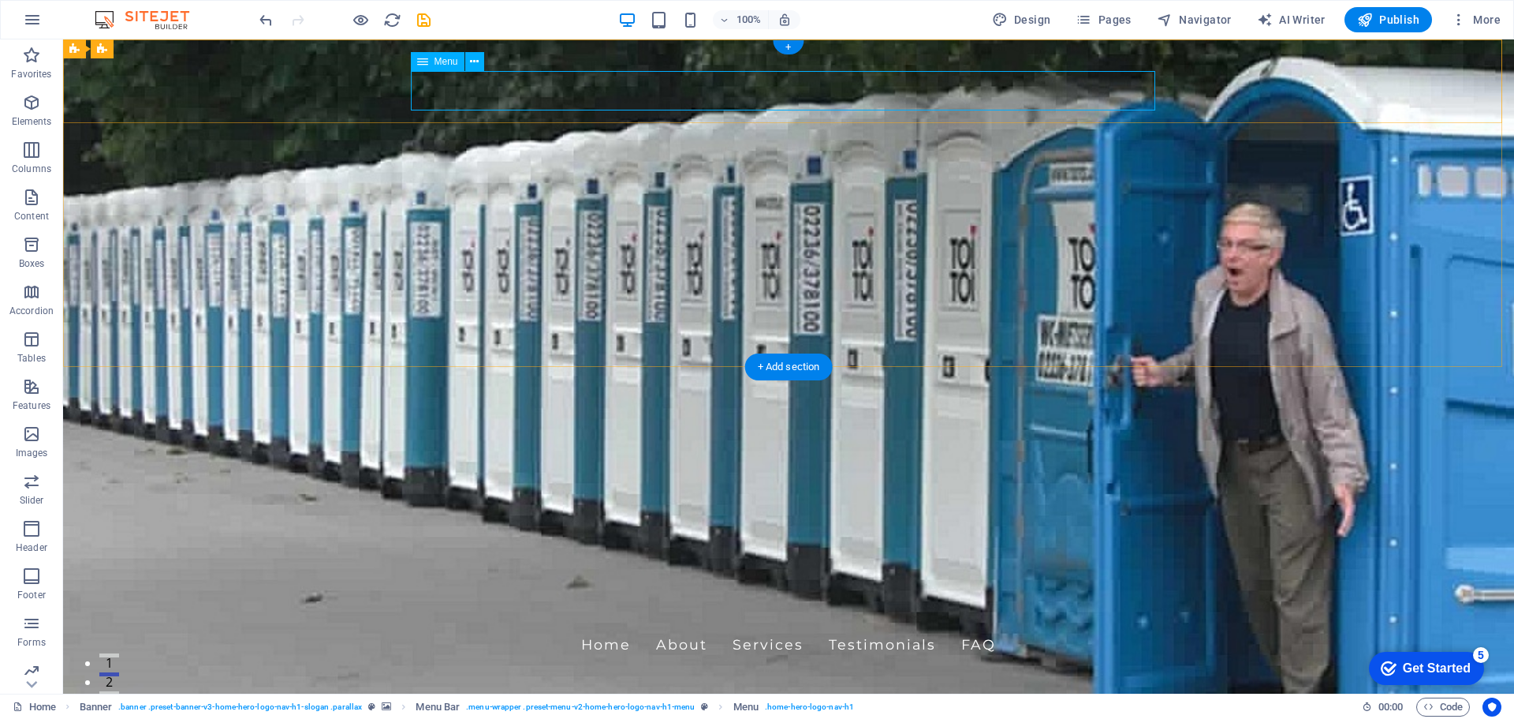
select select
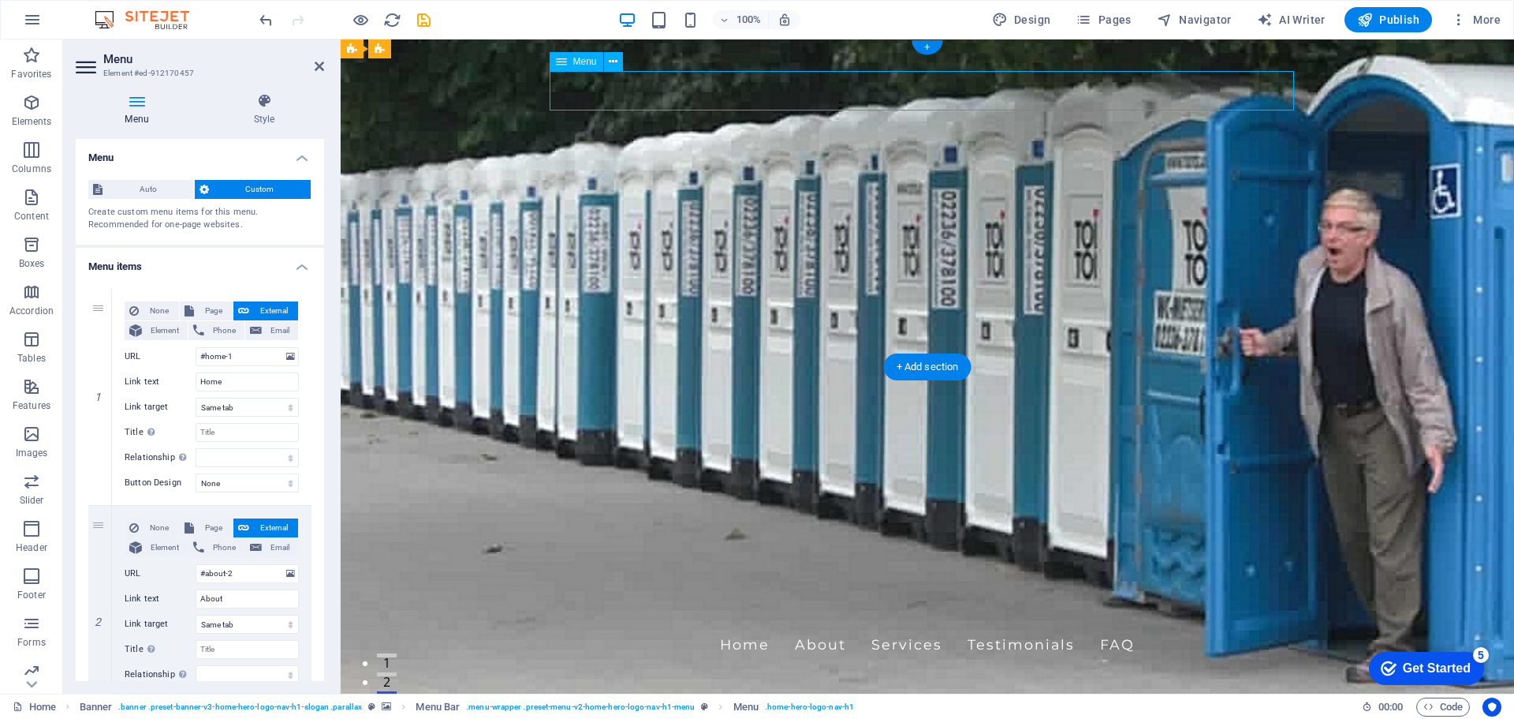
drag, startPoint x: 710, startPoint y: 88, endPoint x: 808, endPoint y: 94, distance: 98.0
click at [808, 625] on nav "Home About Services Testimonials FAQ" at bounding box center [927, 644] width 745 height 39
drag, startPoint x: 1131, startPoint y: 84, endPoint x: 1016, endPoint y: 88, distance: 115.2
click at [1016, 625] on nav "Home About Services Testimonials FAQ" at bounding box center [927, 644] width 745 height 39
click at [399, 357] on icon at bounding box center [398, 357] width 9 height 17
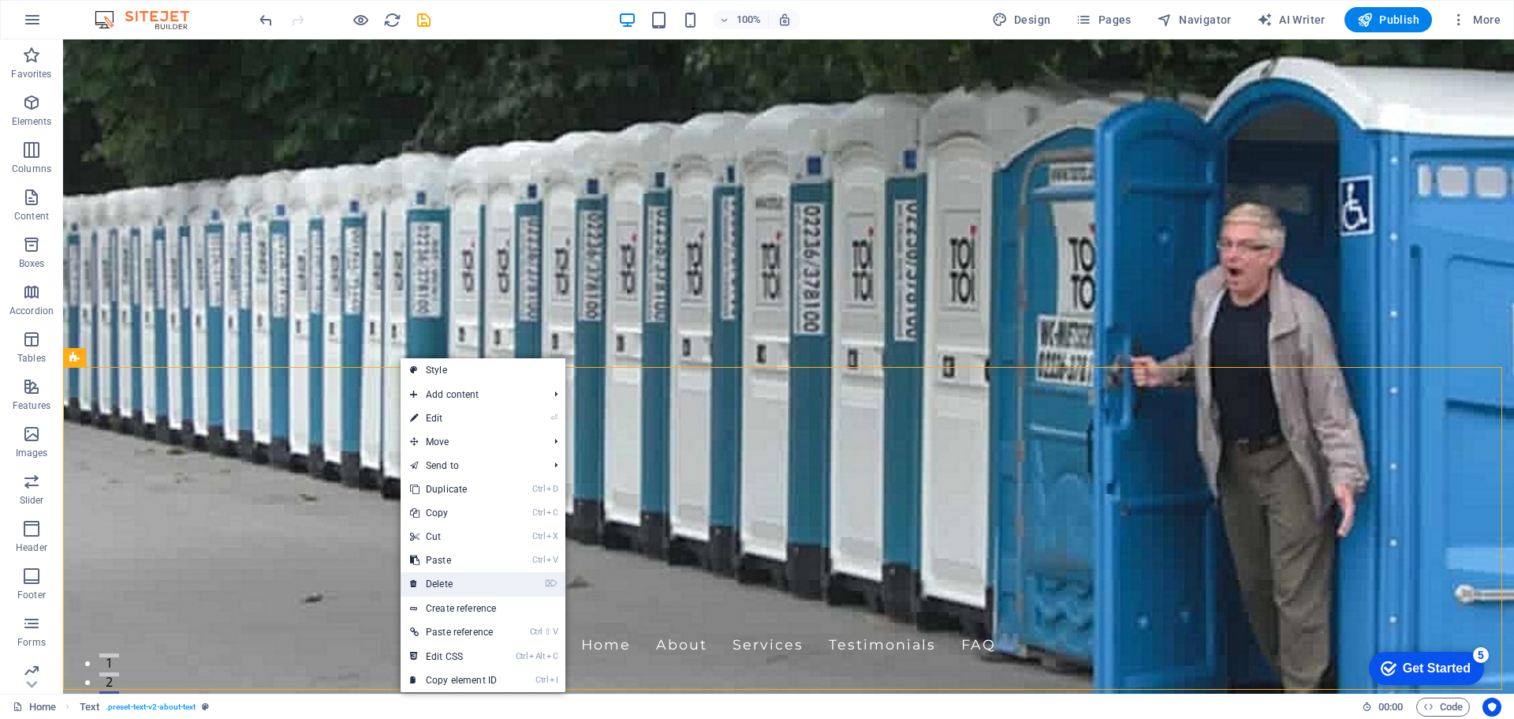
click at [473, 581] on link "⌦ Delete" at bounding box center [454, 584] width 106 height 24
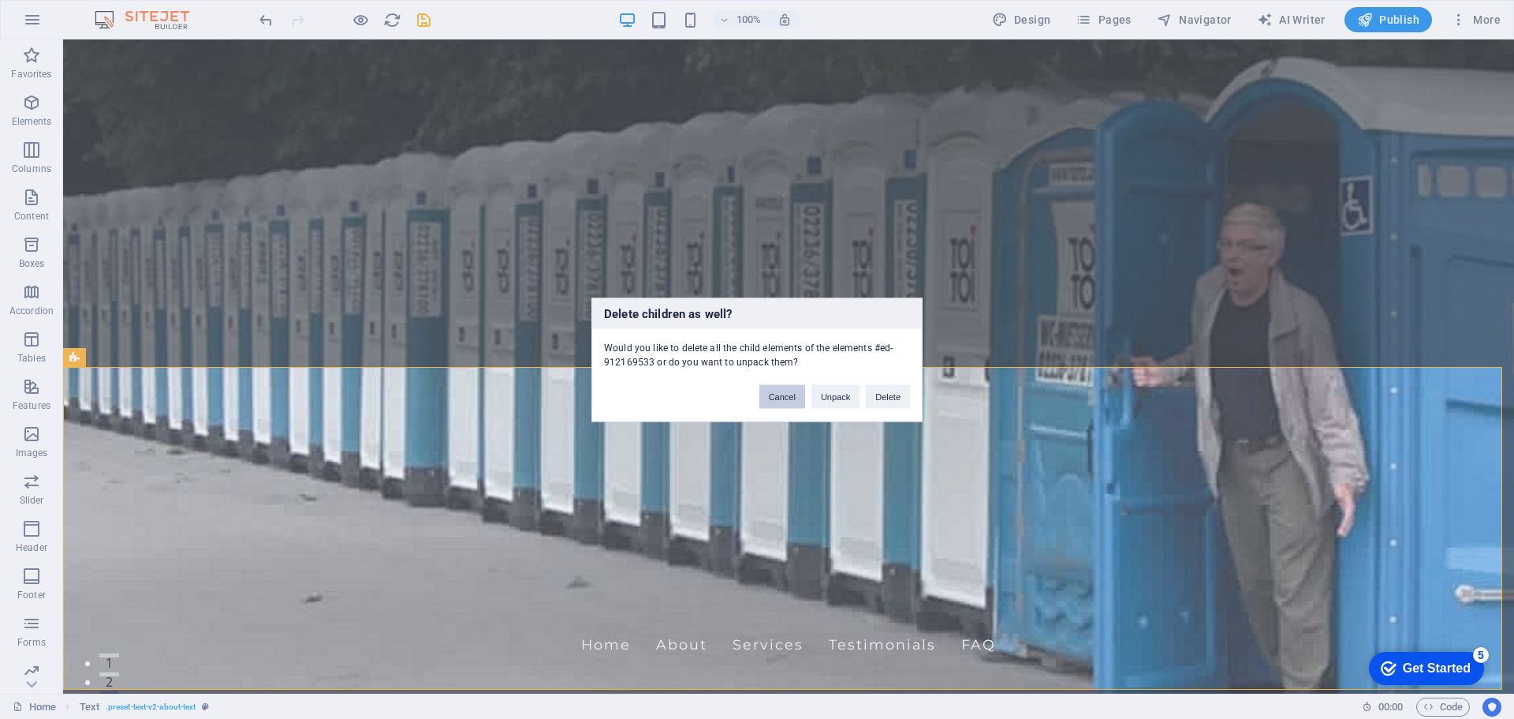
click at [782, 396] on button "Cancel" at bounding box center [783, 396] width 46 height 24
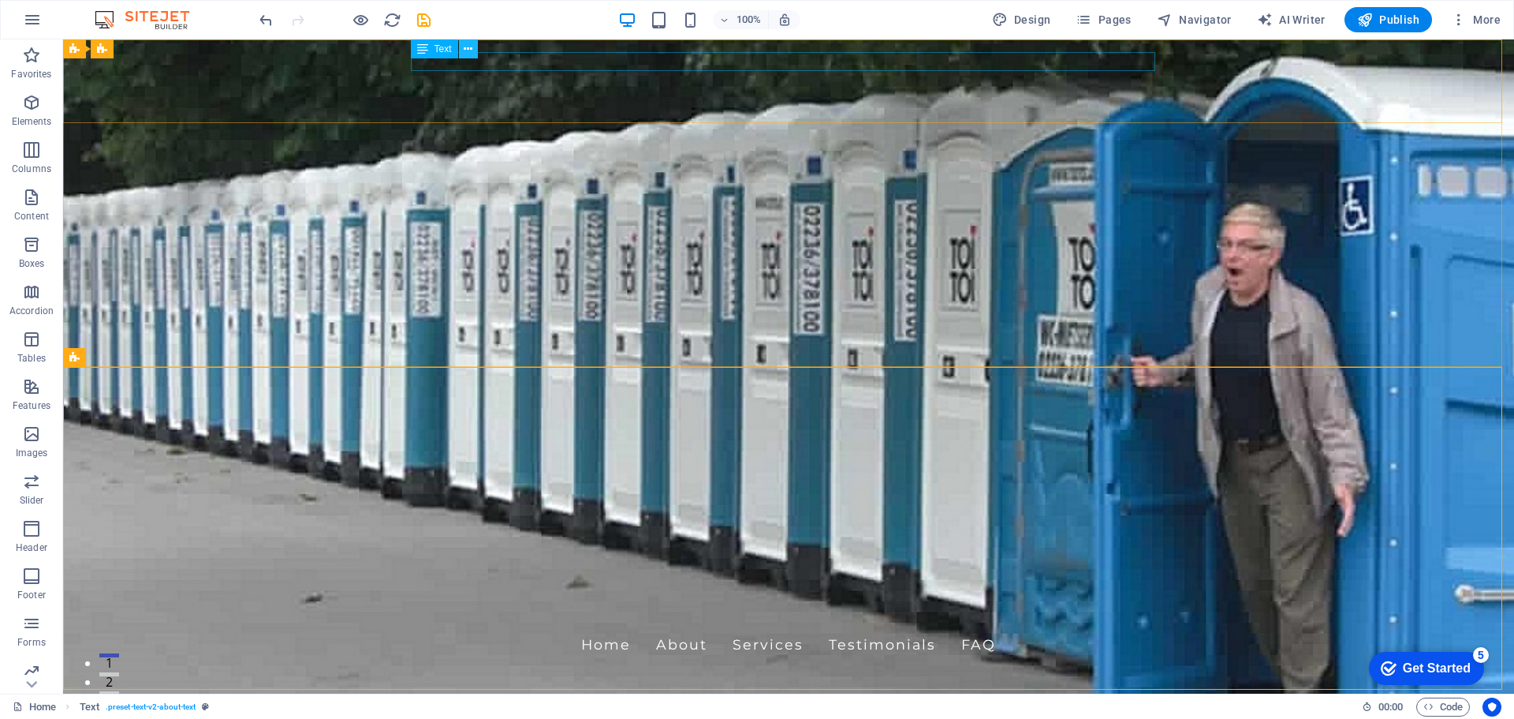
click at [467, 44] on icon at bounding box center [468, 49] width 9 height 17
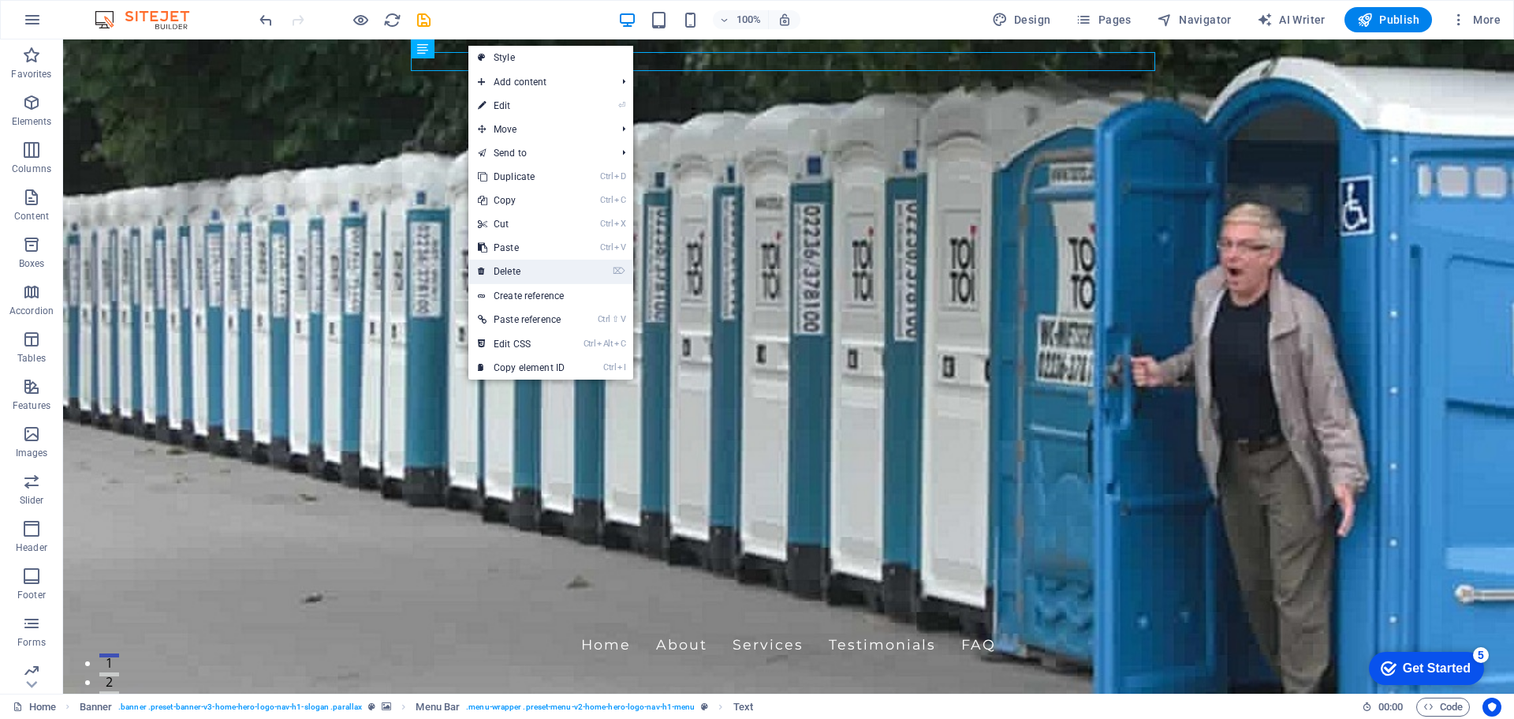
click at [532, 271] on link "⌦ Delete" at bounding box center [522, 272] width 106 height 24
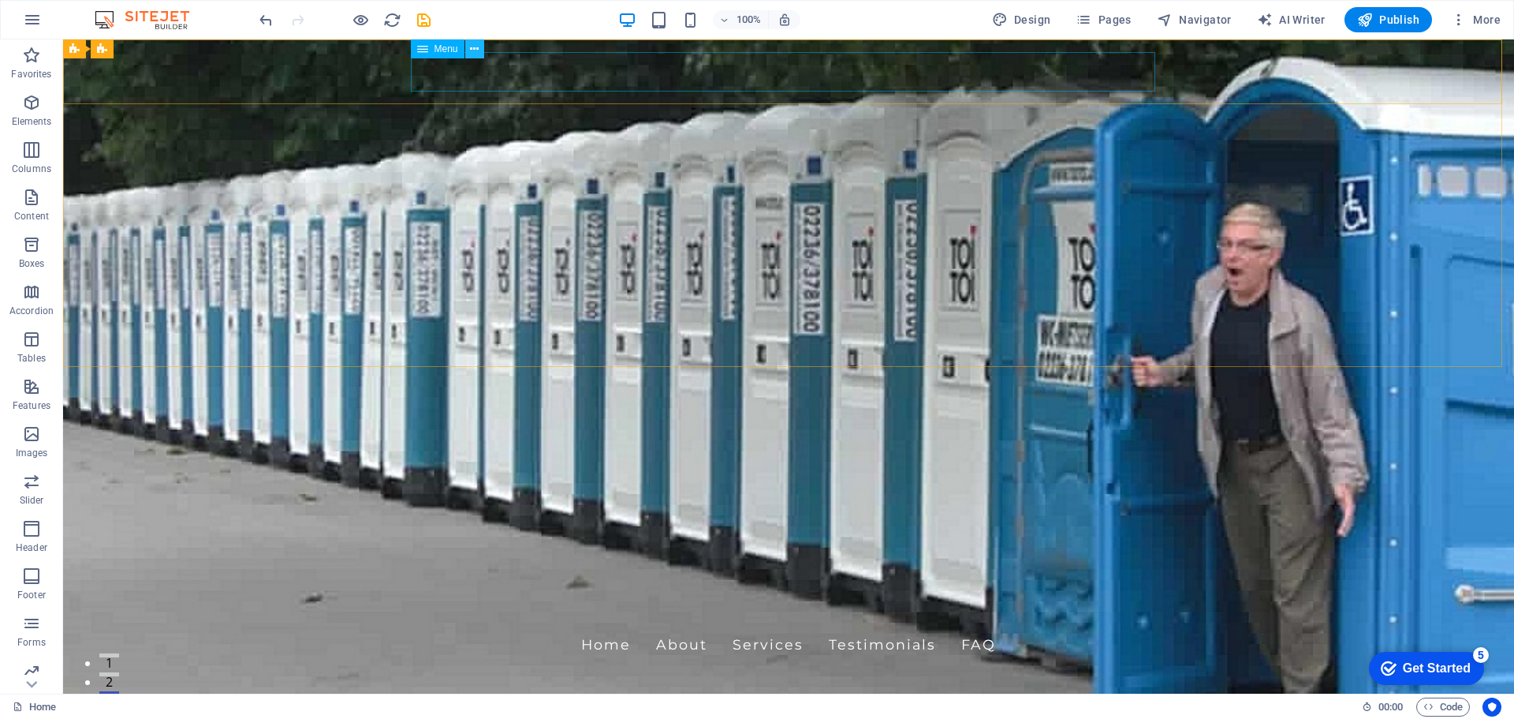
click at [477, 50] on icon at bounding box center [474, 49] width 9 height 17
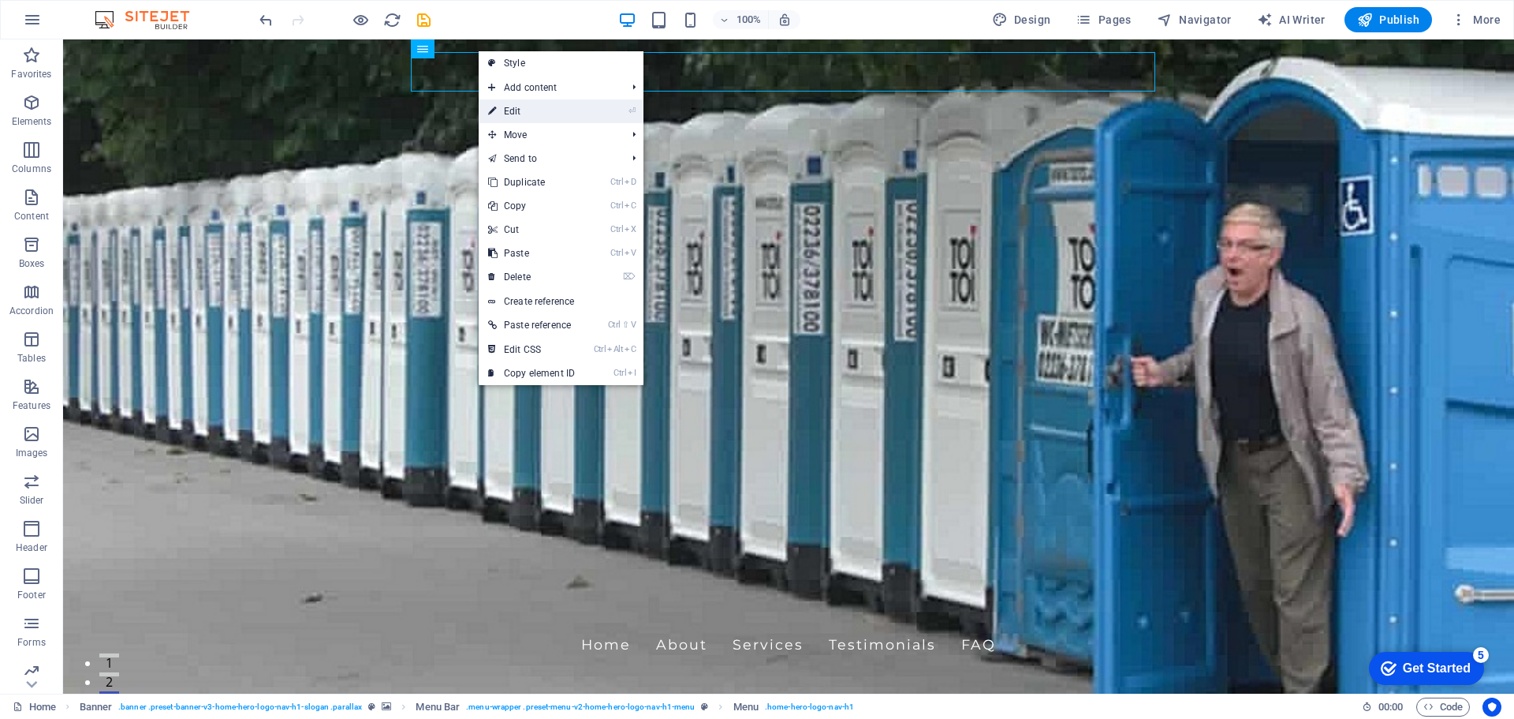
click at [535, 111] on link "⏎ Edit" at bounding box center [532, 111] width 106 height 24
select select
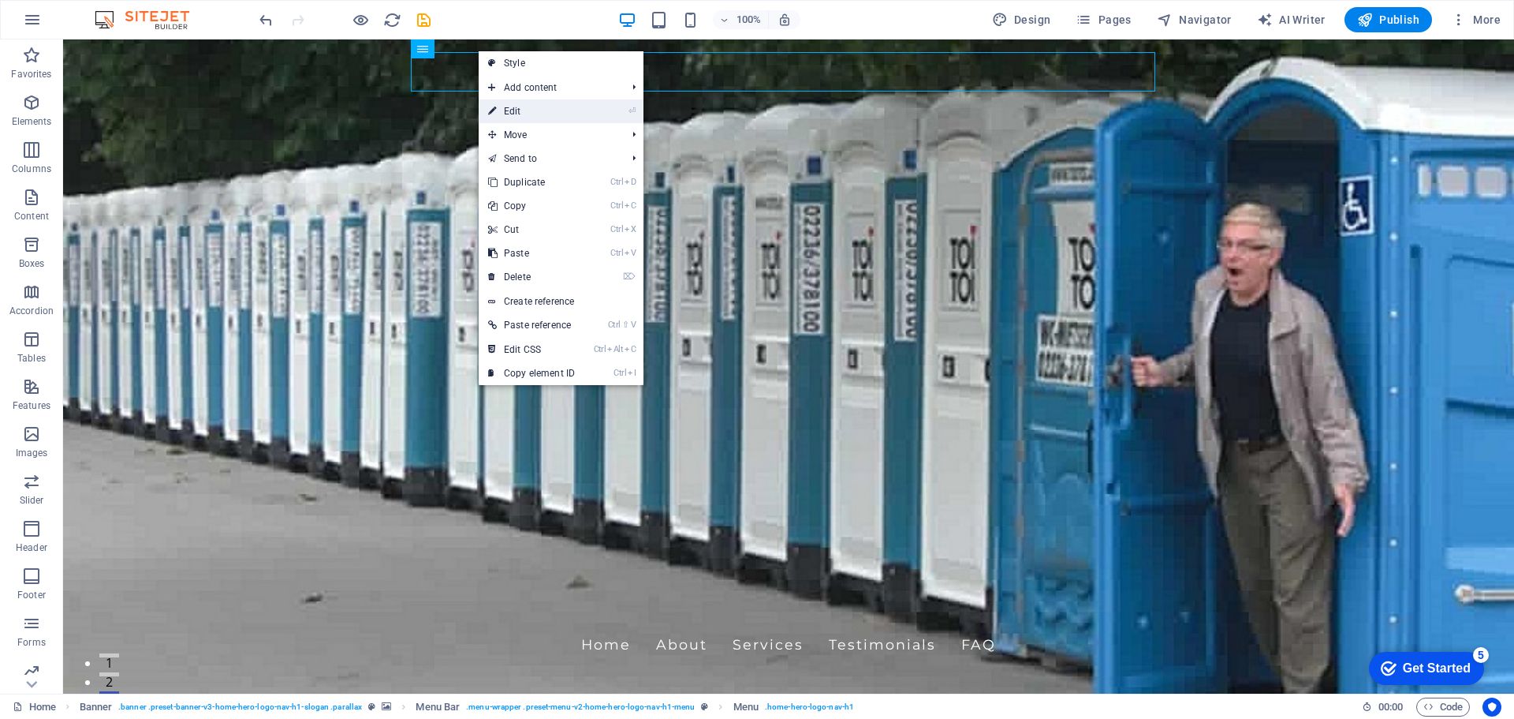
select select
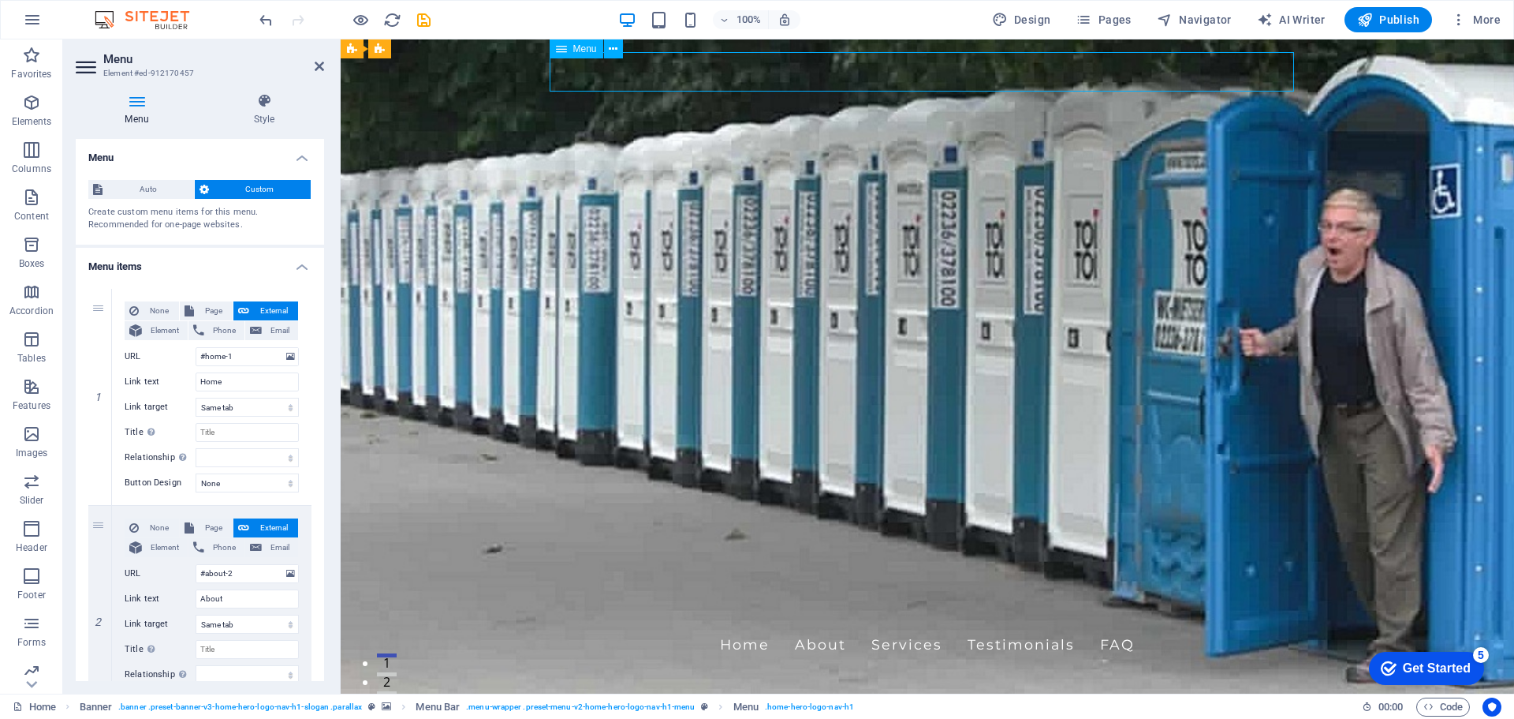
drag, startPoint x: 1132, startPoint y: 73, endPoint x: 991, endPoint y: 73, distance: 141.2
click at [991, 625] on nav "Home About Services Testimonials FAQ" at bounding box center [927, 644] width 745 height 39
click at [424, 95] on icon at bounding box center [422, 94] width 9 height 17
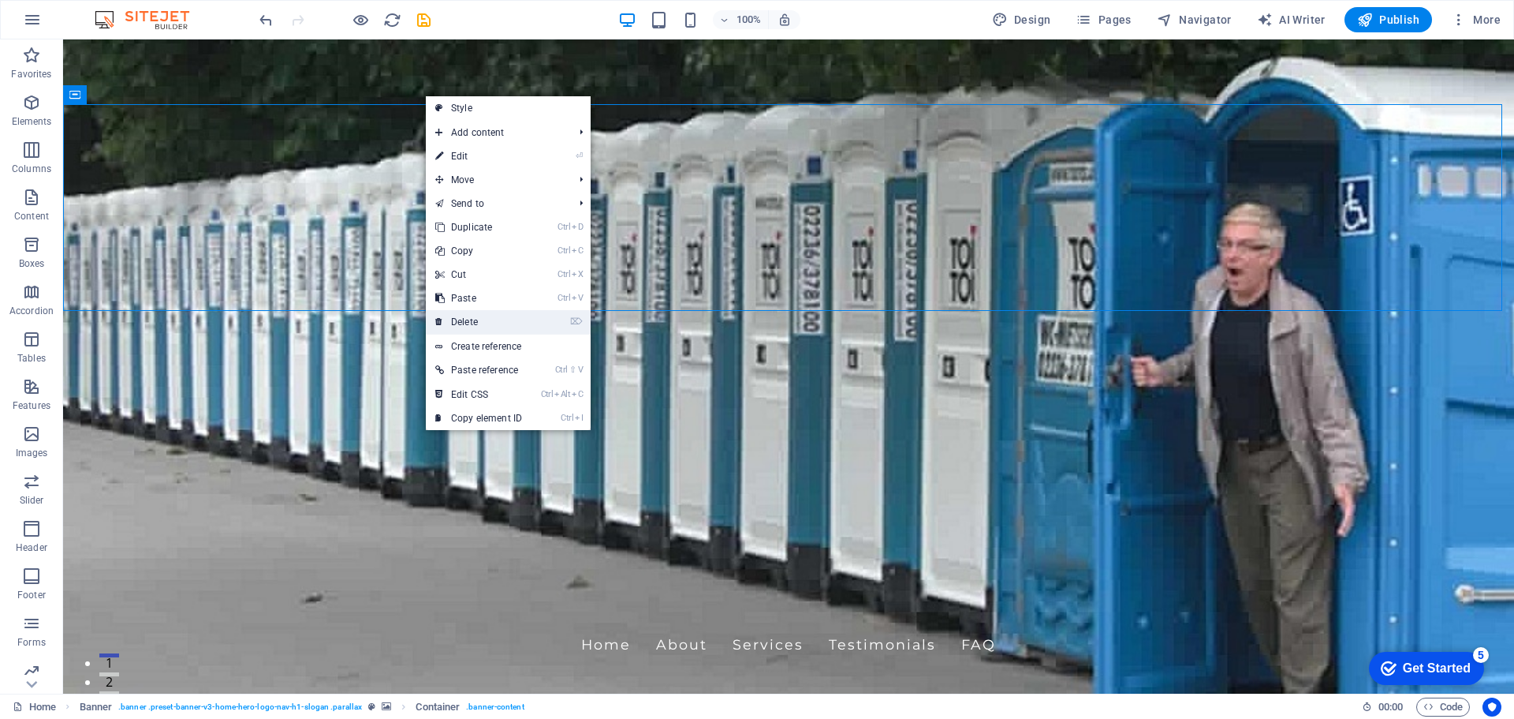
click at [473, 323] on link "⌦ Delete" at bounding box center [479, 322] width 106 height 24
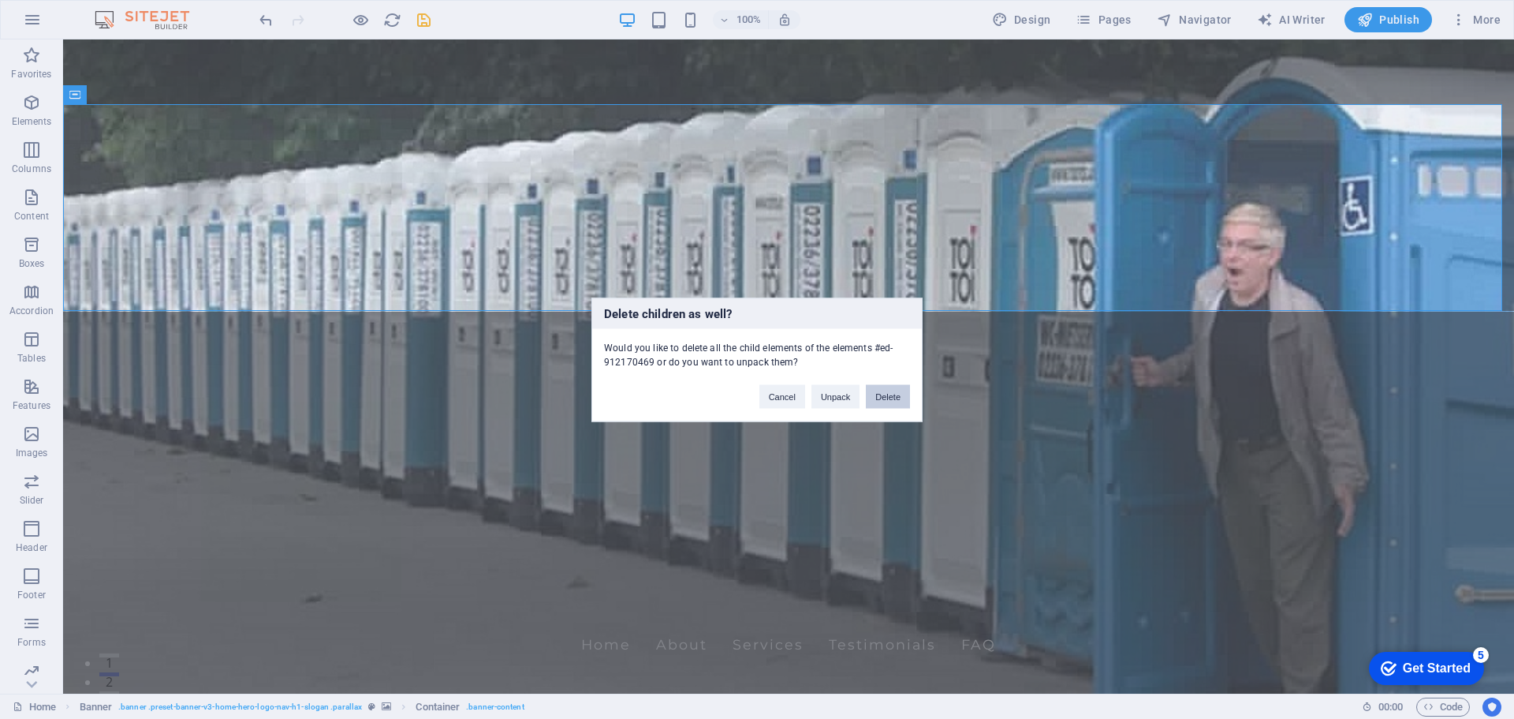
click at [897, 398] on button "Delete" at bounding box center [888, 396] width 44 height 24
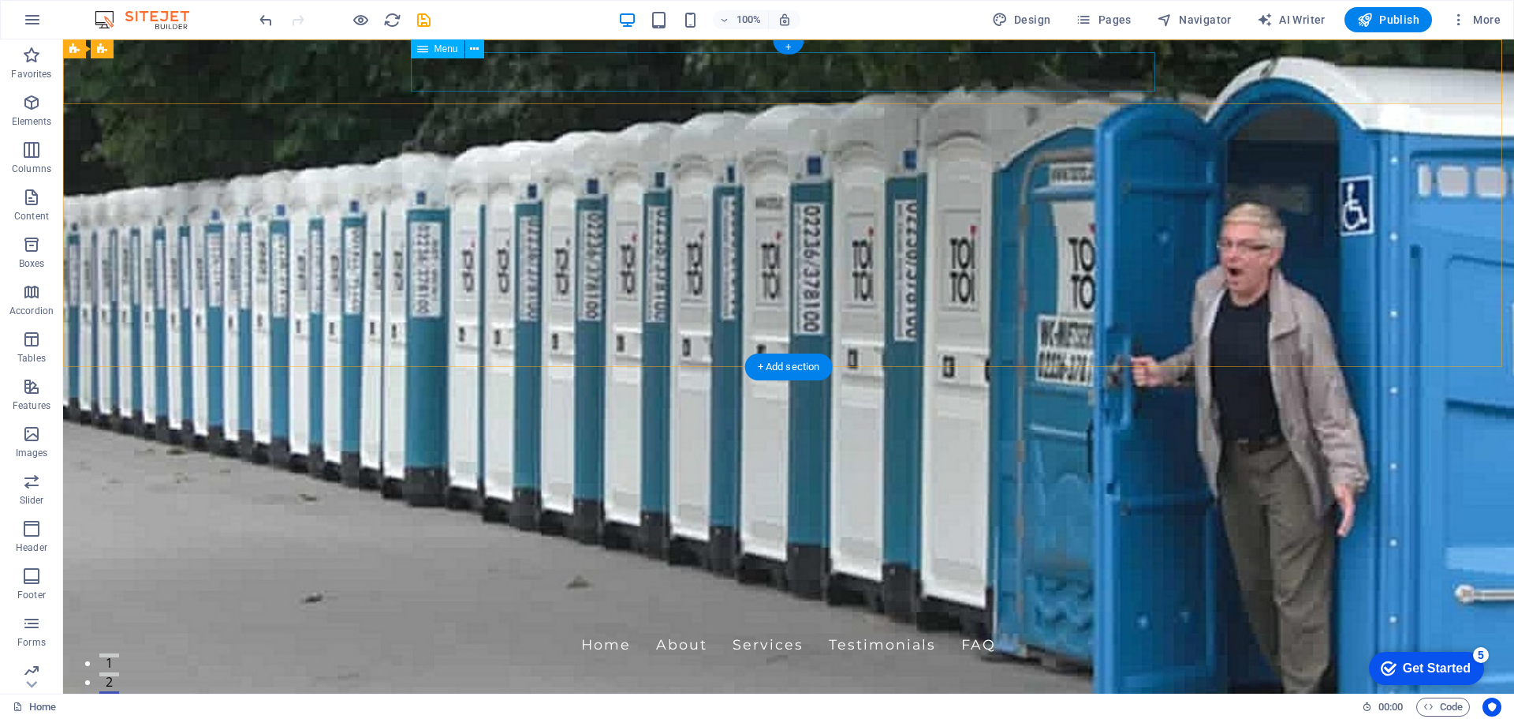
click at [639, 625] on nav "Home About Services Testimonials FAQ" at bounding box center [788, 644] width 745 height 39
click at [474, 54] on icon at bounding box center [474, 49] width 9 height 17
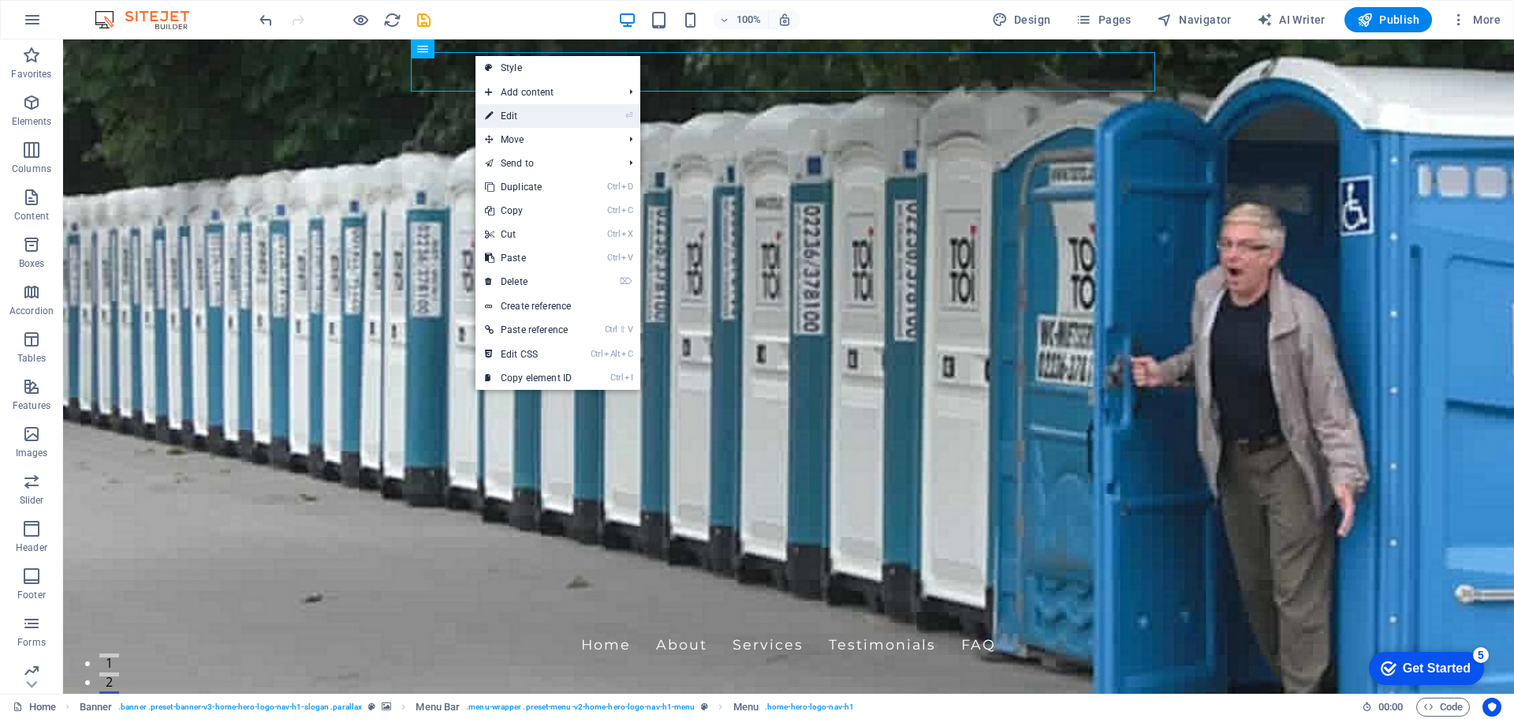
click at [507, 110] on link "⏎ Edit" at bounding box center [529, 116] width 106 height 24
select select
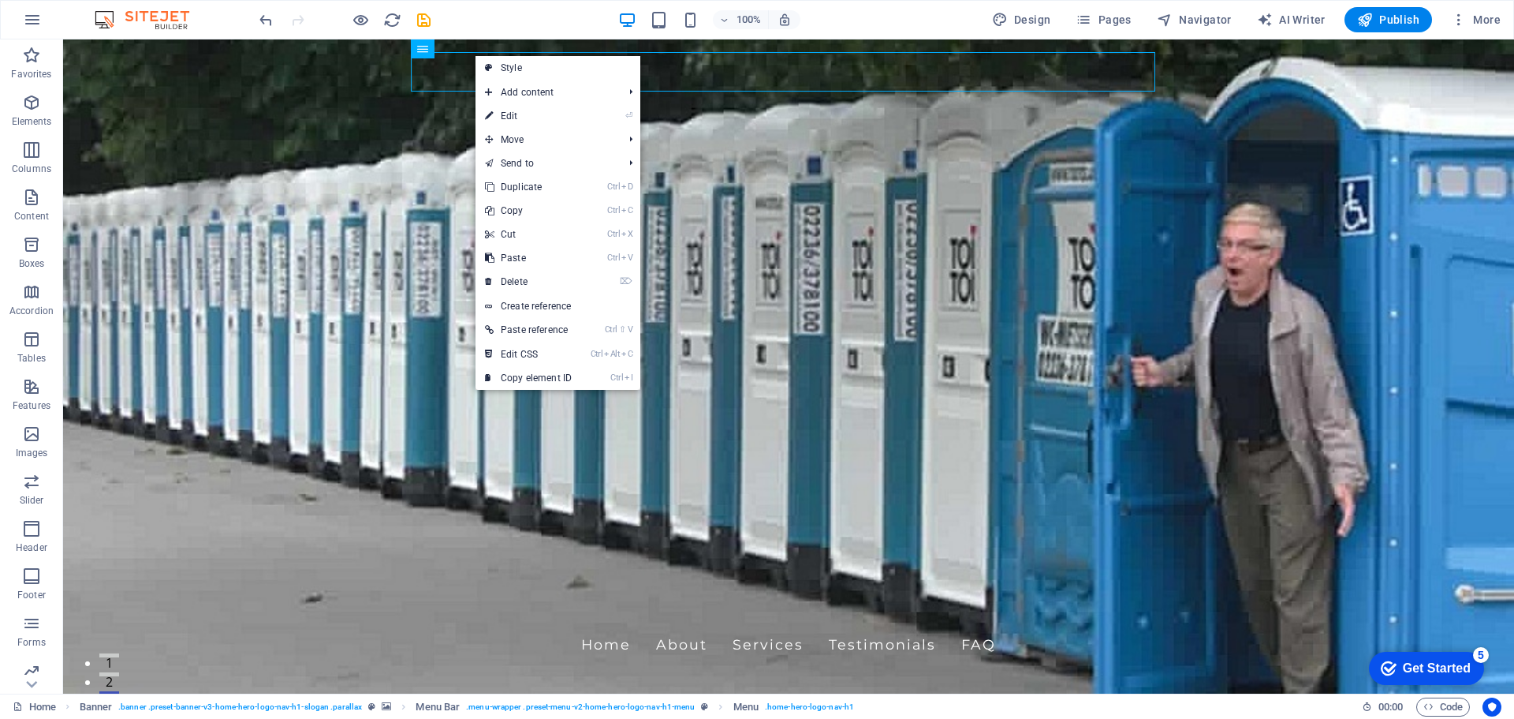
select select
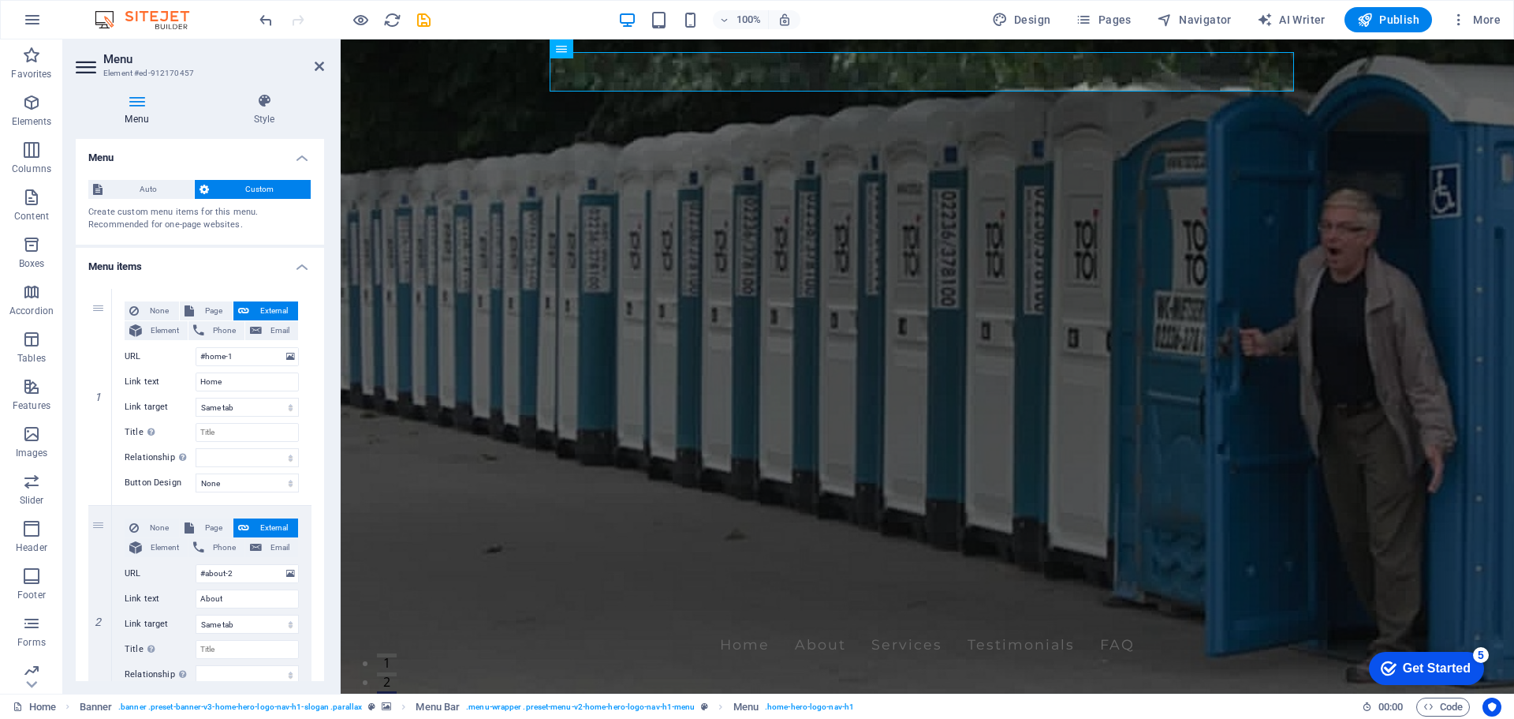
drag, startPoint x: 325, startPoint y: 171, endPoint x: 314, endPoint y: 227, distance: 57.1
click at [314, 227] on div "Menu Style Menu Auto Custom Create custom menu items for this menu. Recommended…" at bounding box center [200, 386] width 274 height 613
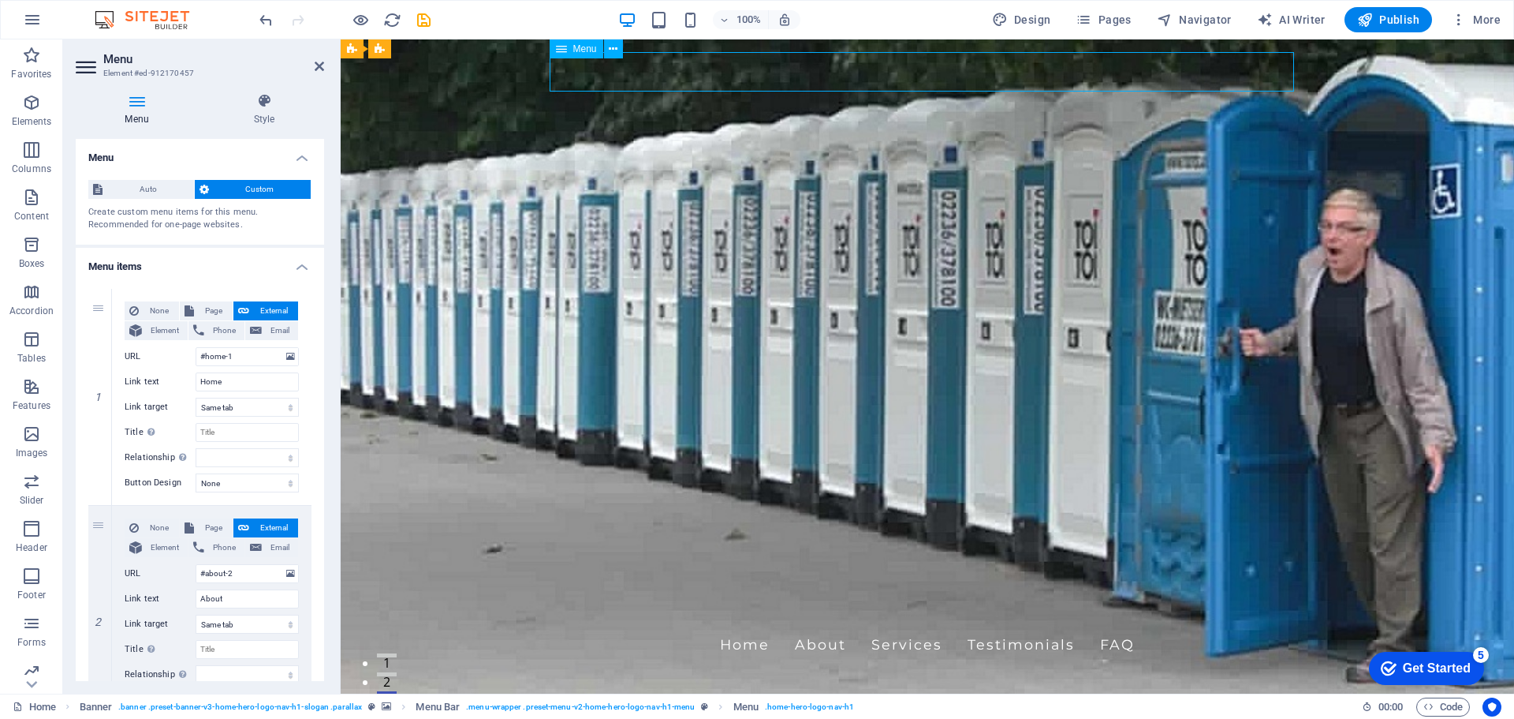
drag, startPoint x: 712, startPoint y: 69, endPoint x: 778, endPoint y: 70, distance: 65.5
click at [778, 625] on nav "Home About Services Testimonials FAQ" at bounding box center [927, 644] width 745 height 39
click at [263, 99] on icon at bounding box center [264, 101] width 120 height 16
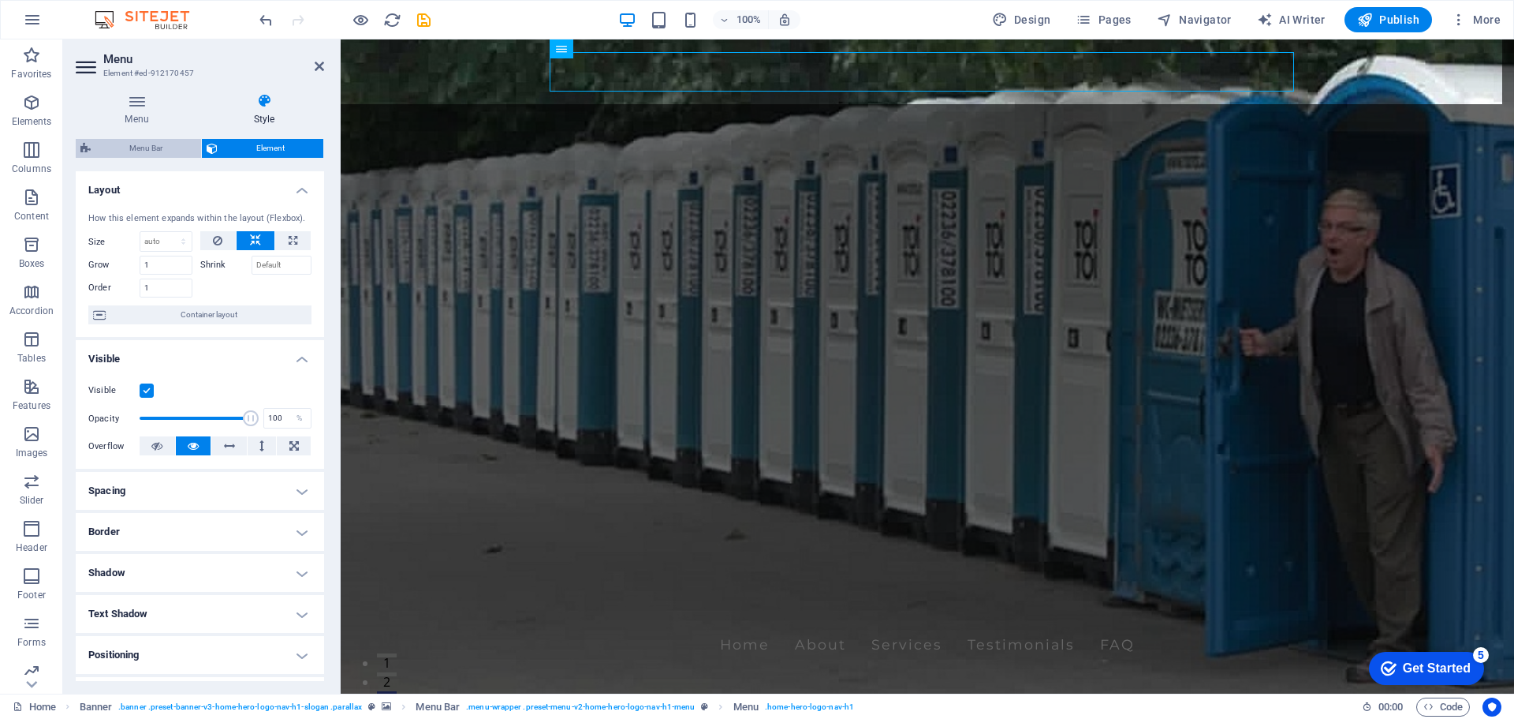
click at [166, 149] on span "Menu Bar" at bounding box center [145, 148] width 101 height 19
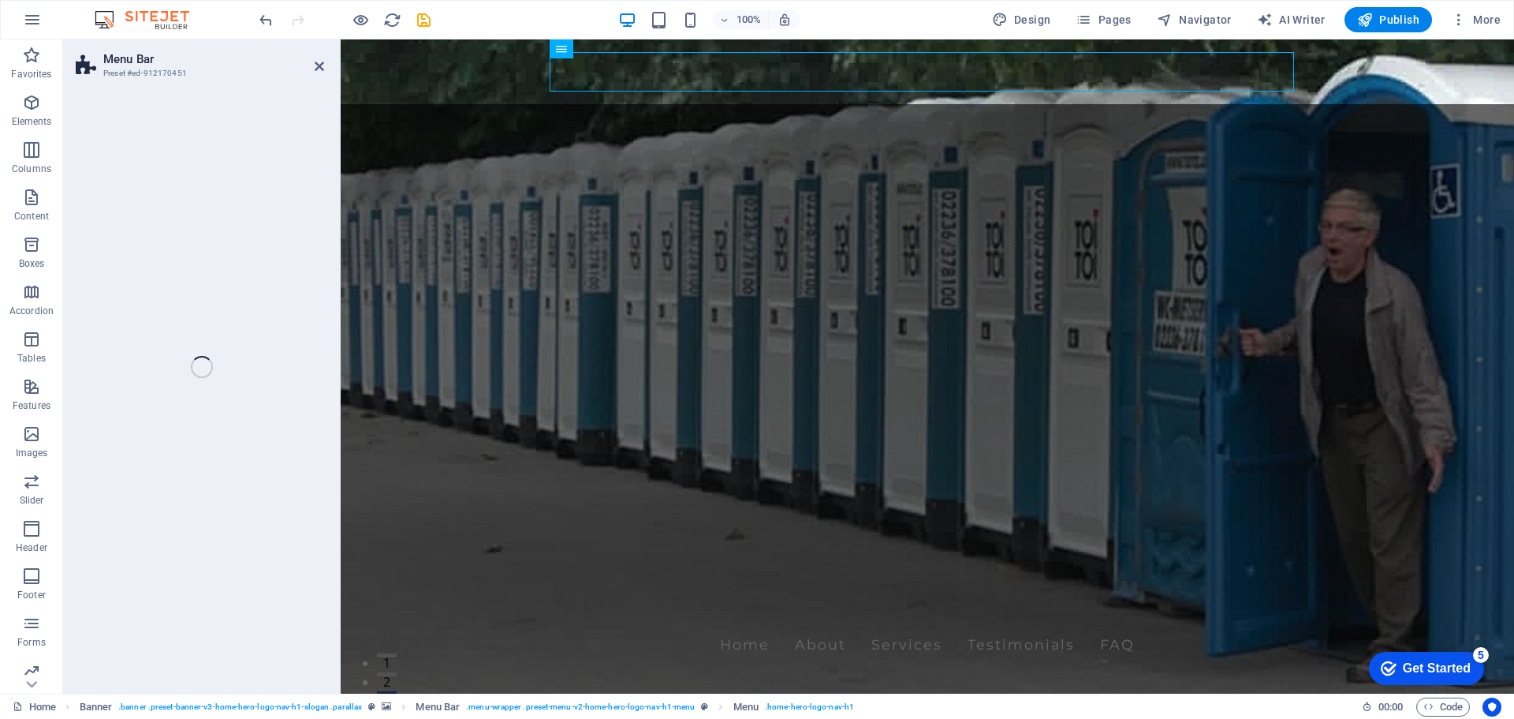
select select "rem"
select select "preset-menu-v2-home-hero-logo-nav-h1-menu"
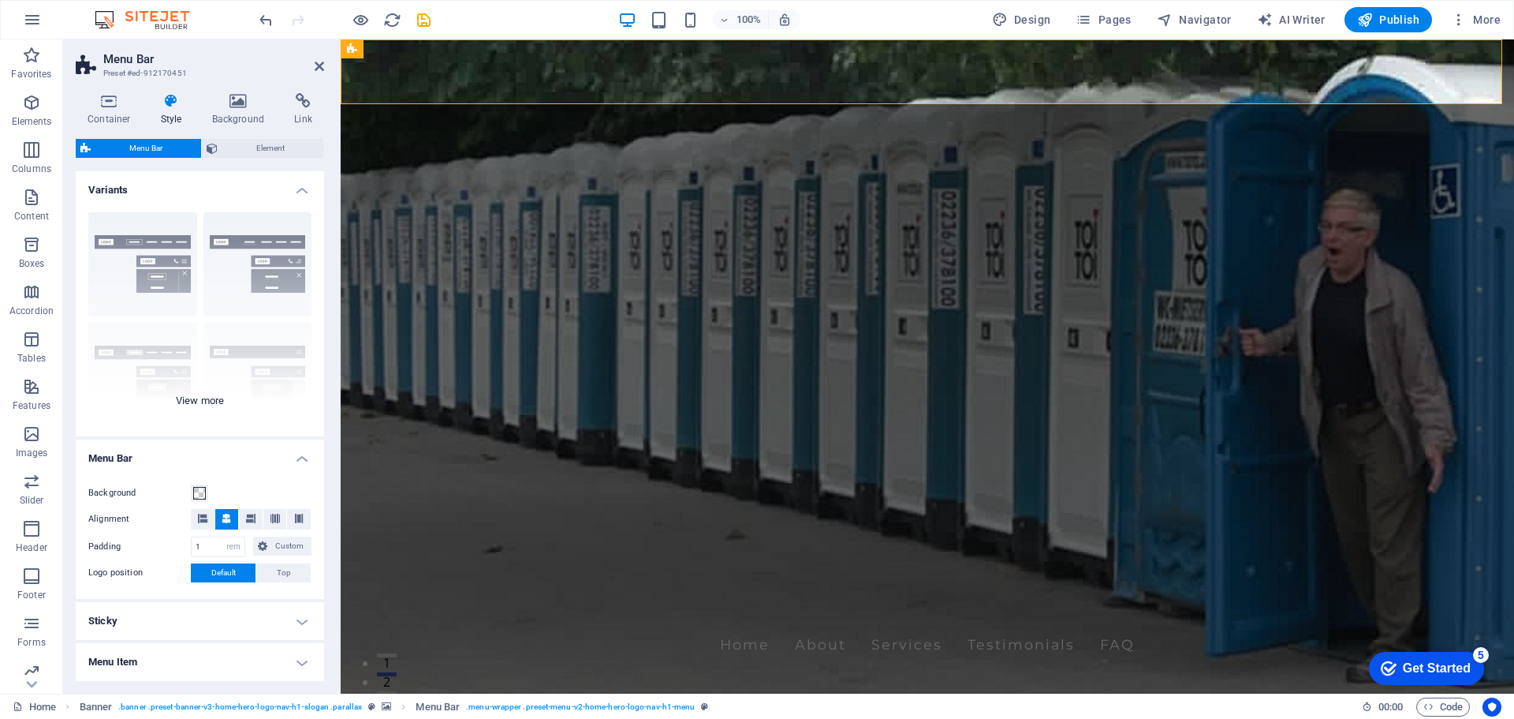
drag, startPoint x: 315, startPoint y: 201, endPoint x: 313, endPoint y: 284, distance: 82.8
click at [313, 284] on div "Border Centered Default Fixed Loki Trigger Wide XXL" at bounding box center [200, 318] width 248 height 237
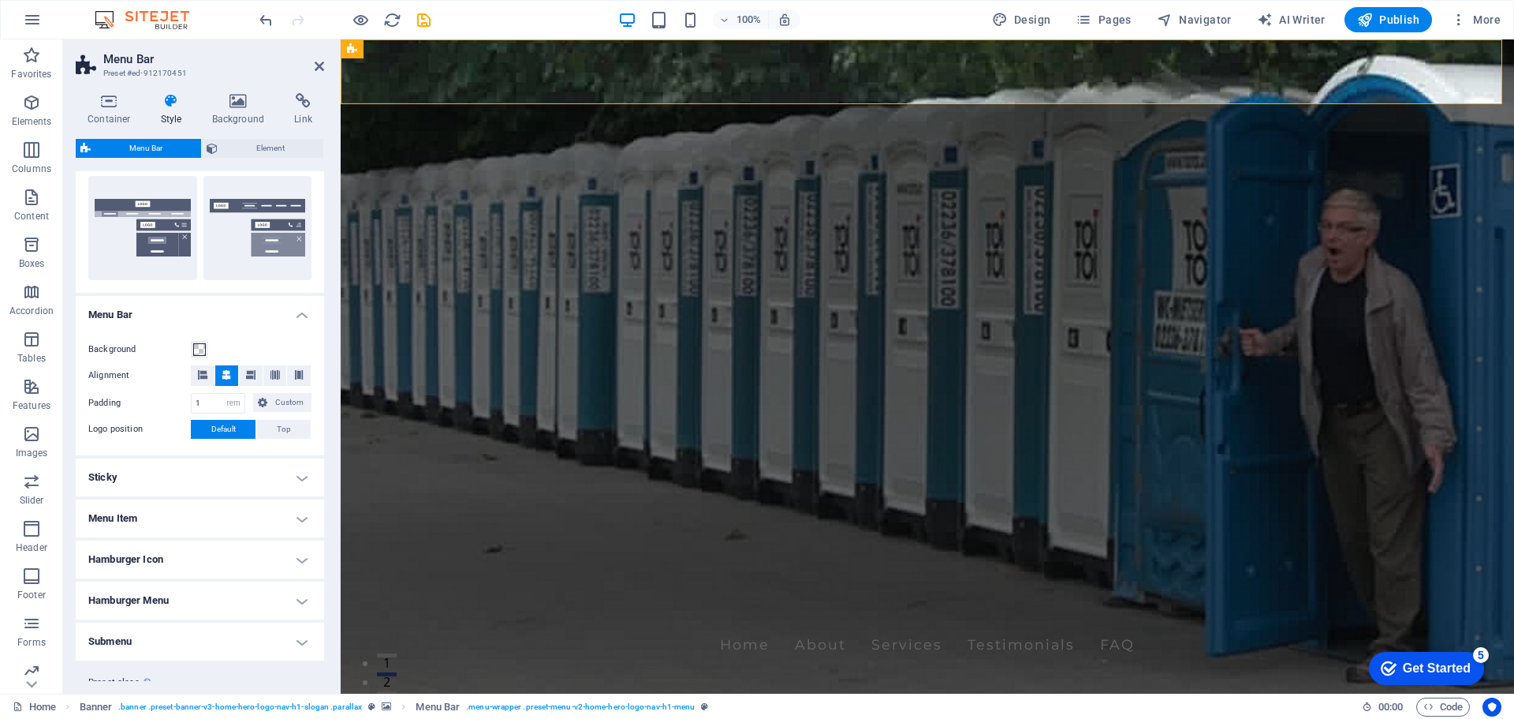
scroll to position [410, 0]
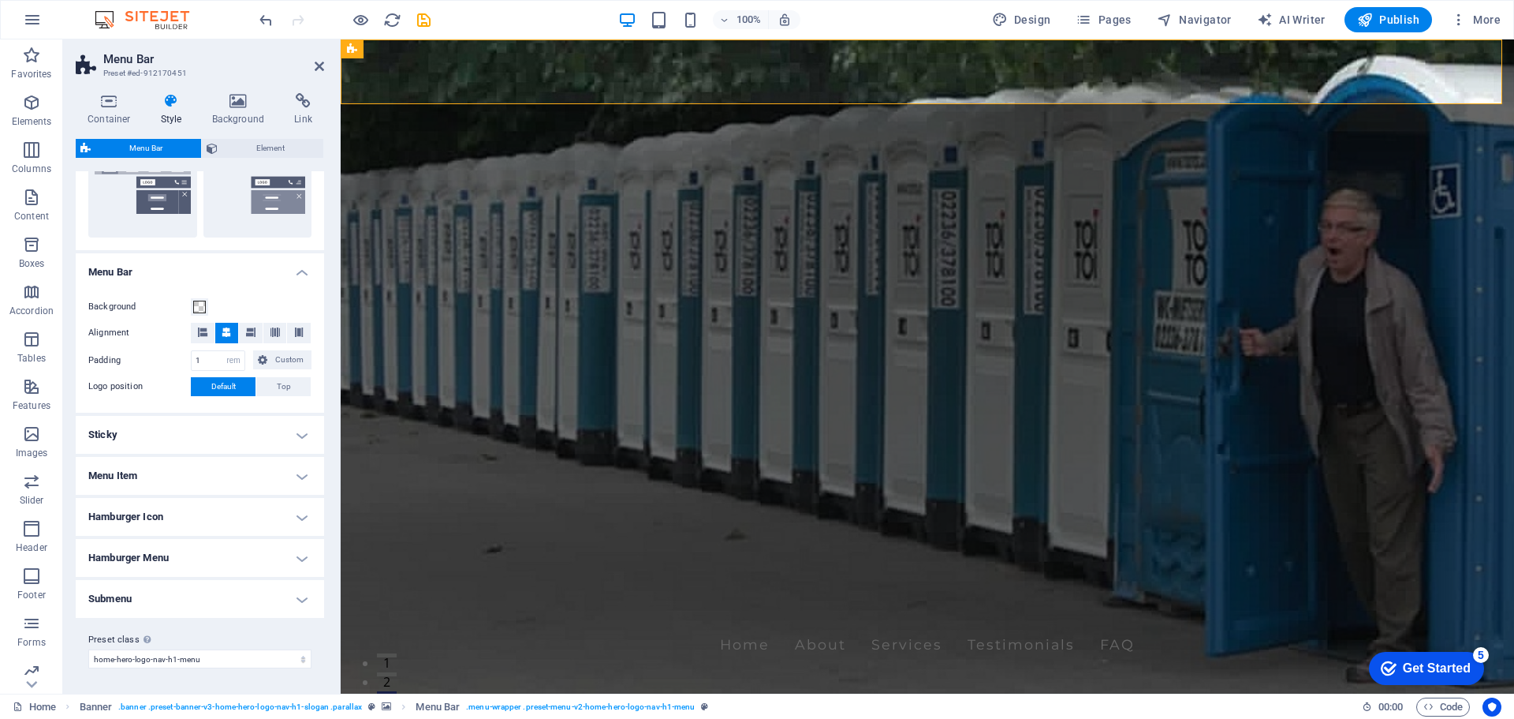
click at [297, 473] on h4 "Menu Item" at bounding box center [200, 476] width 248 height 38
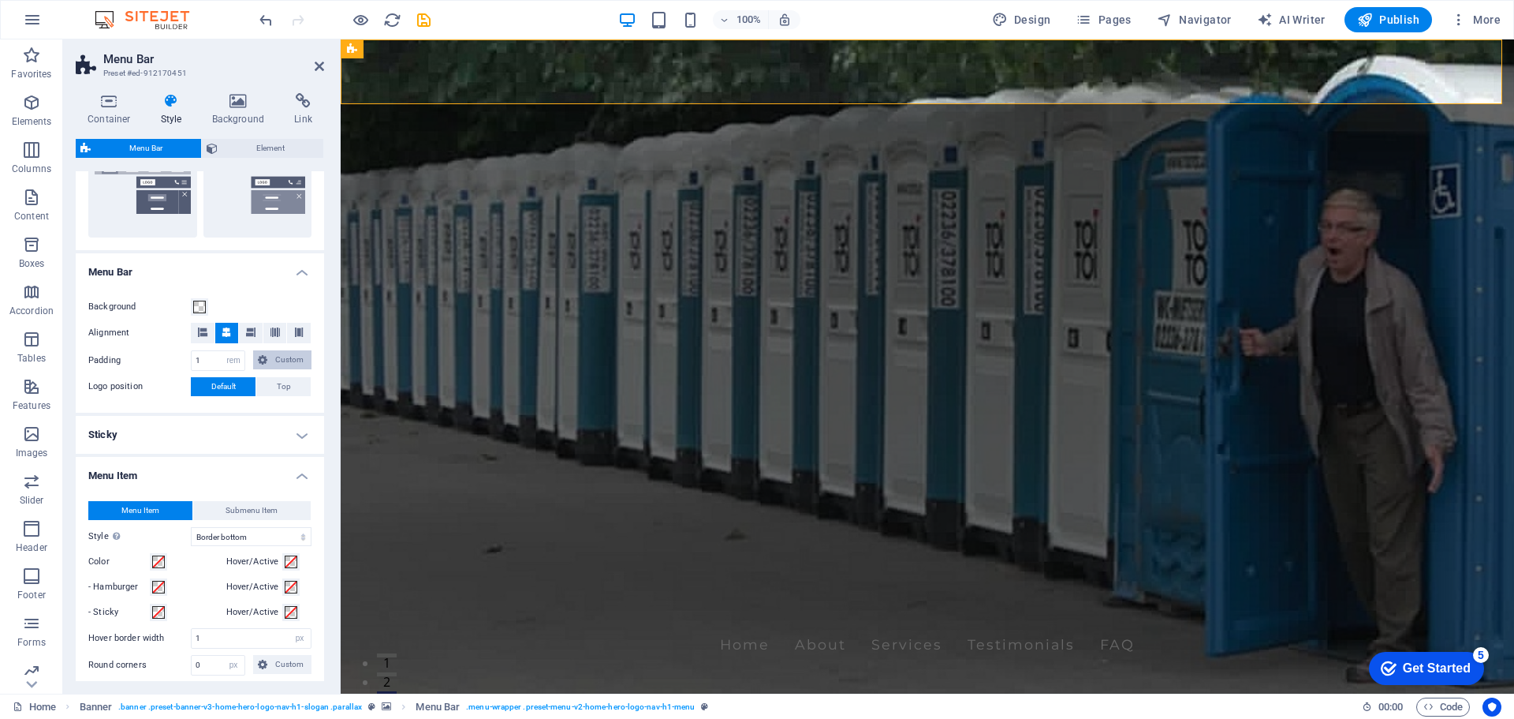
drag, startPoint x: 267, startPoint y: 341, endPoint x: 267, endPoint y: 361, distance: 20.5
click at [267, 357] on div "Background Alignment Padding 1 px rem % vh vw Custom Custom 1 px rem % vh vw 1 …" at bounding box center [200, 347] width 255 height 131
click at [303, 475] on h4 "Menu Item" at bounding box center [200, 471] width 248 height 28
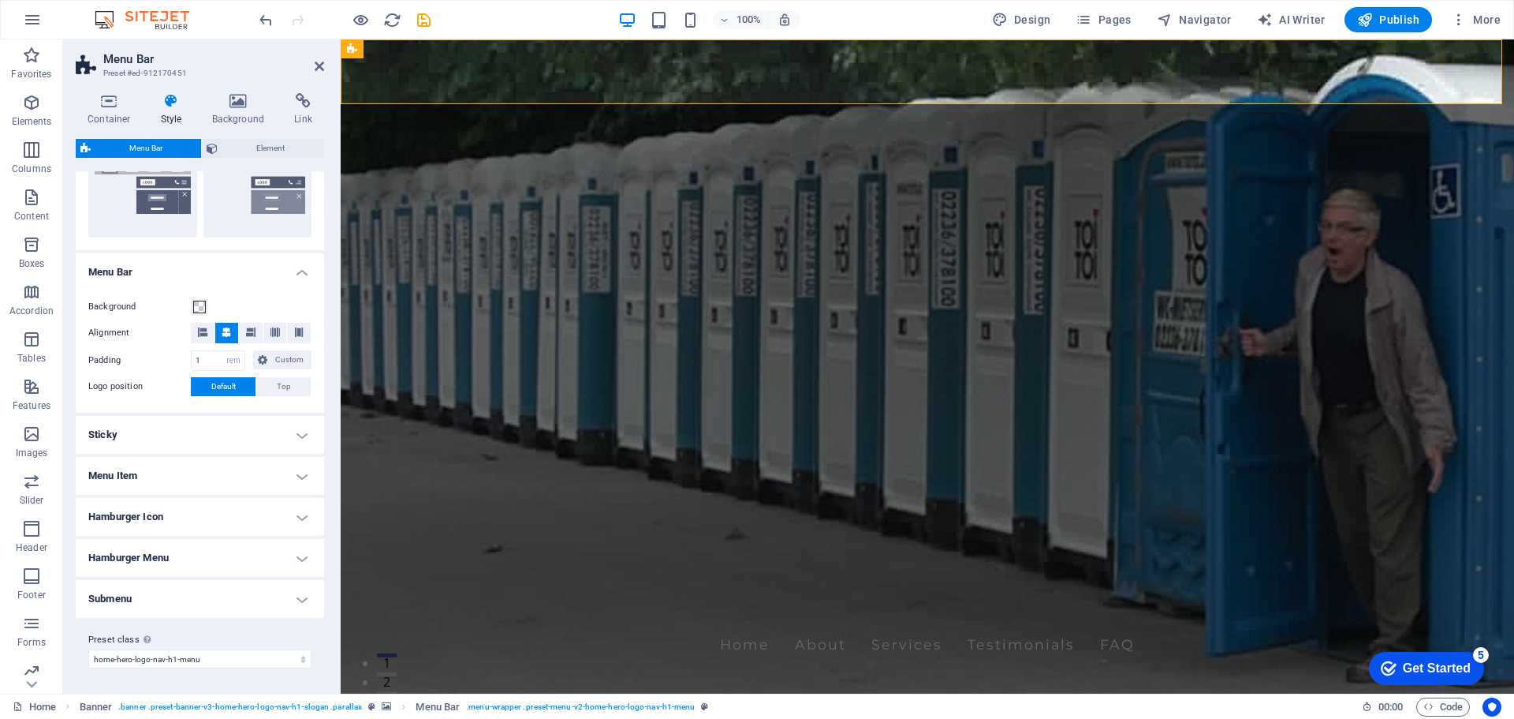
click at [296, 437] on h4 "Sticky" at bounding box center [200, 435] width 248 height 38
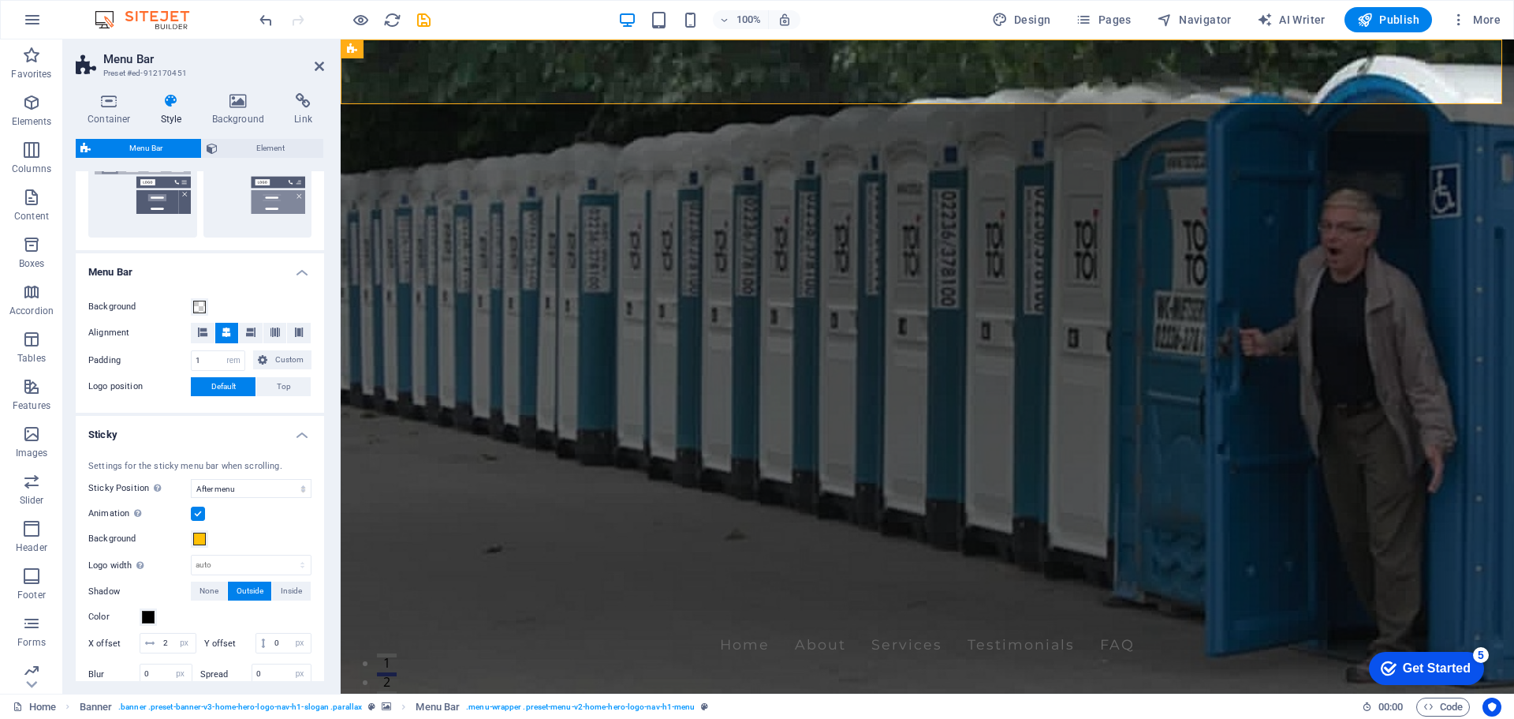
click at [198, 515] on label at bounding box center [198, 513] width 14 height 14
click at [0, 0] on input "Animation Sets a smooth transition when sticky menu appears" at bounding box center [0, 0] width 0 height 0
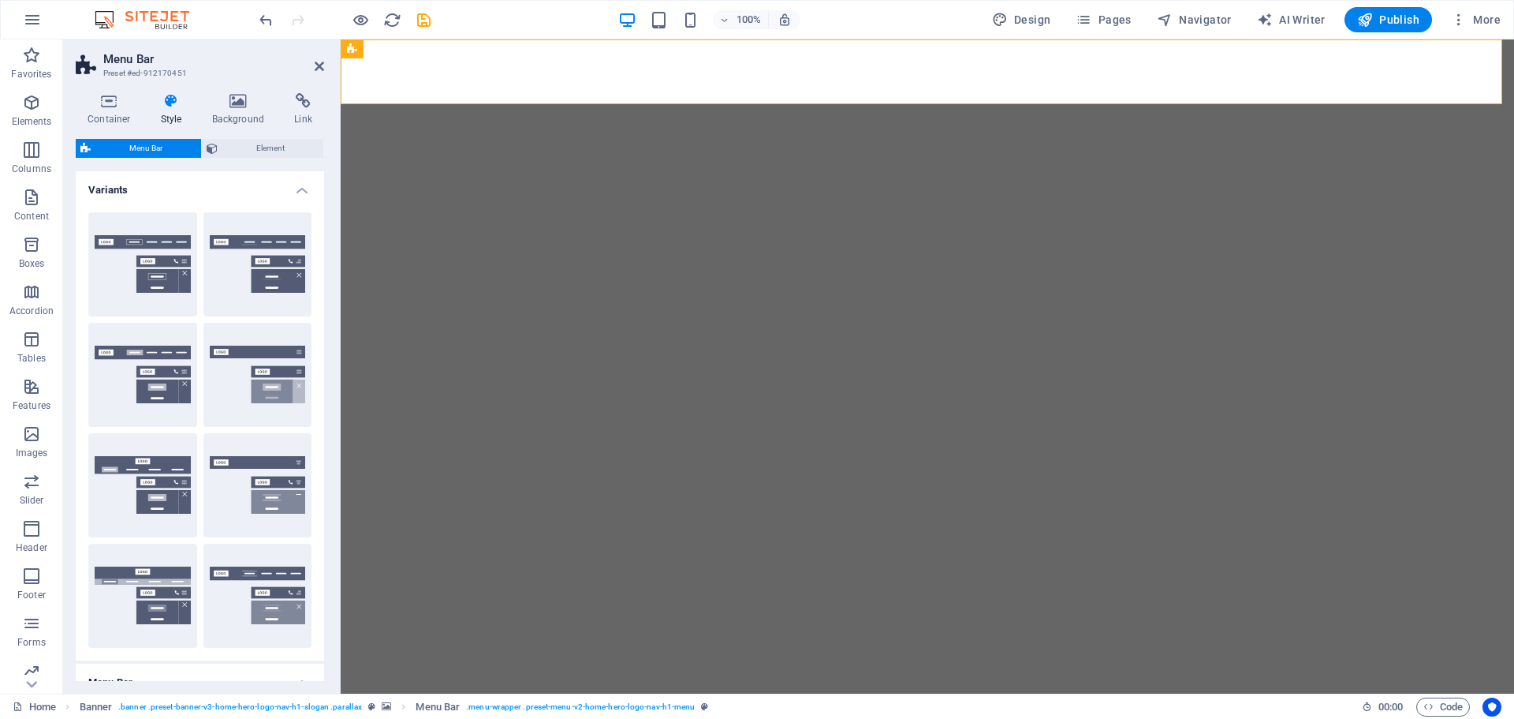
select select "rem"
select select "sticky_menu"
select select "px"
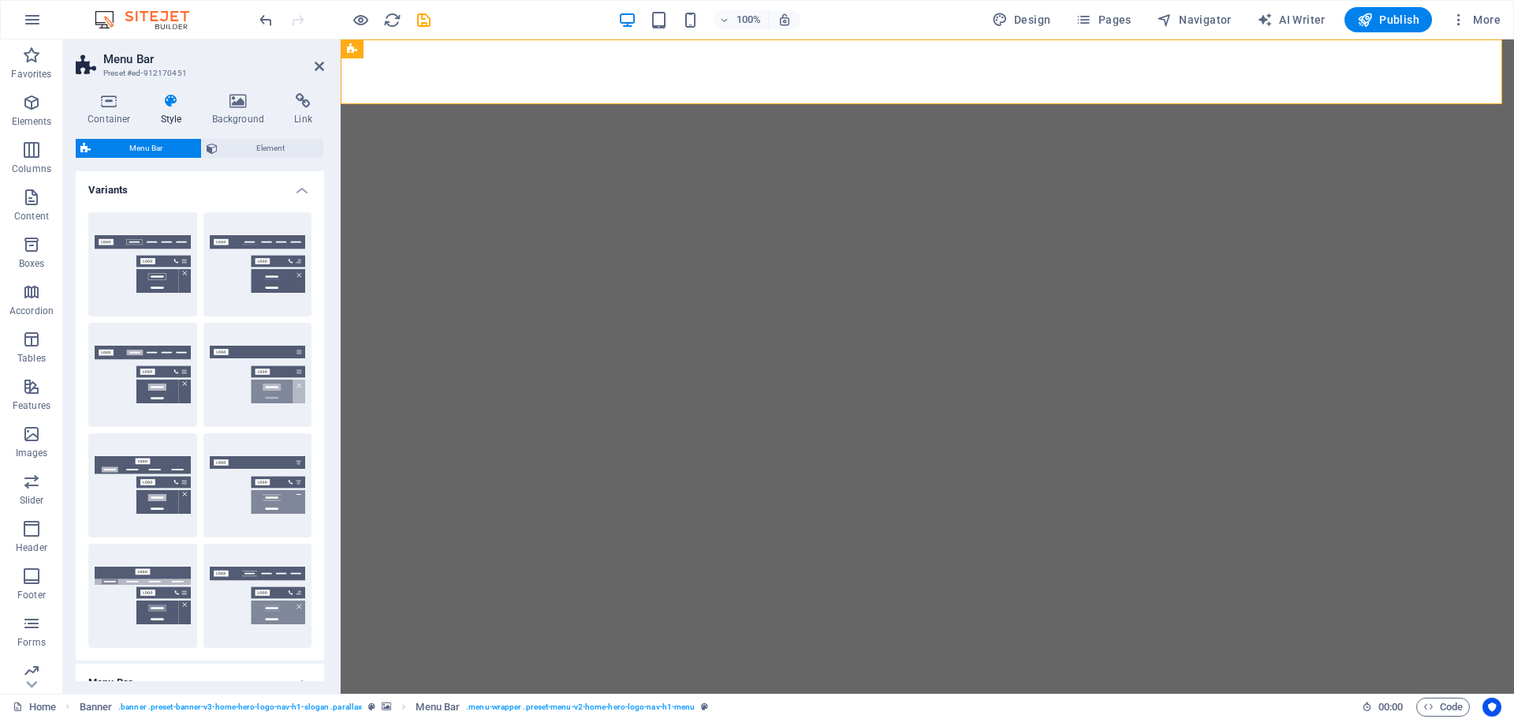
select select "px"
select select "preset-menu-v2-home-hero-logo-nav-h1-menu"
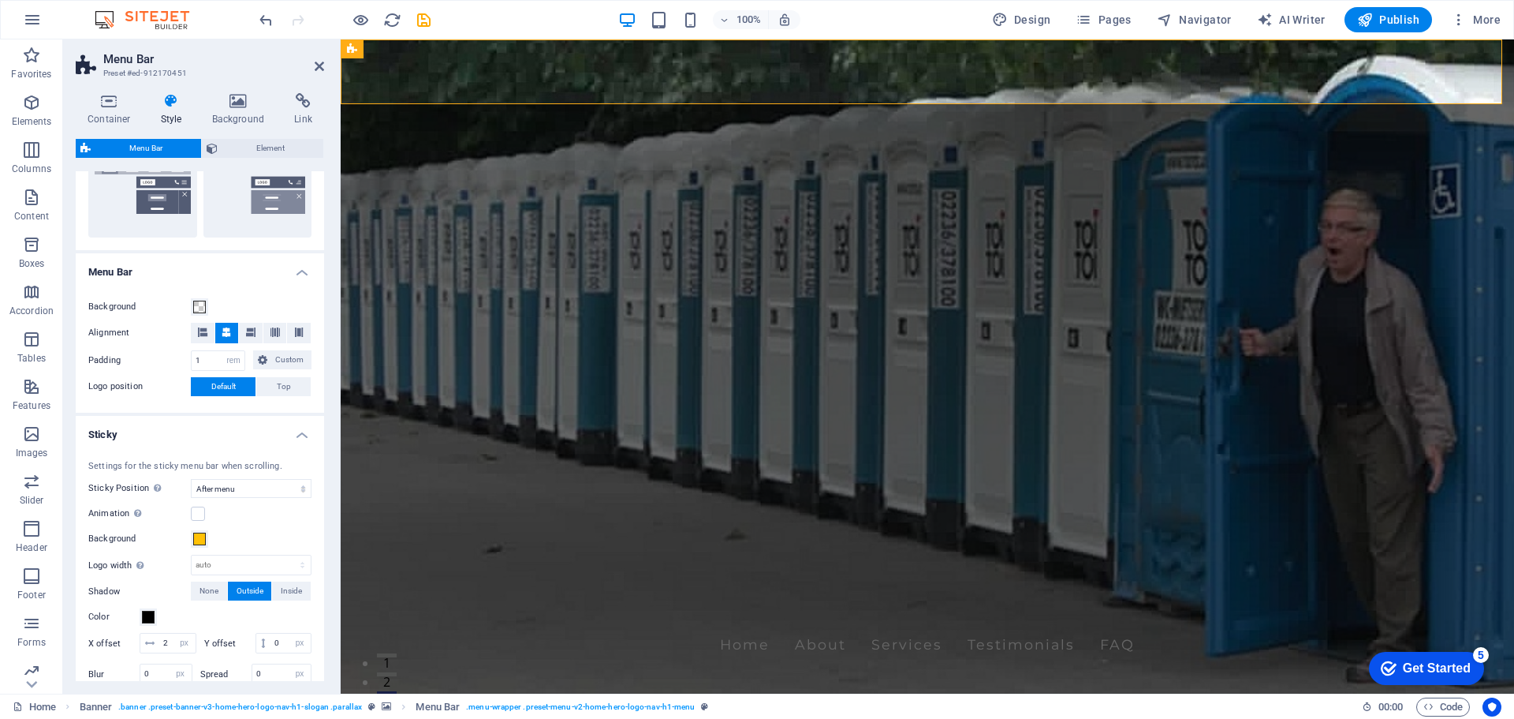
click at [316, 502] on div "Settings for the sticky menu bar when scrolling. Sticky Position Affects the sc…" at bounding box center [200, 574] width 255 height 260
click at [299, 435] on h4 "Sticky" at bounding box center [200, 430] width 248 height 28
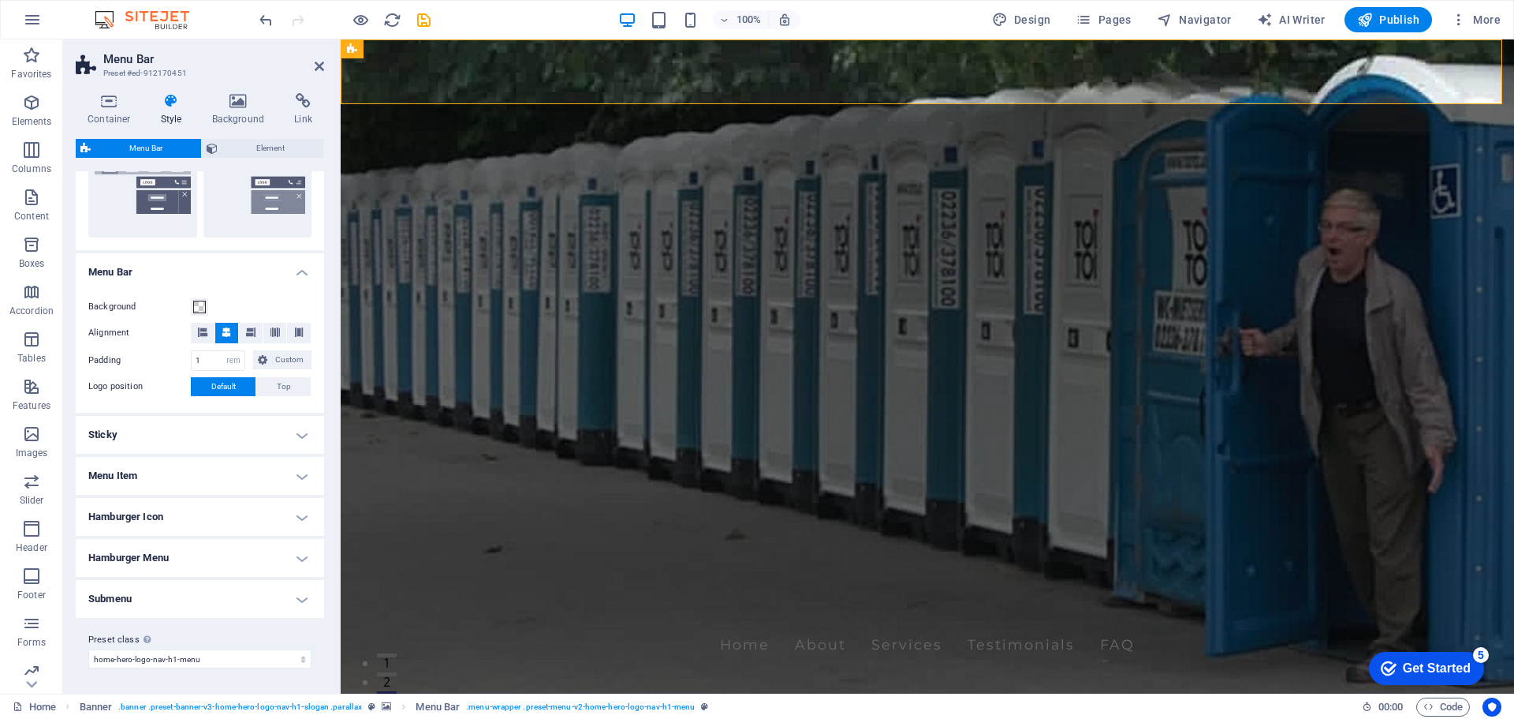
click at [297, 603] on h4 "Submenu" at bounding box center [200, 599] width 248 height 38
click at [299, 601] on h4 "Submenu" at bounding box center [200, 594] width 248 height 28
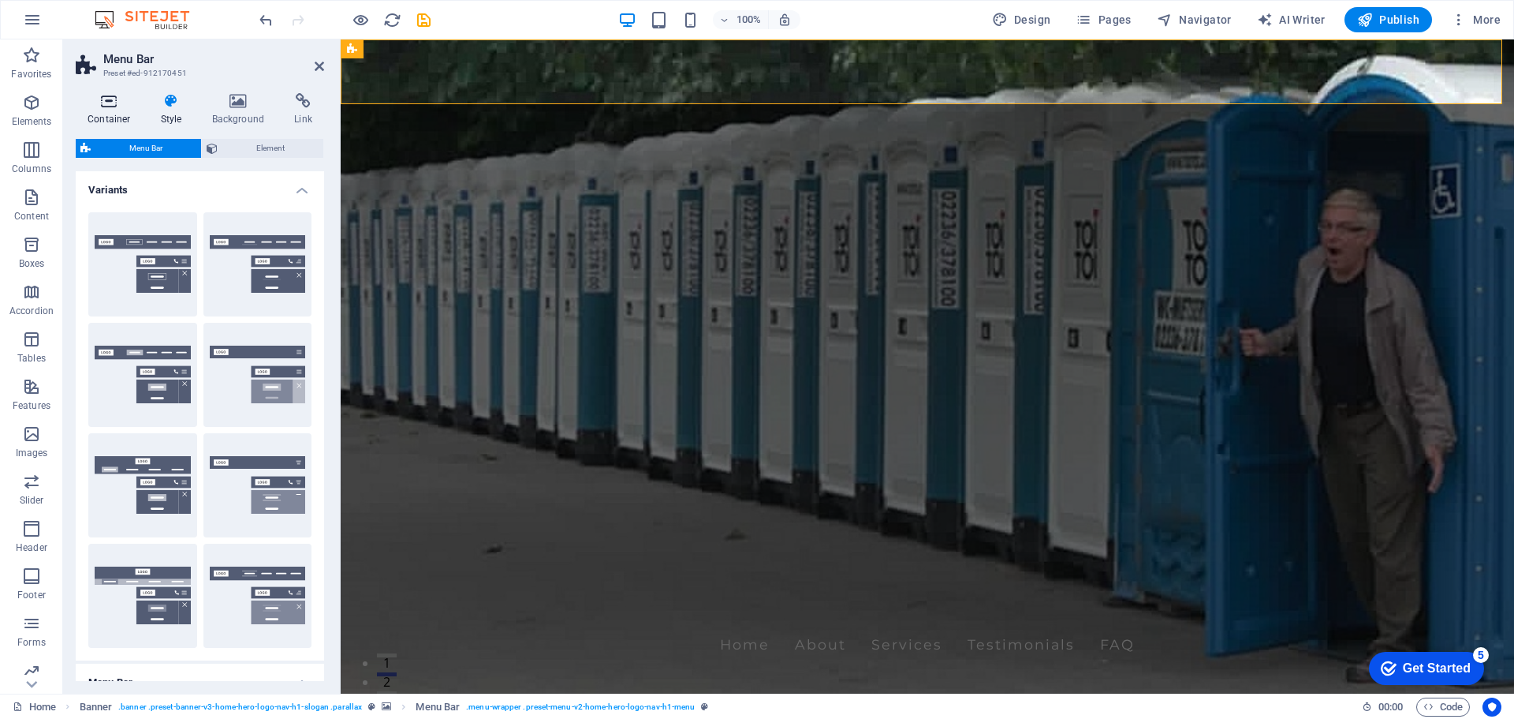
click at [106, 104] on icon at bounding box center [109, 101] width 67 height 16
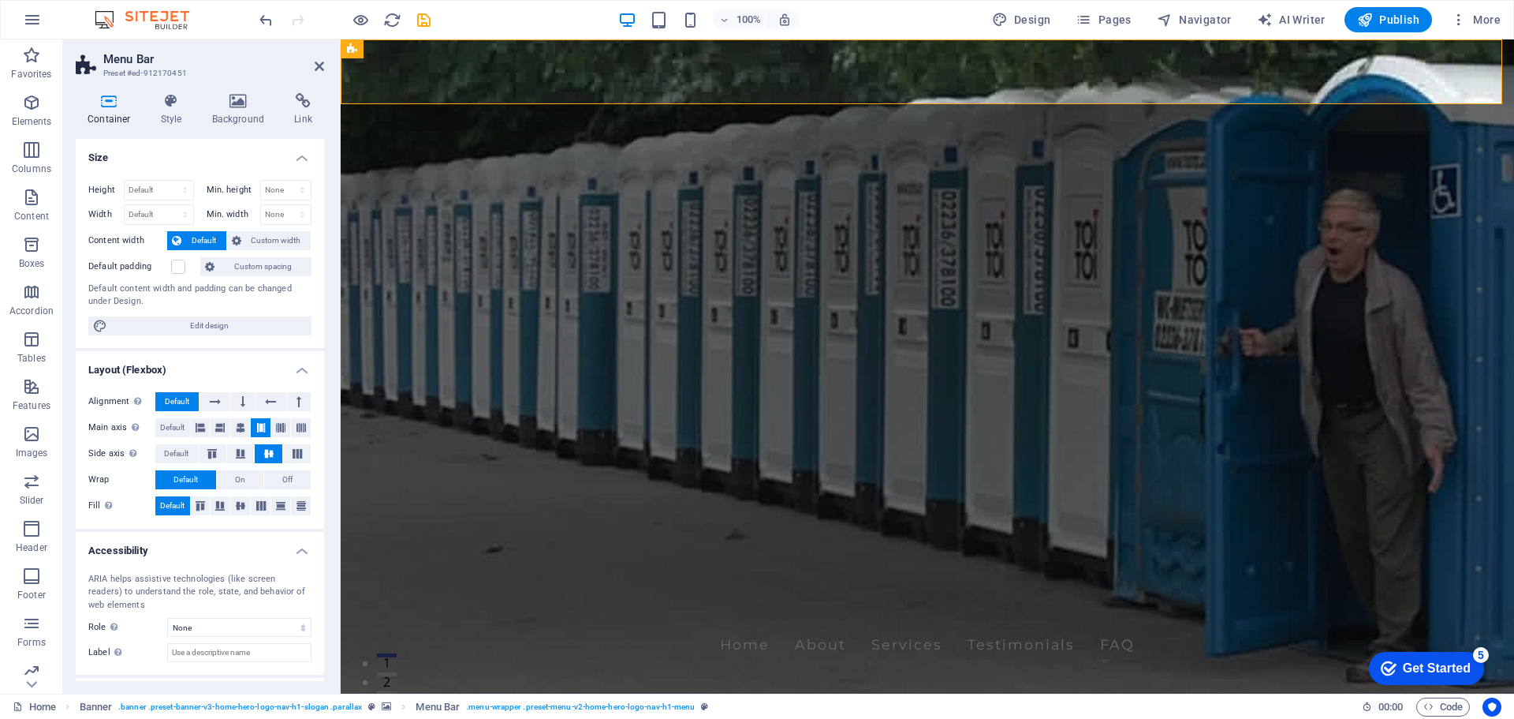
drag, startPoint x: 319, startPoint y: 159, endPoint x: 311, endPoint y: 385, distance: 226.5
click at [311, 385] on ul "Size Height Default px rem % vh vw Min. height None px rem % vh vw Width Defaul…" at bounding box center [200, 445] width 248 height 612
click at [1127, 19] on span "Pages" at bounding box center [1103, 20] width 55 height 16
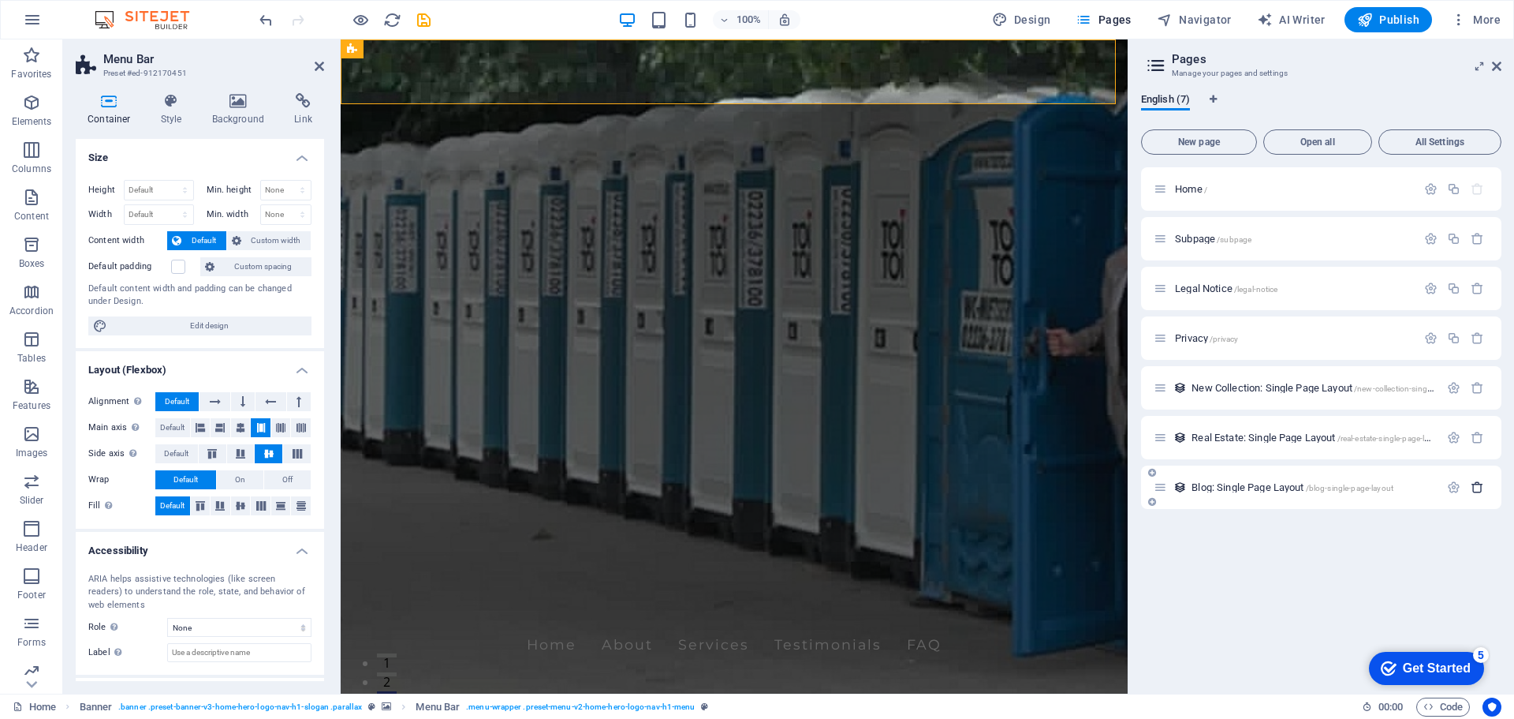
click at [1477, 490] on icon "button" at bounding box center [1477, 486] width 13 height 13
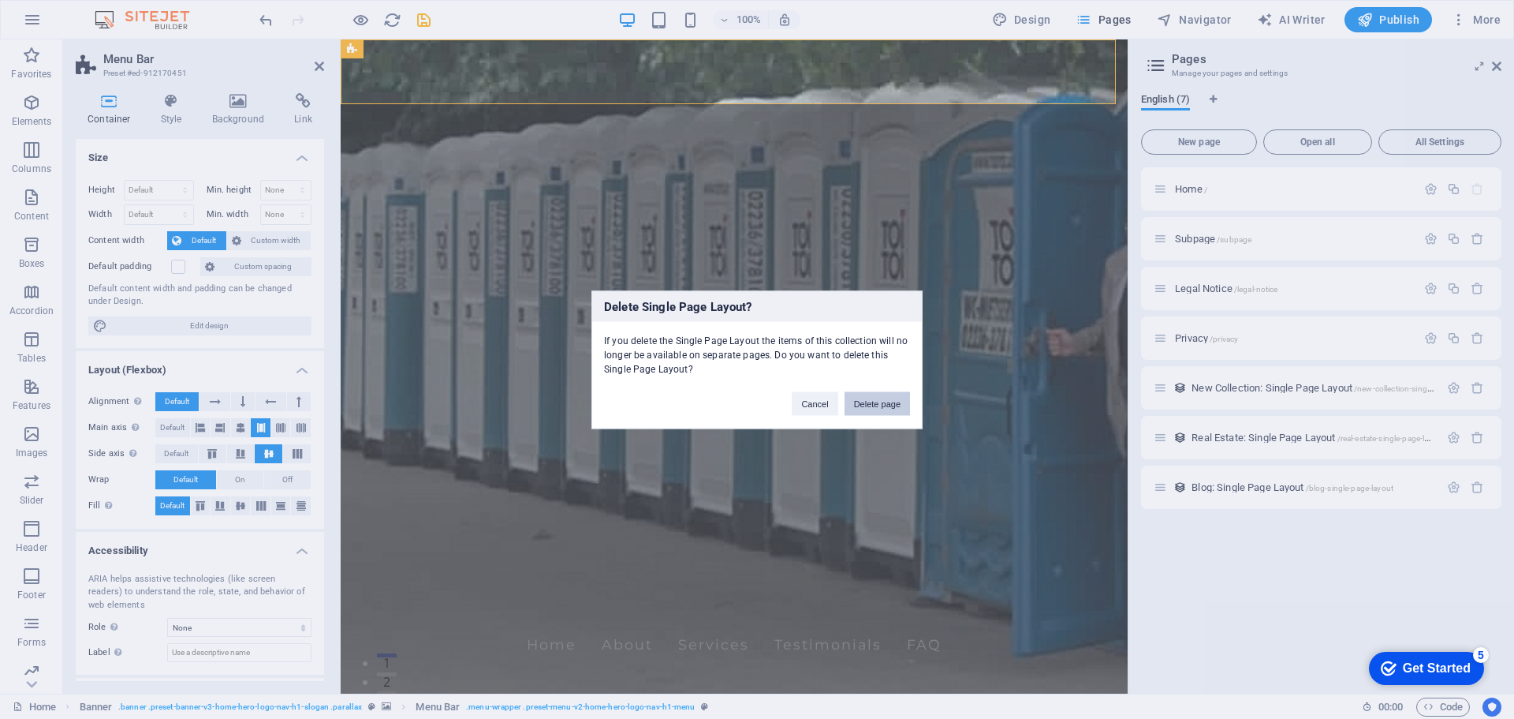
drag, startPoint x: 894, startPoint y: 409, endPoint x: 564, endPoint y: 368, distance: 333.1
click at [894, 409] on button "Delete page" at bounding box center [877, 403] width 65 height 24
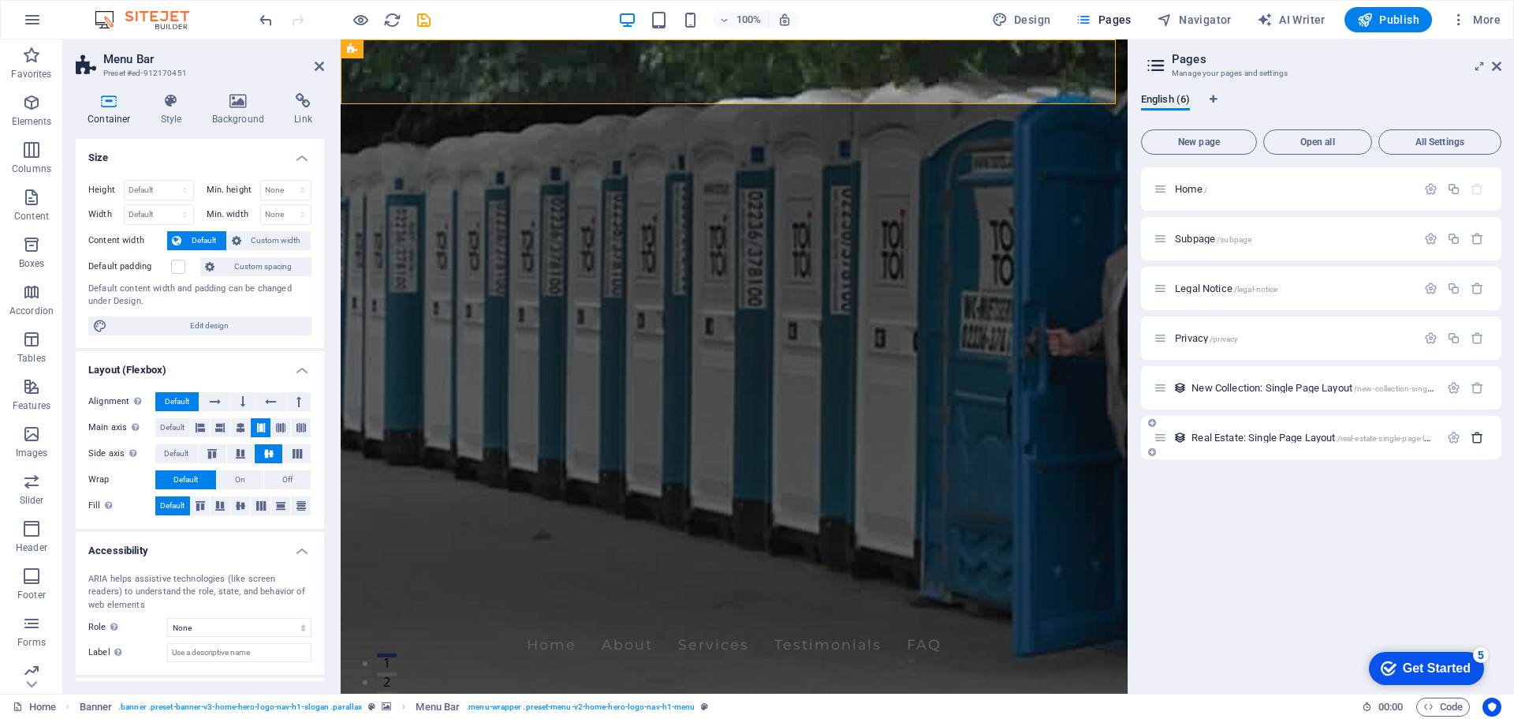
click at [1480, 433] on icon "button" at bounding box center [1477, 437] width 13 height 13
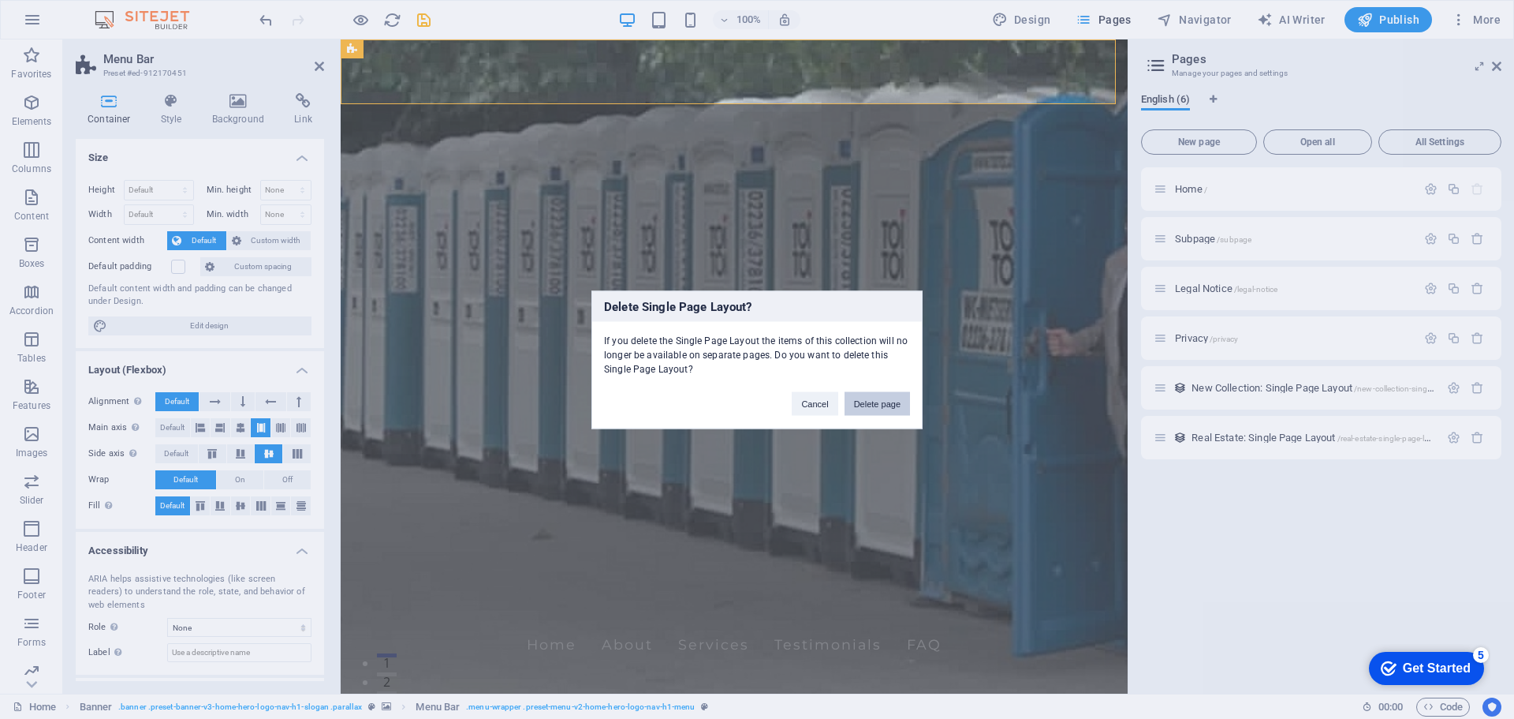
drag, startPoint x: 872, startPoint y: 401, endPoint x: 715, endPoint y: 389, distance: 157.5
click at [872, 401] on button "Delete page" at bounding box center [877, 403] width 65 height 24
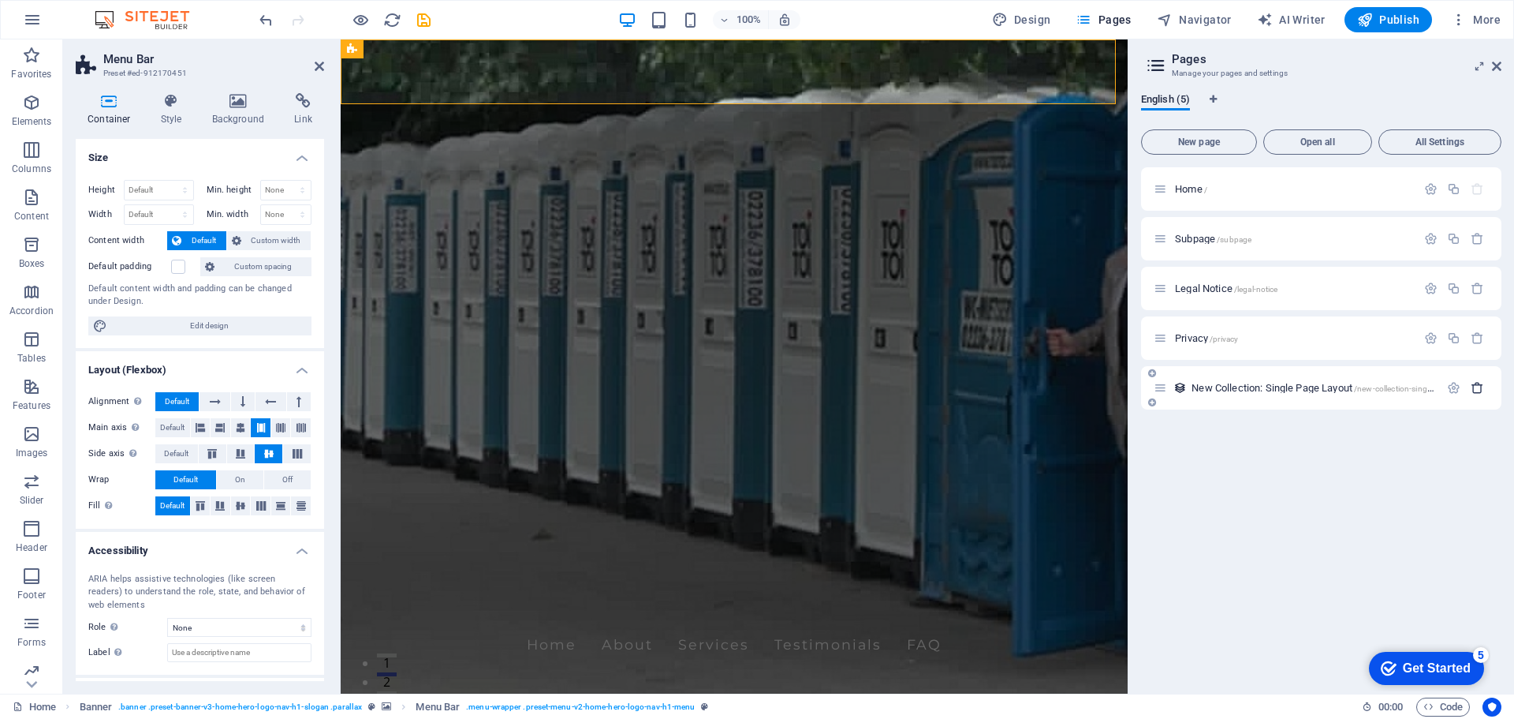
click at [1482, 385] on icon "button" at bounding box center [1477, 387] width 13 height 13
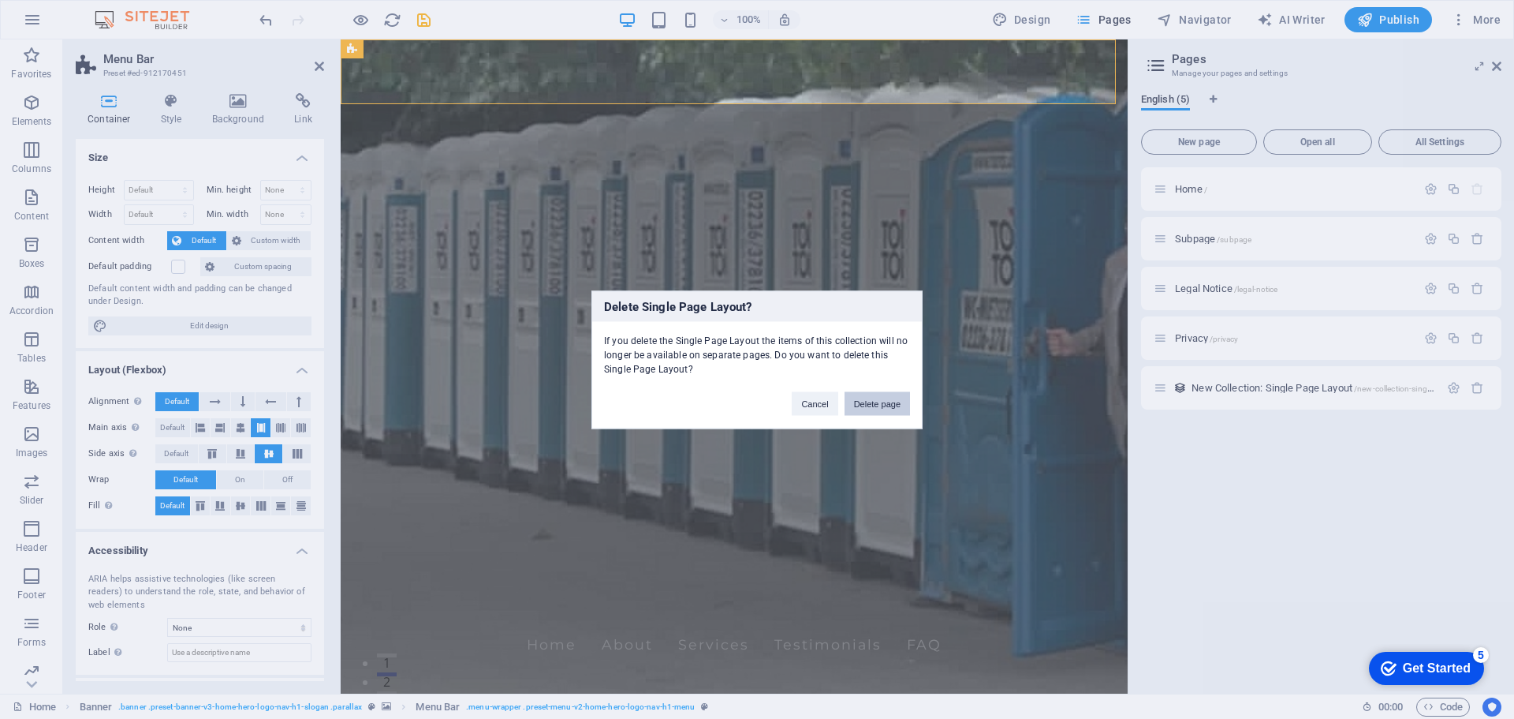
click at [884, 407] on button "Delete page" at bounding box center [877, 403] width 65 height 24
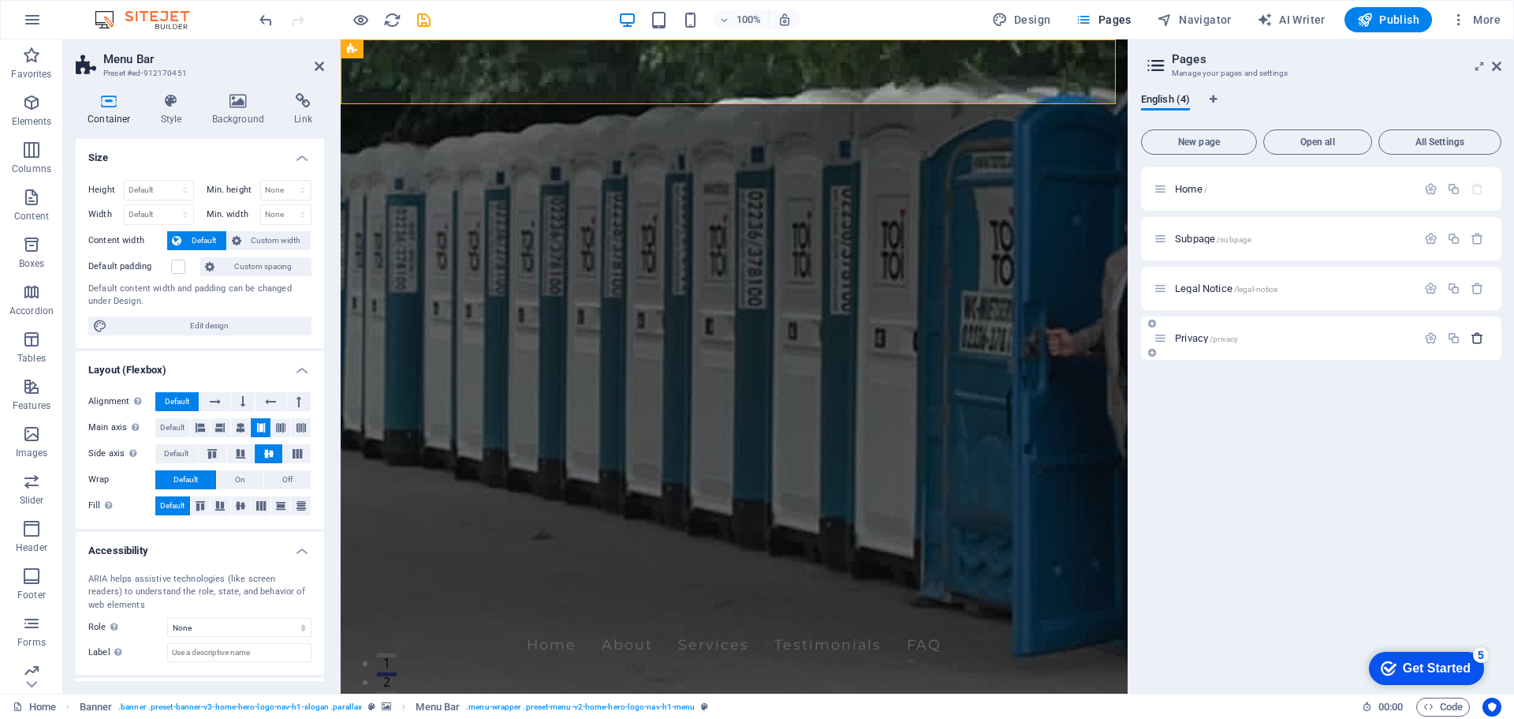
click at [1475, 340] on icon "button" at bounding box center [1477, 337] width 13 height 13
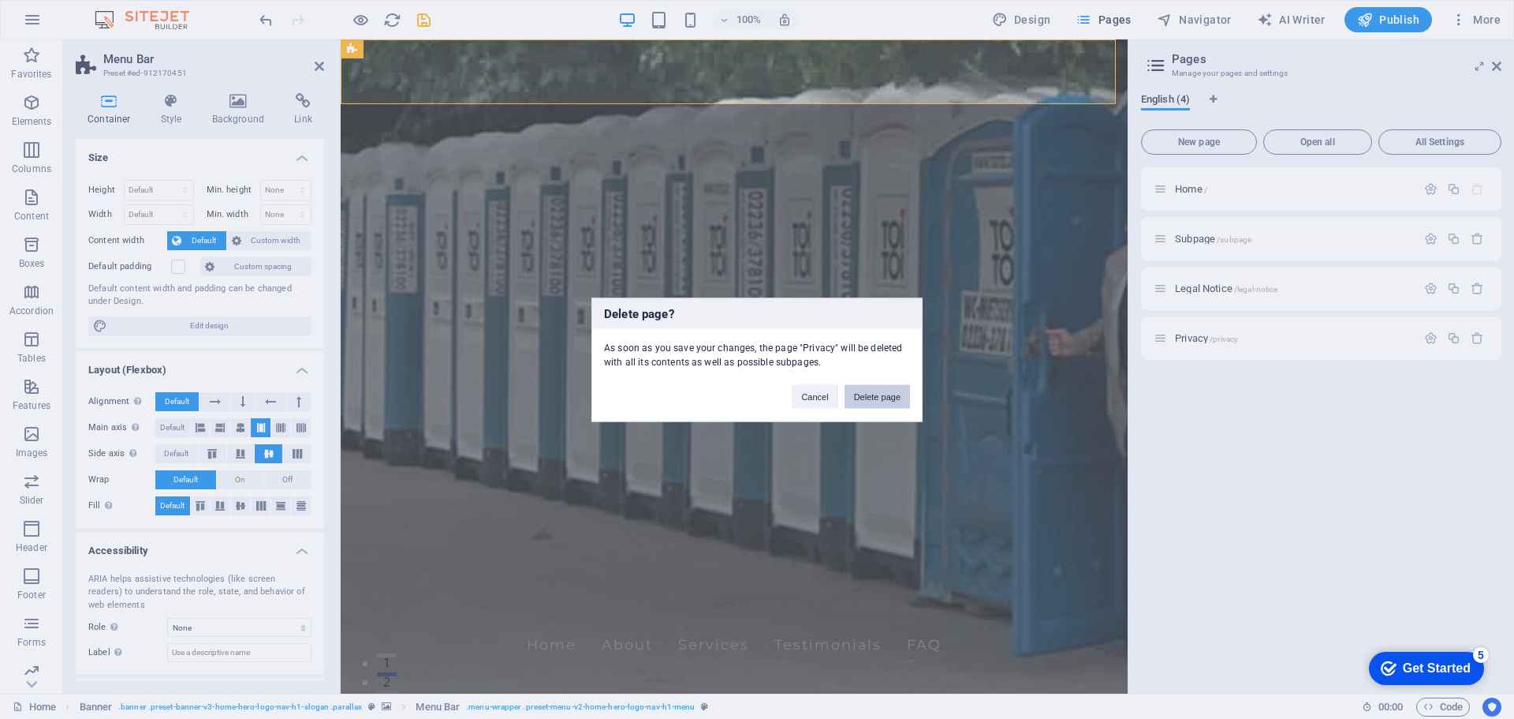
click at [876, 396] on button "Delete page" at bounding box center [877, 396] width 65 height 24
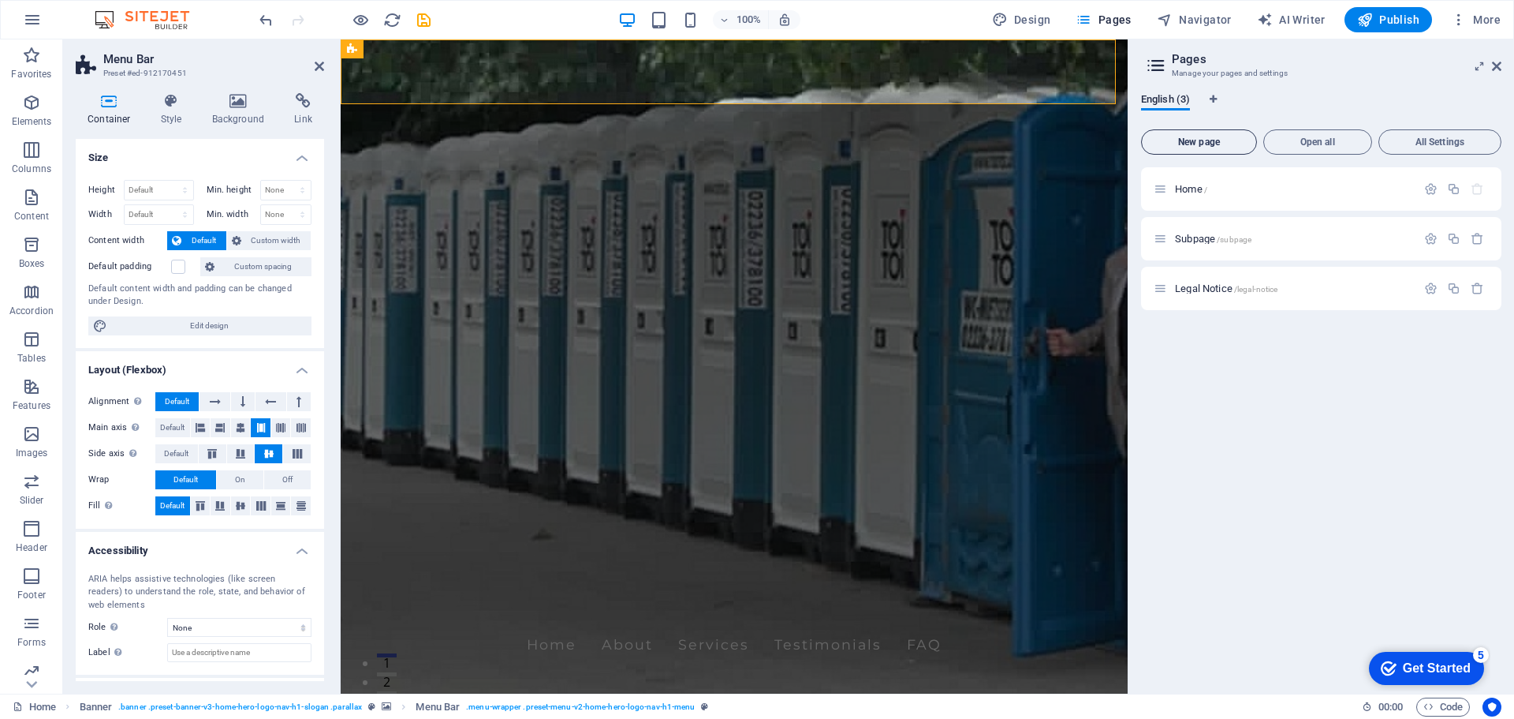
click at [1193, 137] on span "New page" at bounding box center [1199, 141] width 102 height 9
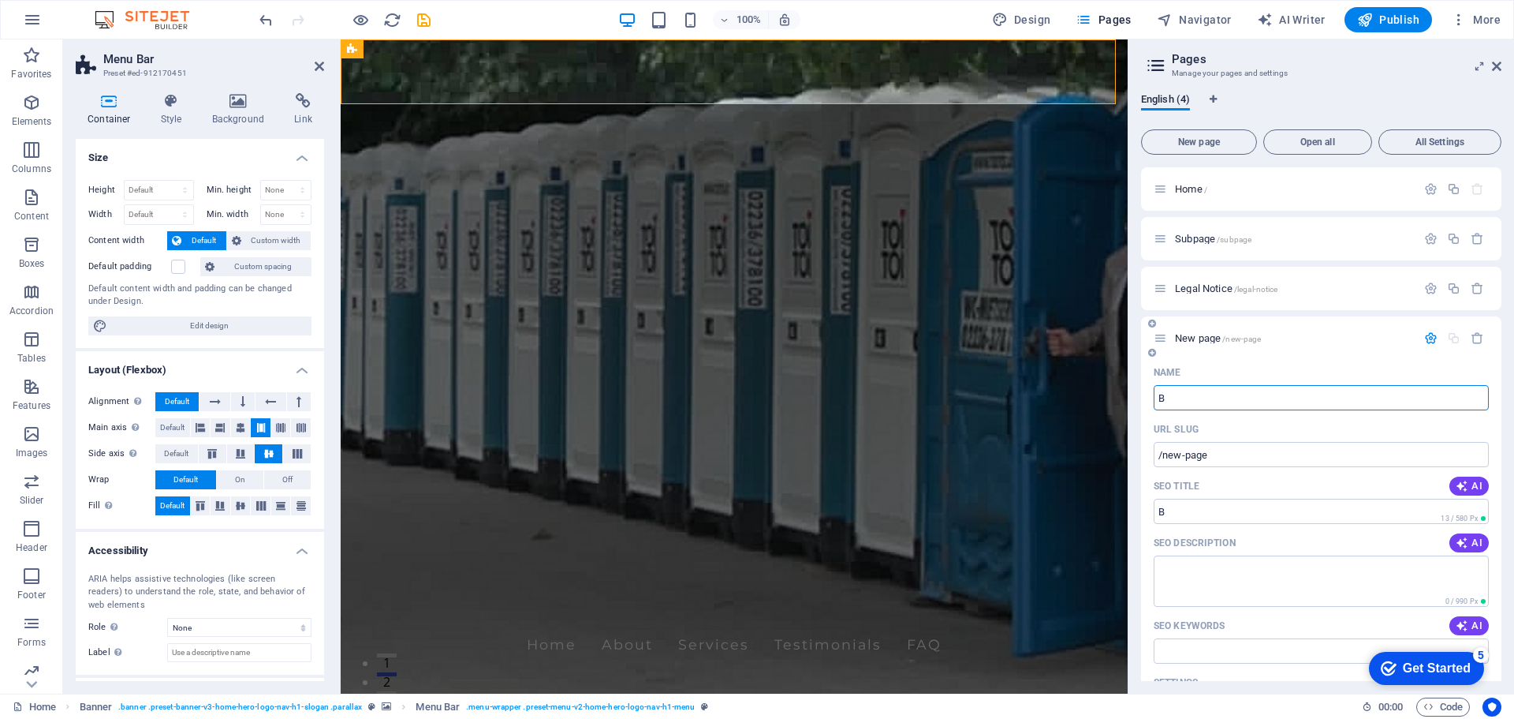
type input "B"
type input "/b"
type input "Books"
type input "/books"
type input "Books"
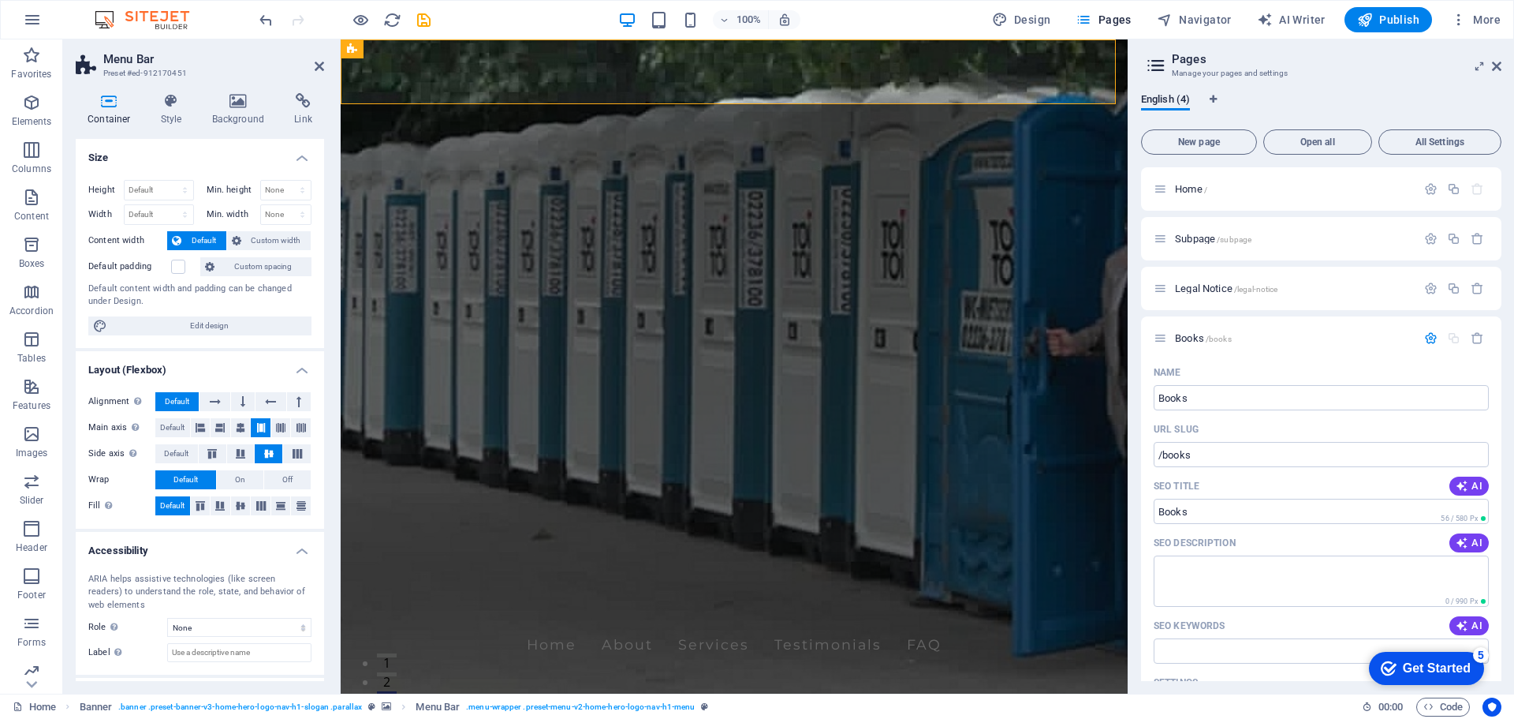
click at [1430, 665] on div "Get Started" at bounding box center [1437, 668] width 68 height 14
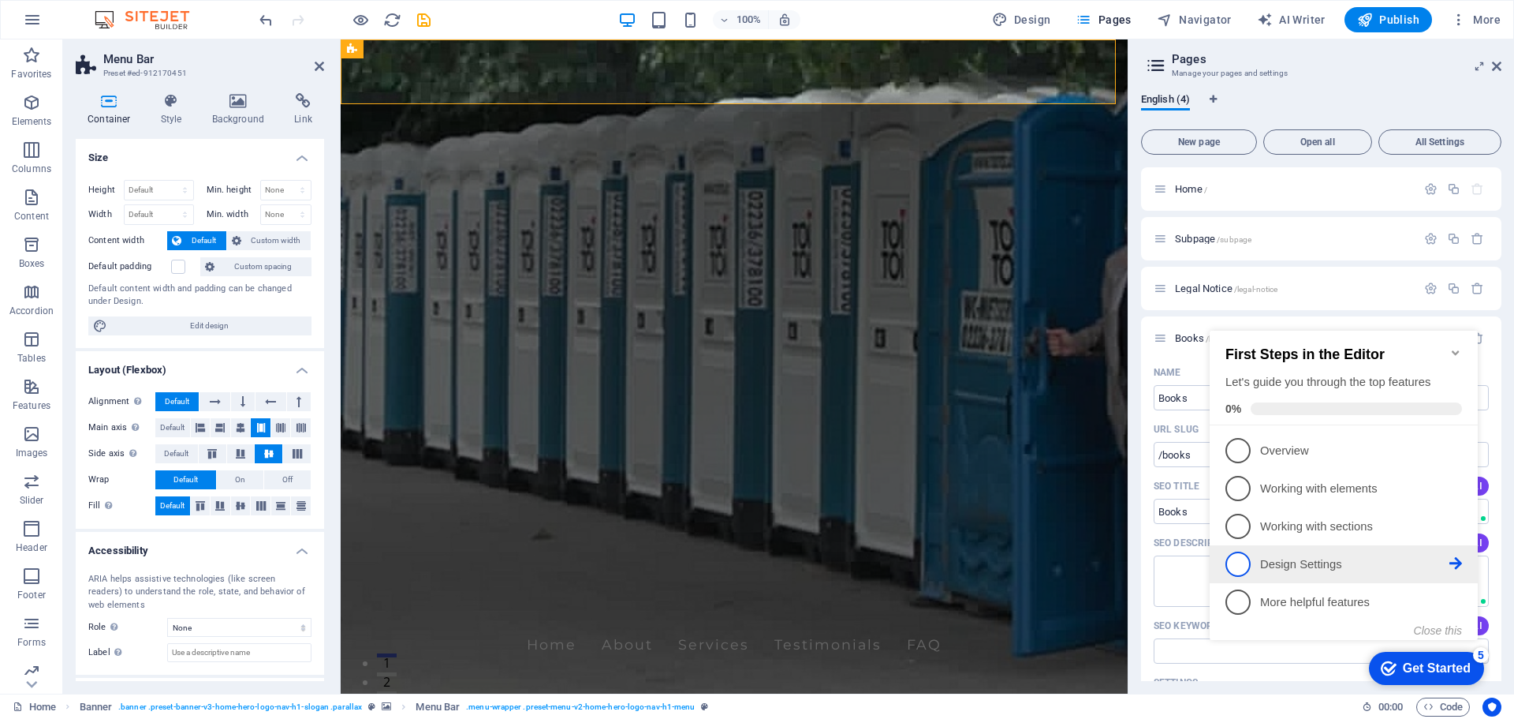
click at [1238, 562] on span "4" at bounding box center [1238, 563] width 25 height 25
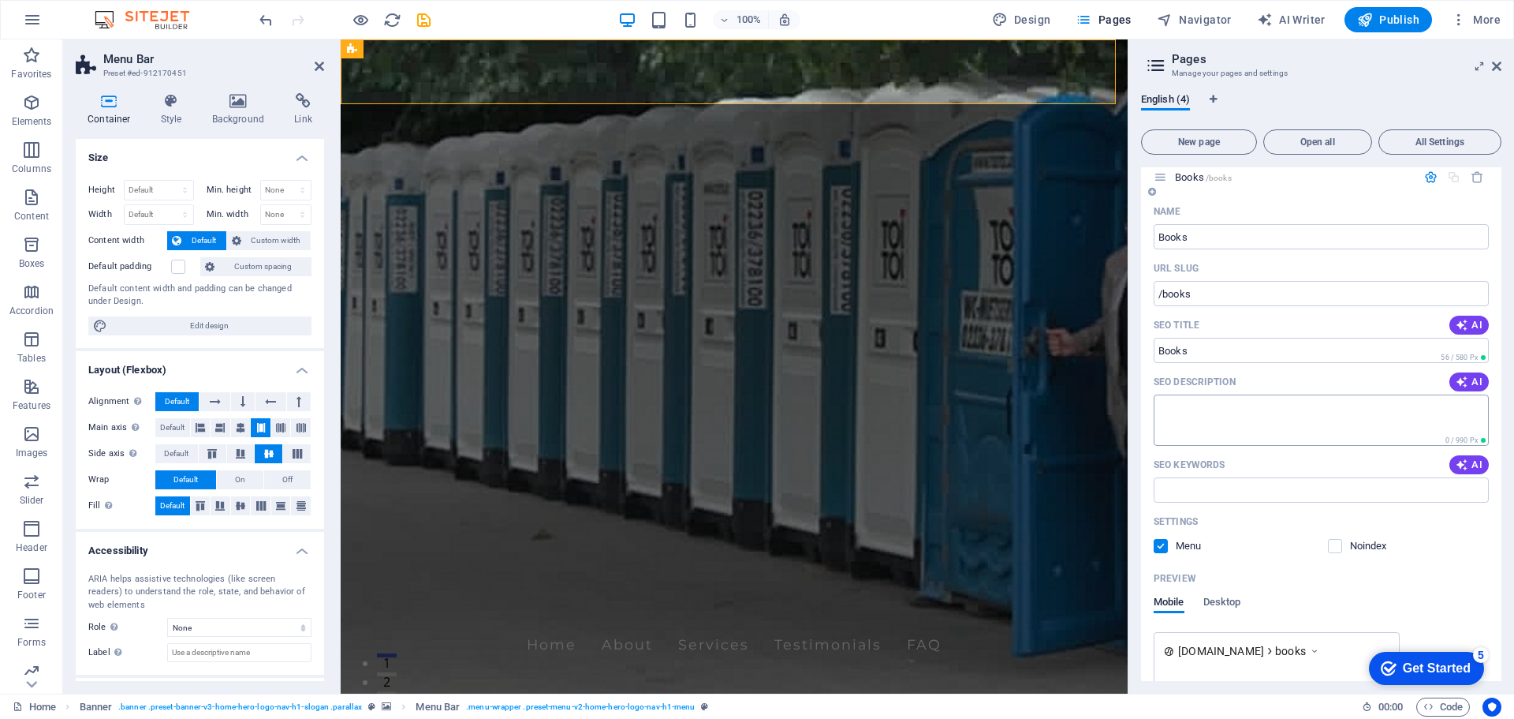
scroll to position [77, 0]
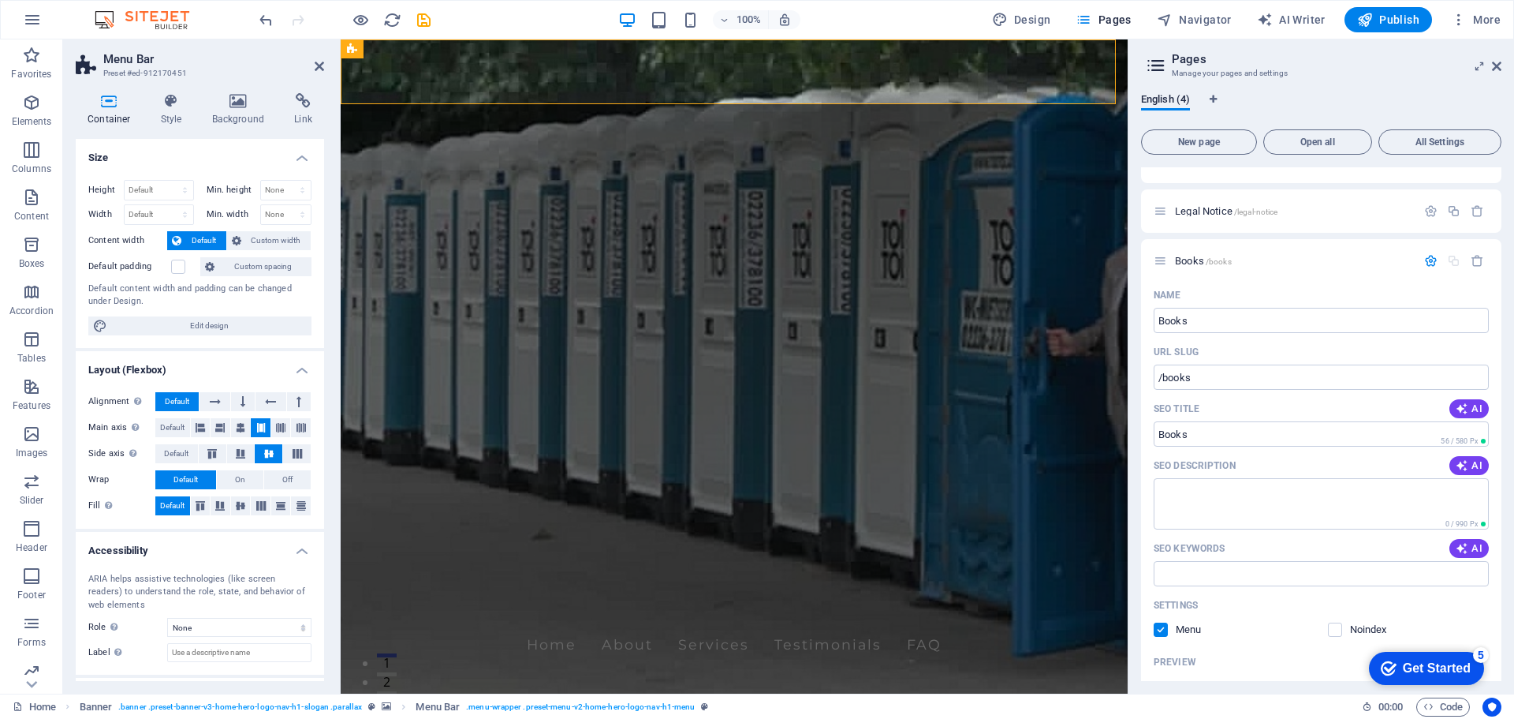
click at [1431, 667] on div "Get Started" at bounding box center [1437, 668] width 68 height 14
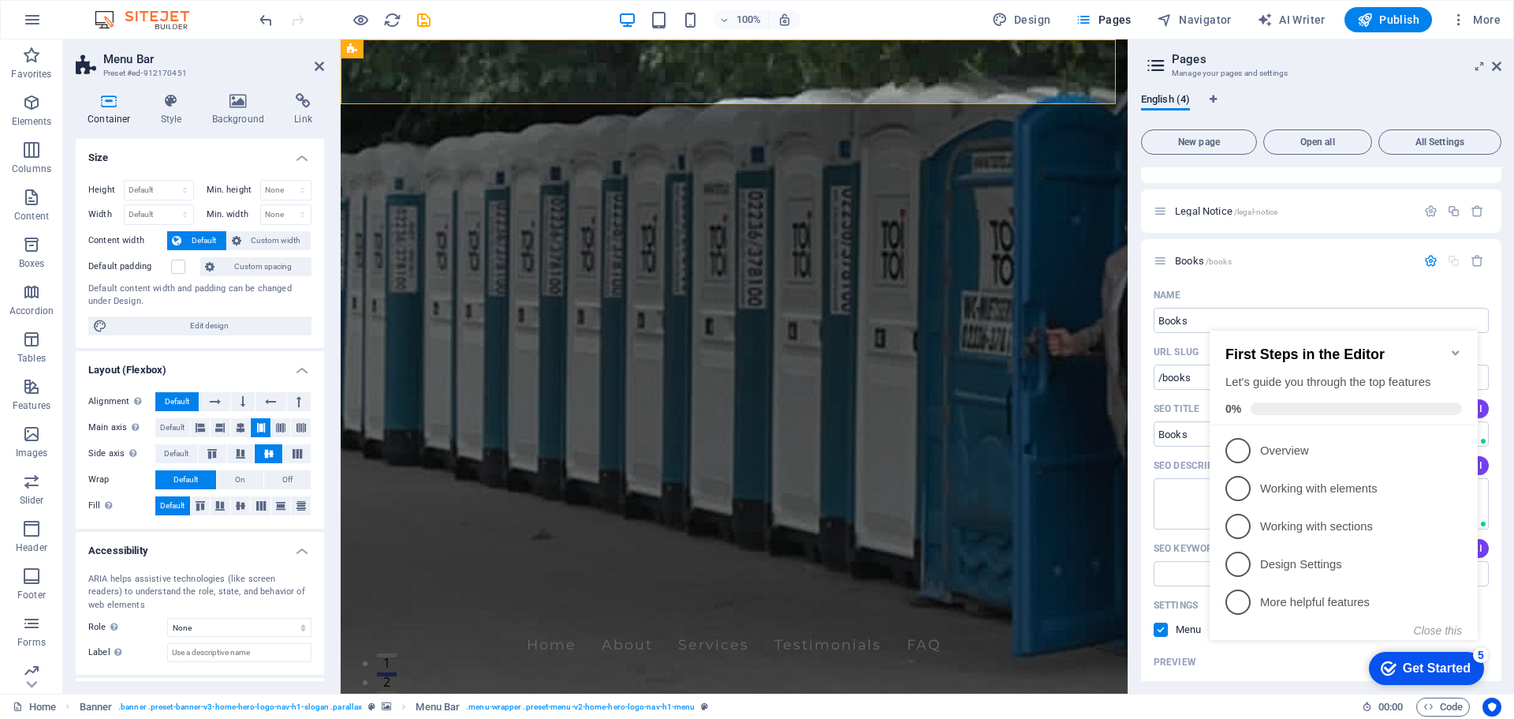
click at [1457, 350] on icon "Minimize checklist" at bounding box center [1455, 352] width 7 height 5
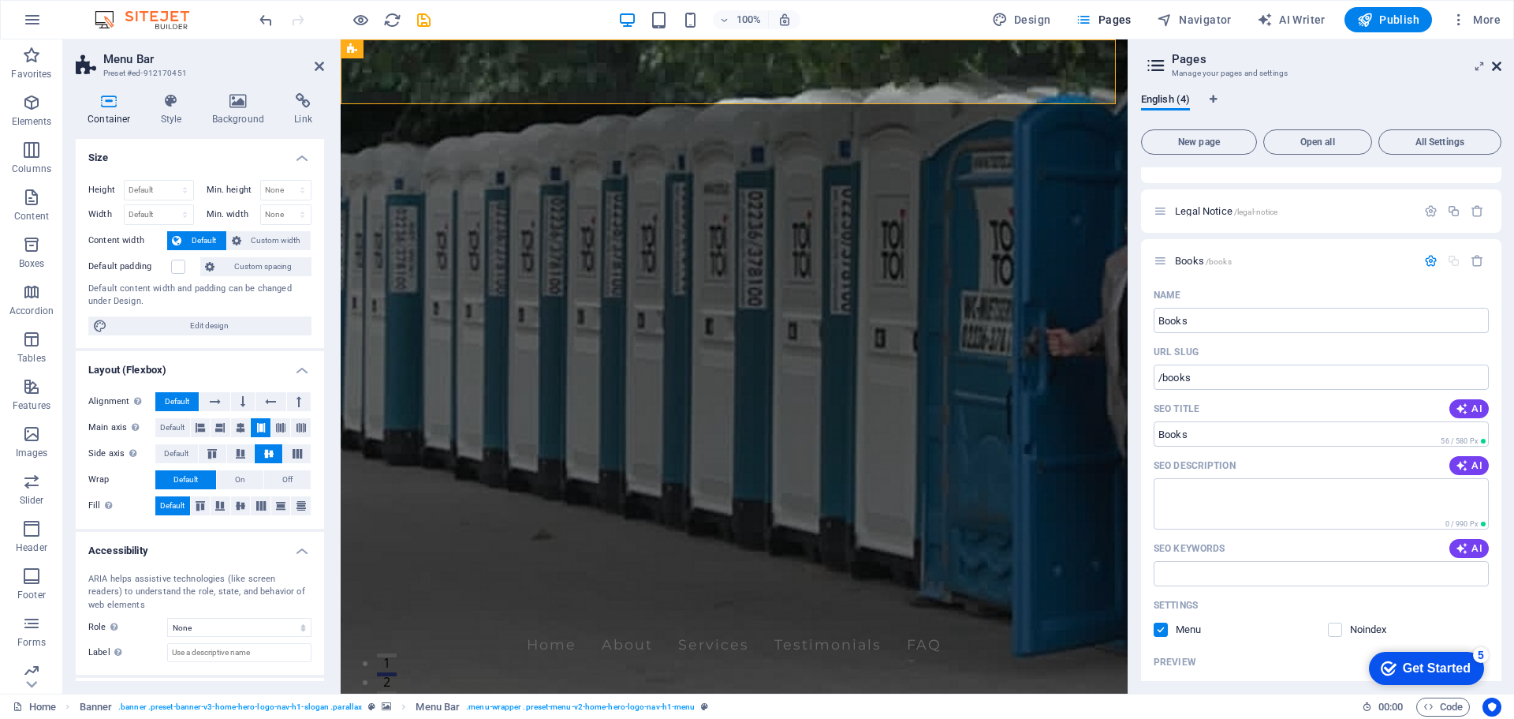
click at [1495, 64] on icon at bounding box center [1496, 66] width 9 height 13
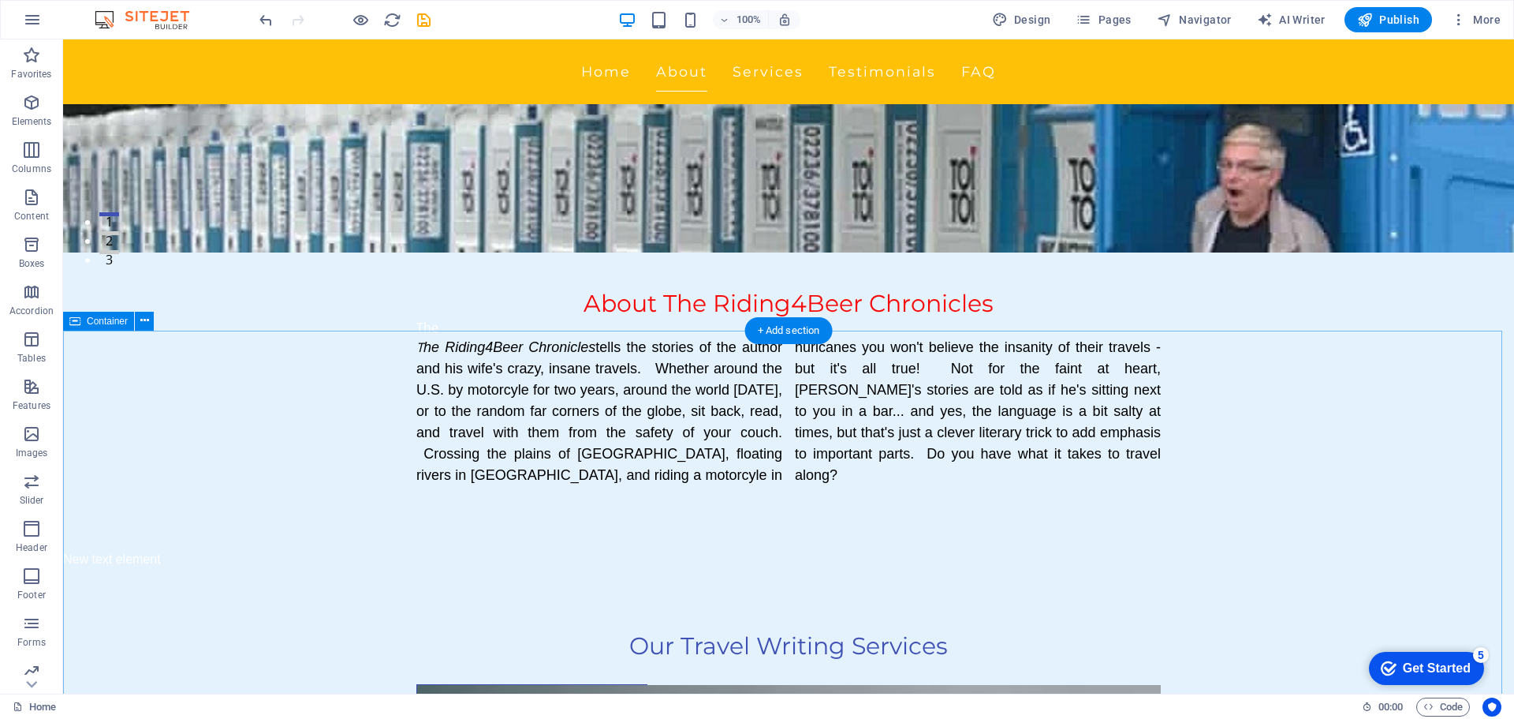
scroll to position [552, 0]
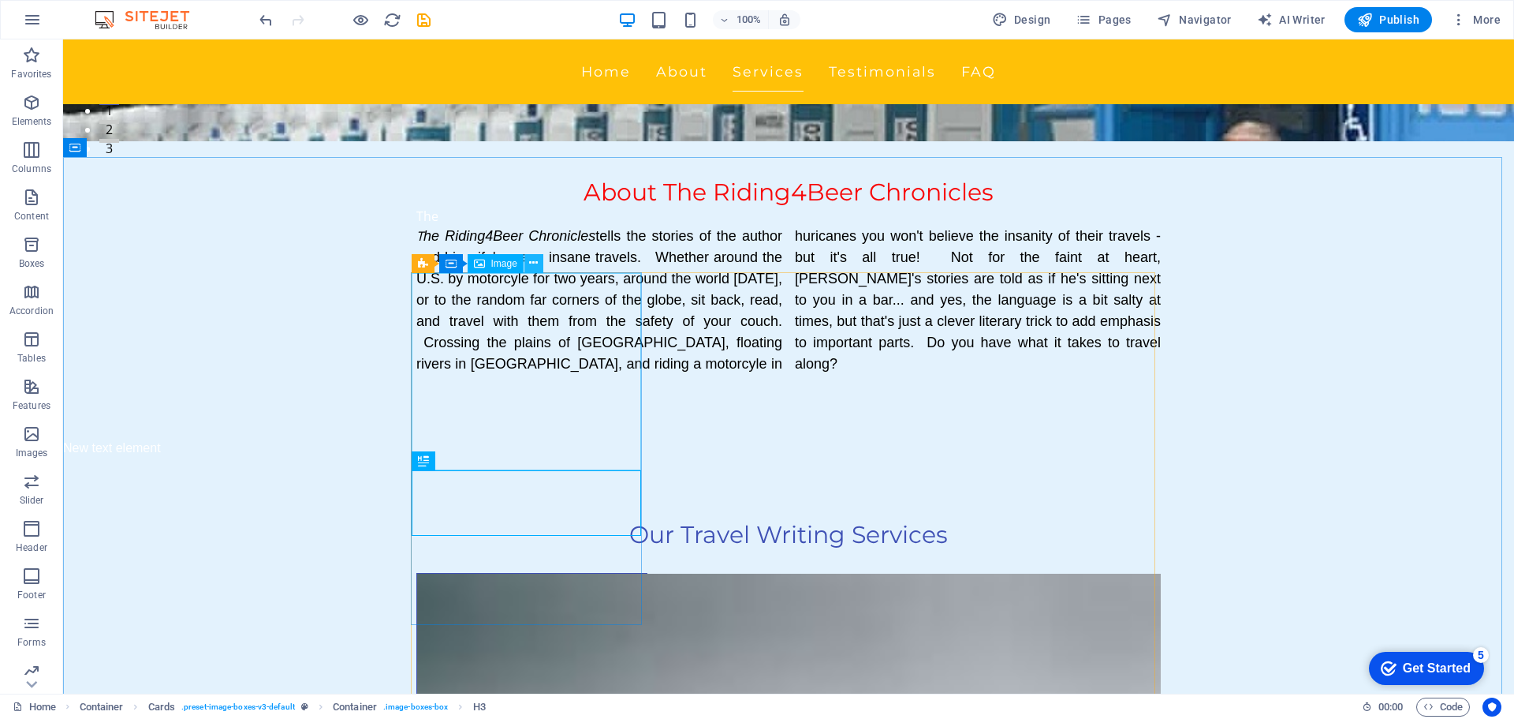
click at [530, 260] on icon at bounding box center [533, 263] width 9 height 17
click at [474, 573] on figure at bounding box center [532, 671] width 230 height 197
click at [475, 573] on figure at bounding box center [532, 671] width 230 height 197
select select "vw"
select select "px"
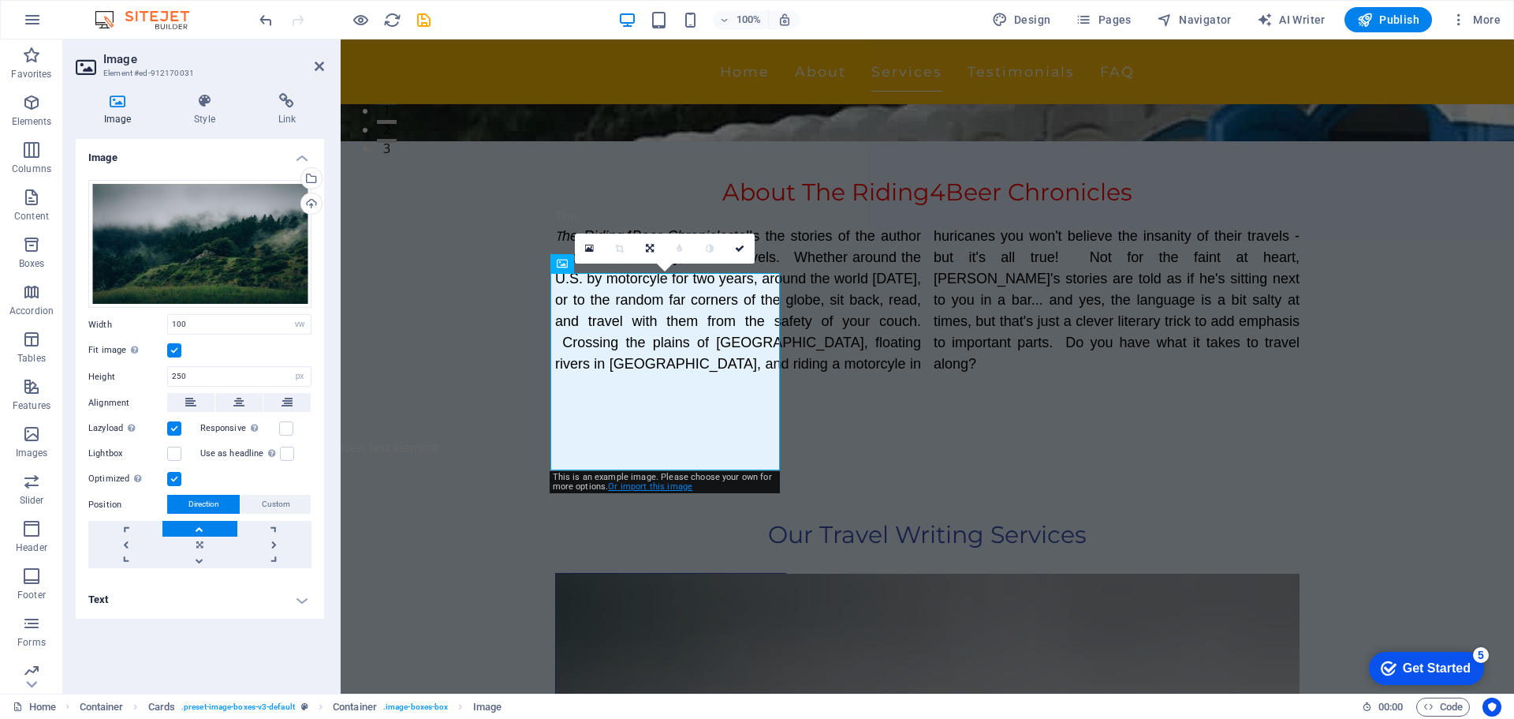
click at [668, 489] on link "Or import this image" at bounding box center [650, 486] width 84 height 10
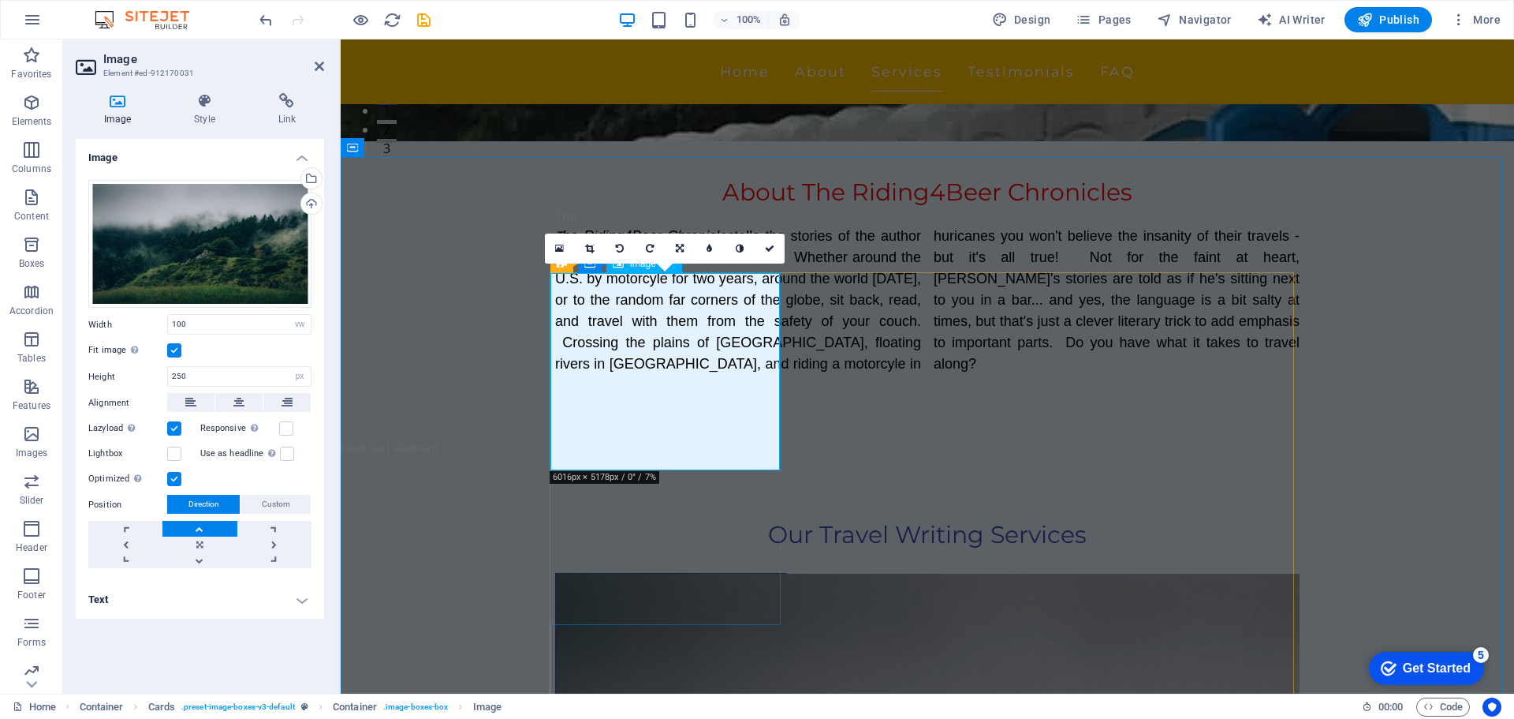
click at [663, 573] on figure at bounding box center [671, 671] width 230 height 197
click at [662, 573] on figure at bounding box center [671, 671] width 230 height 197
click at [315, 180] on div "Select files from the file manager, stock photos, or upload file(s)" at bounding box center [310, 180] width 24 height 24
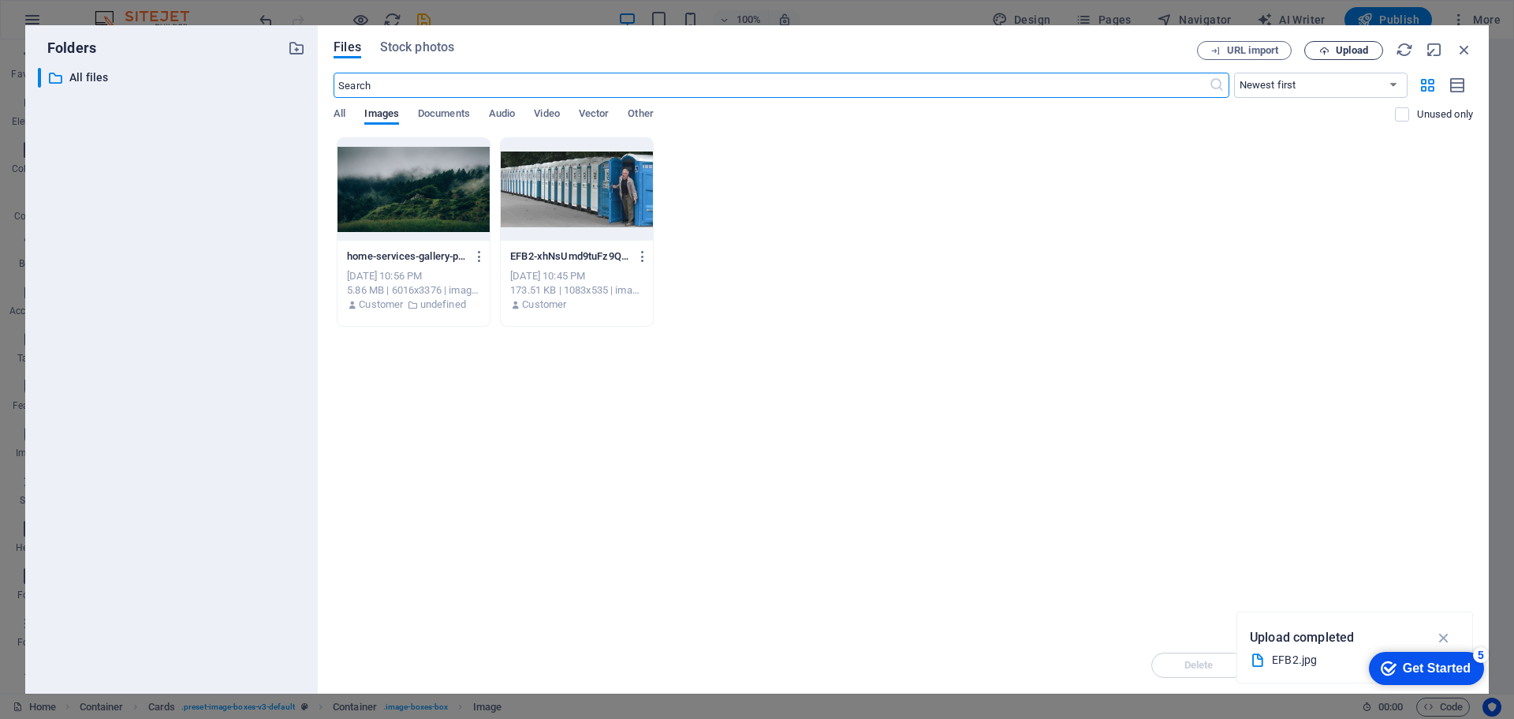
click at [1346, 52] on span "Upload" at bounding box center [1352, 50] width 32 height 9
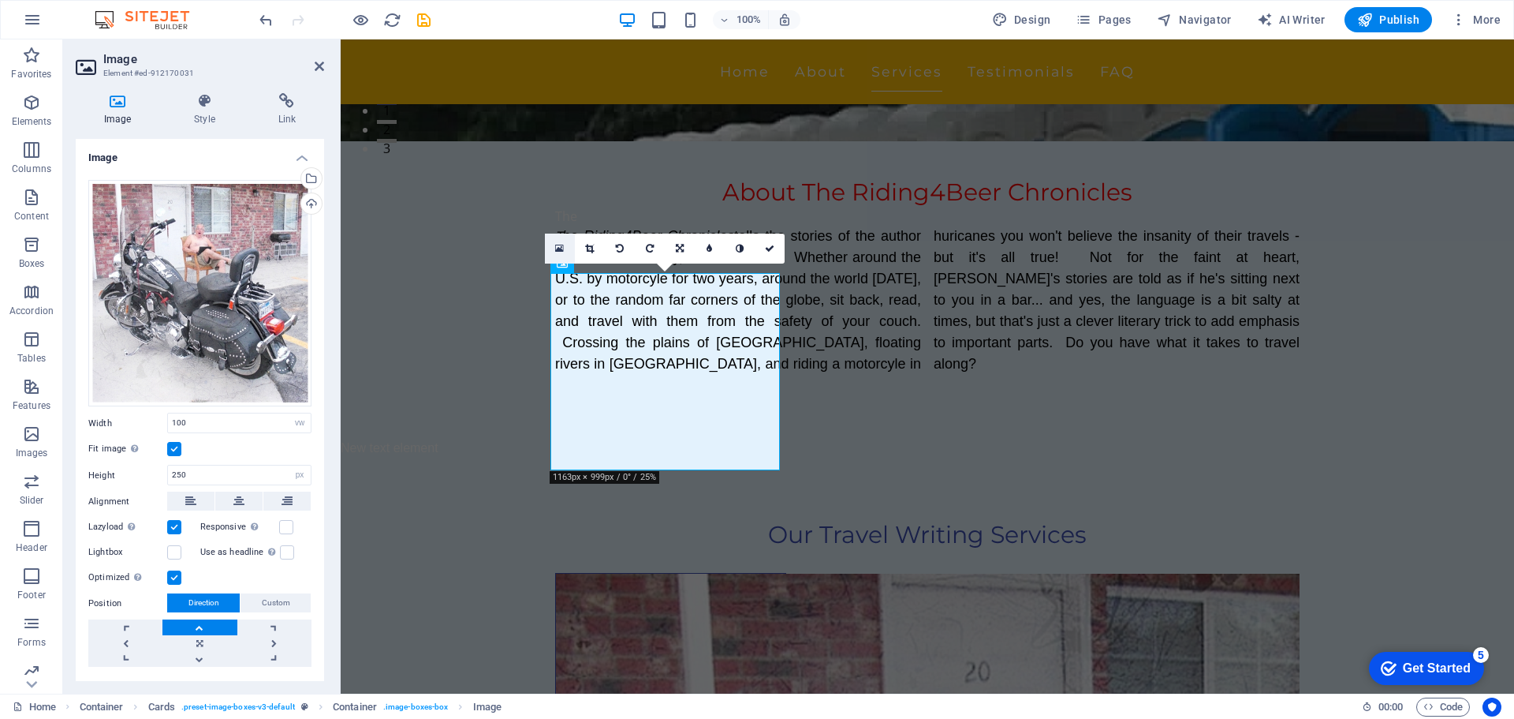
click at [559, 248] on icon at bounding box center [559, 248] width 9 height 11
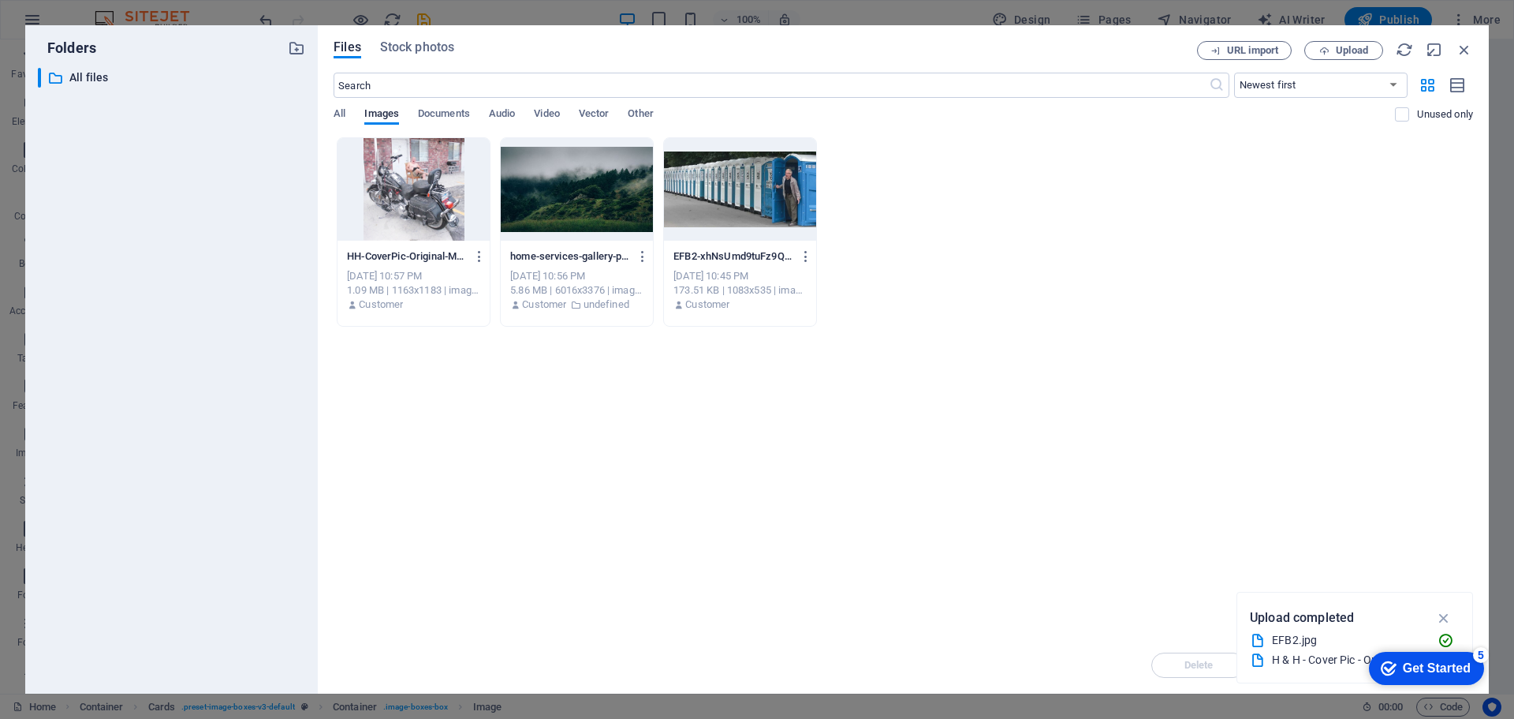
click at [424, 190] on div at bounding box center [414, 189] width 152 height 103
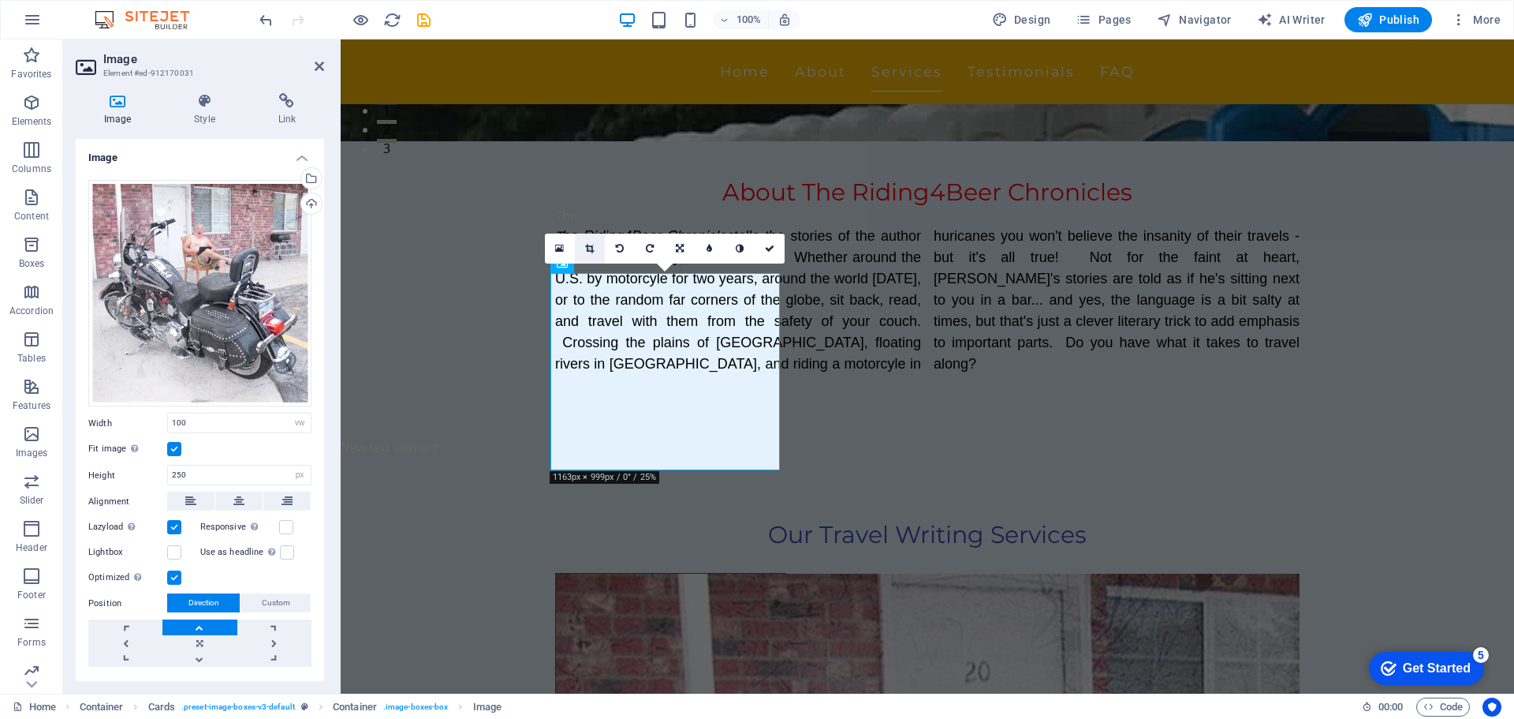
click at [593, 246] on icon at bounding box center [589, 248] width 9 height 9
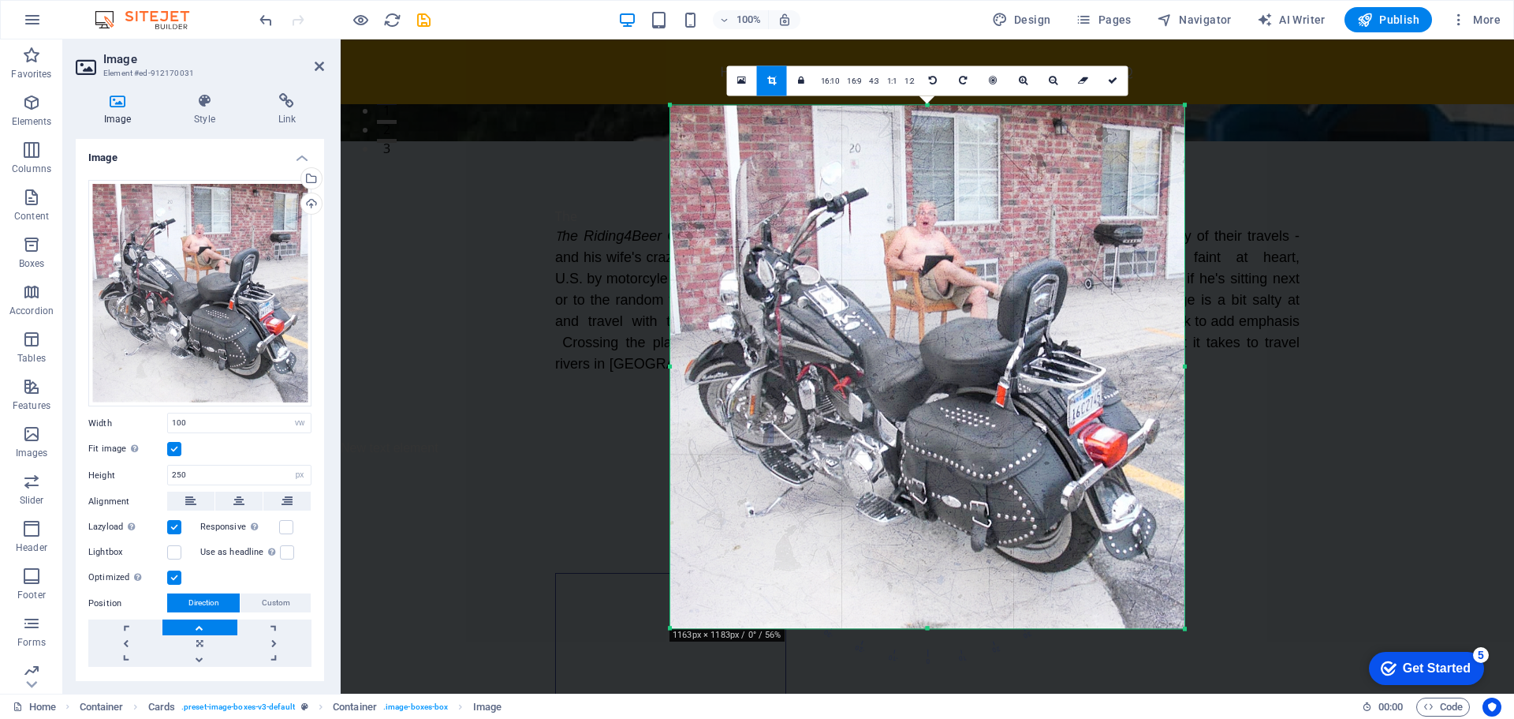
click at [883, 308] on div at bounding box center [927, 366] width 514 height 523
click at [885, 308] on div at bounding box center [927, 366] width 514 height 523
click at [1277, 178] on div at bounding box center [928, 432] width 1174 height 786
click at [443, 194] on div at bounding box center [928, 432] width 1174 height 786
click at [1112, 83] on icon at bounding box center [1112, 80] width 9 height 9
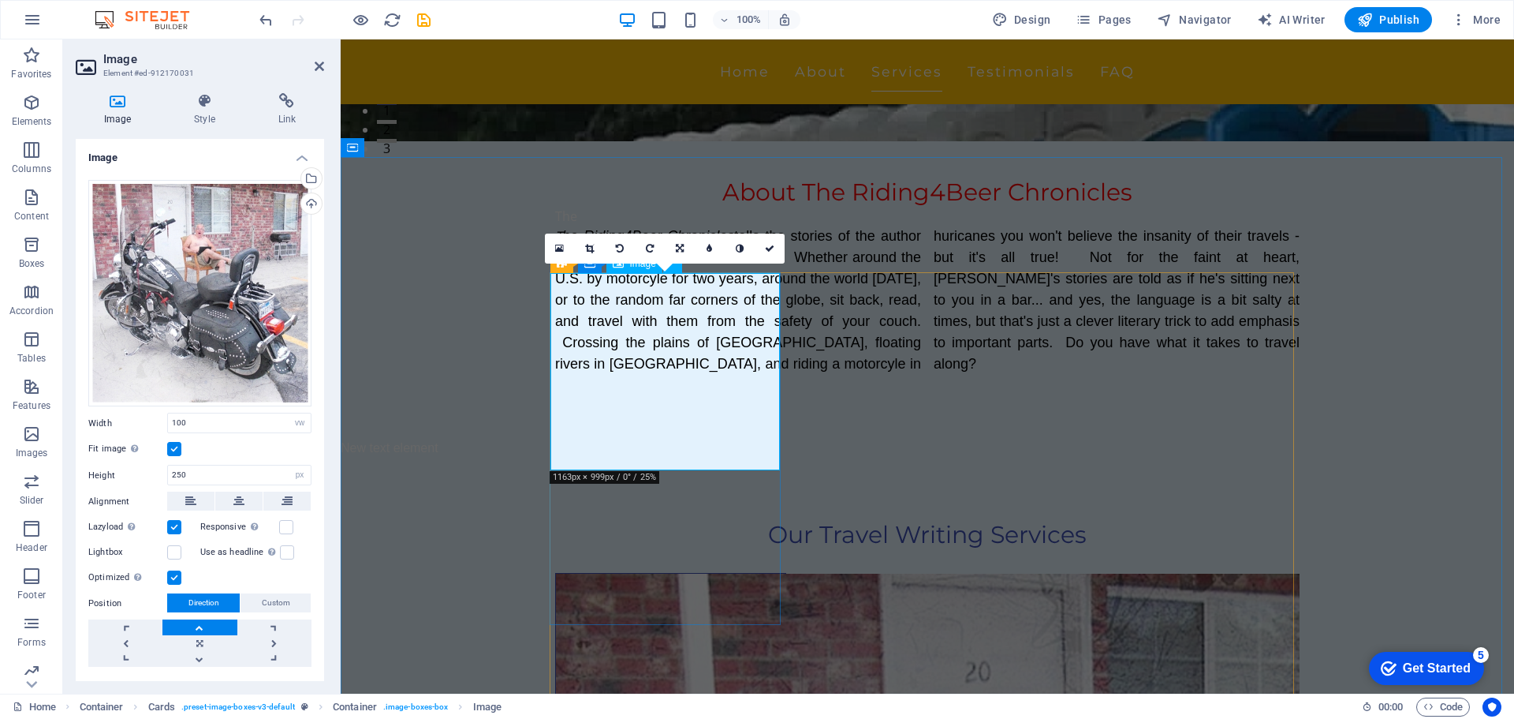
click at [661, 573] on figure at bounding box center [671, 671] width 230 height 197
click at [660, 573] on figure at bounding box center [671, 671] width 230 height 197
click at [123, 106] on icon at bounding box center [118, 101] width 84 height 16
click at [121, 106] on icon at bounding box center [118, 101] width 84 height 16
click at [309, 178] on div "Select files from the file manager, stock photos, or upload file(s)" at bounding box center [310, 180] width 24 height 24
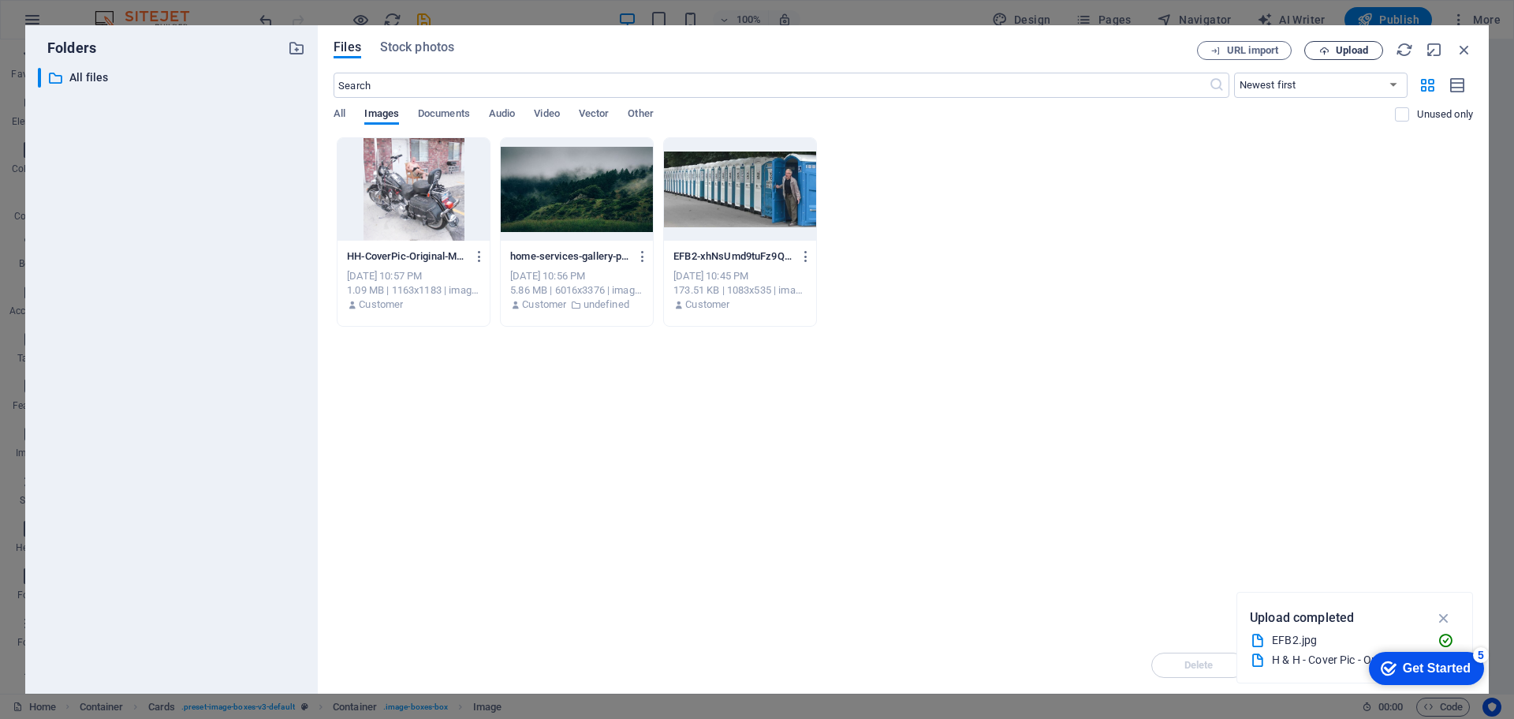
click at [1361, 50] on span "Upload" at bounding box center [1352, 50] width 32 height 9
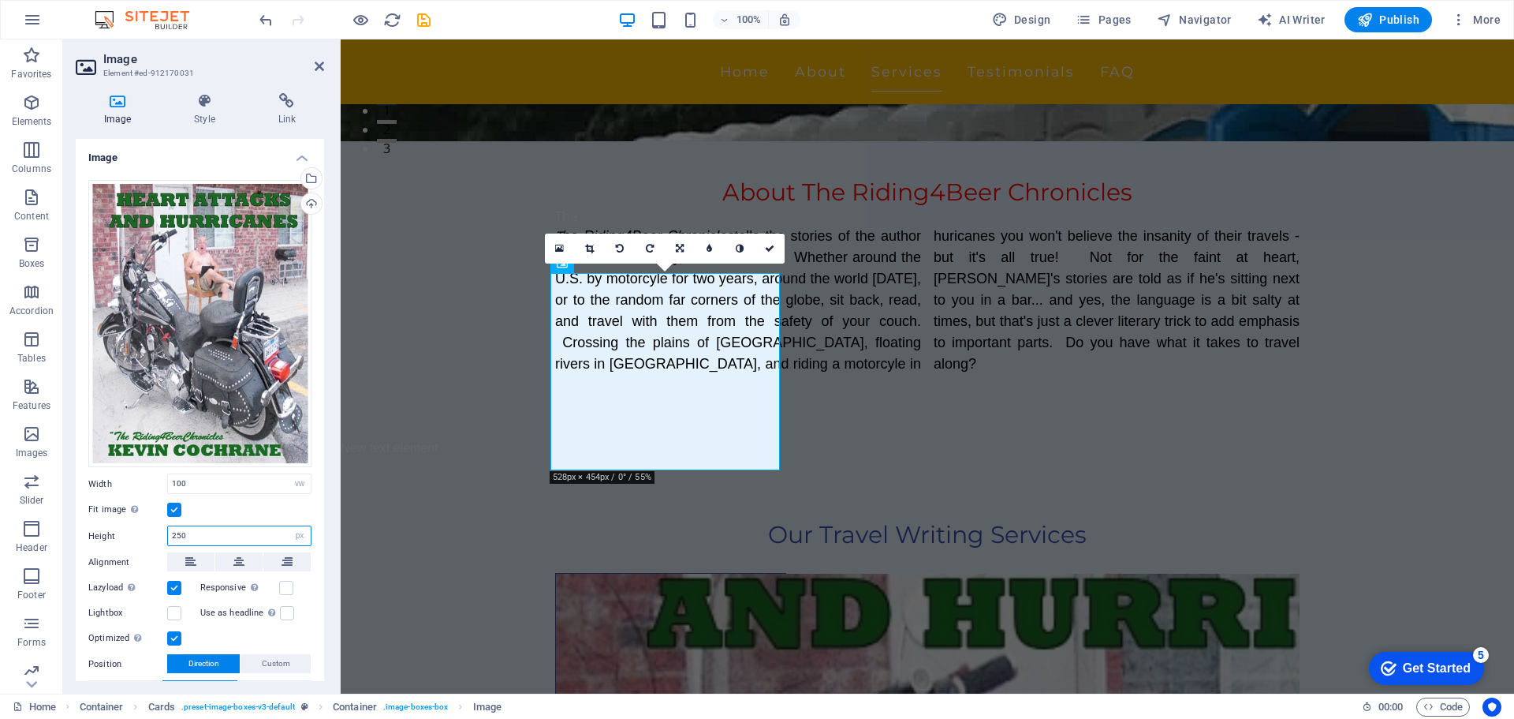
drag, startPoint x: 174, startPoint y: 531, endPoint x: 207, endPoint y: 531, distance: 33.1
click at [207, 531] on input "250" at bounding box center [239, 535] width 143 height 19
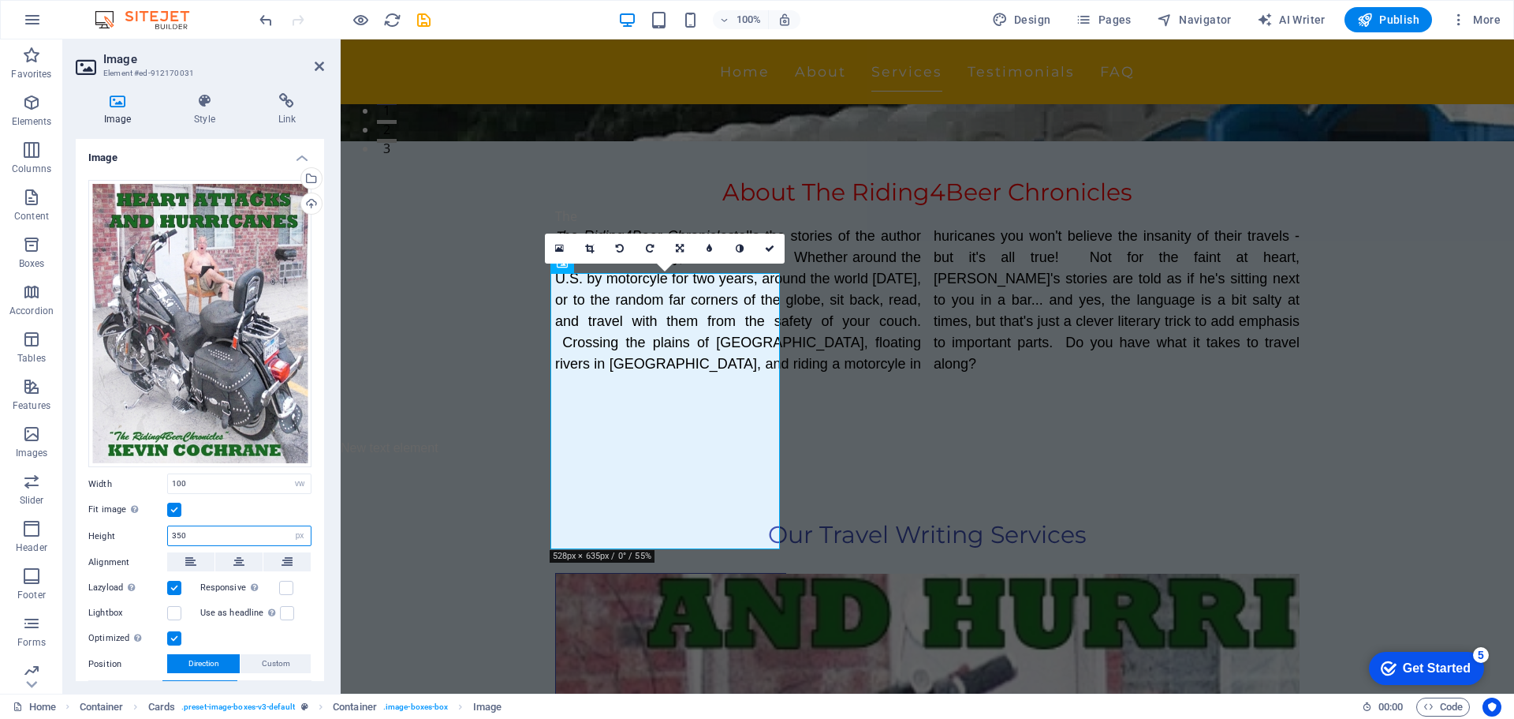
click at [176, 529] on input "350" at bounding box center [239, 535] width 143 height 19
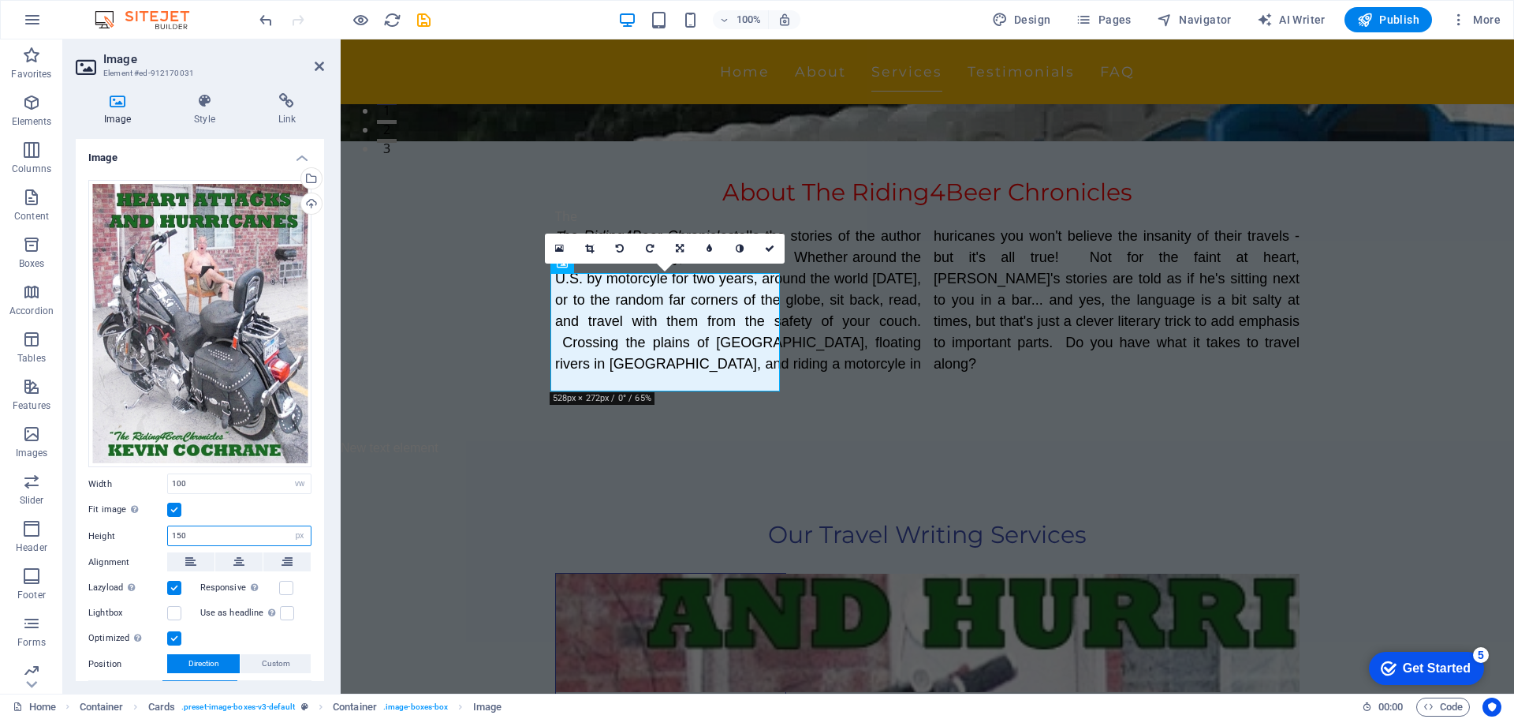
drag, startPoint x: 171, startPoint y: 528, endPoint x: 196, endPoint y: 528, distance: 25.2
click at [196, 528] on input "150" at bounding box center [239, 535] width 143 height 19
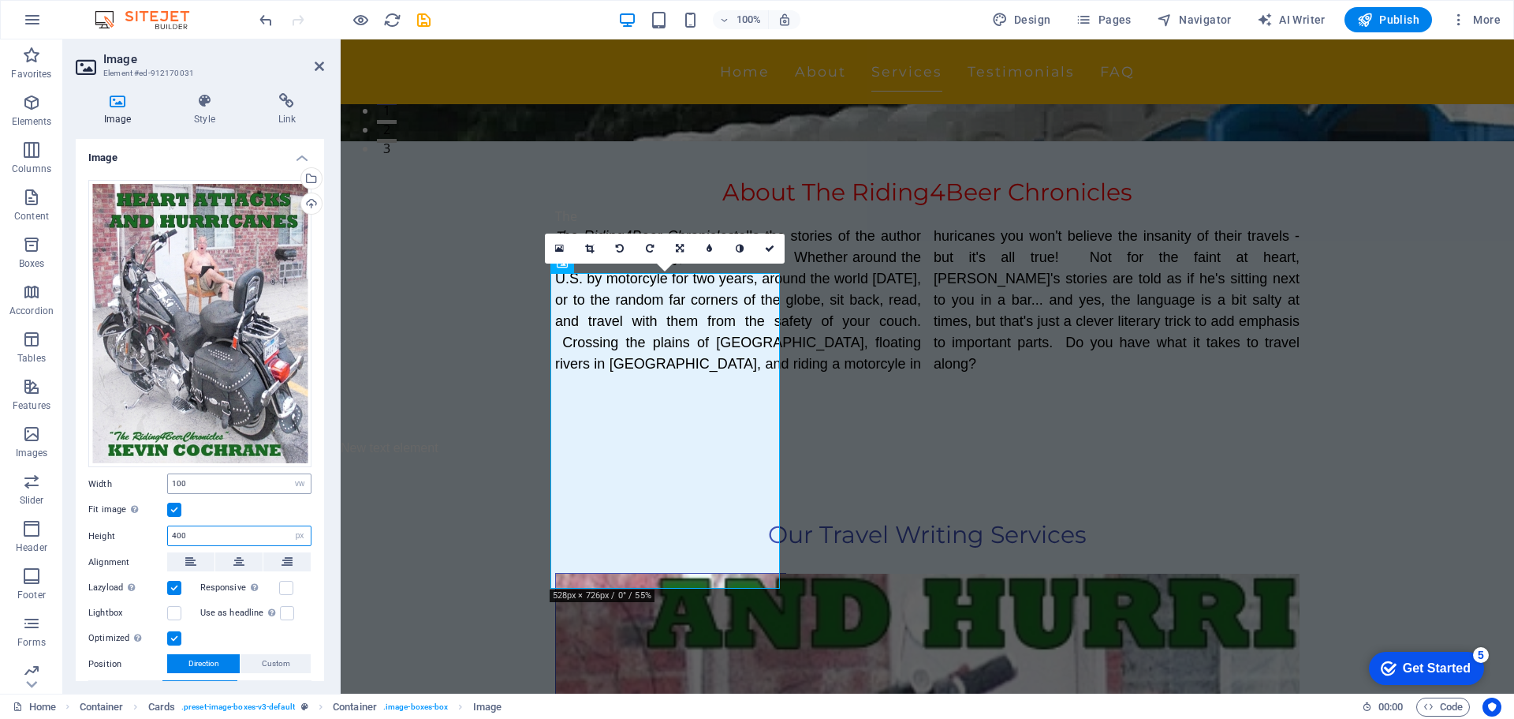
type input "400"
drag, startPoint x: 170, startPoint y: 480, endPoint x: 208, endPoint y: 480, distance: 37.9
click at [208, 480] on input "100" at bounding box center [239, 483] width 143 height 19
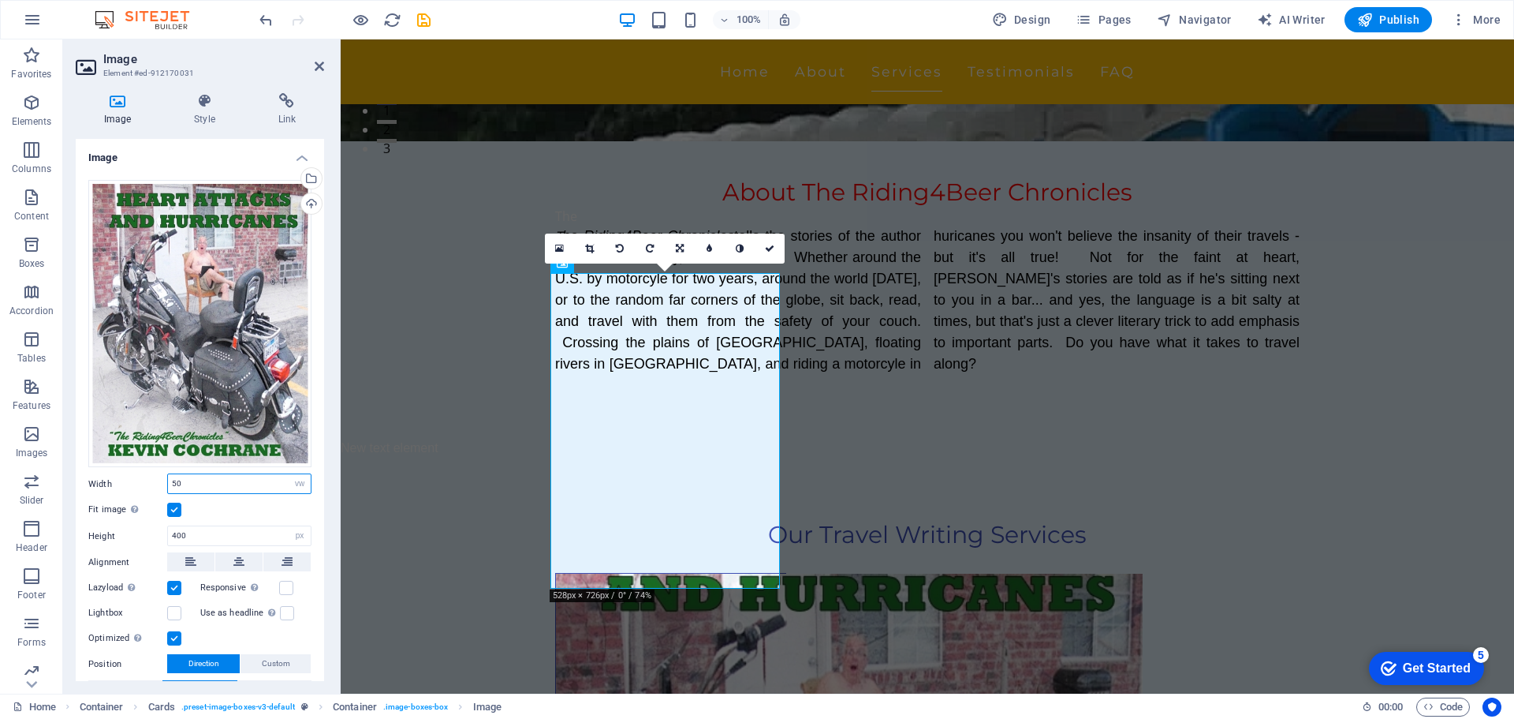
drag, startPoint x: 170, startPoint y: 477, endPoint x: 197, endPoint y: 477, distance: 27.6
click at [197, 477] on input "50" at bounding box center [239, 483] width 143 height 19
type input "50"
click at [174, 506] on label at bounding box center [174, 509] width 14 height 14
click at [0, 0] on input "Fit image Automatically fit image to a fixed width and height" at bounding box center [0, 0] width 0 height 0
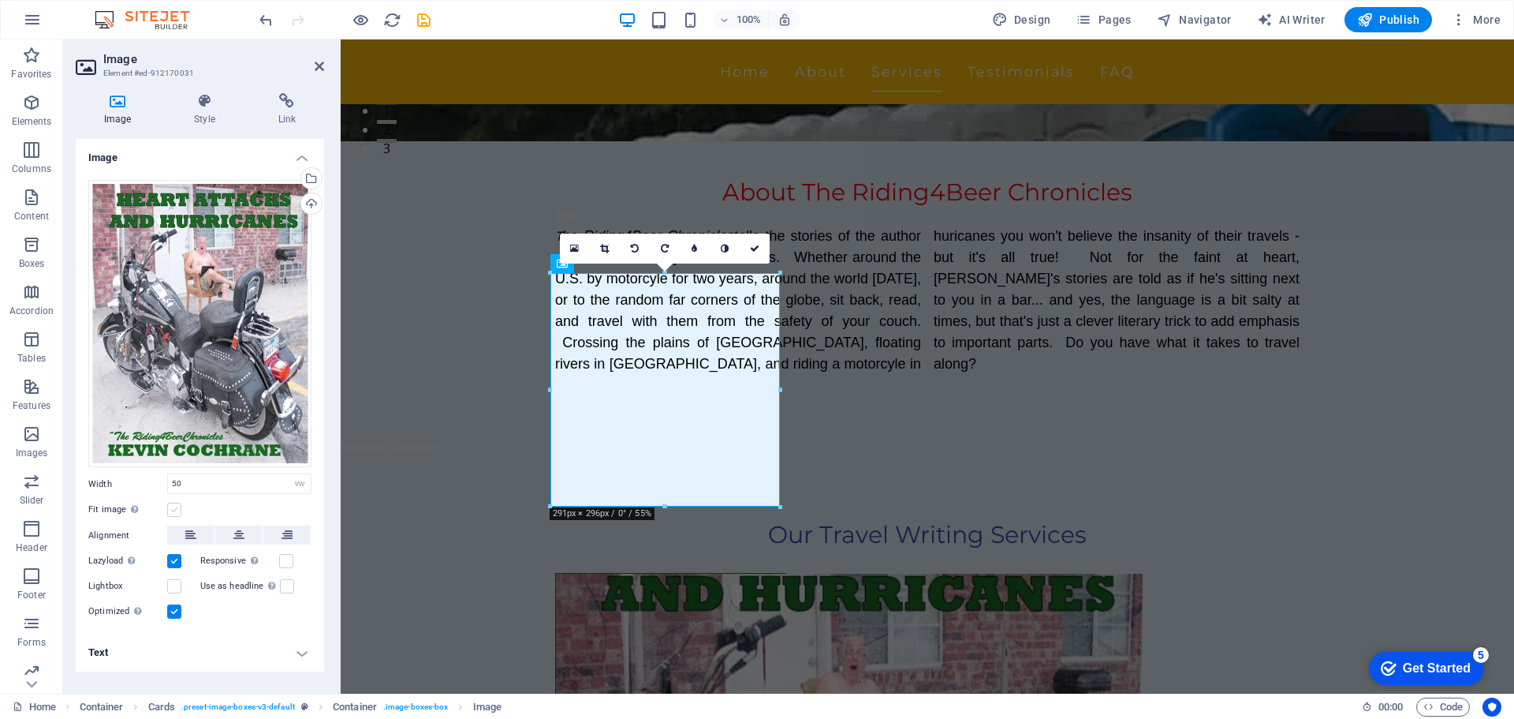
click at [175, 507] on label at bounding box center [174, 509] width 14 height 14
click at [0, 0] on input "Fit image Automatically fit image to a fixed width and height" at bounding box center [0, 0] width 0 height 0
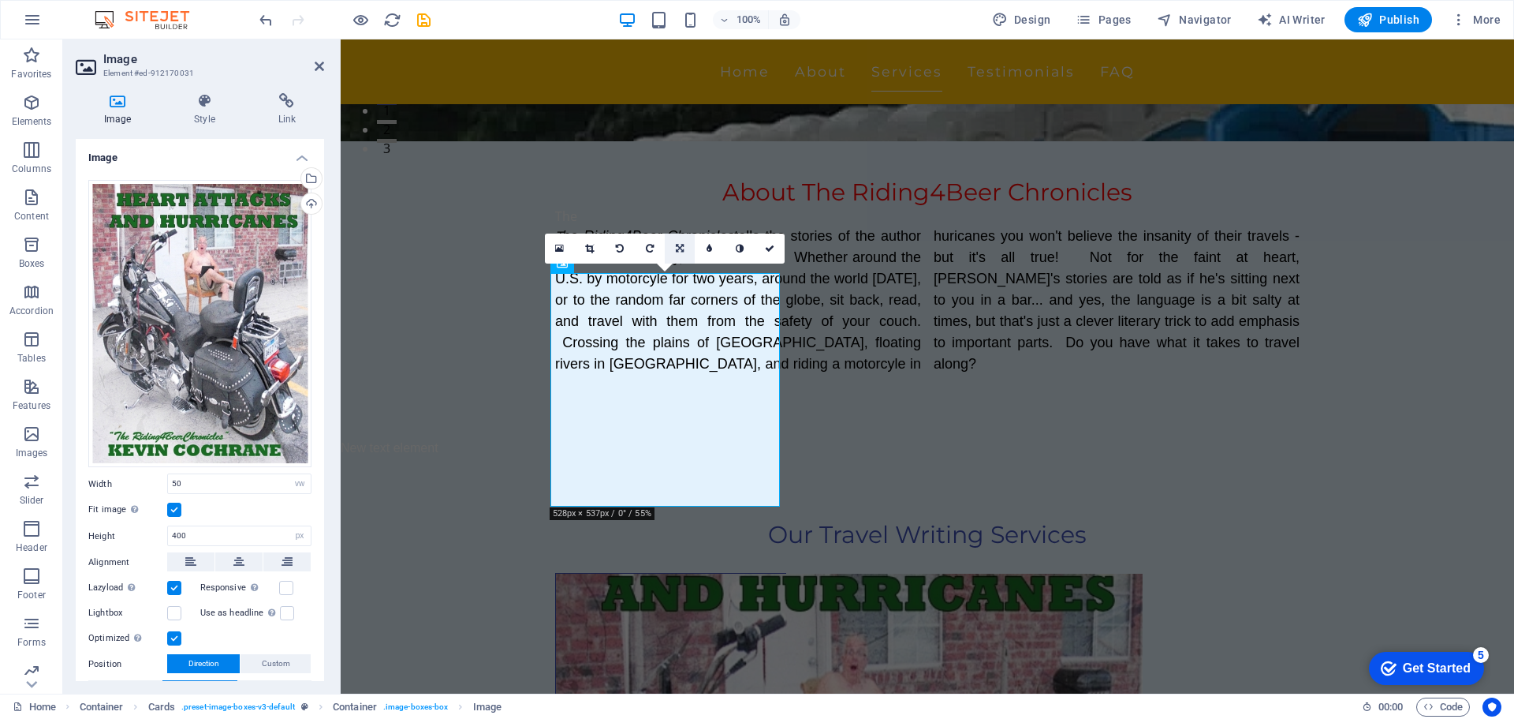
click at [681, 250] on icon at bounding box center [680, 248] width 8 height 9
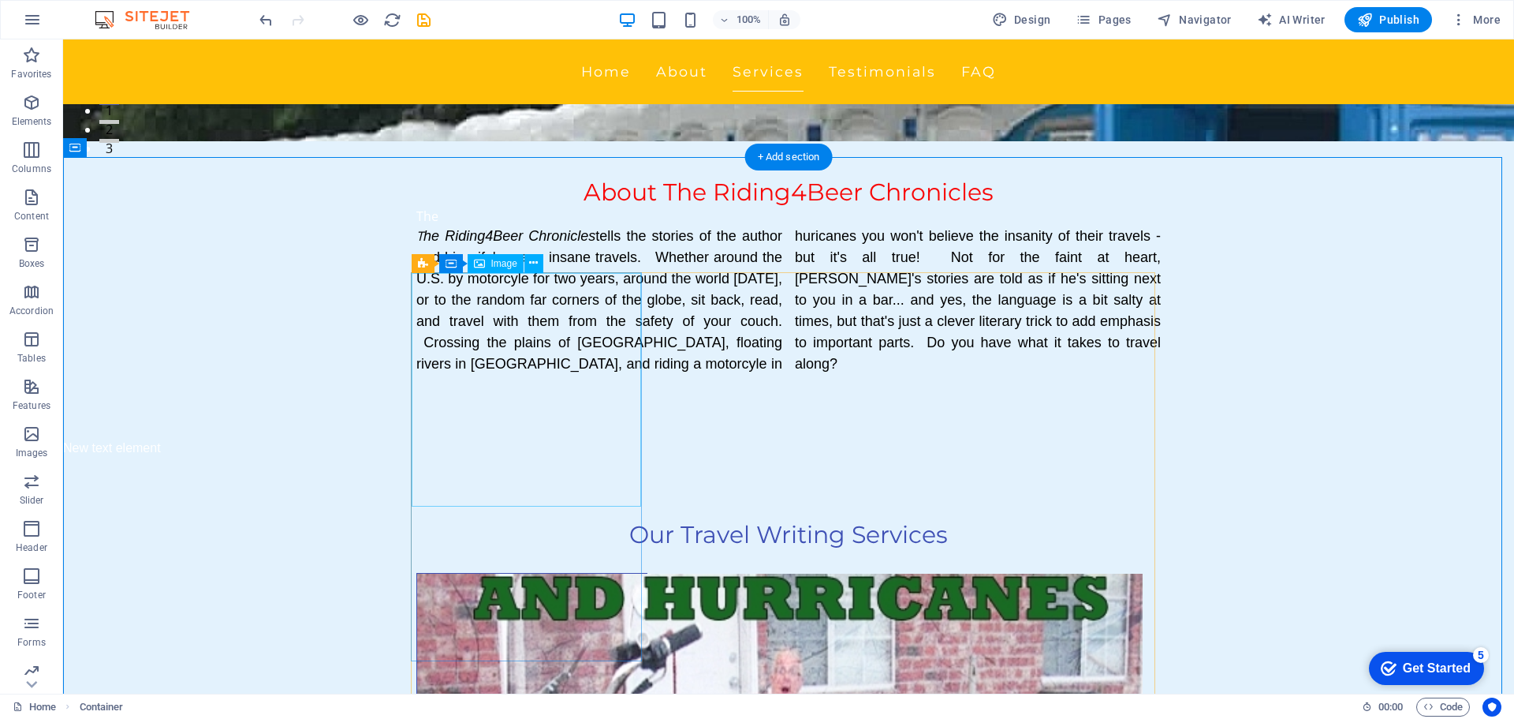
select select "vw"
select select "px"
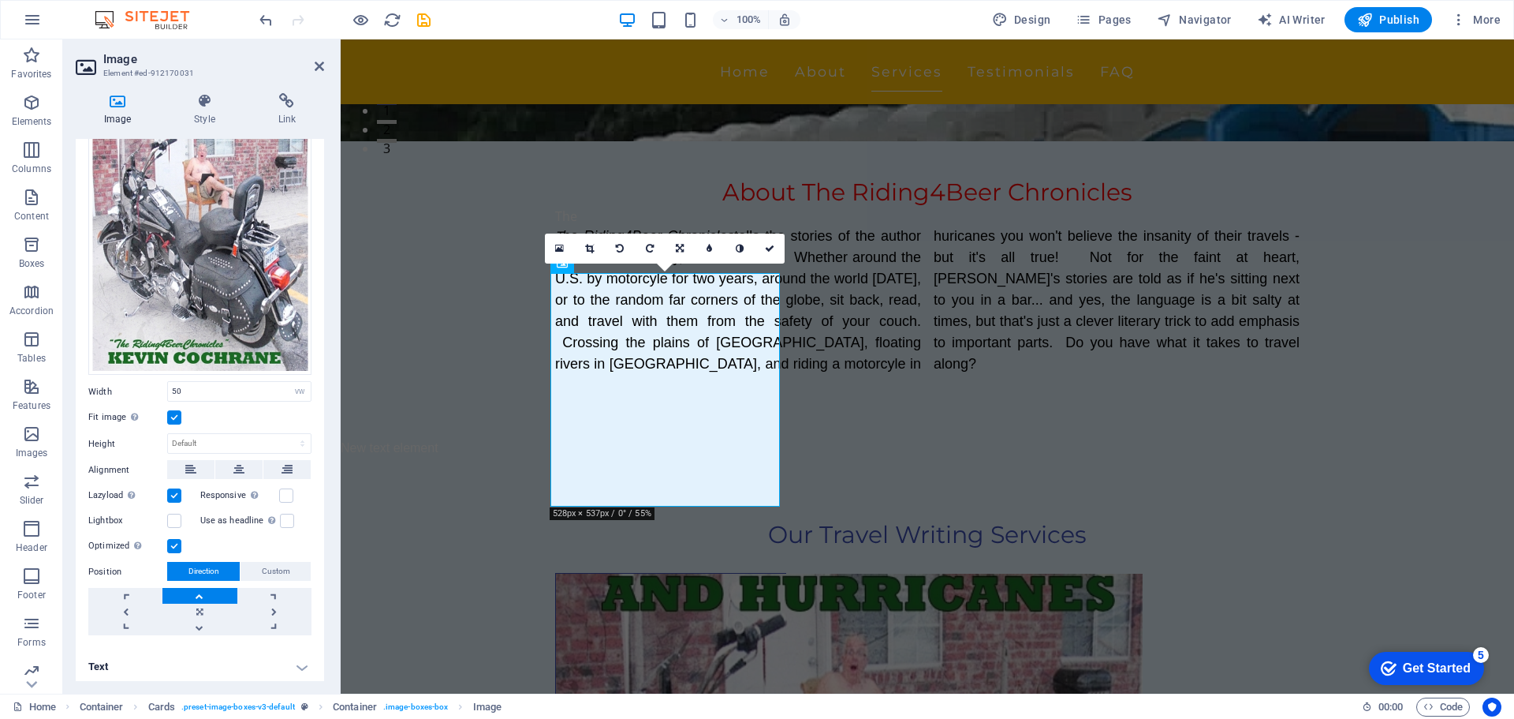
scroll to position [93, 0]
click at [203, 607] on link at bounding box center [199, 611] width 74 height 16
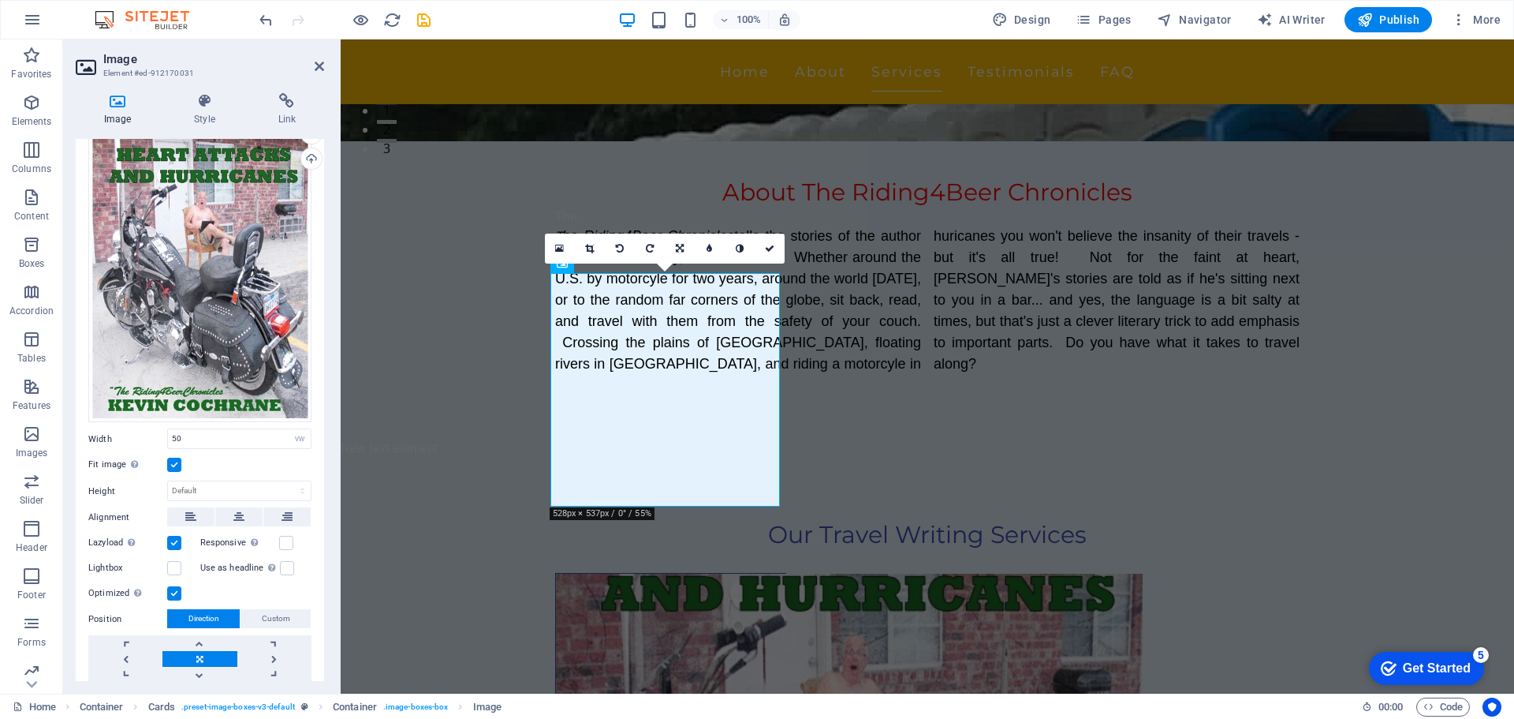
scroll to position [0, 0]
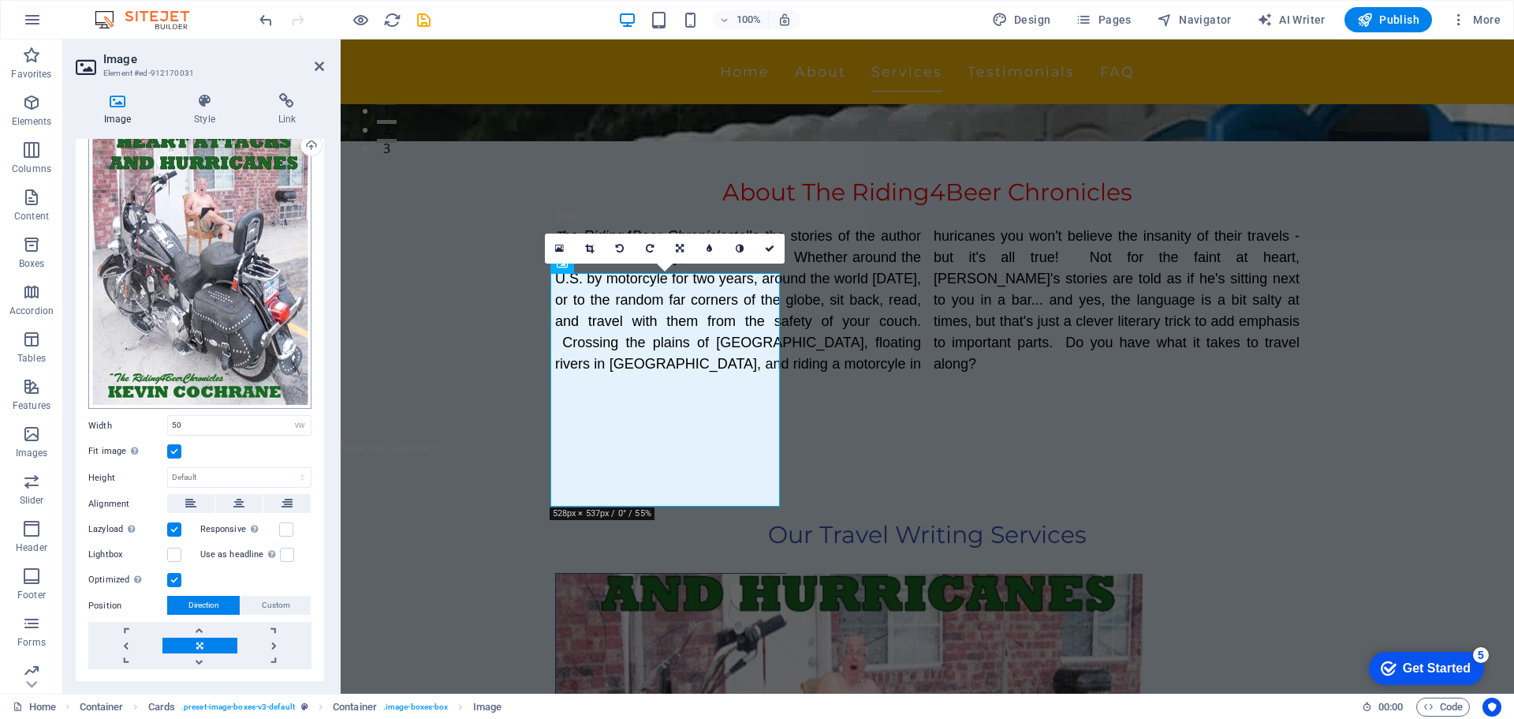
scroll to position [79, 0]
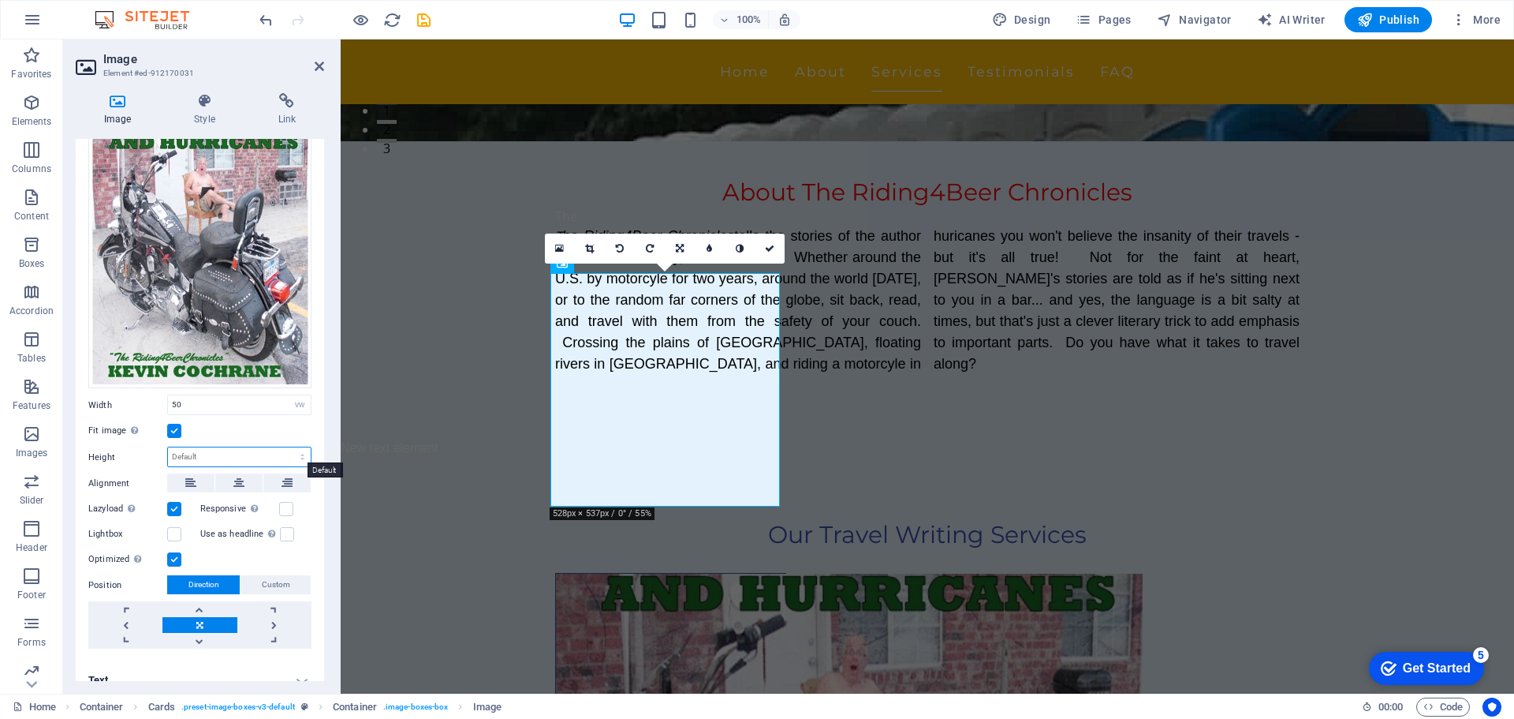
click at [199, 454] on select "Default auto px" at bounding box center [239, 456] width 143 height 19
click at [168, 447] on select "Default auto px" at bounding box center [239, 456] width 143 height 19
click at [237, 453] on select "Default auto px" at bounding box center [239, 456] width 143 height 19
select select "px"
click at [286, 447] on select "Default auto px" at bounding box center [239, 456] width 143 height 19
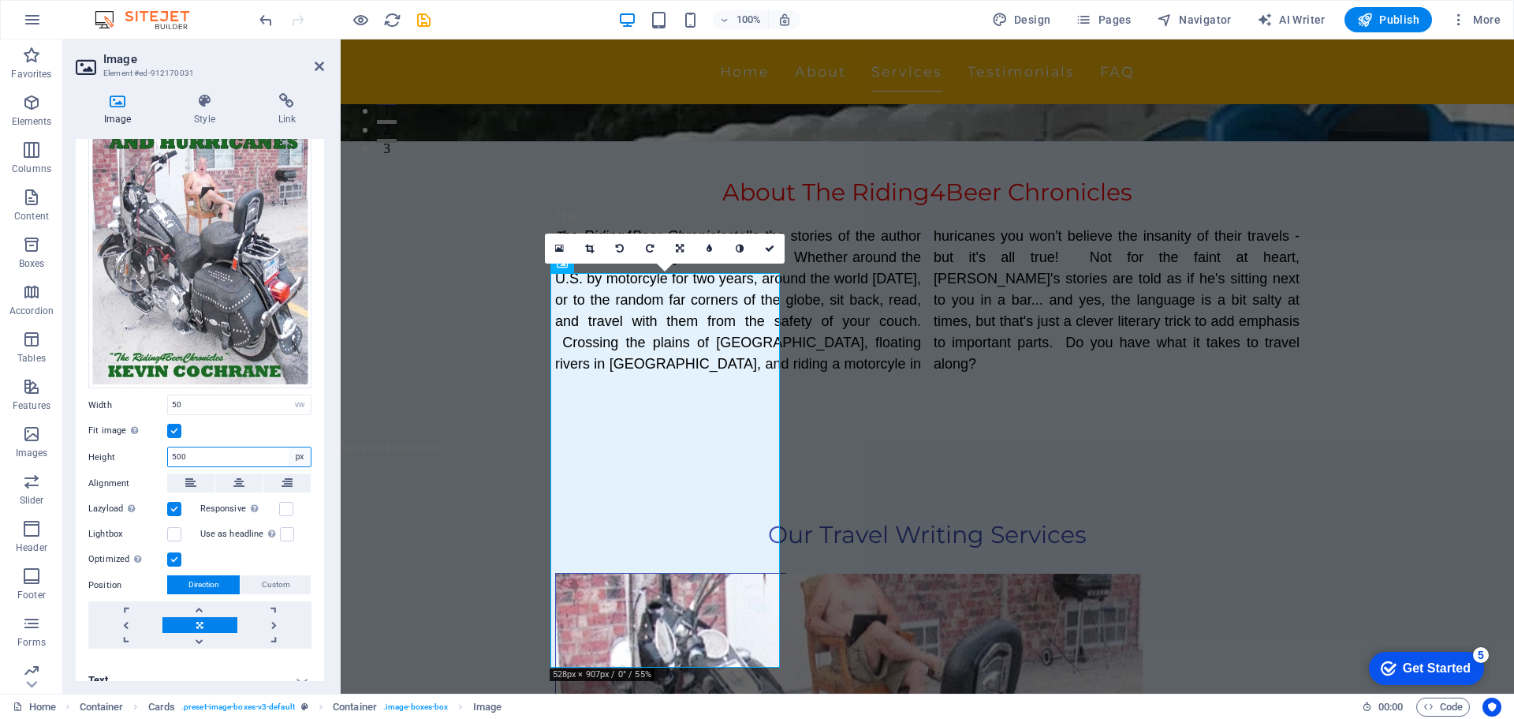
type input "500"
click at [296, 450] on select "Default auto px" at bounding box center [300, 456] width 22 height 19
select select "default"
click at [289, 447] on select "Default auto px" at bounding box center [300, 456] width 22 height 19
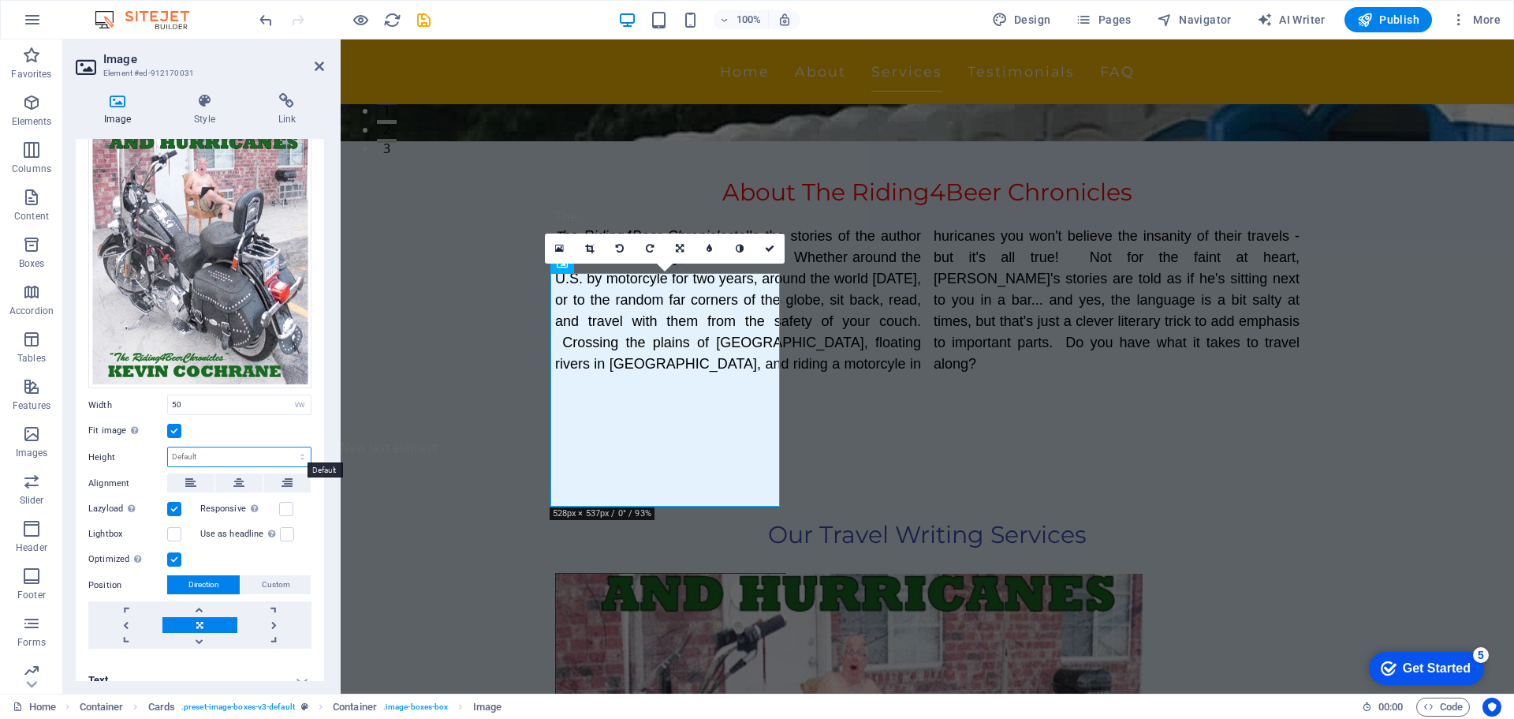
click at [302, 450] on select "Default auto px" at bounding box center [239, 456] width 143 height 19
click at [168, 447] on select "Default auto px" at bounding box center [239, 456] width 143 height 19
select select "DISABLED_OPTION_VALUE"
click at [175, 554] on label at bounding box center [174, 559] width 14 height 14
click at [0, 0] on input "Optimized Images are compressed to improve page speed." at bounding box center [0, 0] width 0 height 0
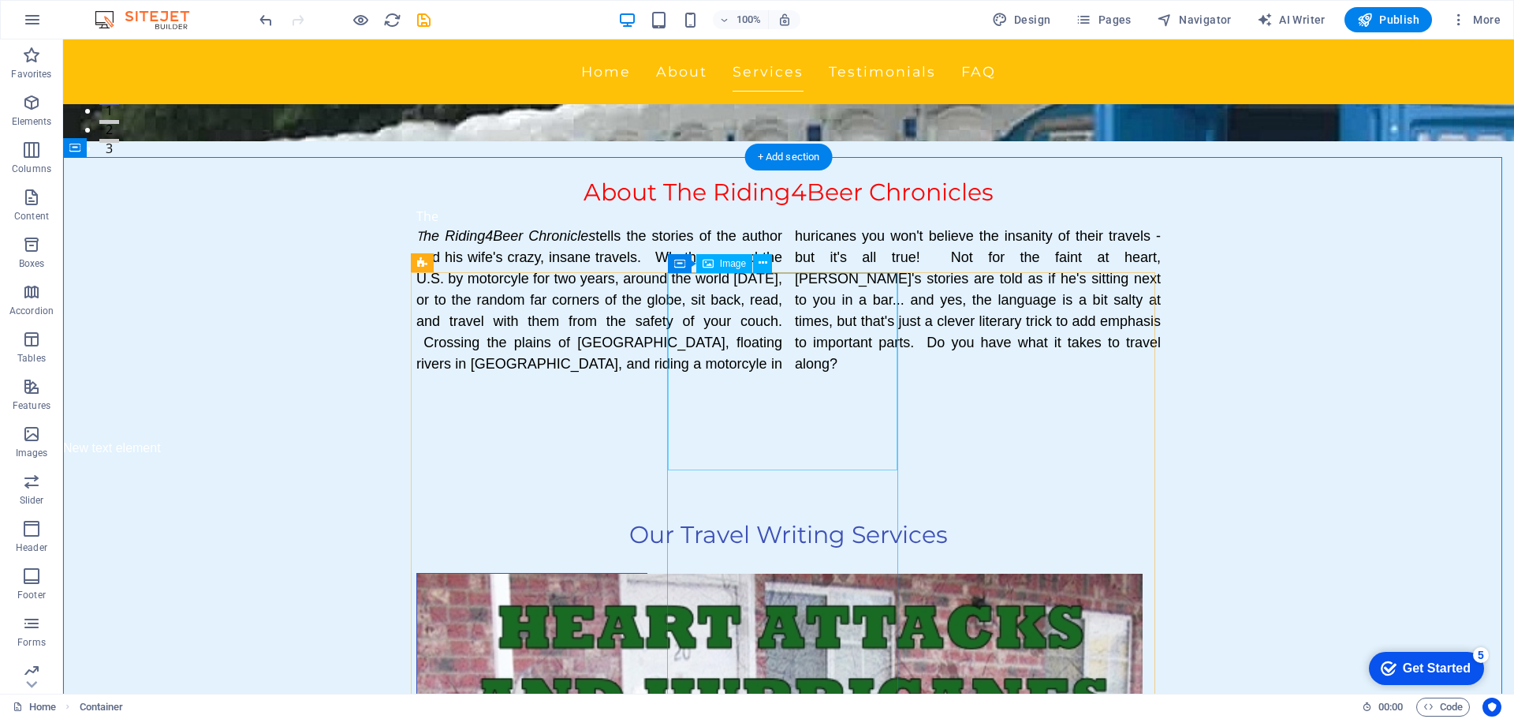
drag, startPoint x: 813, startPoint y: 401, endPoint x: 536, endPoint y: 400, distance: 277.6
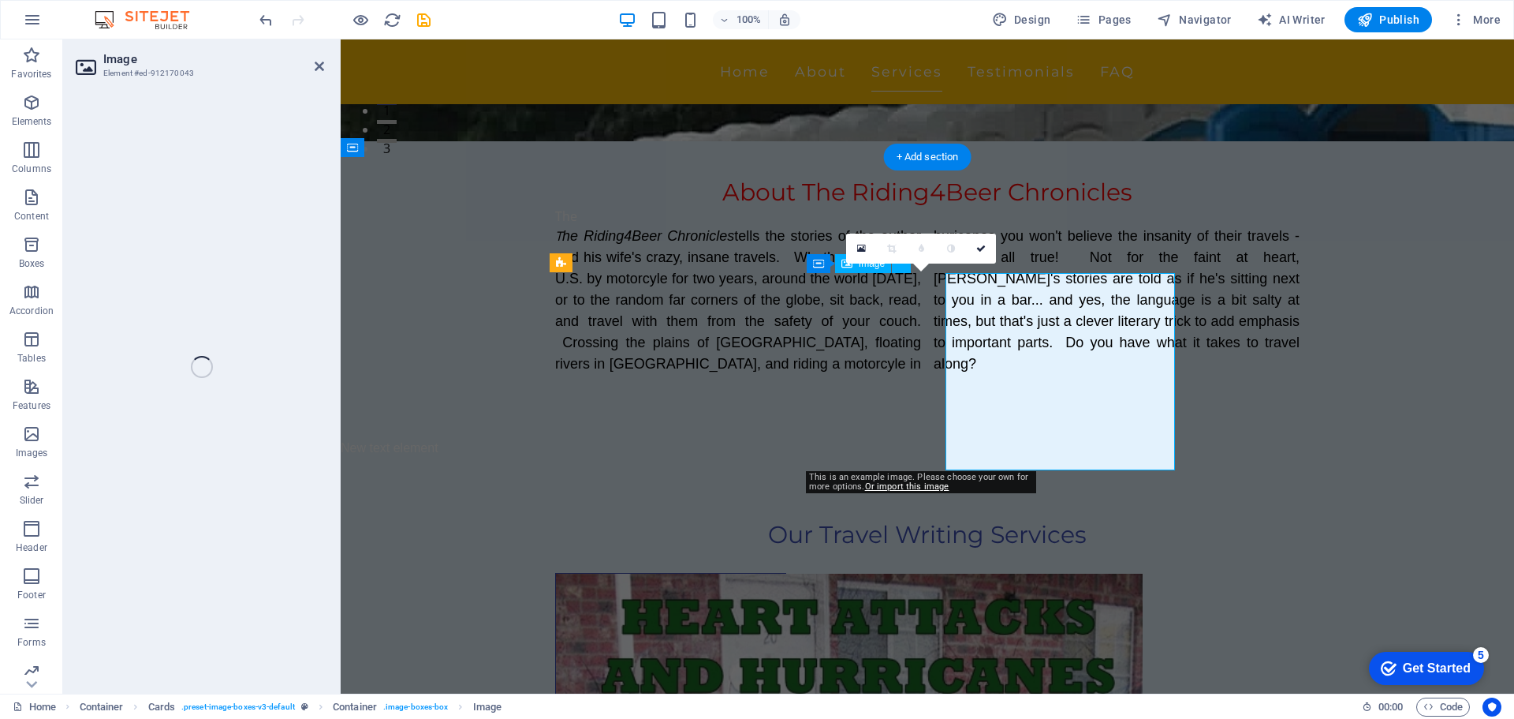
select select "vw"
select select "px"
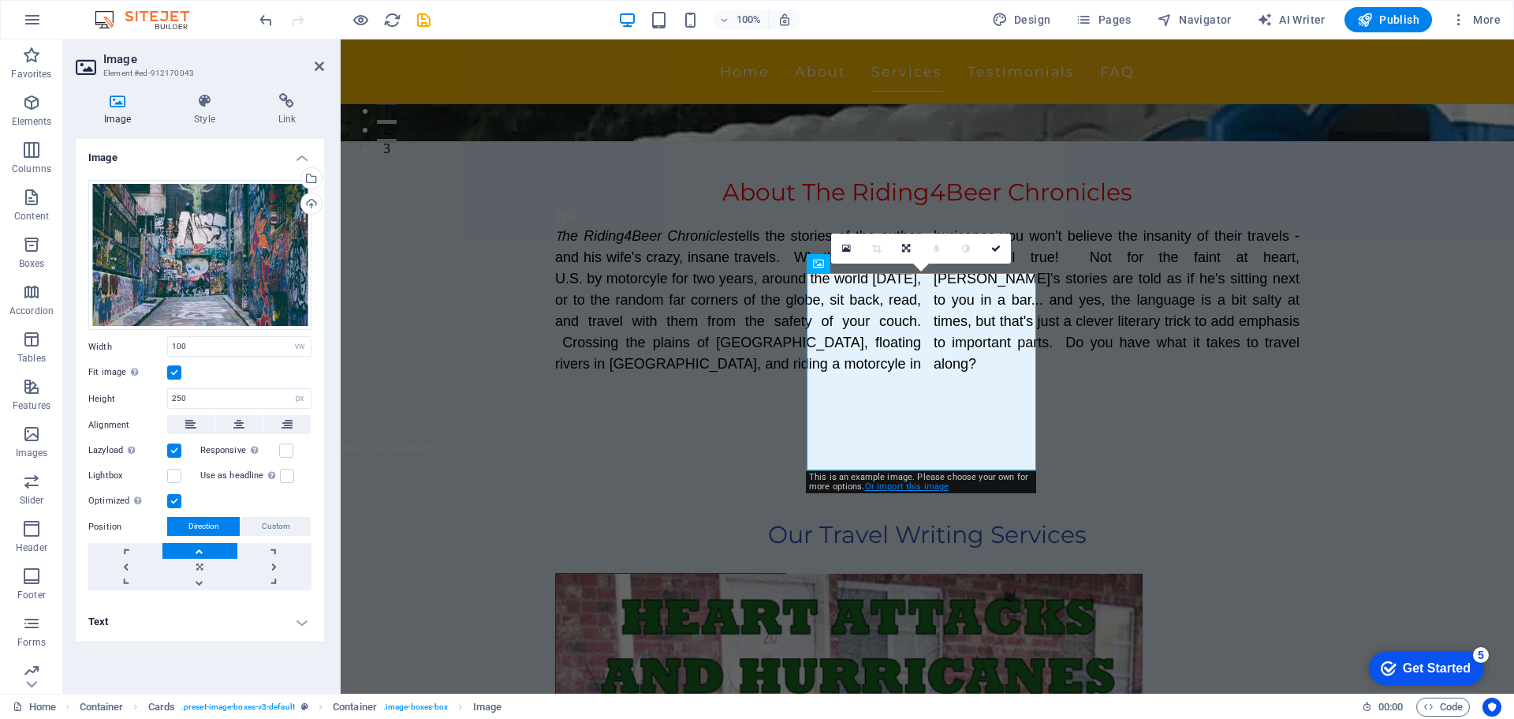
drag, startPoint x: 577, startPoint y: 454, endPoint x: 917, endPoint y: 487, distance: 341.6
click at [917, 487] on link "Or import this image" at bounding box center [907, 486] width 84 height 10
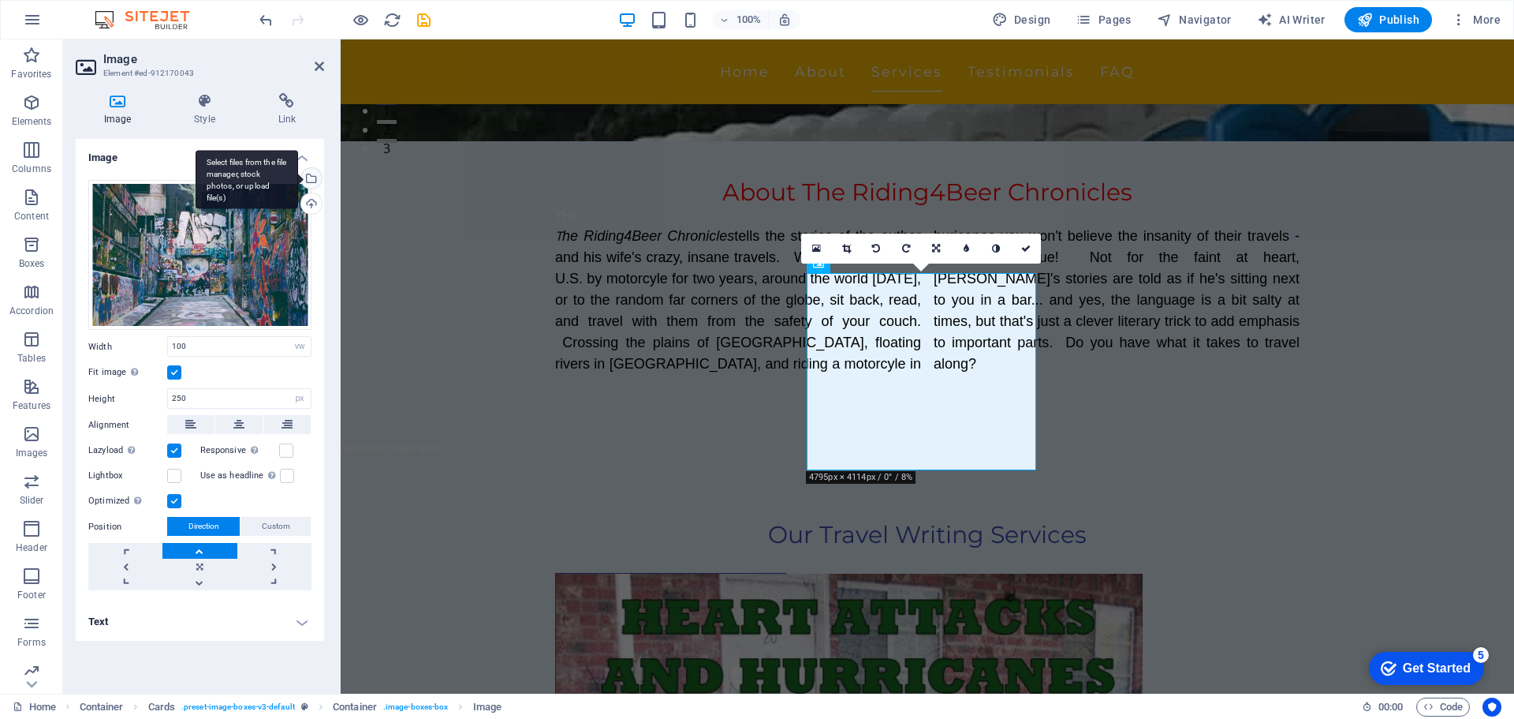
click at [315, 177] on div "Select files from the file manager, stock photos, or upload file(s)" at bounding box center [310, 180] width 24 height 24
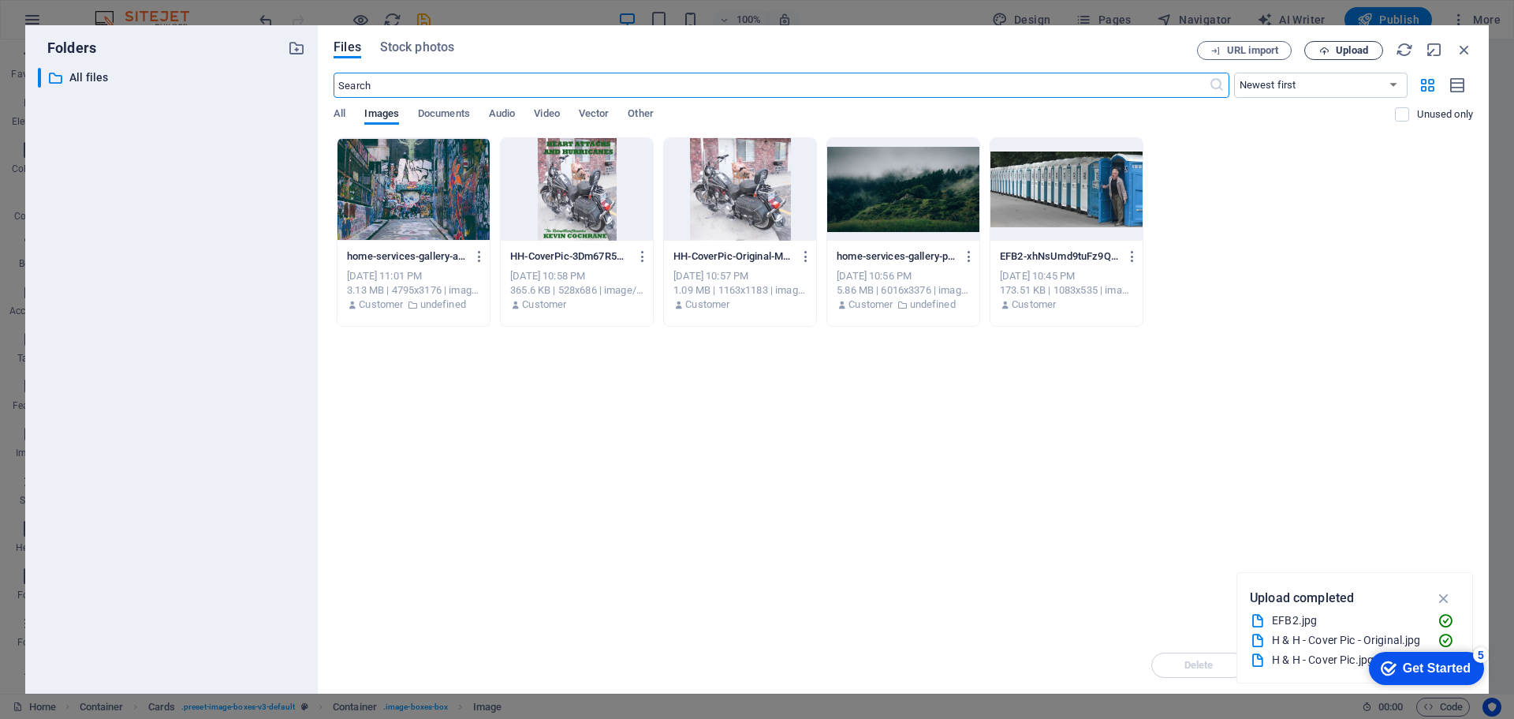
click at [1349, 47] on span "Upload" at bounding box center [1352, 50] width 32 height 9
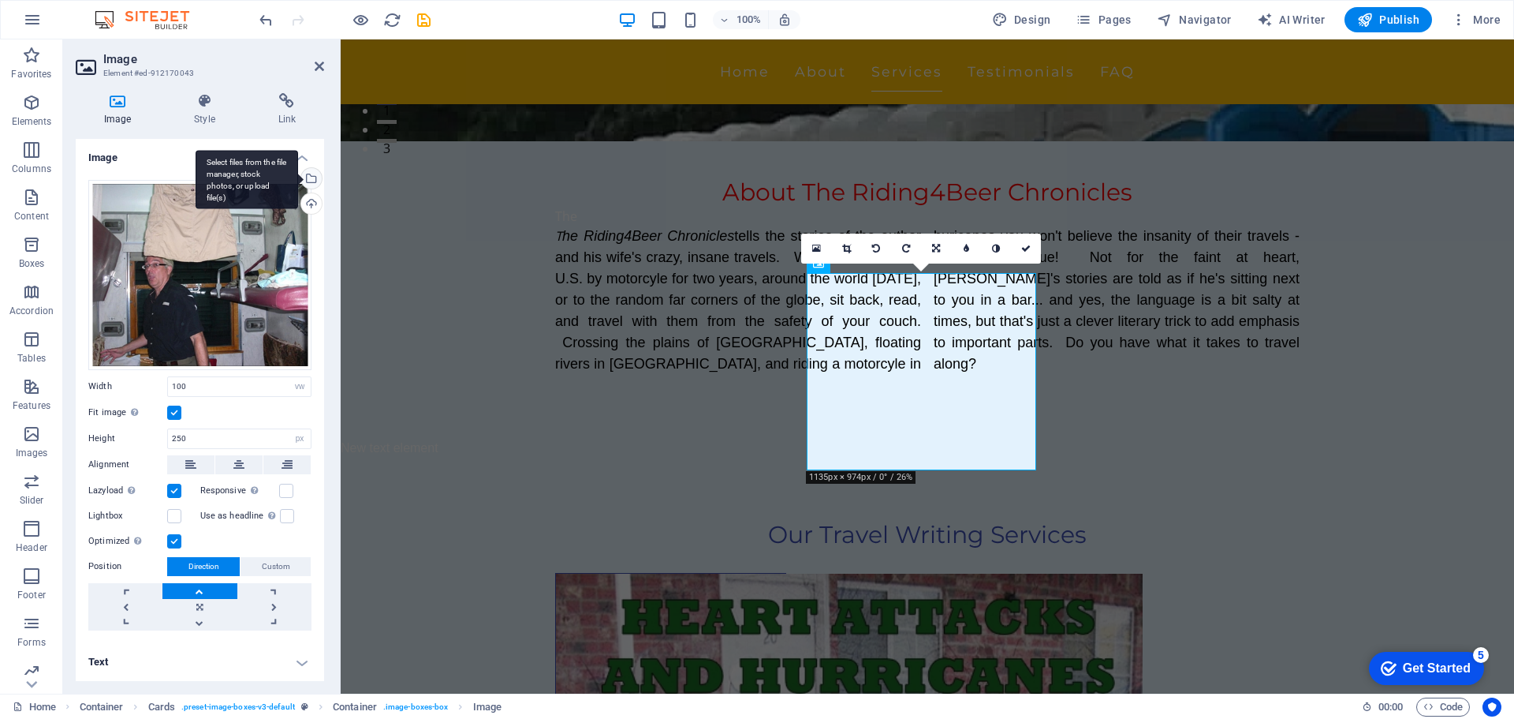
click at [311, 179] on div "Select files from the file manager, stock photos, or upload file(s)" at bounding box center [310, 180] width 24 height 24
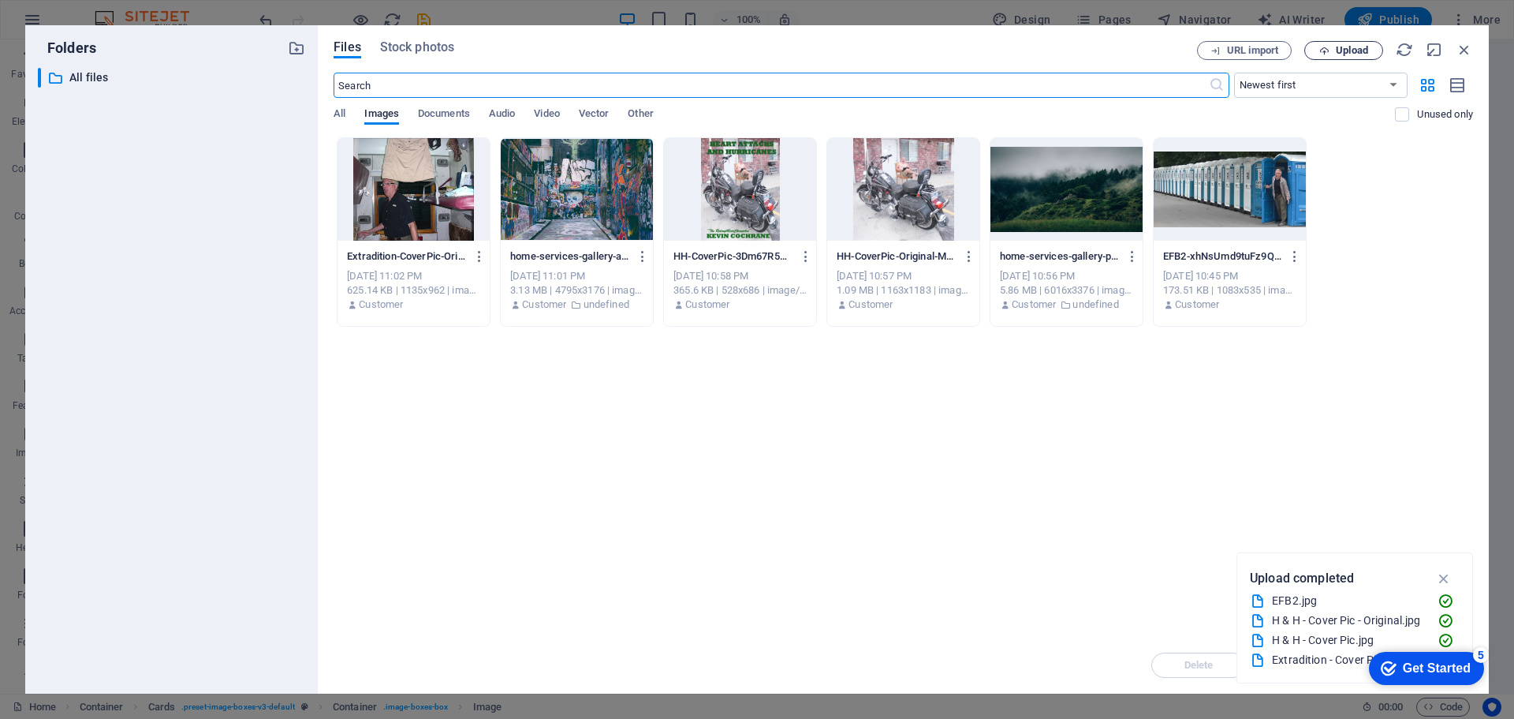
click at [1361, 48] on span "Upload" at bounding box center [1352, 50] width 32 height 9
click at [1367, 50] on span "Upload" at bounding box center [1352, 50] width 32 height 9
click at [1364, 48] on span "Upload" at bounding box center [1352, 50] width 32 height 9
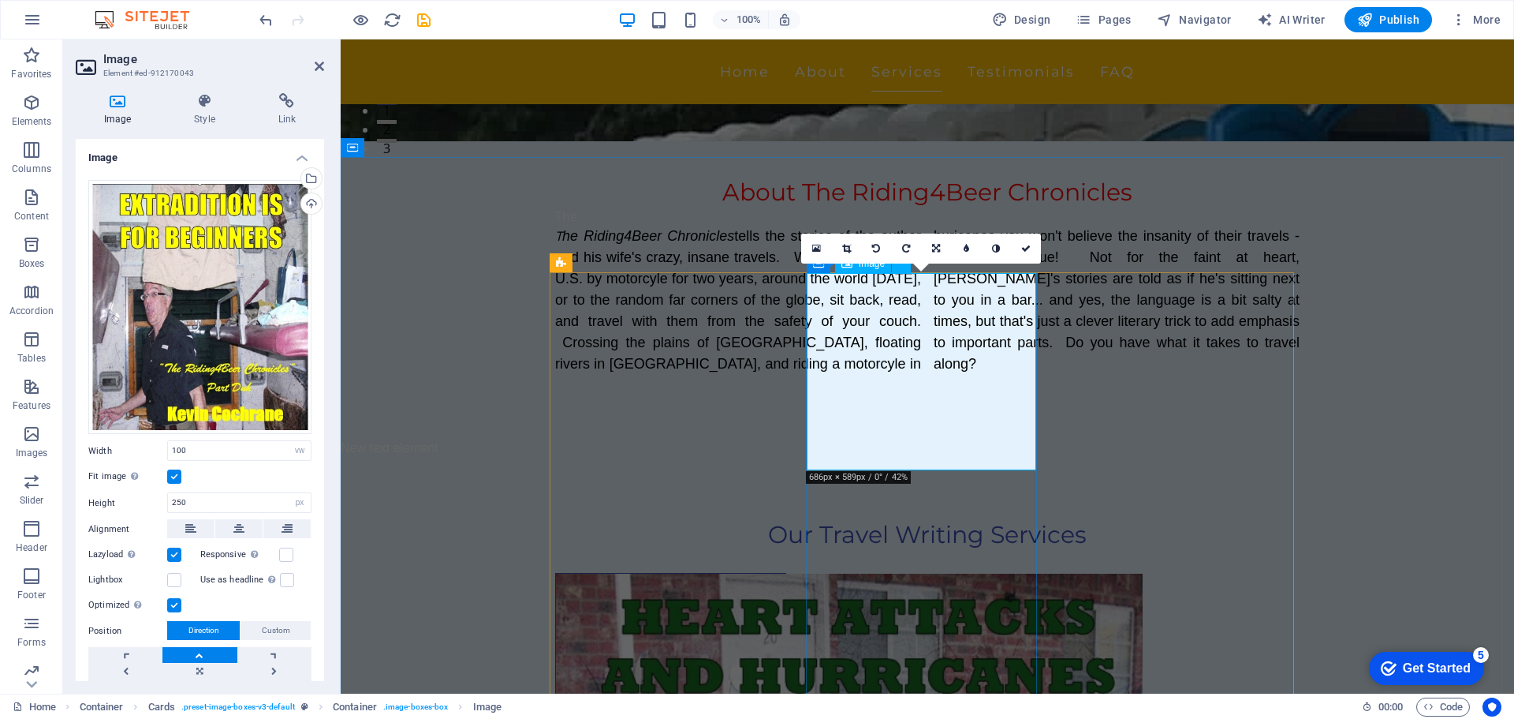
select select "vw"
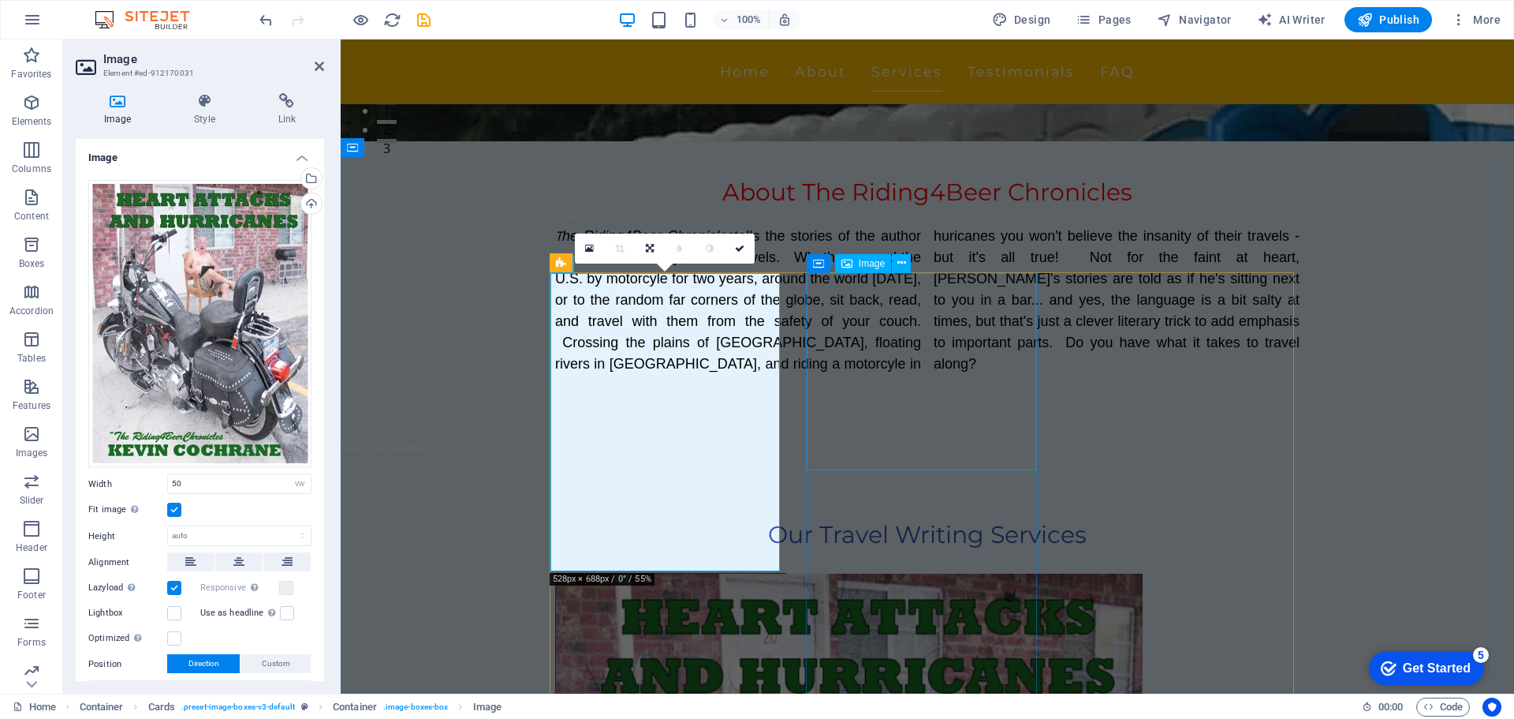
select select "vw"
select select "px"
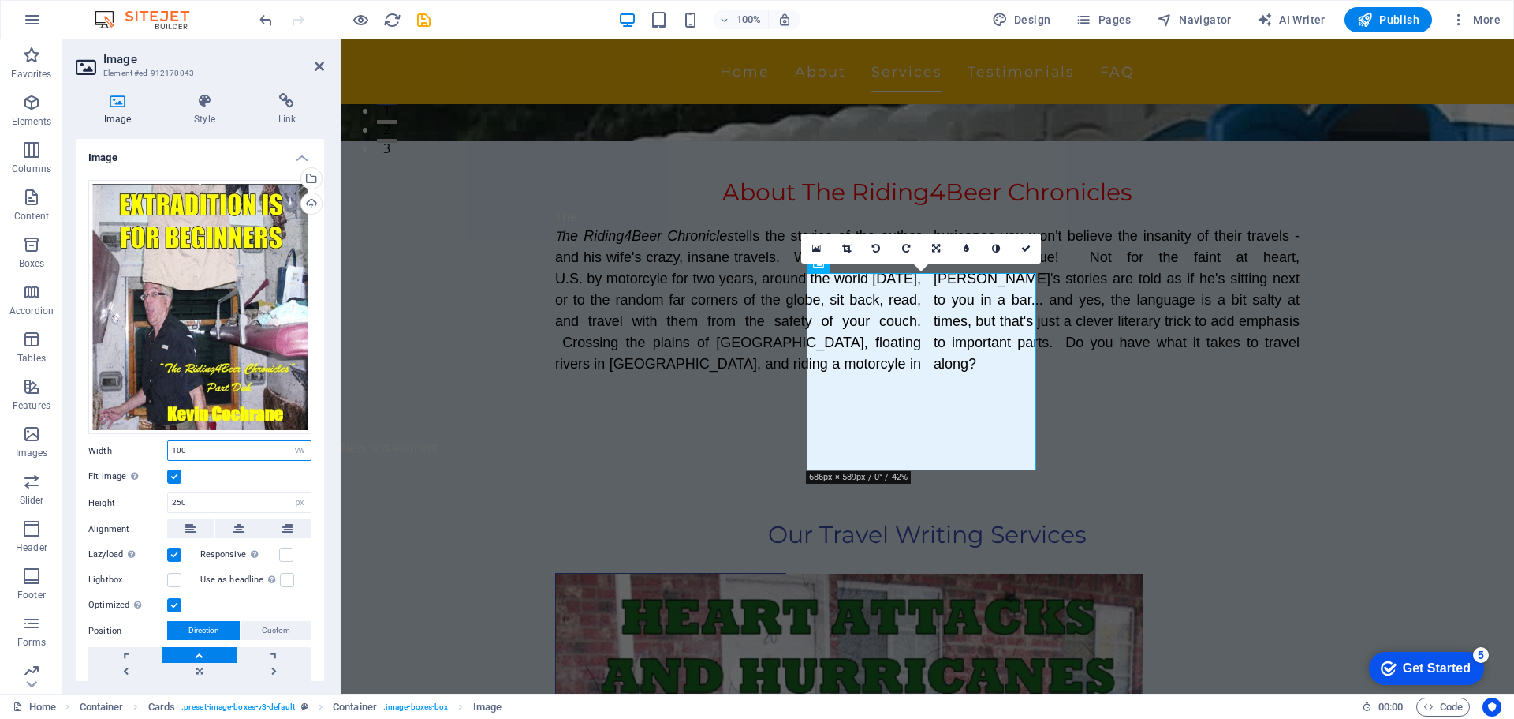
drag, startPoint x: 172, startPoint y: 447, endPoint x: 204, endPoint y: 447, distance: 32.3
click at [204, 447] on input "100" at bounding box center [239, 450] width 143 height 19
type input "50"
click at [297, 502] on select "Default auto px" at bounding box center [300, 502] width 22 height 19
select select "auto"
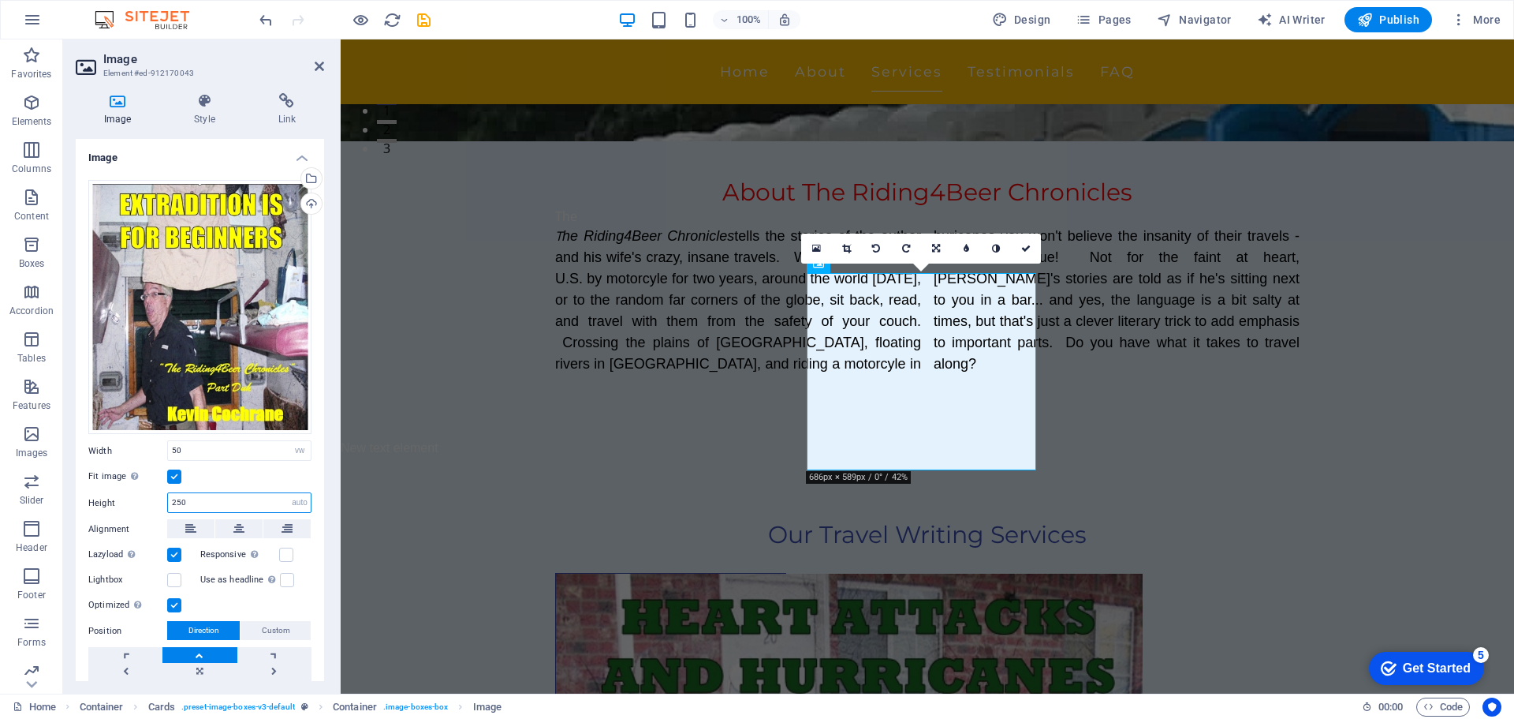
click at [289, 493] on select "Default auto px" at bounding box center [300, 502] width 22 height 19
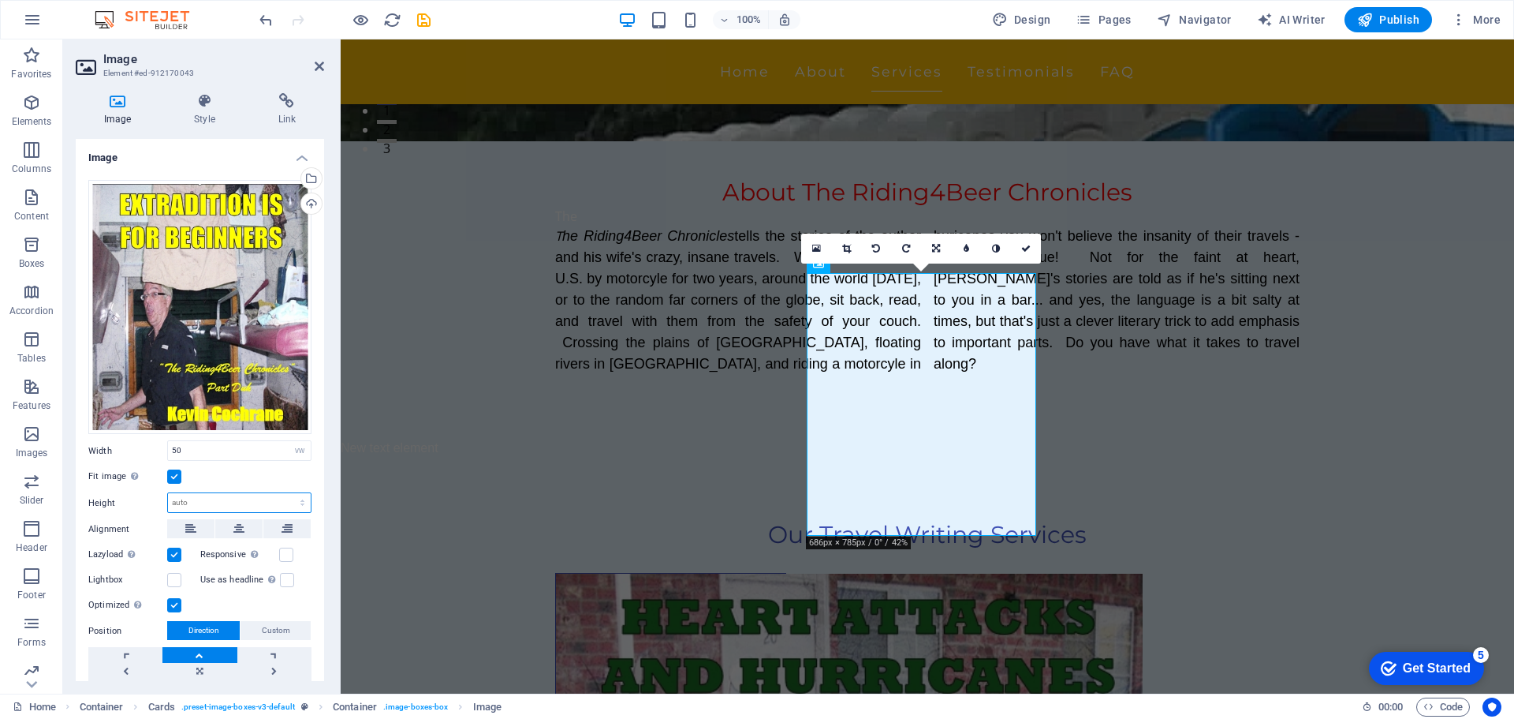
click at [293, 498] on select "Default auto px" at bounding box center [239, 502] width 143 height 19
select select "px"
click at [286, 493] on select "Default auto px" at bounding box center [239, 502] width 143 height 19
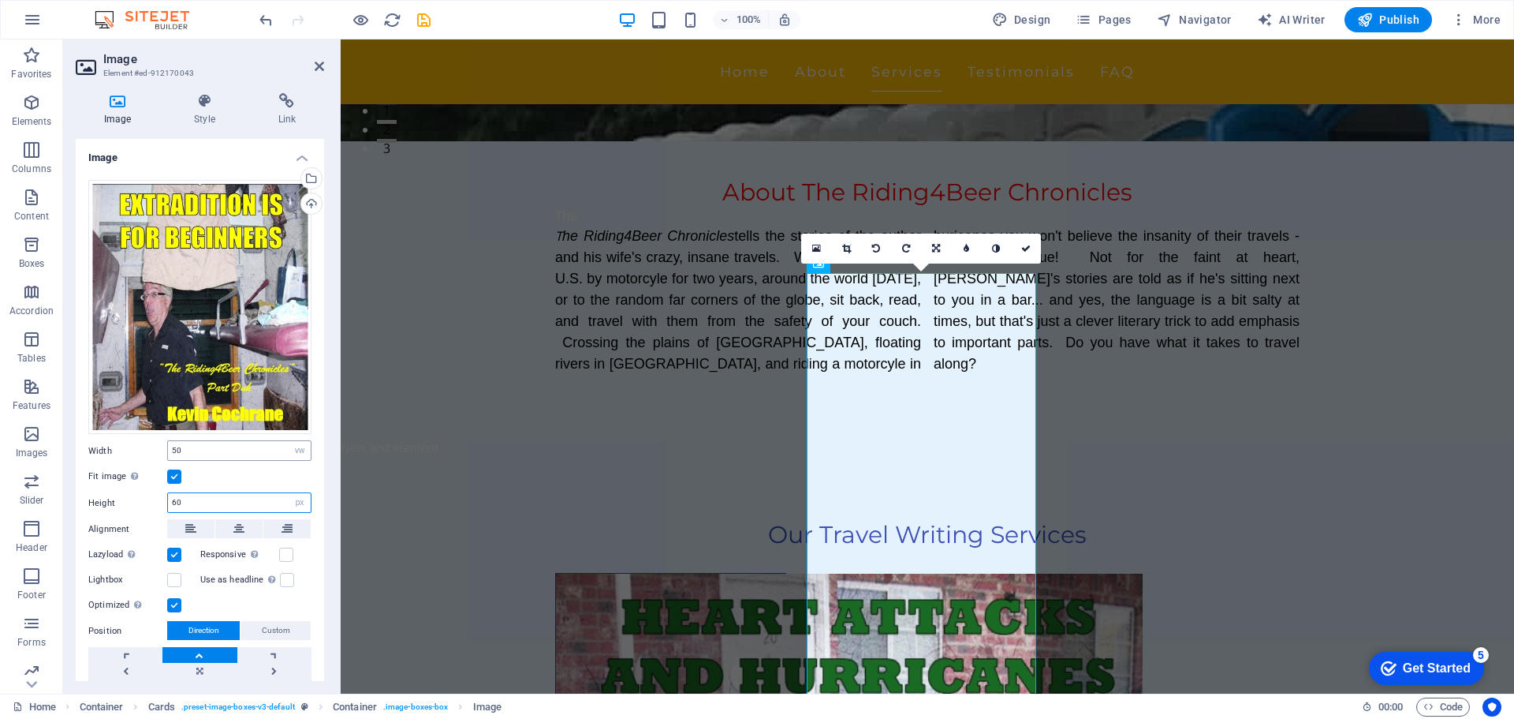
type input "6"
type input "1"
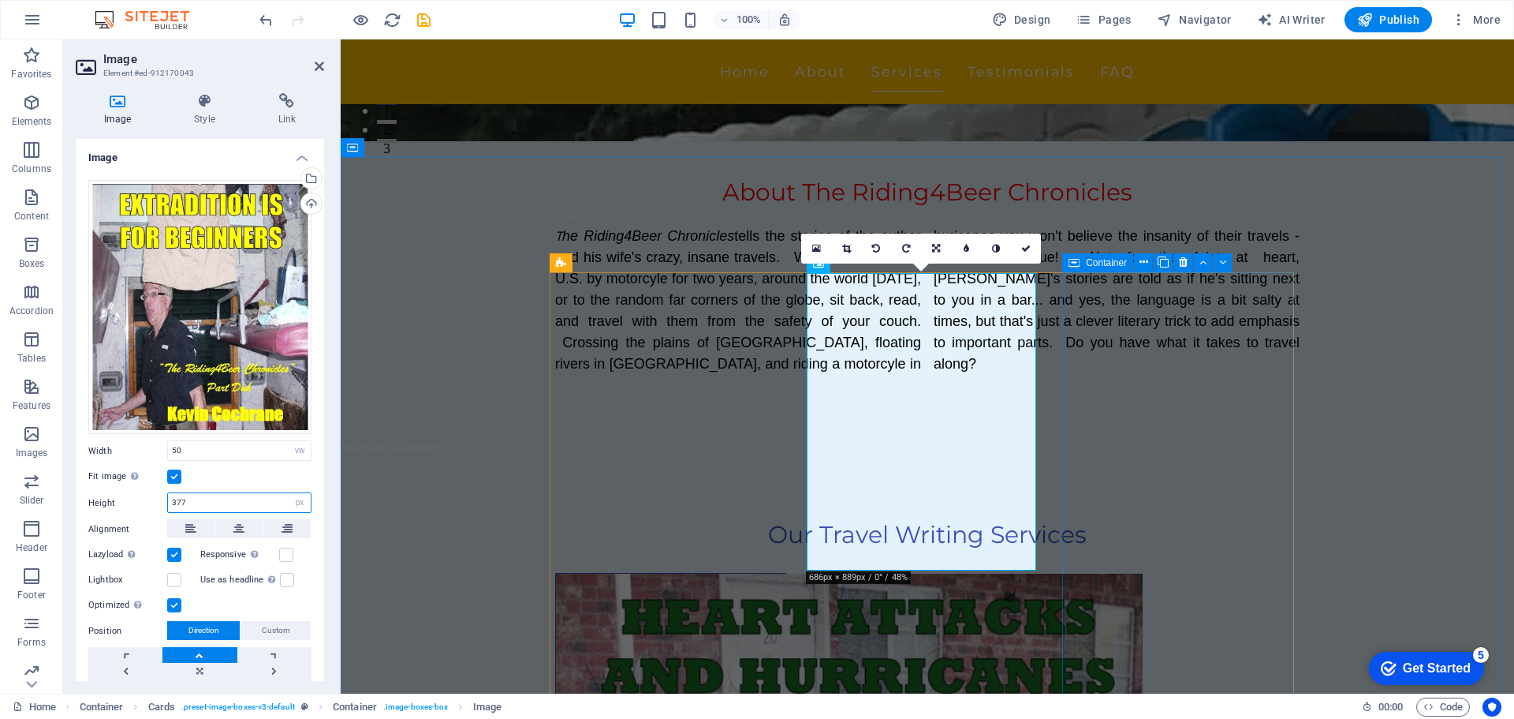
type input "377"
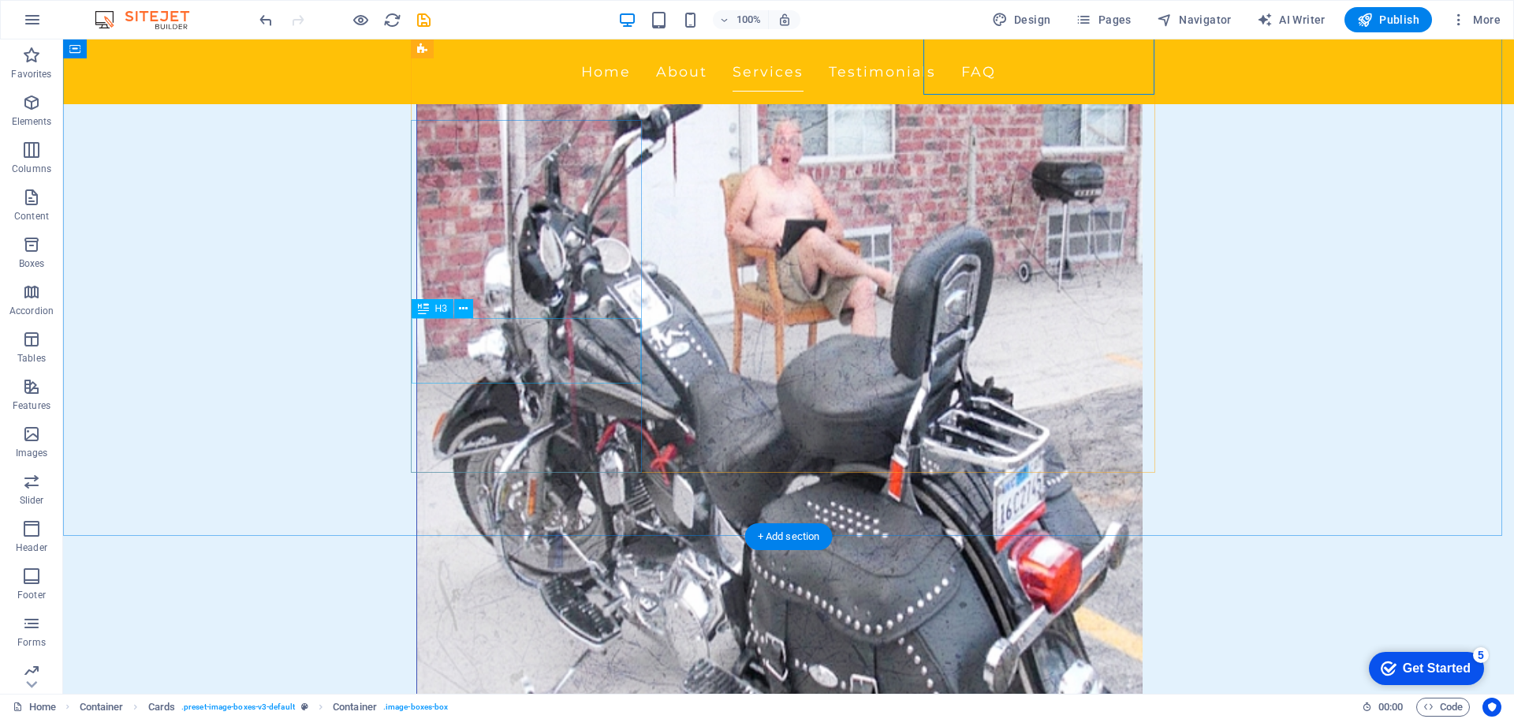
scroll to position [868, 0]
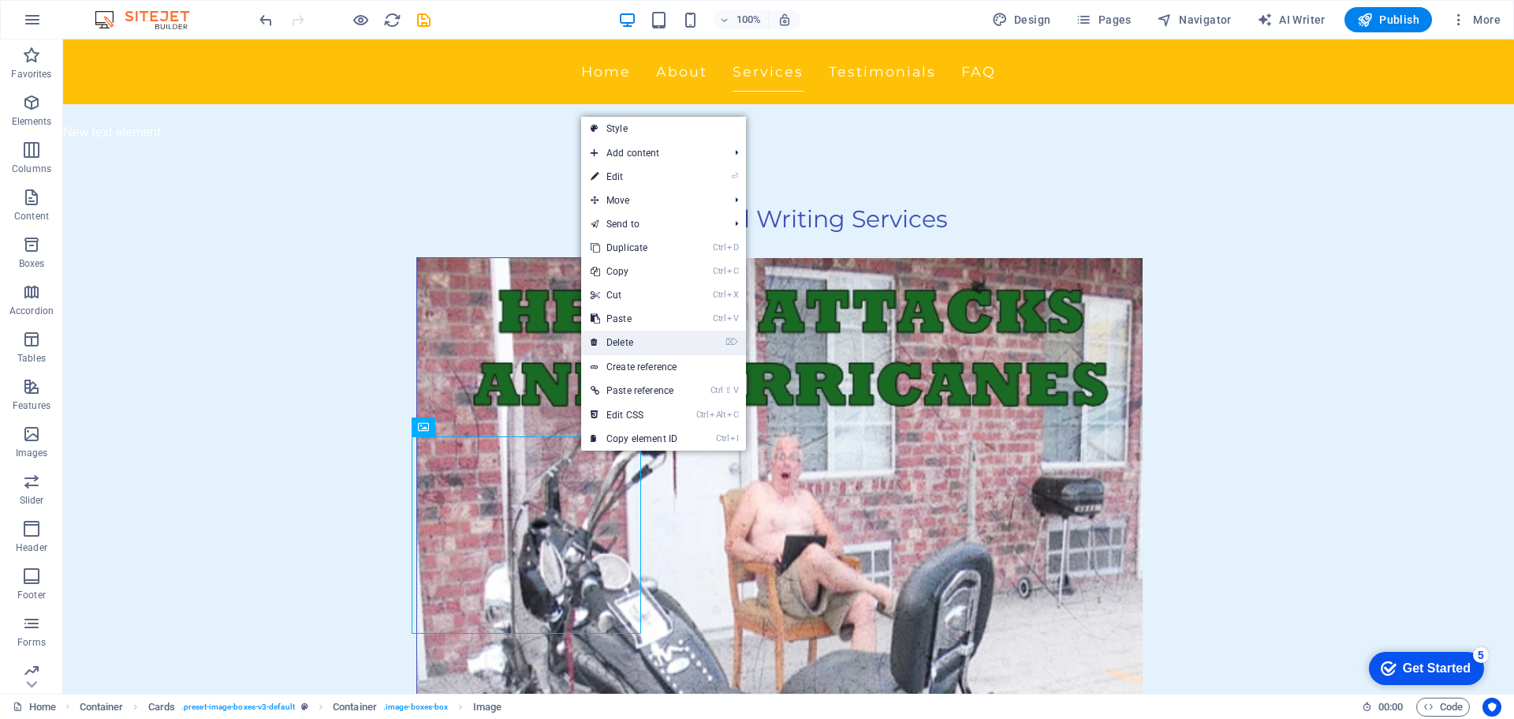
click at [635, 345] on link "⌦ Delete" at bounding box center [634, 342] width 106 height 24
click at [650, 349] on link "⌦ Delete" at bounding box center [638, 348] width 106 height 24
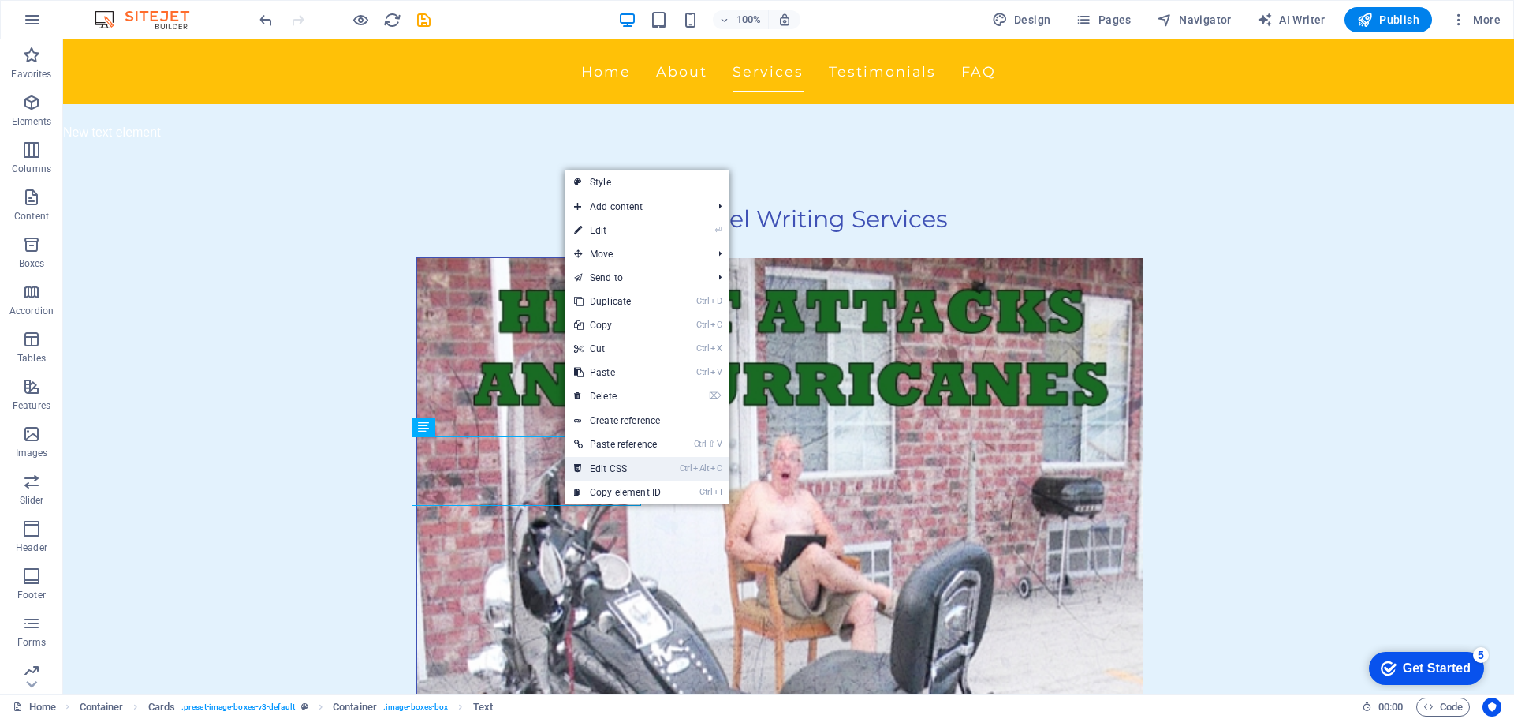
drag, startPoint x: 500, startPoint y: 466, endPoint x: 570, endPoint y: 476, distance: 70.8
drag, startPoint x: 633, startPoint y: 515, endPoint x: 538, endPoint y: 584, distance: 118.0
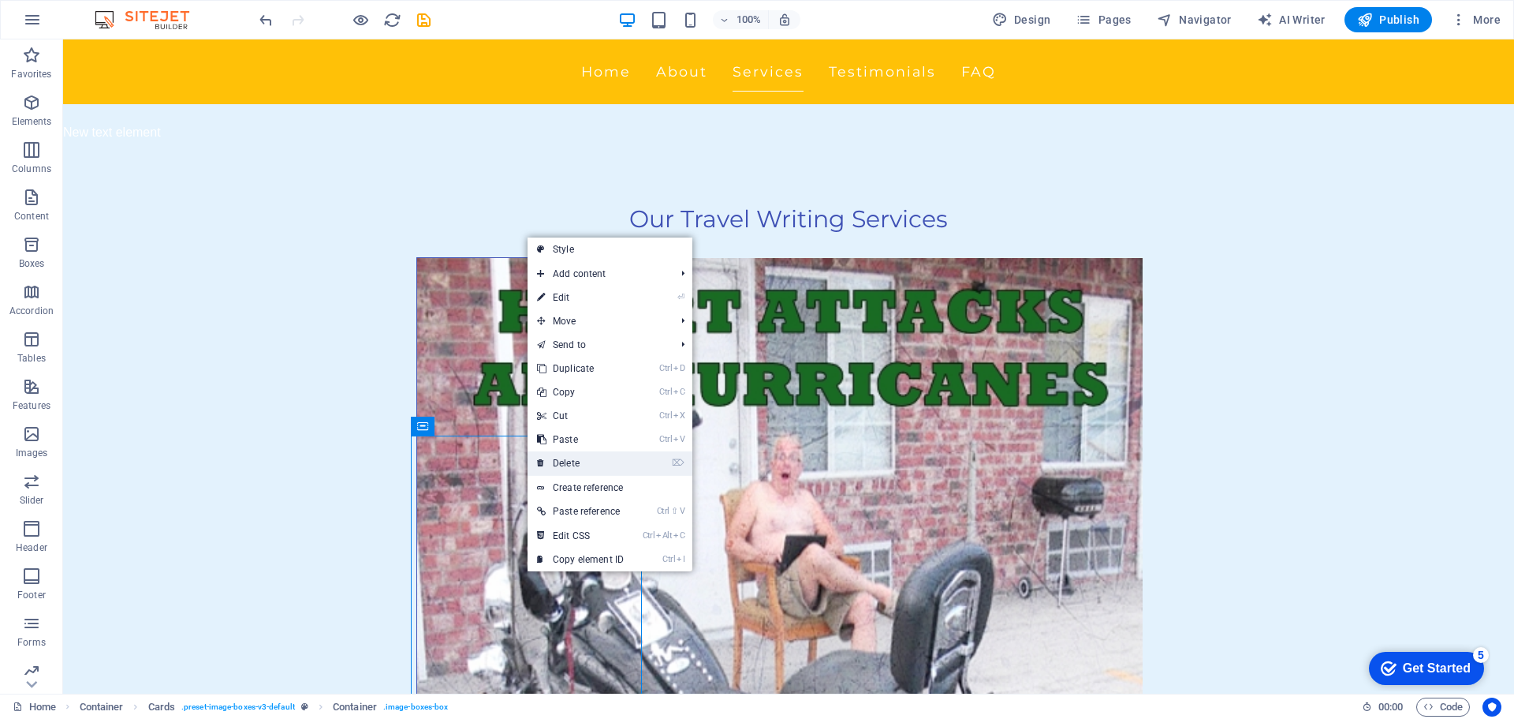
click at [608, 467] on link "⌦ Delete" at bounding box center [581, 463] width 106 height 24
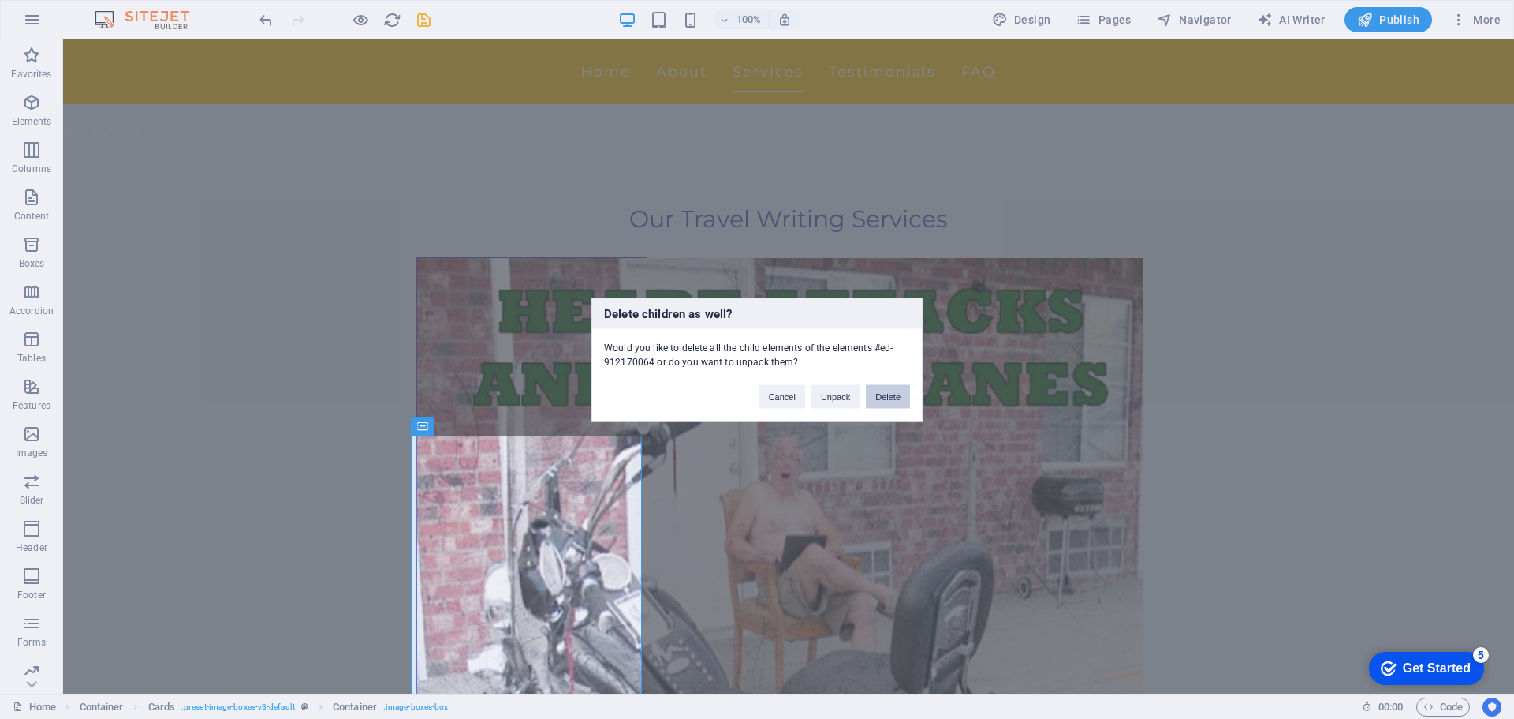
click at [900, 394] on button "Delete" at bounding box center [888, 396] width 44 height 24
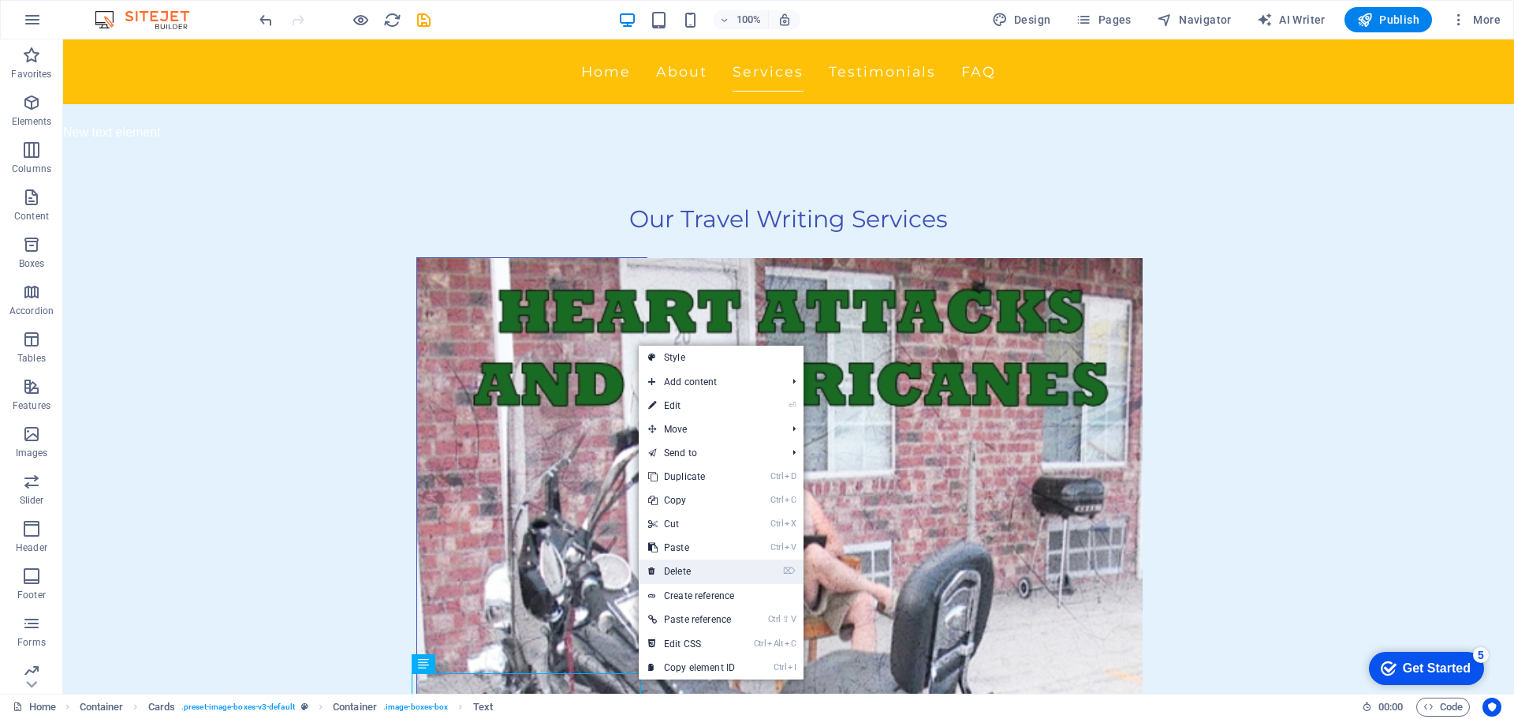
click at [715, 577] on link "⌦ Delete" at bounding box center [692, 571] width 106 height 24
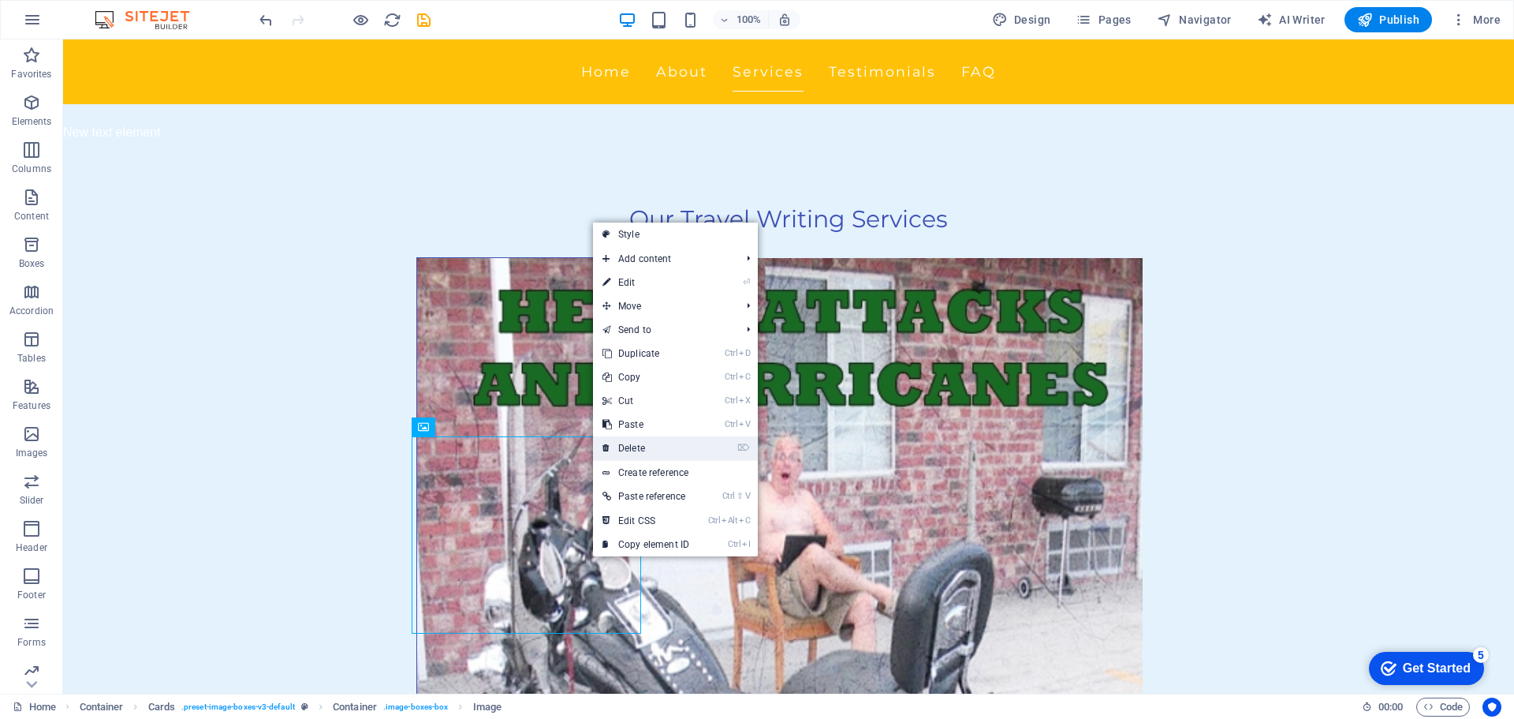
click at [687, 445] on link "⌦ Delete" at bounding box center [646, 448] width 106 height 24
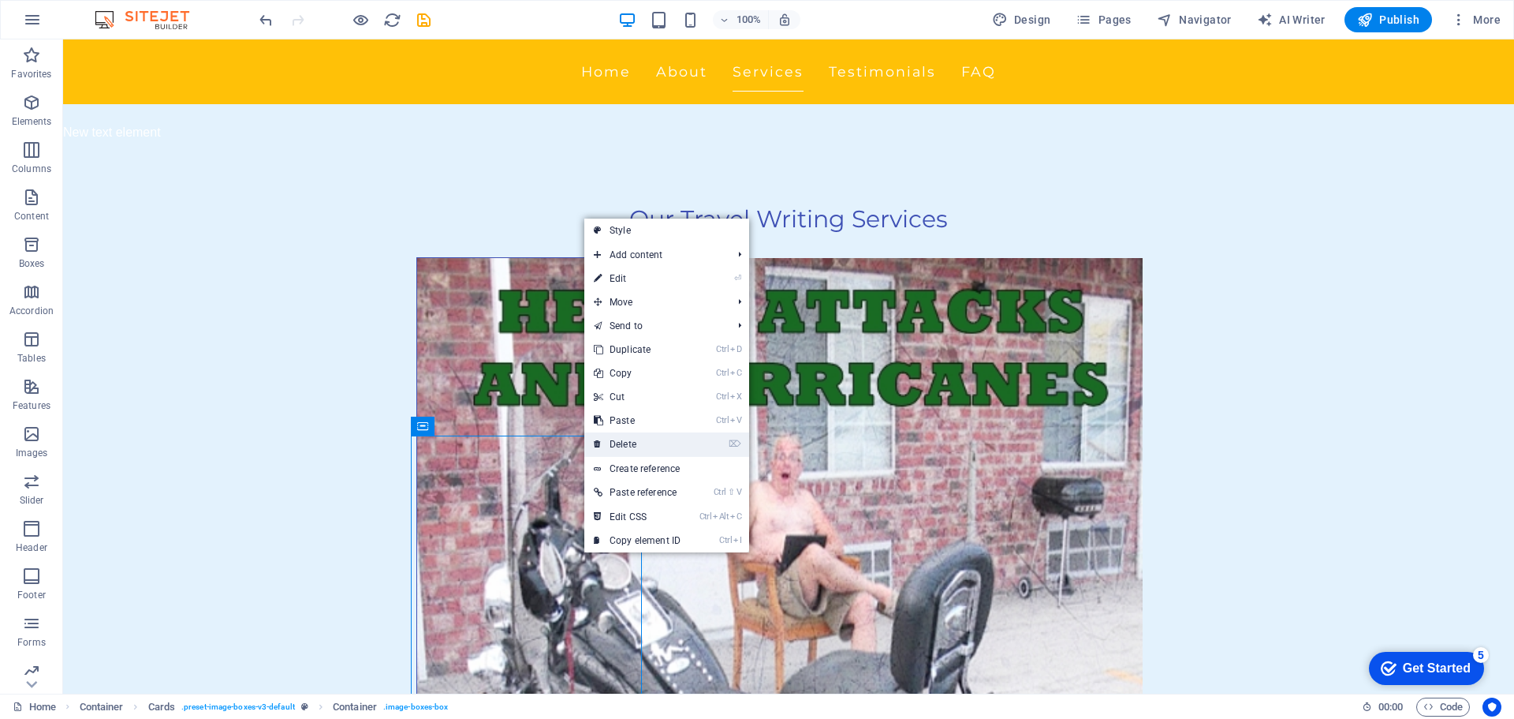
click at [661, 453] on link "⌦ Delete" at bounding box center [637, 444] width 106 height 24
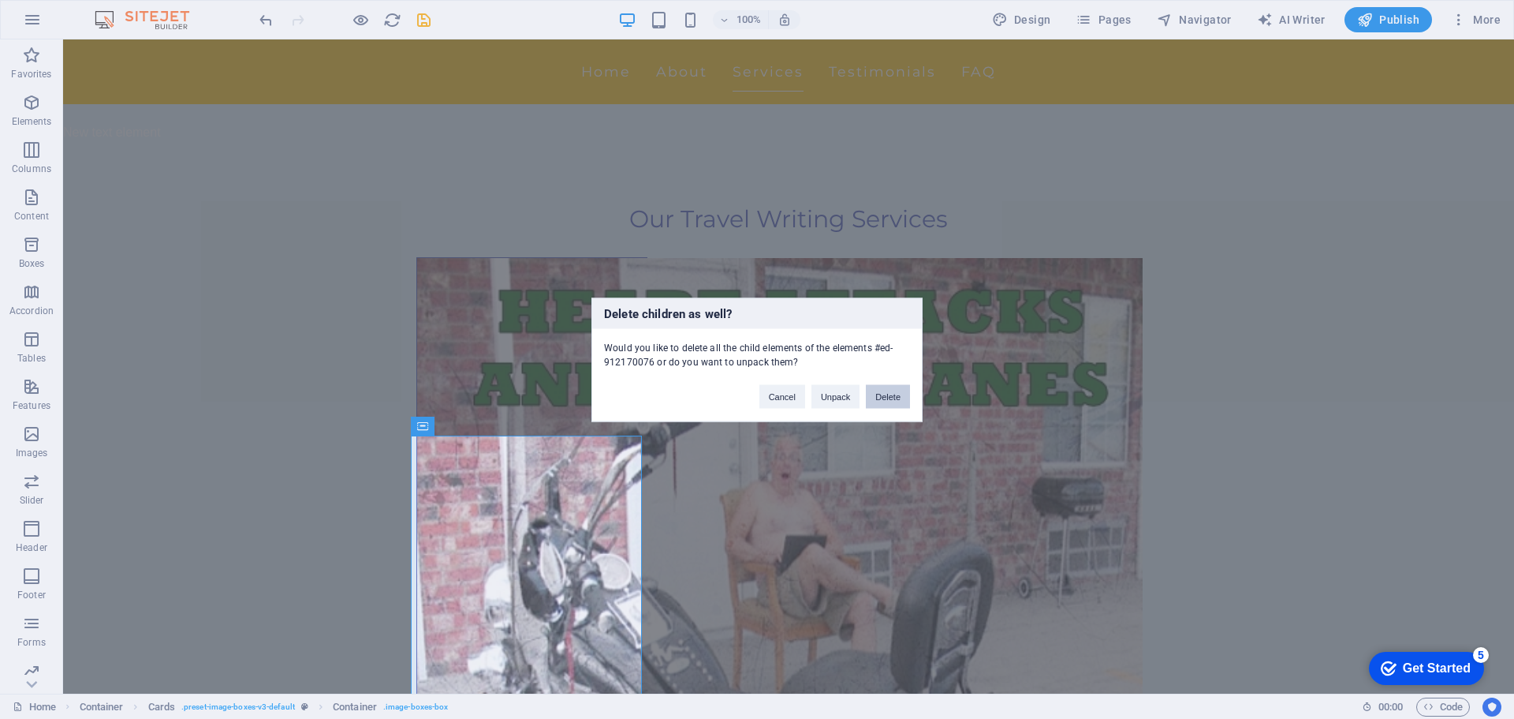
drag, startPoint x: 891, startPoint y: 397, endPoint x: 824, endPoint y: 369, distance: 72.5
click at [891, 397] on button "Delete" at bounding box center [888, 396] width 44 height 24
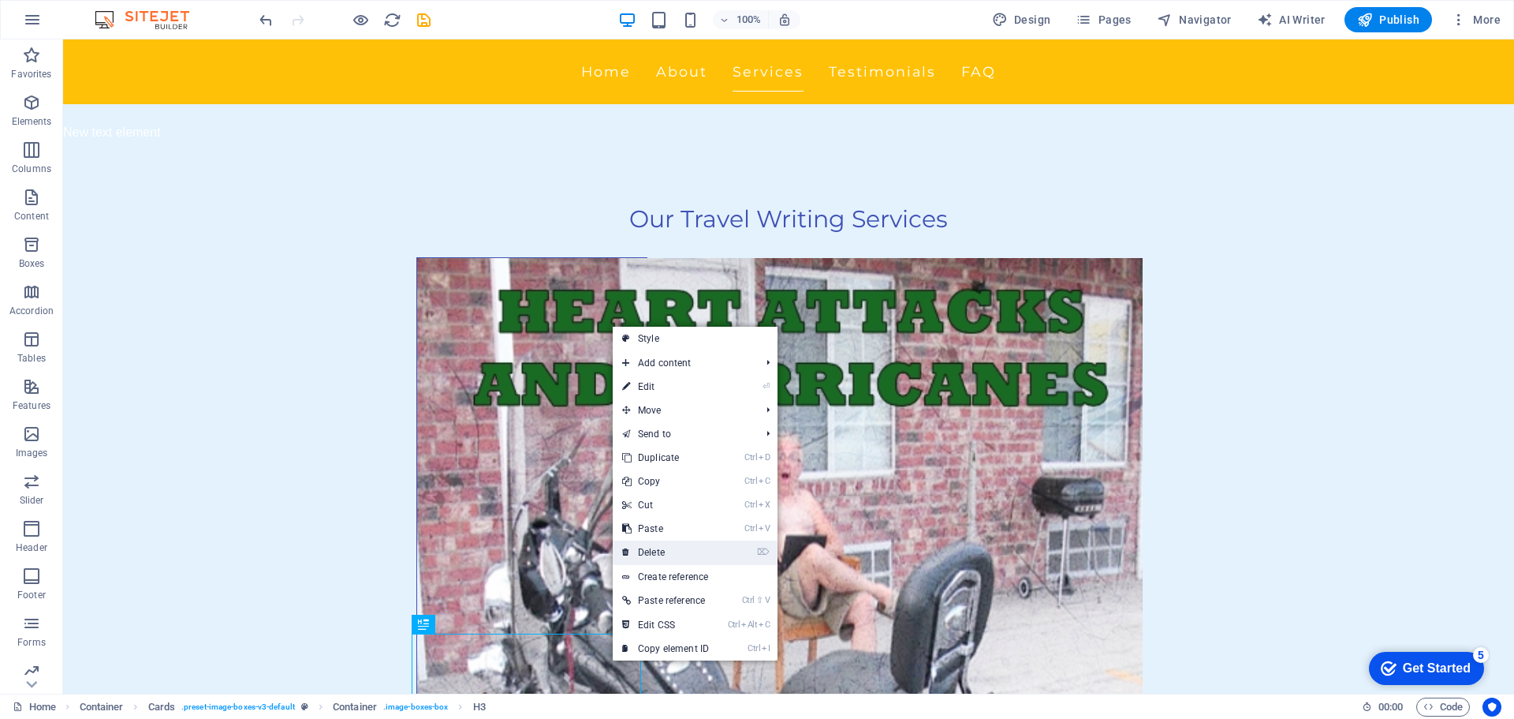
click at [719, 549] on link "⌦ Delete" at bounding box center [666, 552] width 106 height 24
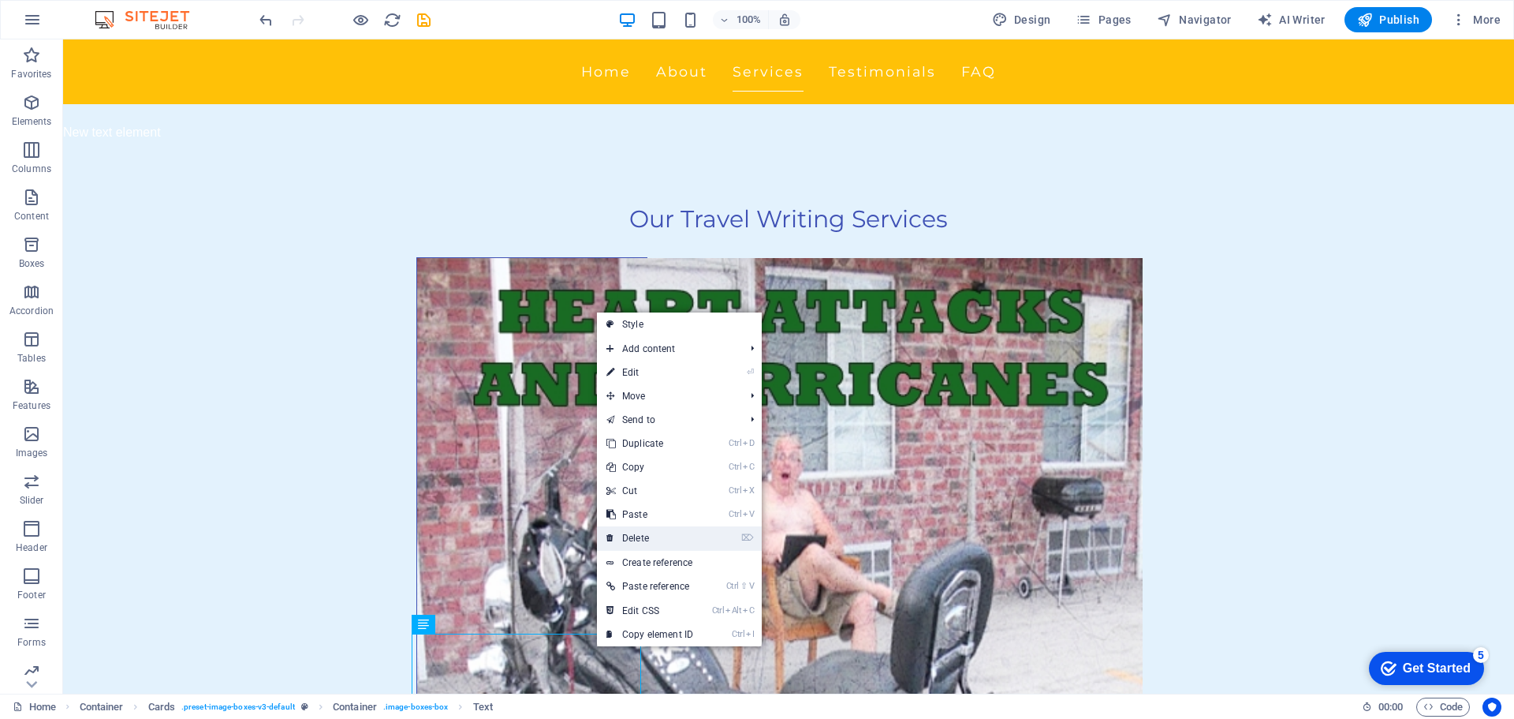
drag, startPoint x: 701, startPoint y: 536, endPoint x: 640, endPoint y: 496, distance: 73.1
click at [701, 536] on link "⌦ Delete" at bounding box center [650, 538] width 106 height 24
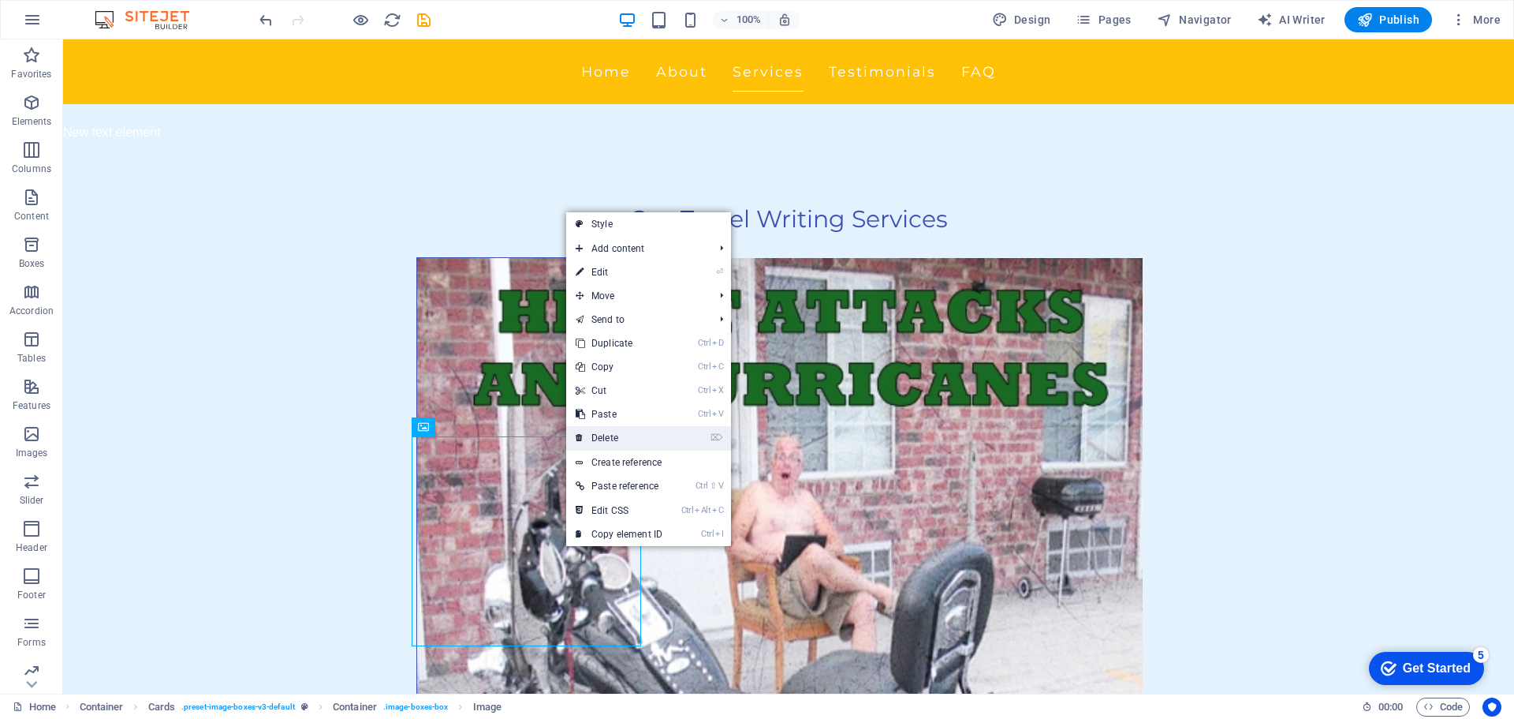
click at [663, 447] on link "⌦ Delete" at bounding box center [619, 438] width 106 height 24
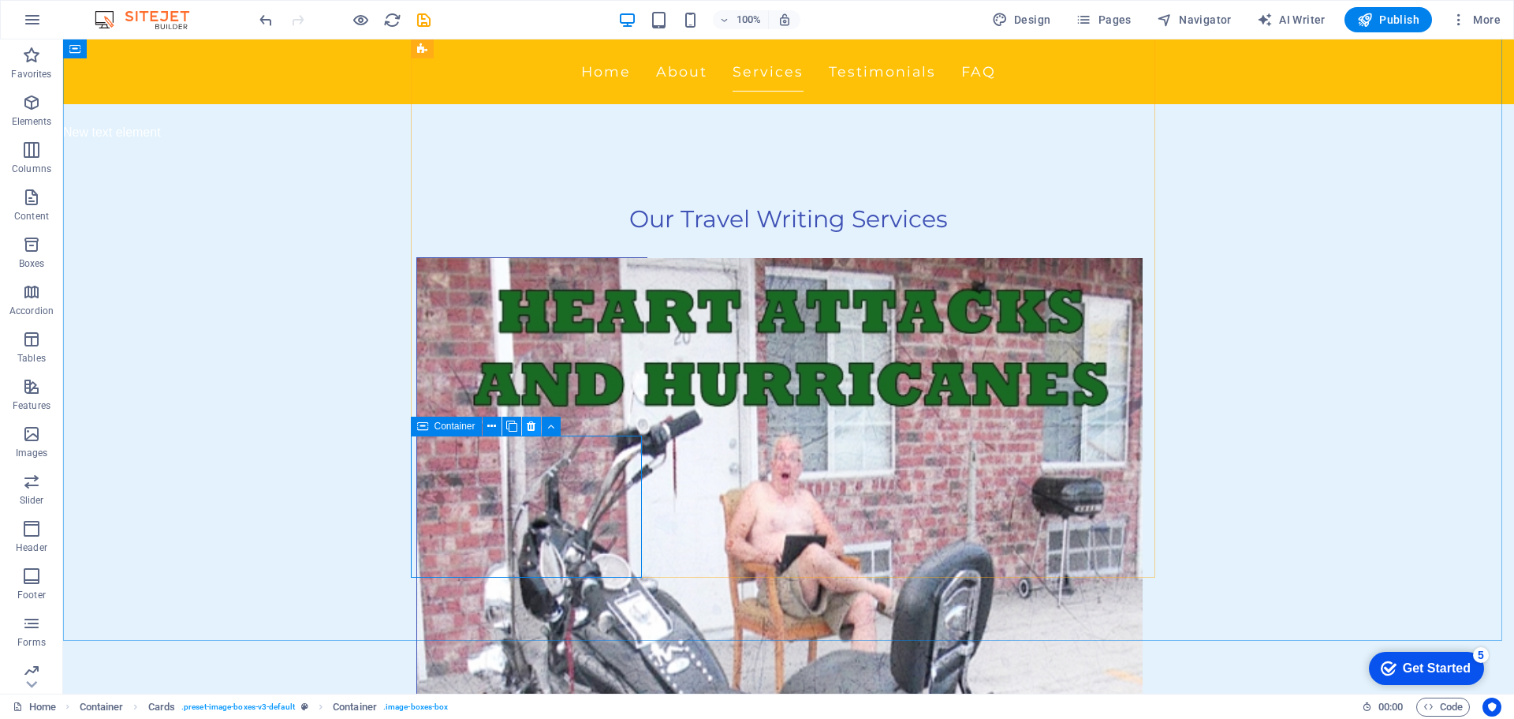
click at [528, 425] on icon at bounding box center [531, 426] width 9 height 17
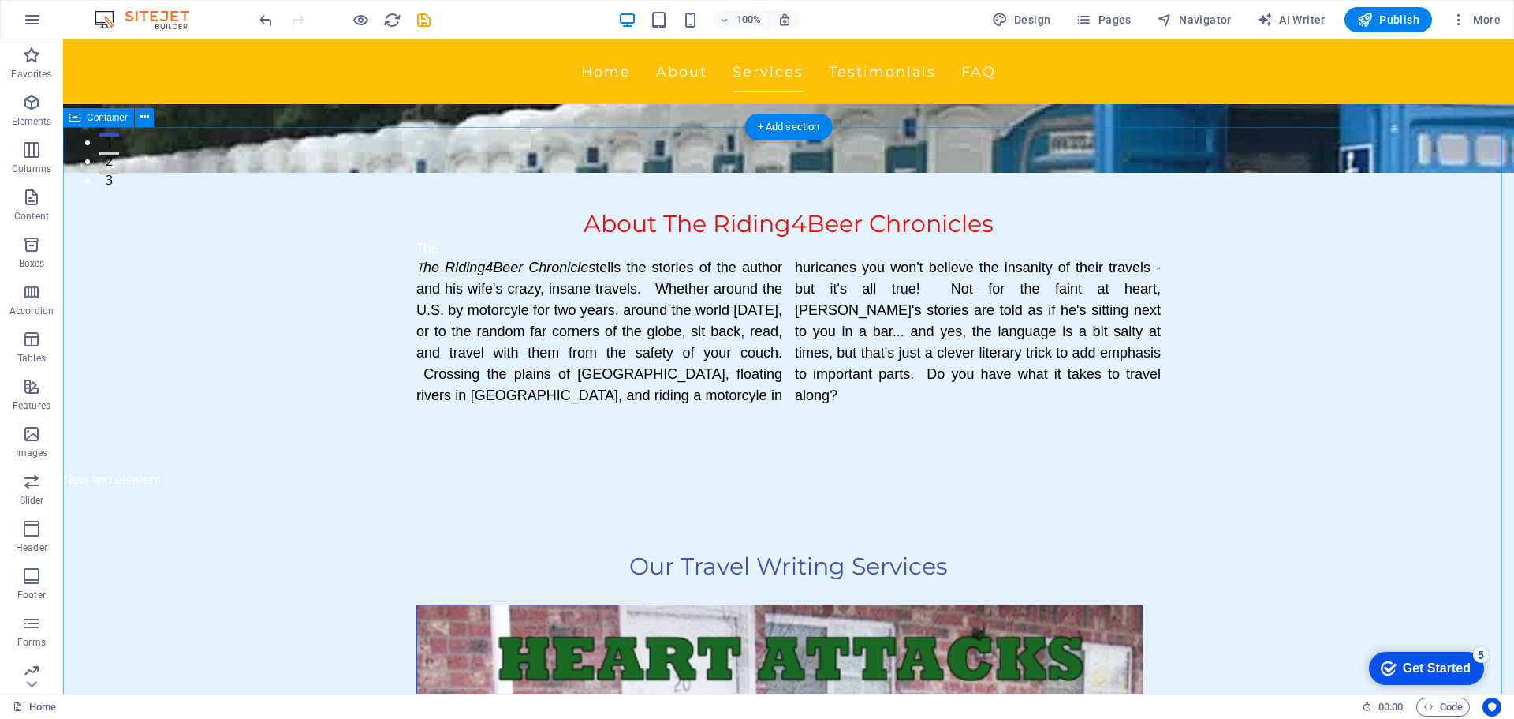
scroll to position [394, 0]
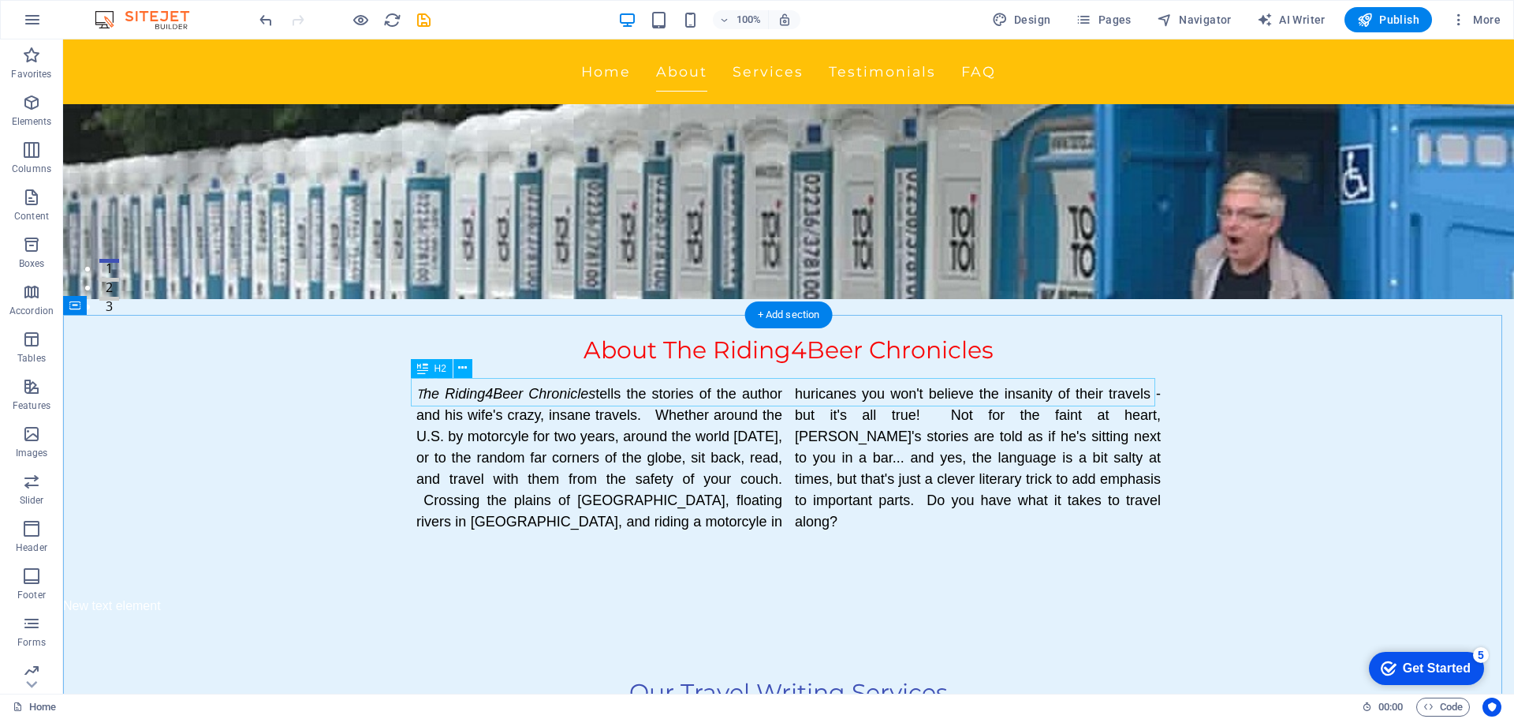
click at [860, 678] on div "Our Travel Writing Services" at bounding box center [788, 692] width 745 height 28
click at [857, 678] on div "Our Travel Writing Services" at bounding box center [788, 692] width 745 height 28
click at [468, 370] on button at bounding box center [463, 368] width 19 height 19
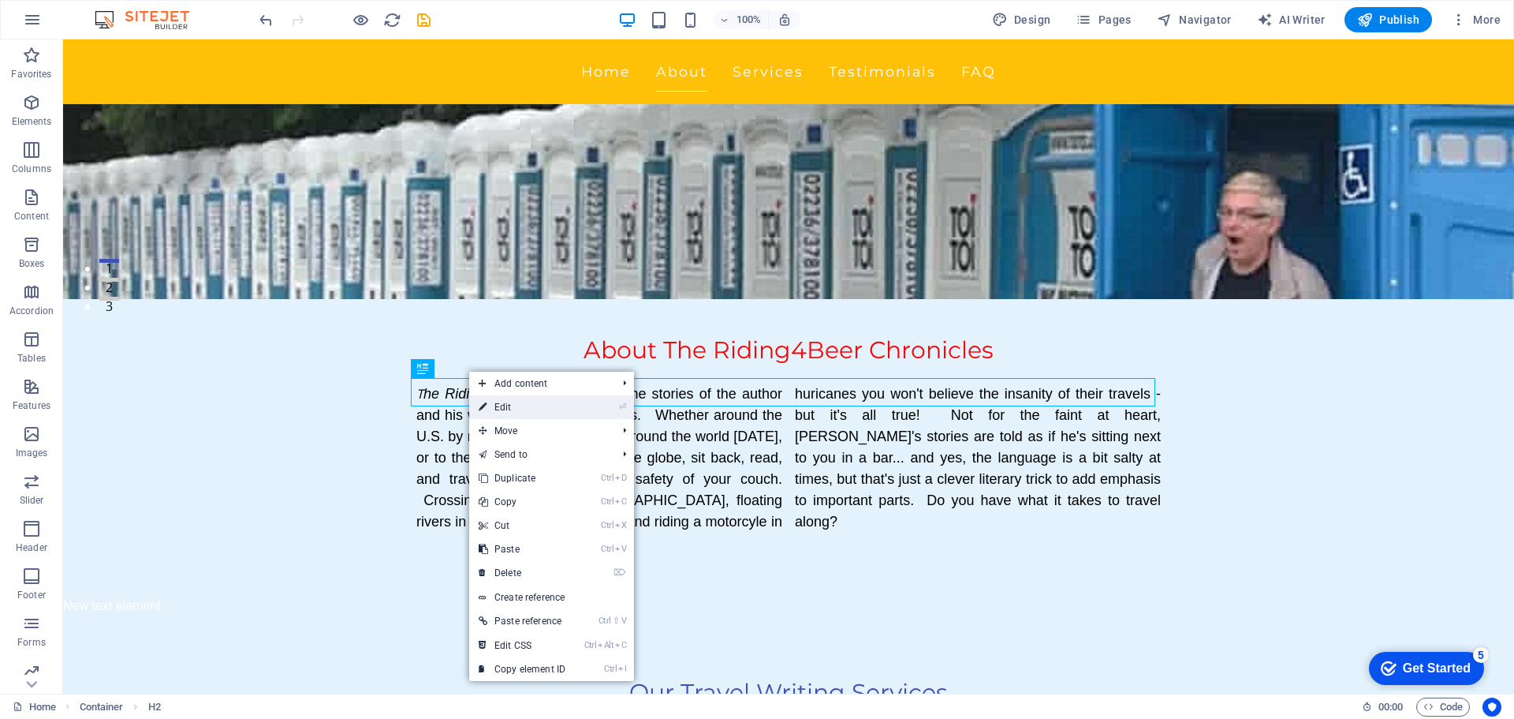
click at [507, 413] on link "⏎ Edit" at bounding box center [522, 407] width 106 height 24
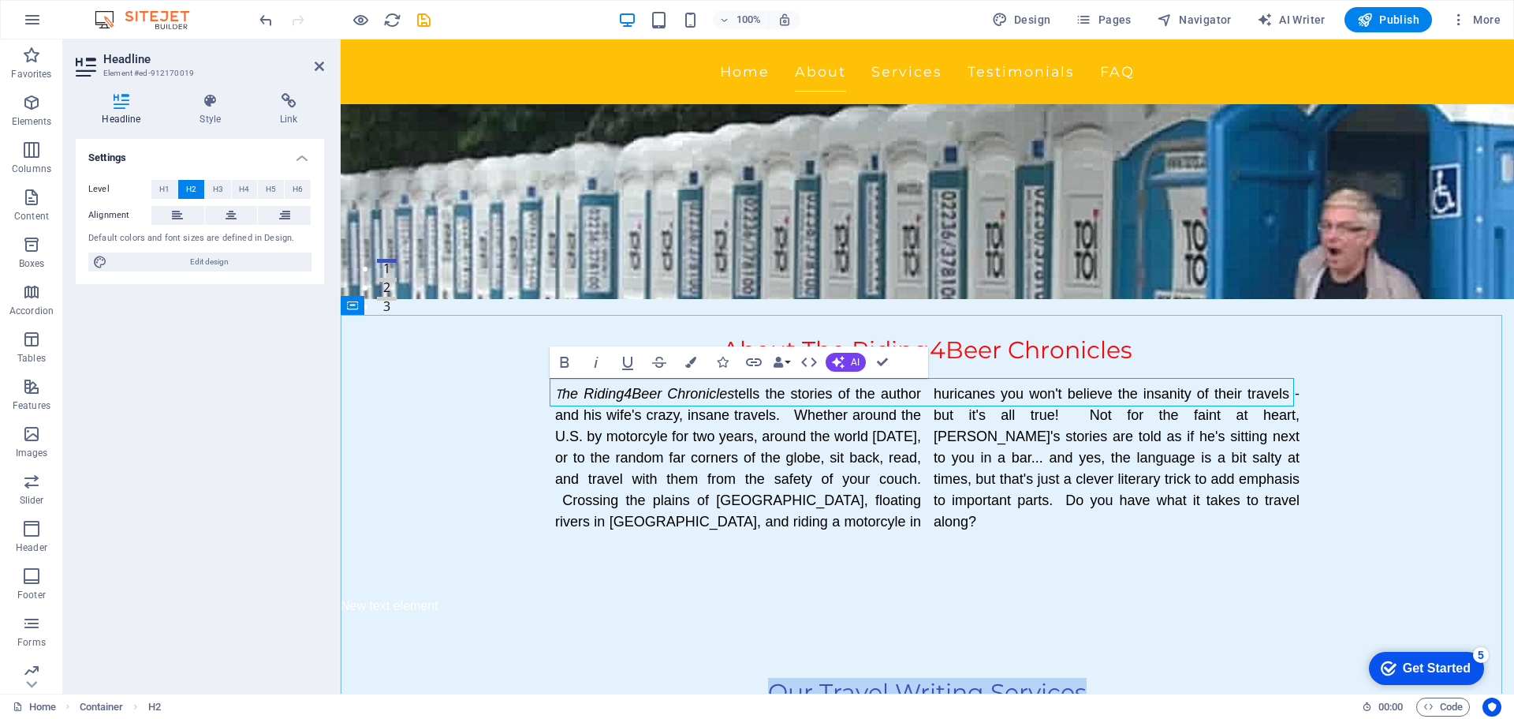
click at [1074, 678] on h2 "Our Travel Writing Services" at bounding box center [927, 692] width 745 height 28
drag, startPoint x: 1081, startPoint y: 390, endPoint x: 756, endPoint y: 390, distance: 325.0
click at [756, 678] on h2 "Our Travel Writing Services" at bounding box center [927, 692] width 745 height 28
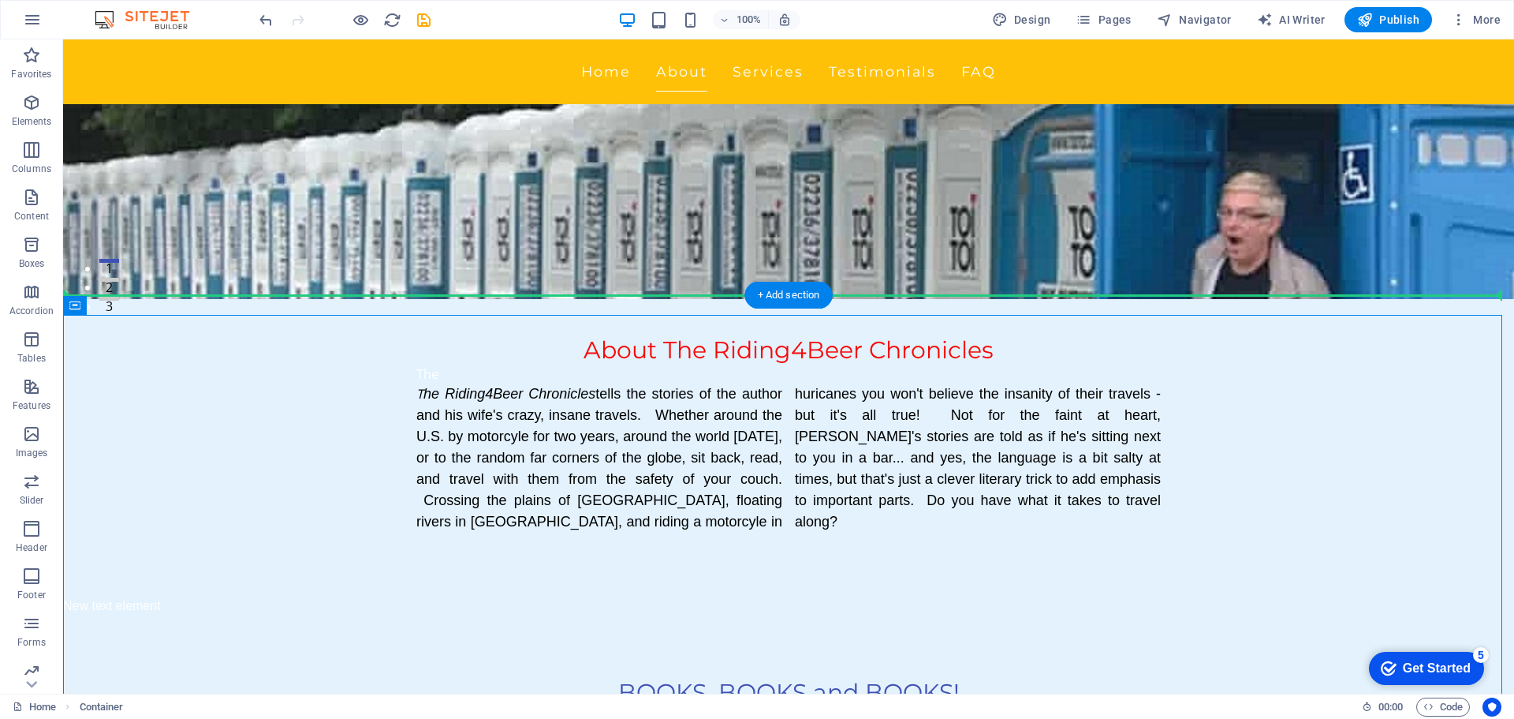
drag, startPoint x: 424, startPoint y: 348, endPoint x: 365, endPoint y: 240, distance: 122.8
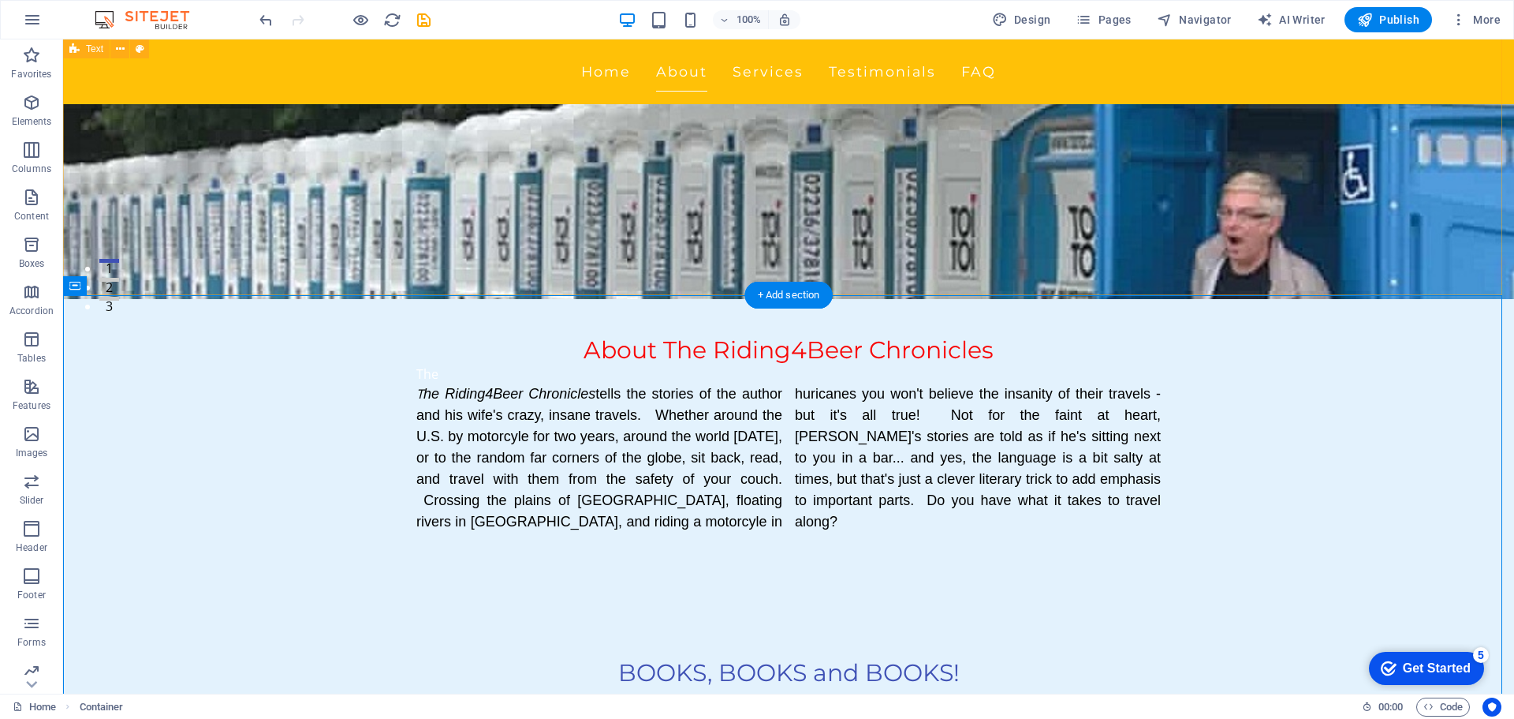
click at [1355, 273] on div "About The Riding4Beer Chronicles The T he Riding4Beer Chronicles tells the stor…" at bounding box center [788, 434] width 1451 height 323
click at [1354, 273] on div "About The Riding4Beer Chronicles The T he Riding4Beer Chronicles tells the stor…" at bounding box center [788, 434] width 1451 height 323
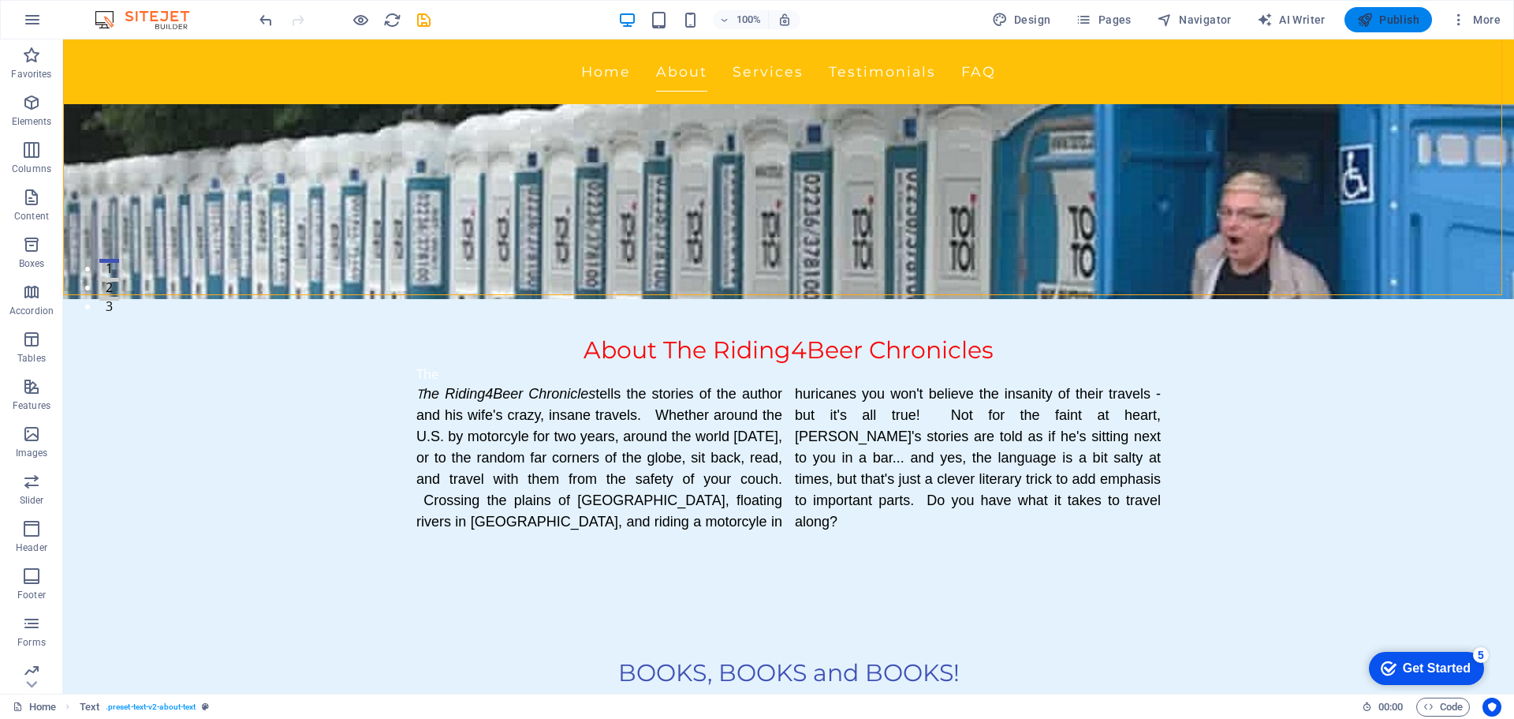
click at [1399, 19] on span "Publish" at bounding box center [1388, 20] width 62 height 16
